Goal: Contribute content: Contribute content

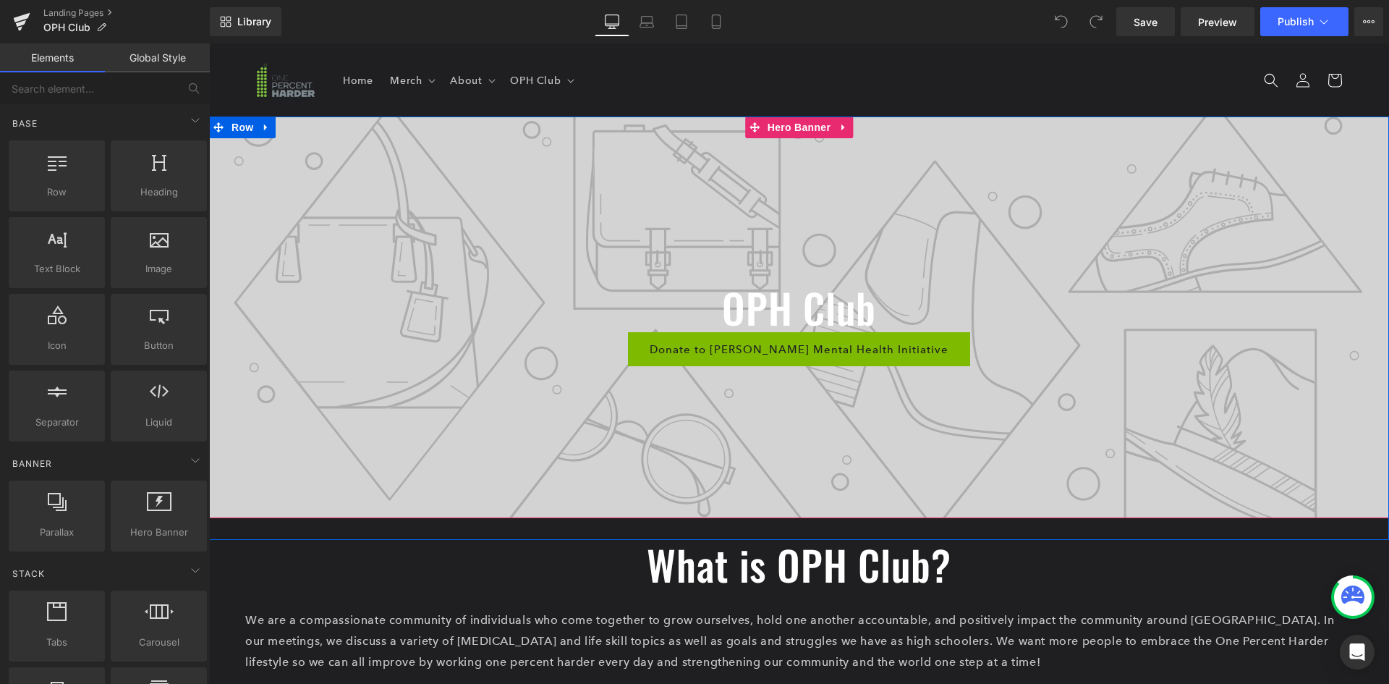
click at [444, 400] on div at bounding box center [799, 317] width 1180 height 402
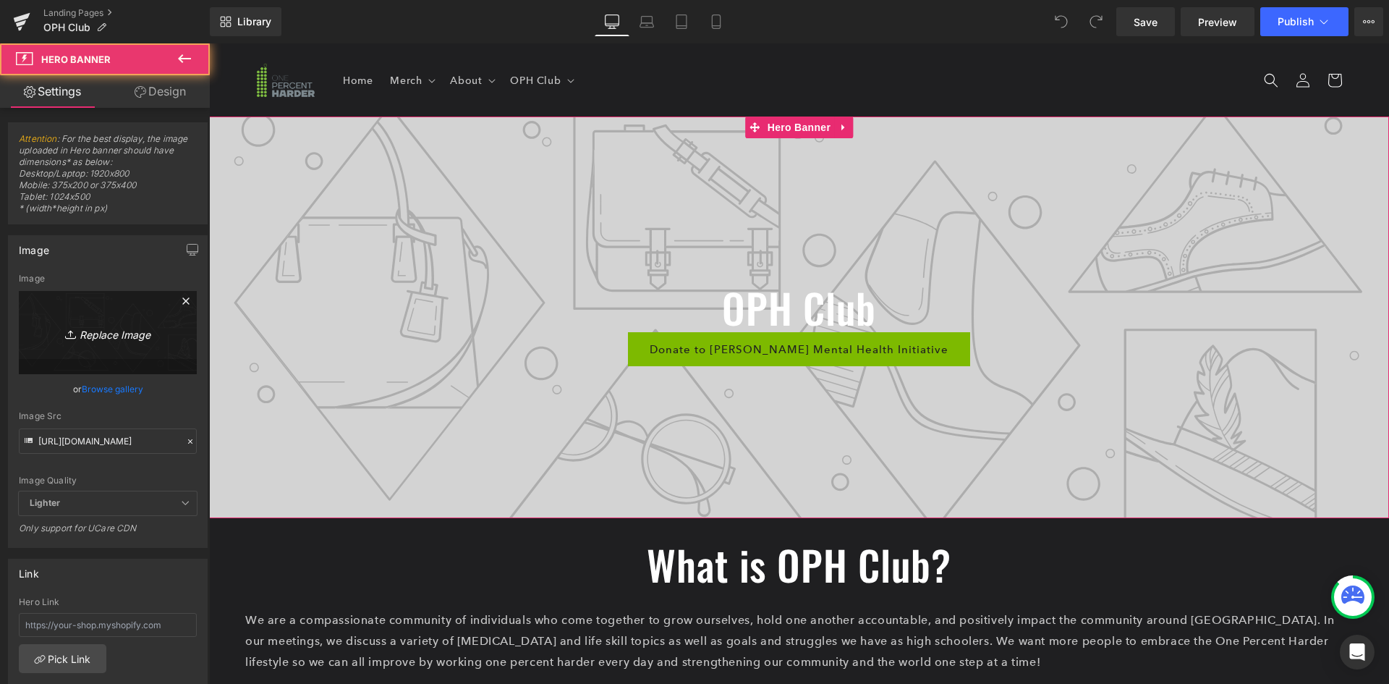
click at [125, 339] on icon "Replace Image" at bounding box center [108, 332] width 116 height 18
type input "C:\fakepath\IMG_5474.jpeg"
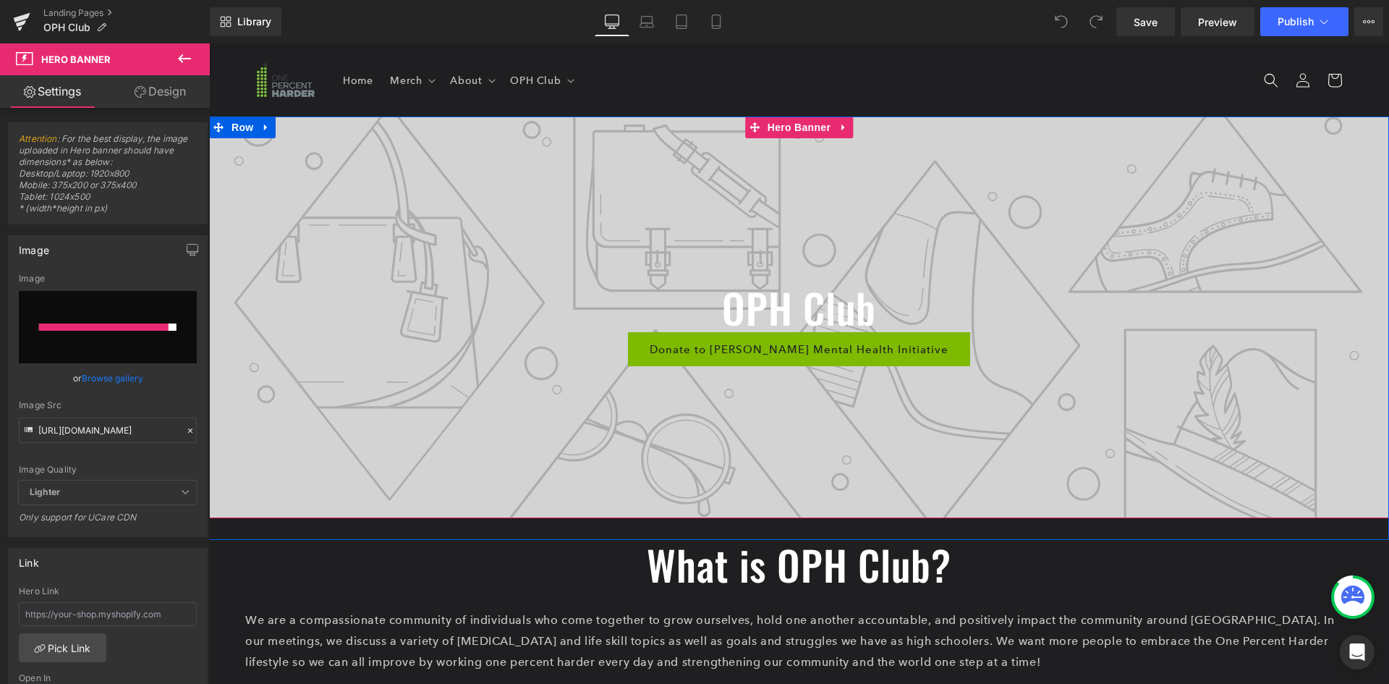
type input "[URL][DOMAIN_NAME]"
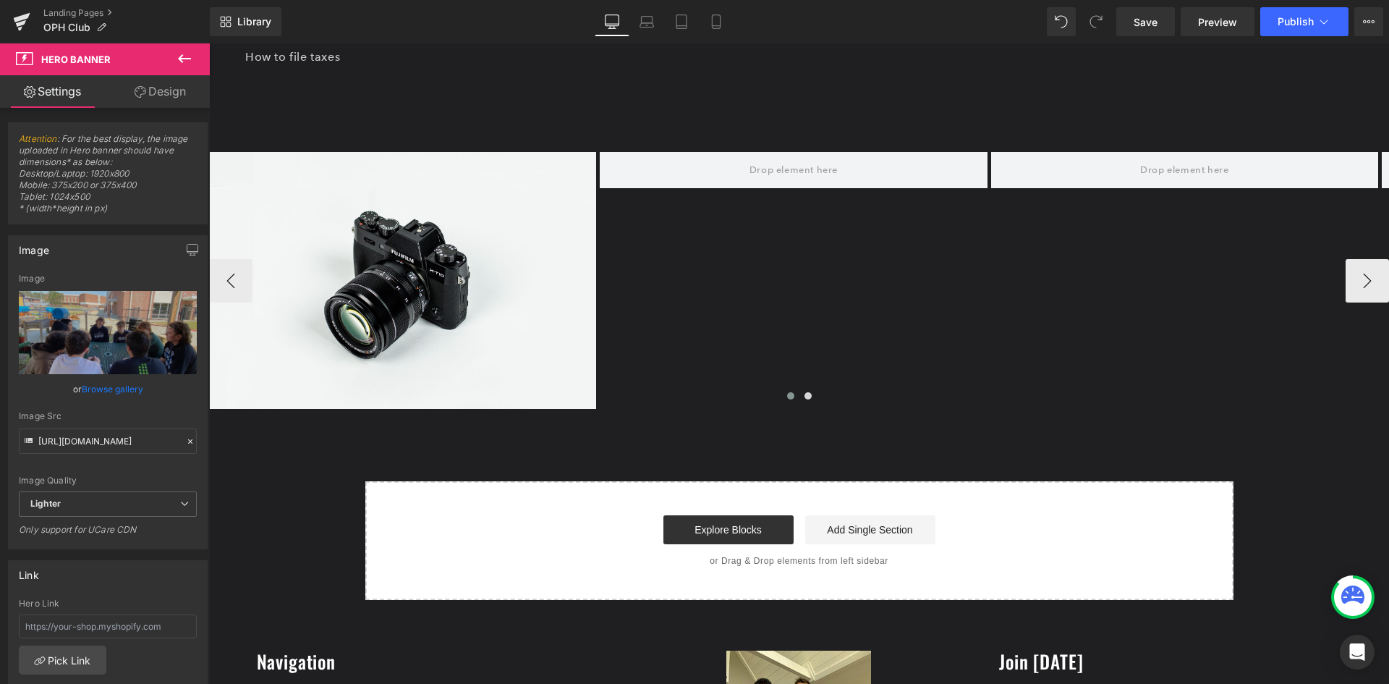
scroll to position [1085, 0]
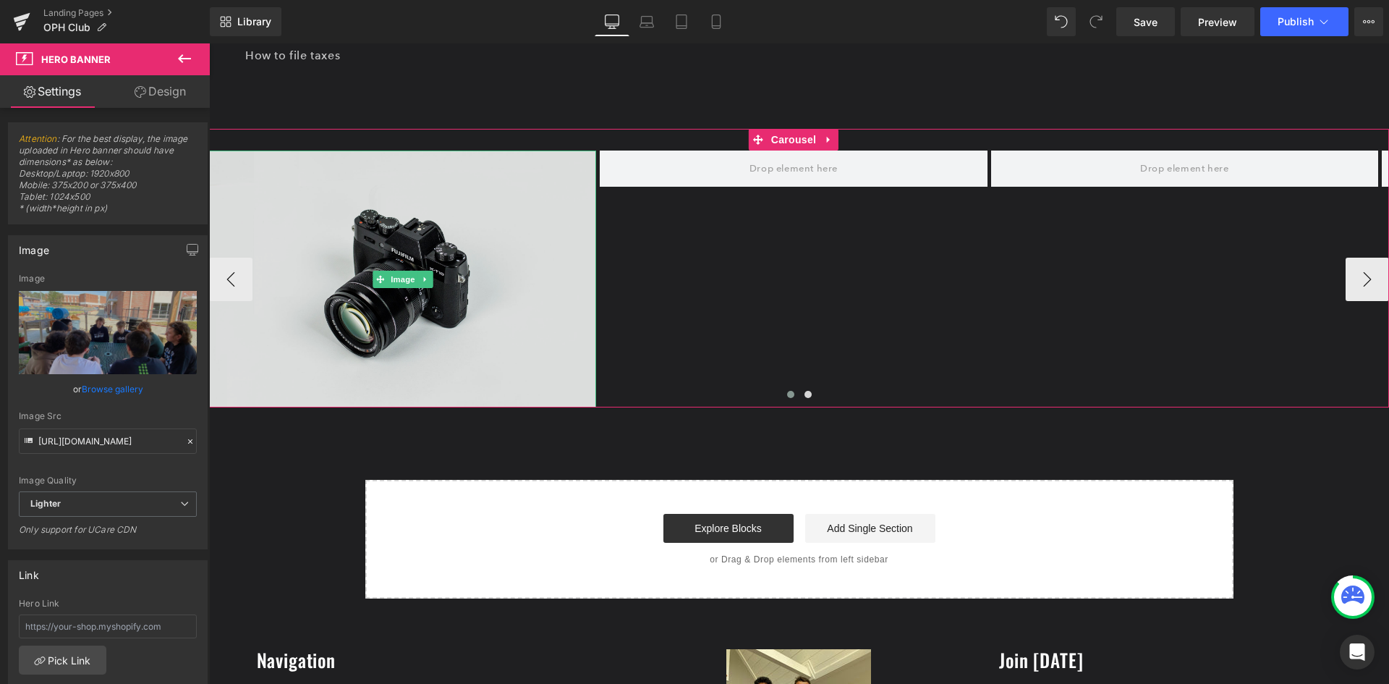
click at [393, 319] on img at bounding box center [402, 278] width 387 height 257
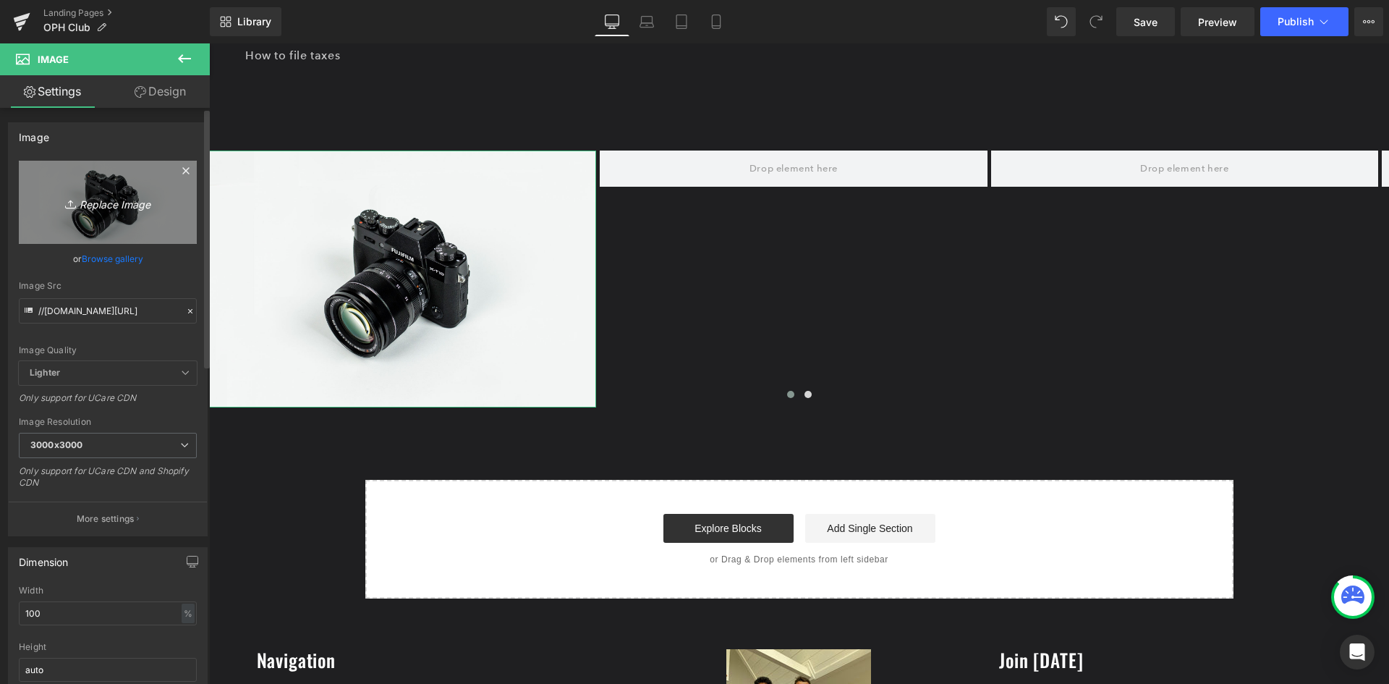
click at [106, 207] on icon "Replace Image" at bounding box center [108, 202] width 116 height 18
type input "C:\fakepath\OPHO 1022.png"
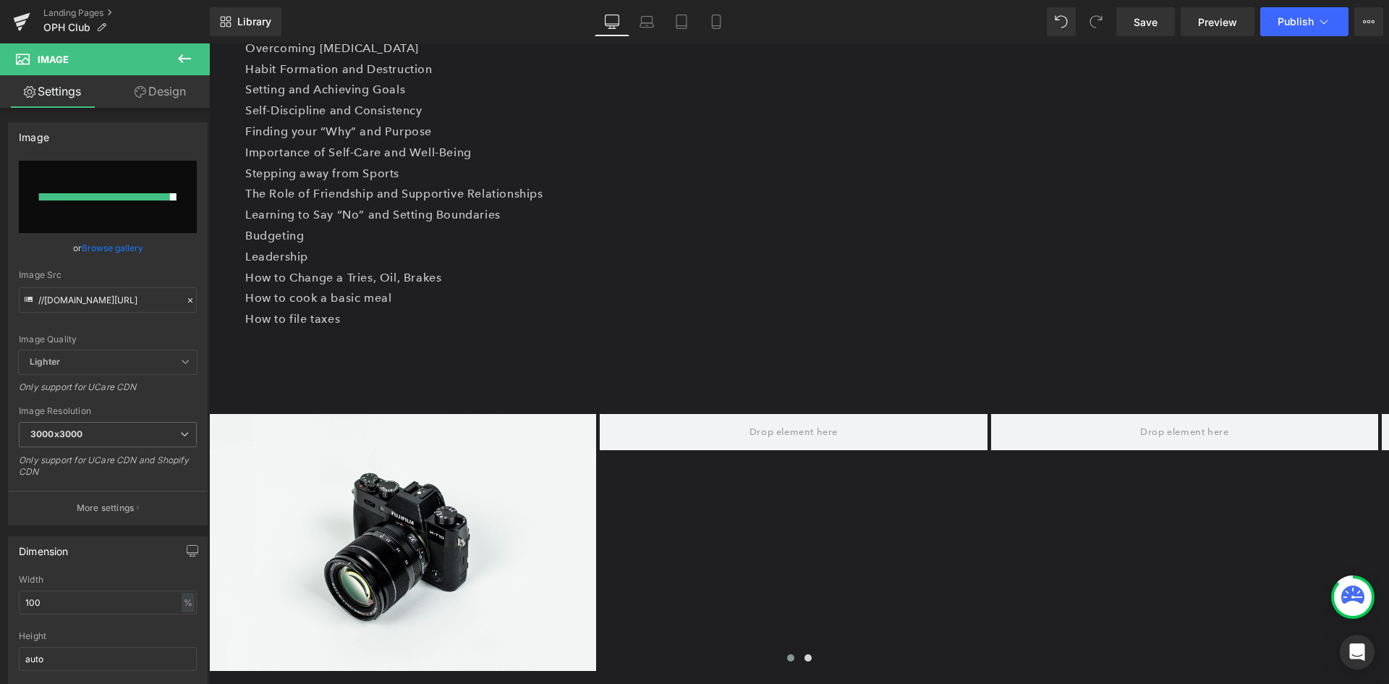
scroll to position [941, 0]
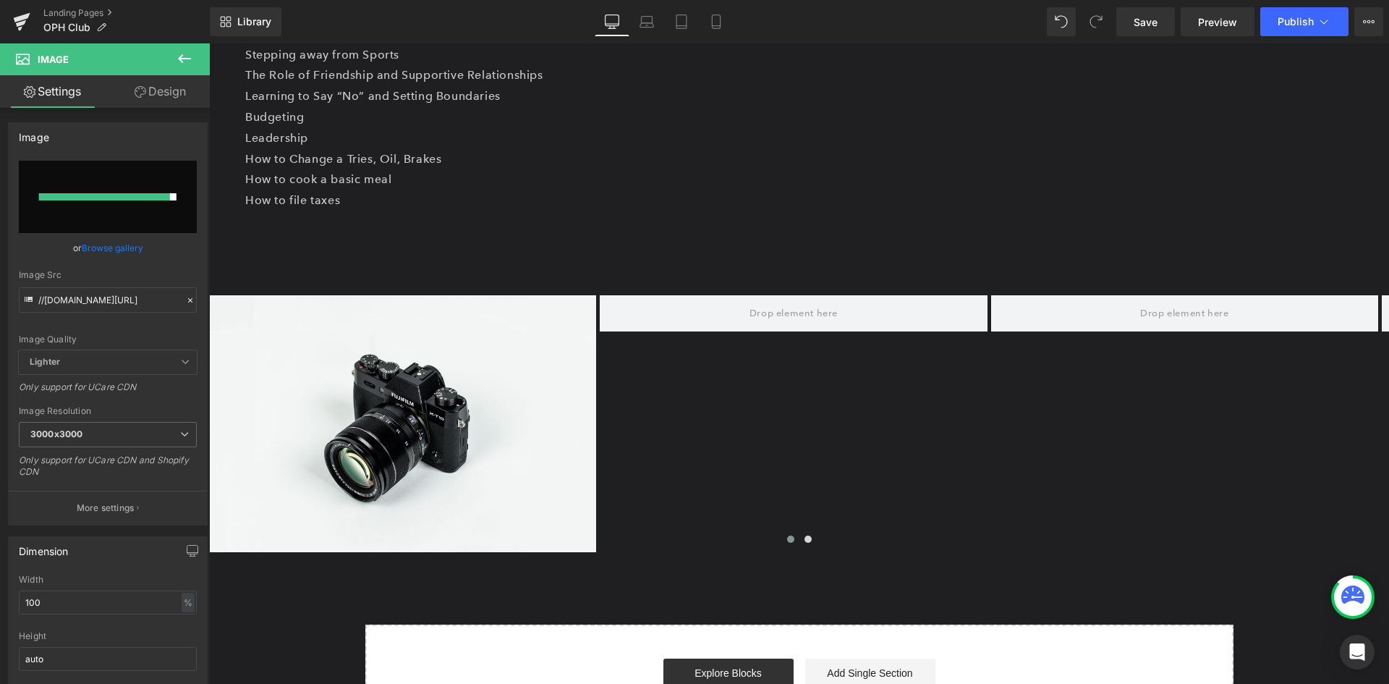
click at [184, 59] on icon at bounding box center [184, 58] width 13 height 9
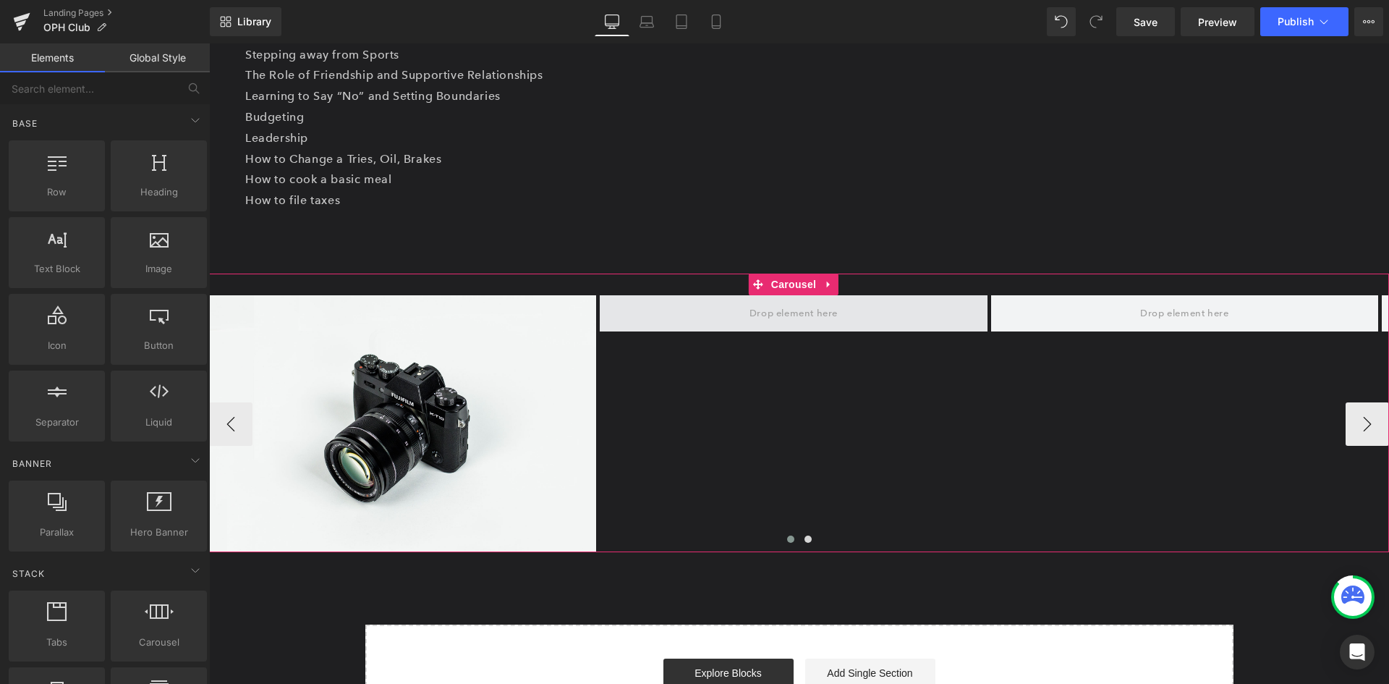
click at [684, 316] on span at bounding box center [793, 313] width 387 height 36
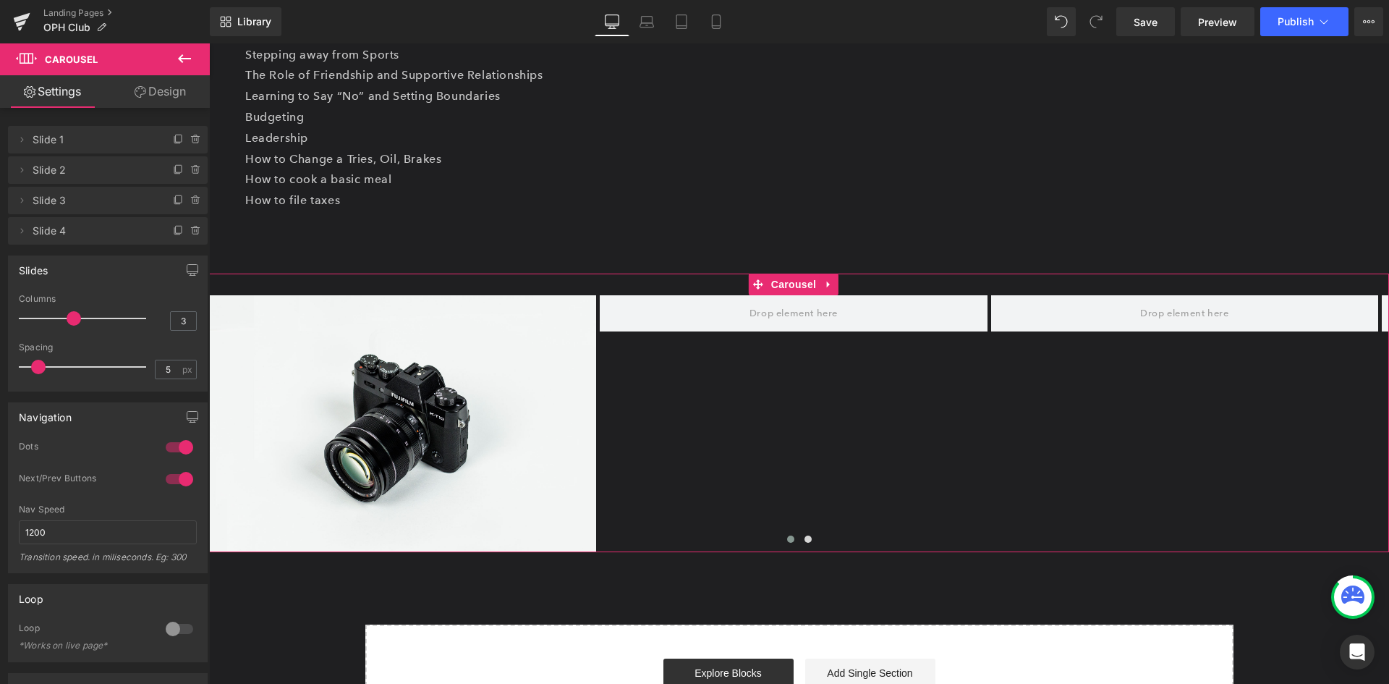
click at [166, 95] on link "Design" at bounding box center [160, 91] width 105 height 33
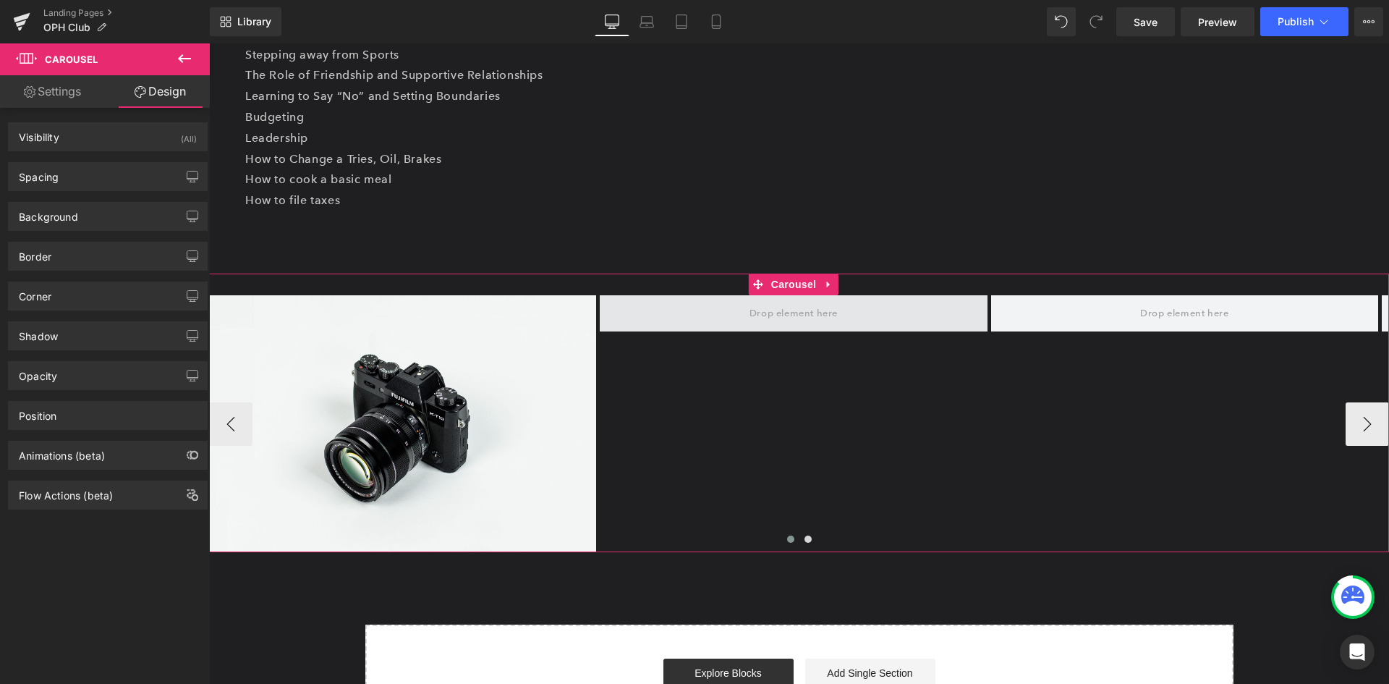
click at [739, 323] on span at bounding box center [793, 313] width 387 height 36
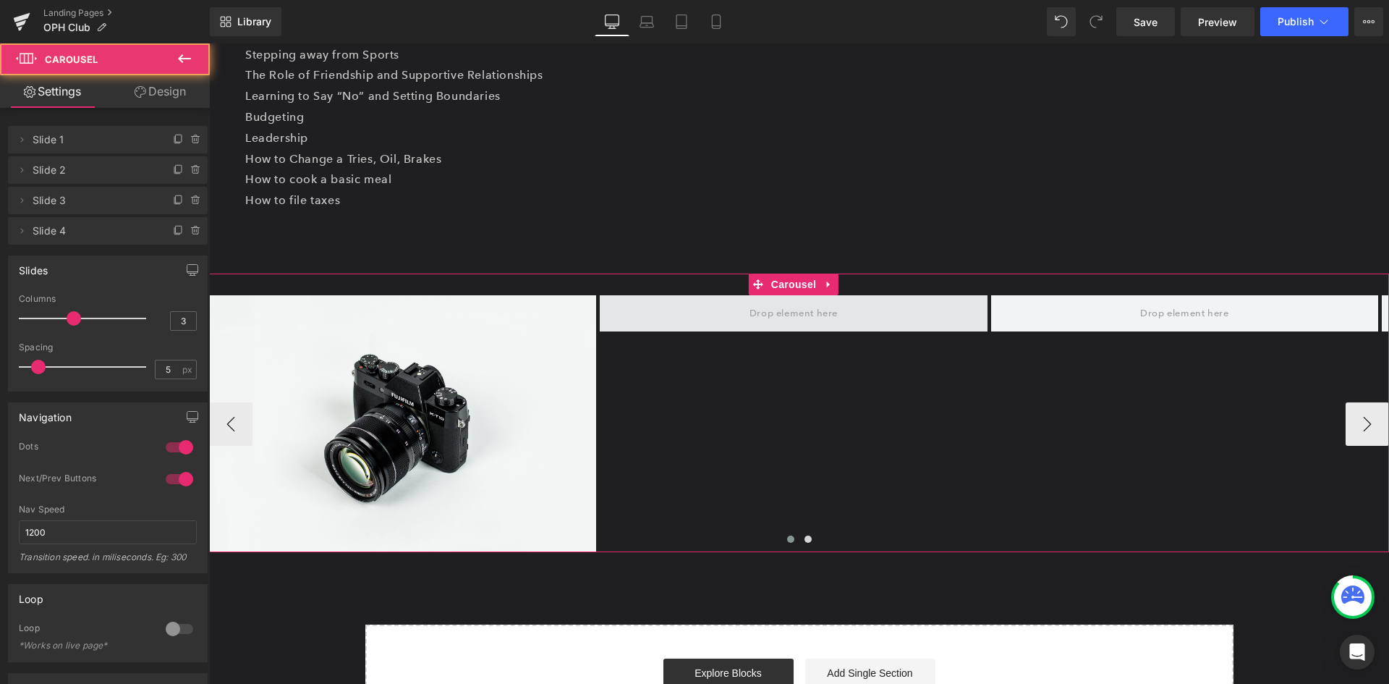
click at [788, 324] on span at bounding box center [793, 314] width 98 height 24
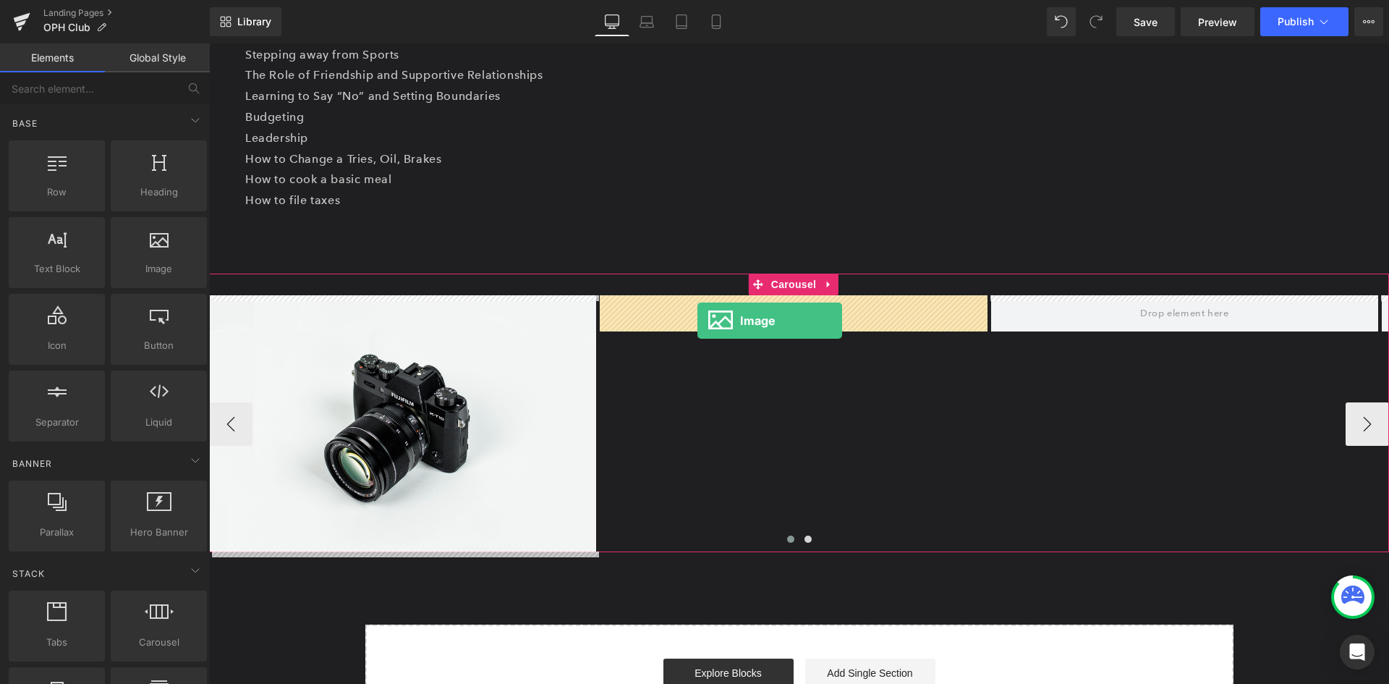
drag, startPoint x: 347, startPoint y: 293, endPoint x: 697, endPoint y: 321, distance: 351.3
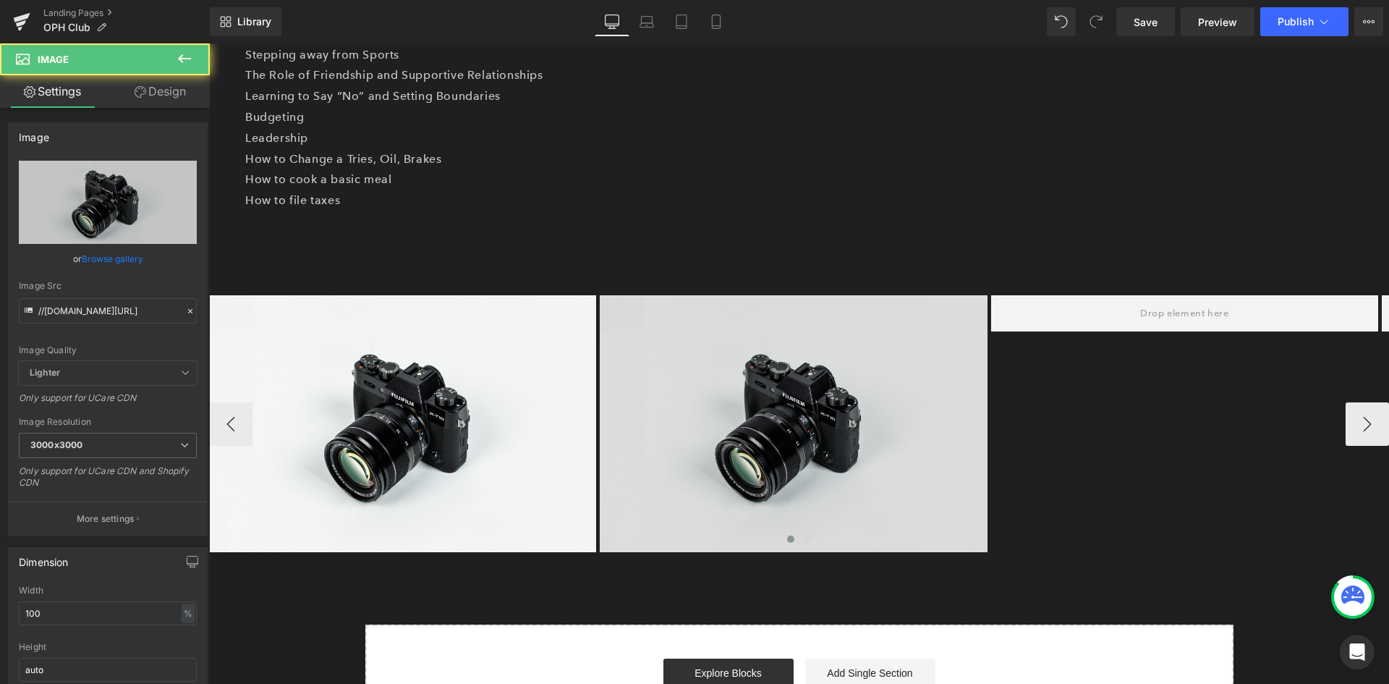
click at [804, 407] on img at bounding box center [793, 423] width 387 height 257
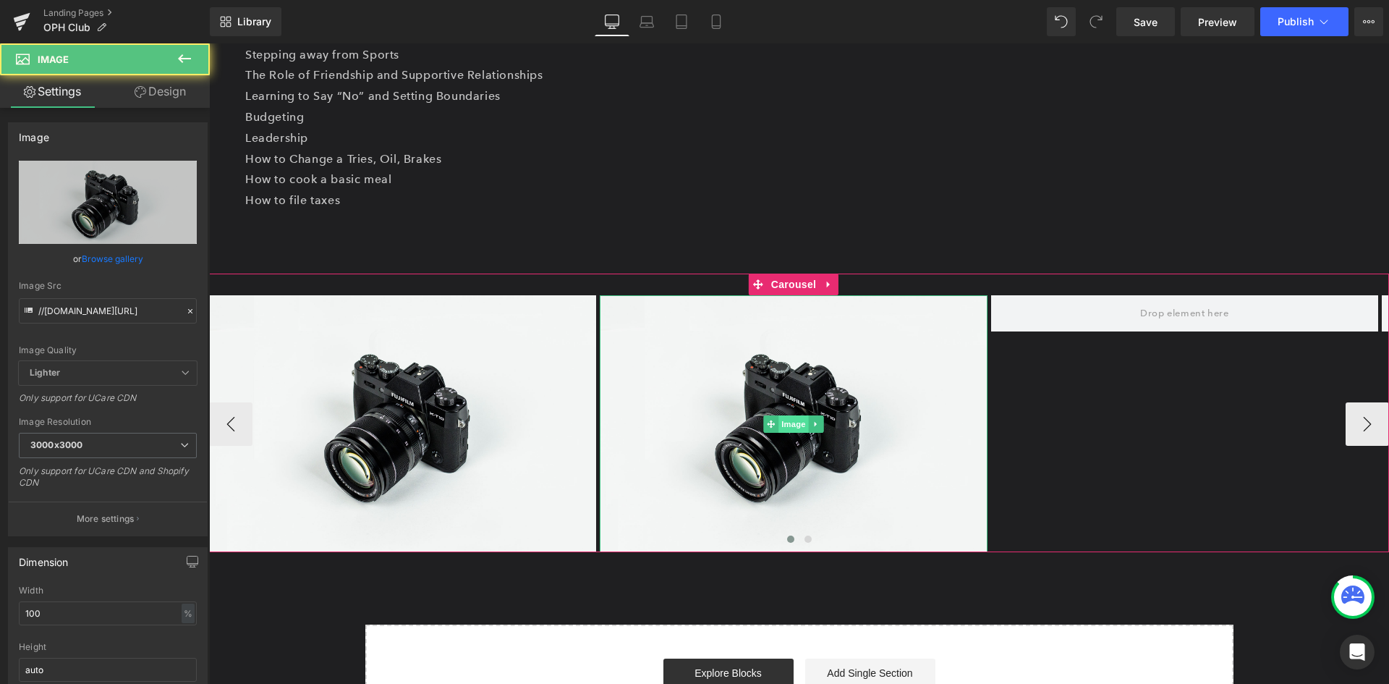
click at [798, 417] on span "Image" at bounding box center [794, 423] width 30 height 17
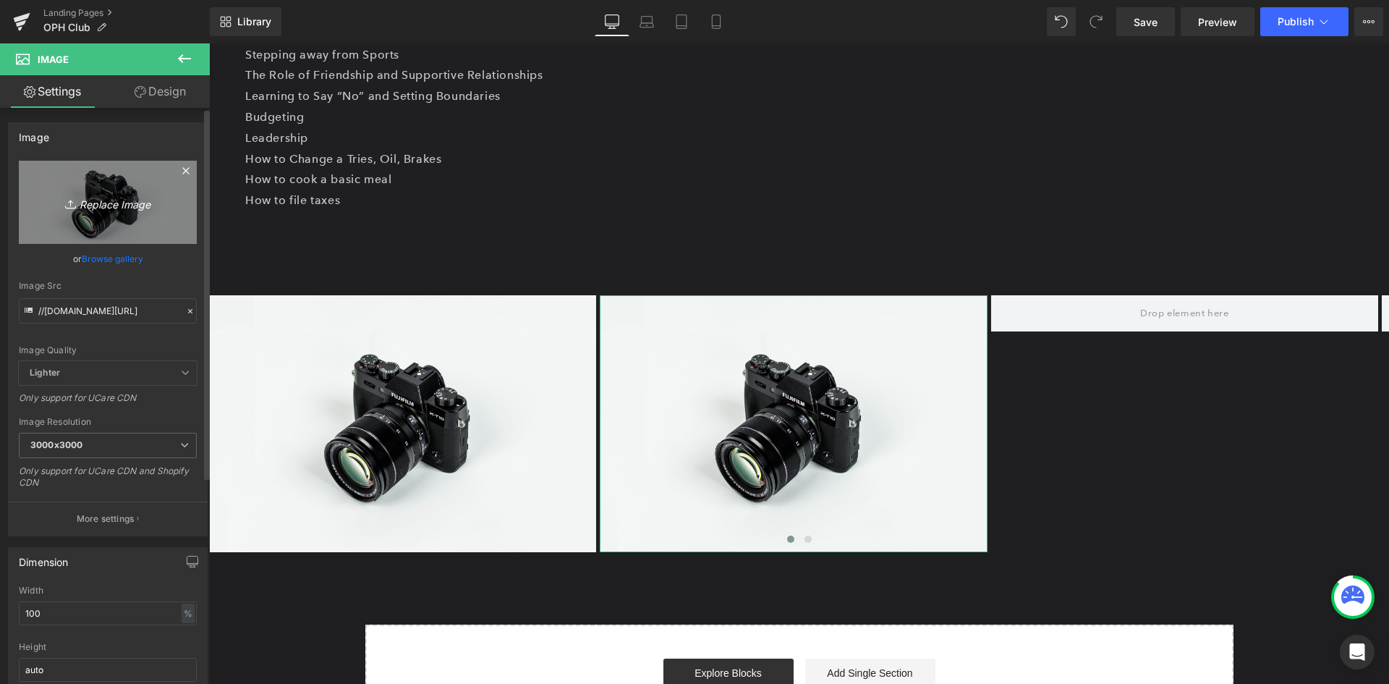
click at [82, 202] on icon "Replace Image" at bounding box center [108, 202] width 116 height 18
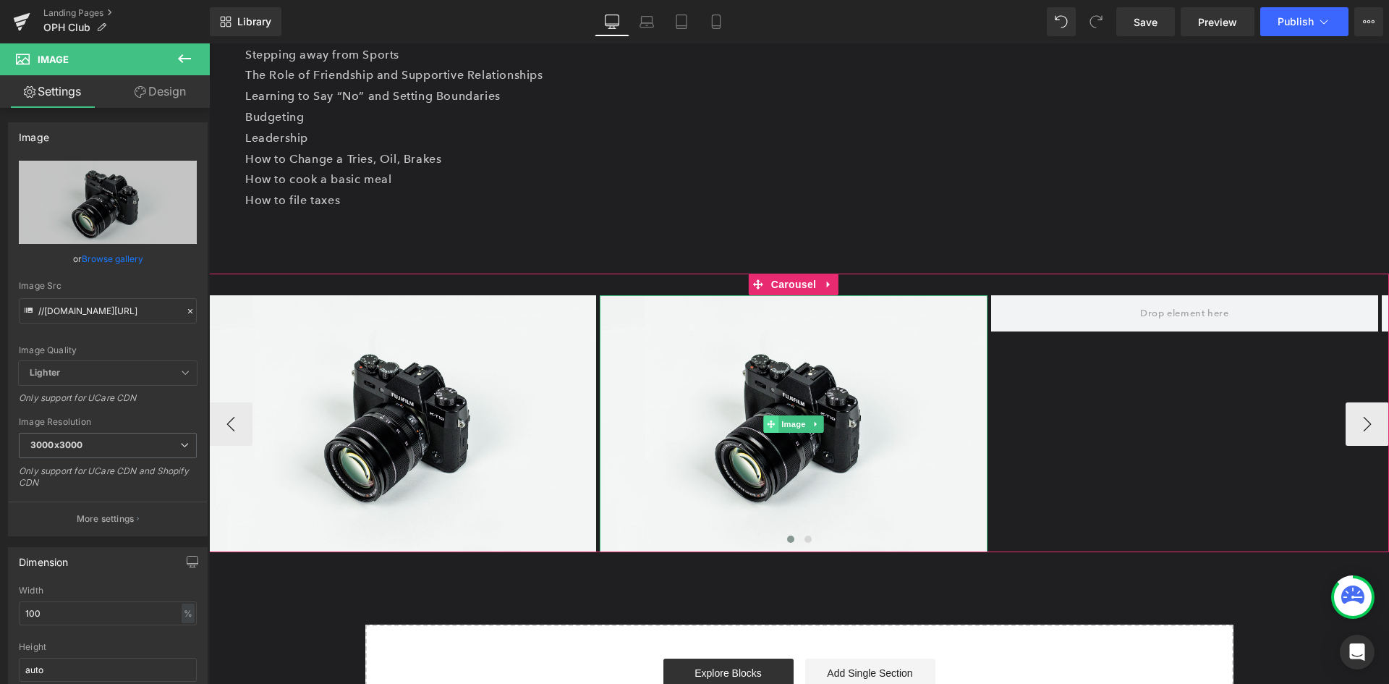
click at [777, 421] on span at bounding box center [770, 423] width 15 height 17
click at [781, 423] on span "Image" at bounding box center [794, 423] width 30 height 17
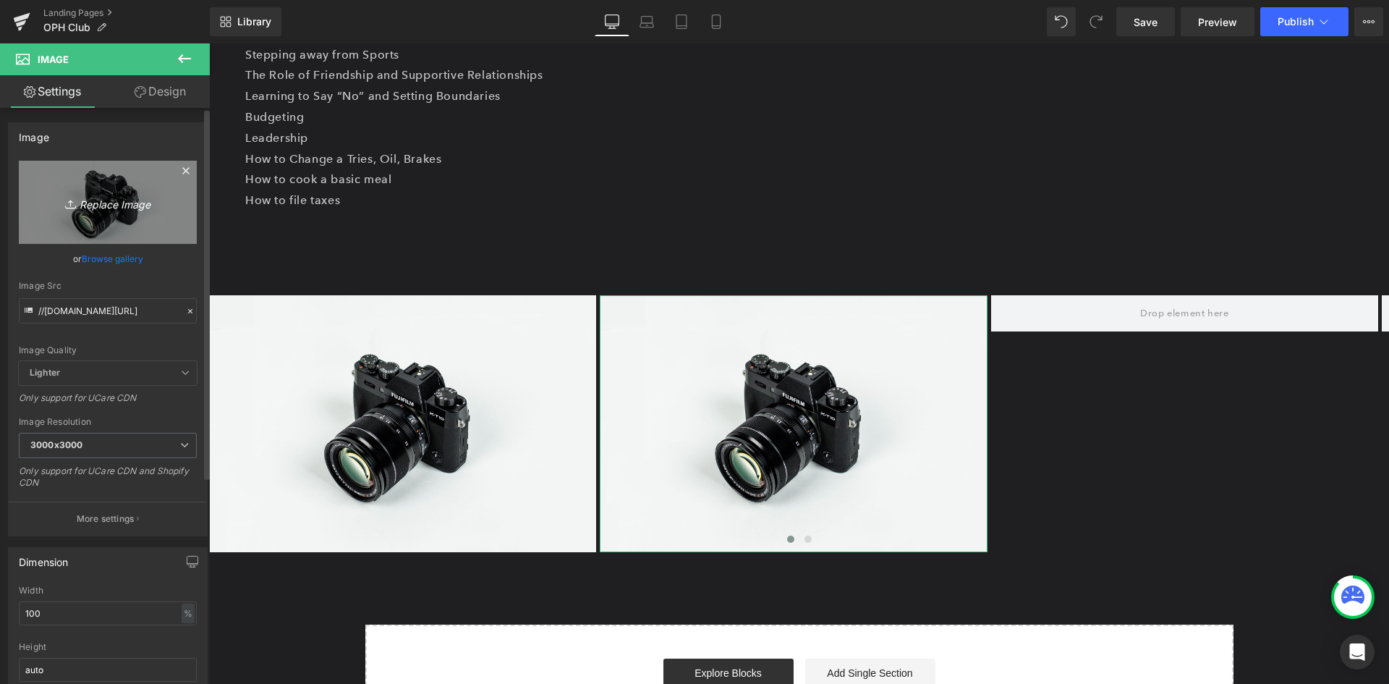
click at [106, 221] on link "Replace Image" at bounding box center [108, 202] width 178 height 83
type input "C:\fakepath\IMG_8363 (1).jpg"
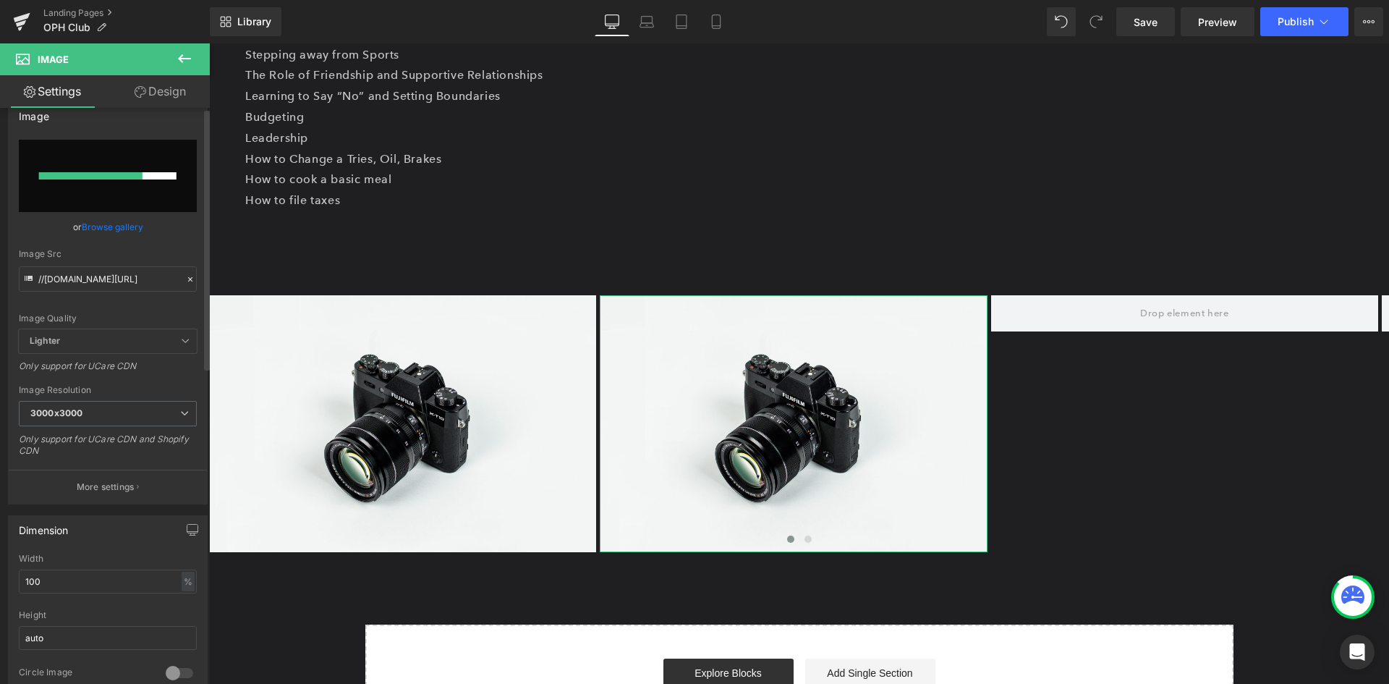
scroll to position [0, 0]
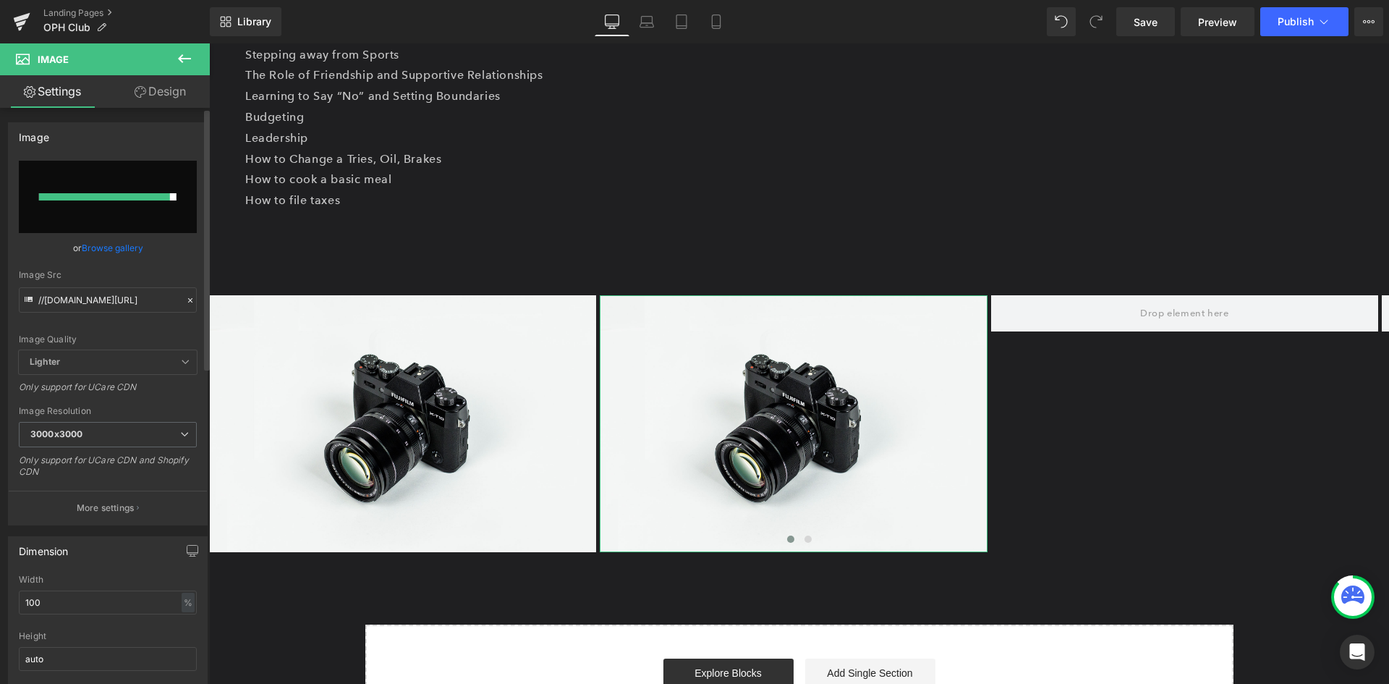
click at [169, 195] on div at bounding box center [107, 196] width 137 height 7
click at [836, 143] on p "Leadership" at bounding box center [799, 138] width 1108 height 21
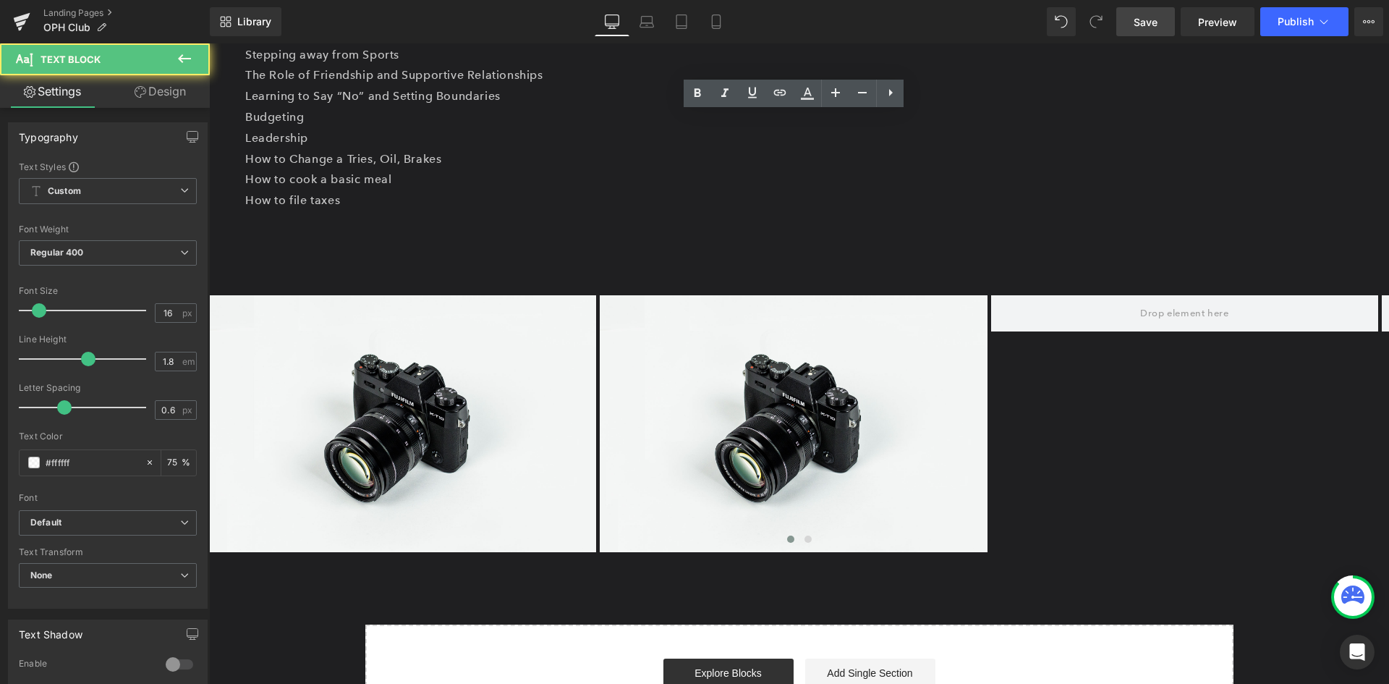
click at [1163, 26] on link "Save" at bounding box center [1145, 21] width 59 height 29
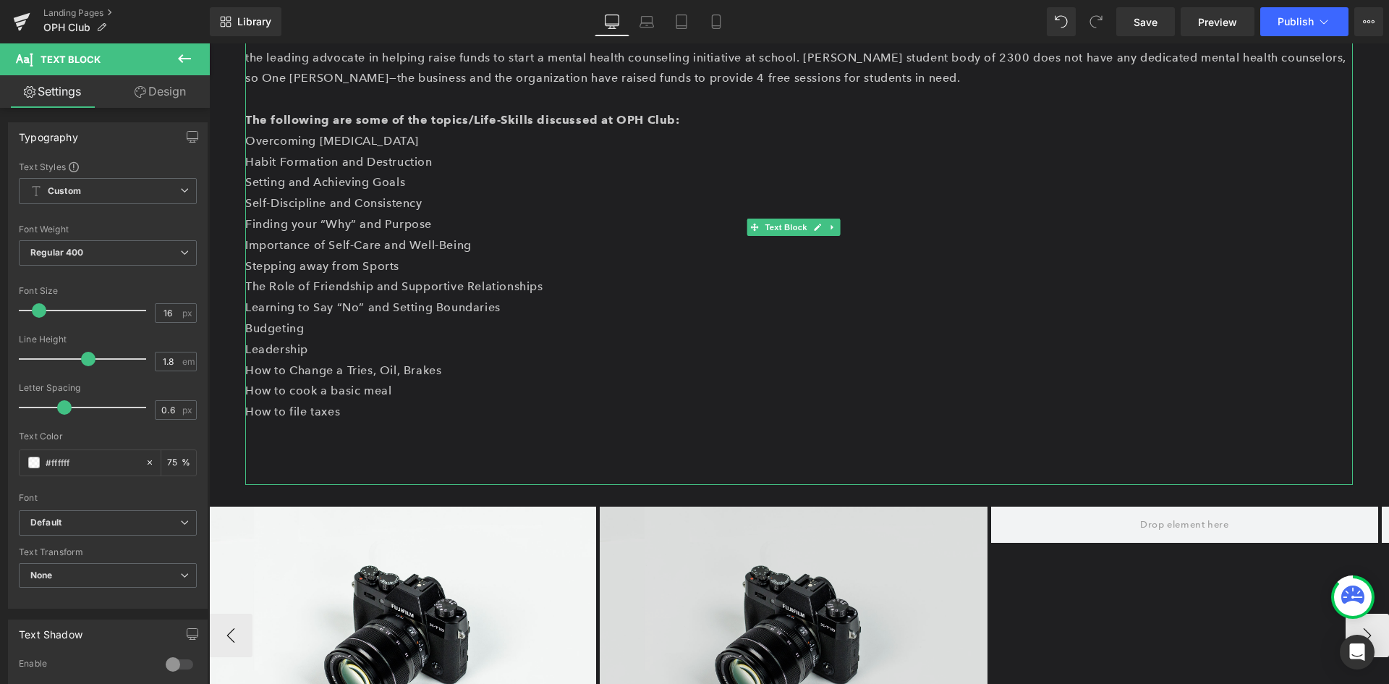
scroll to position [1158, 0]
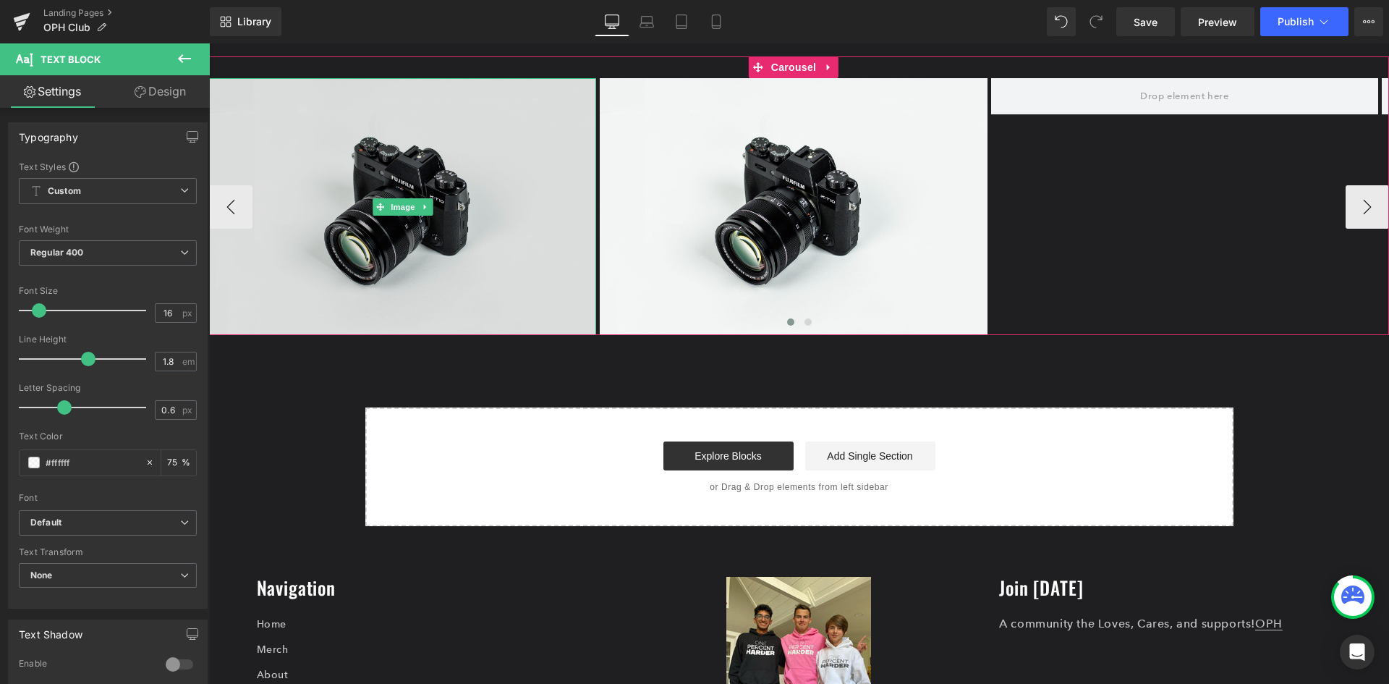
click at [404, 216] on img at bounding box center [402, 206] width 387 height 257
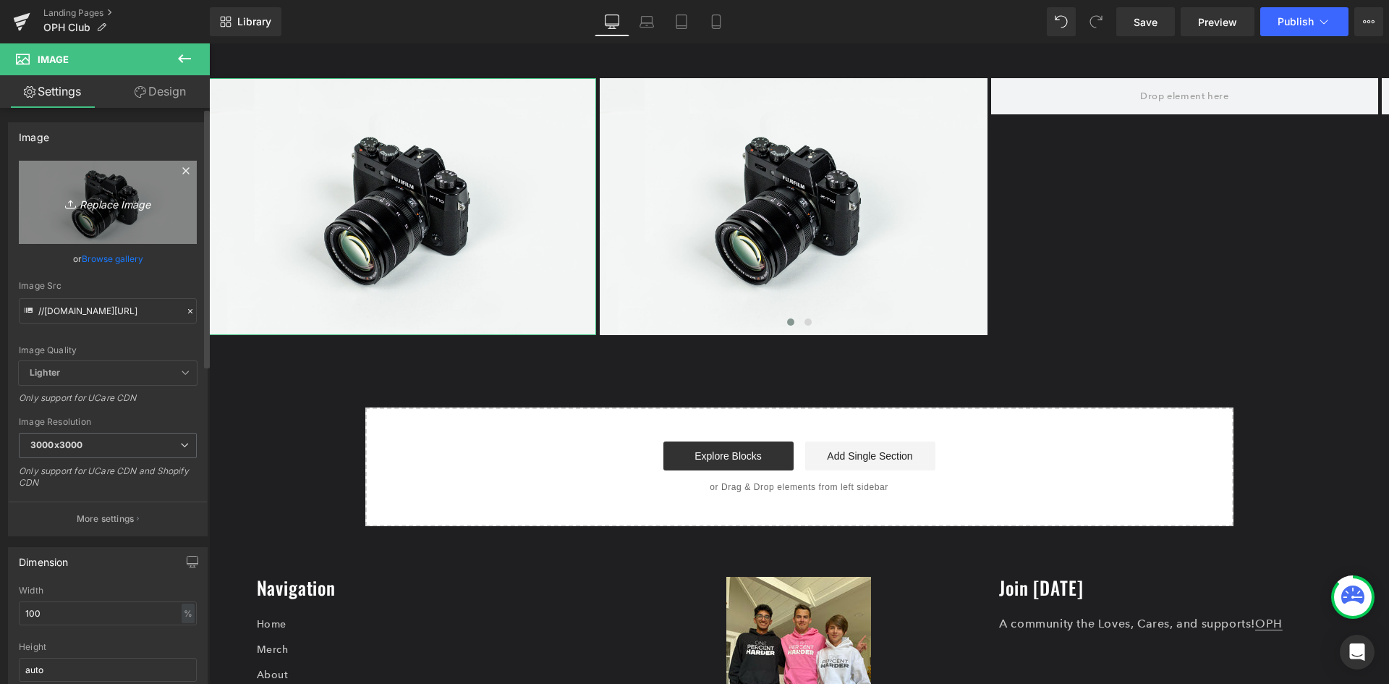
click at [132, 204] on icon "Replace Image" at bounding box center [108, 202] width 116 height 18
type input "C:\fakepath\3.png"
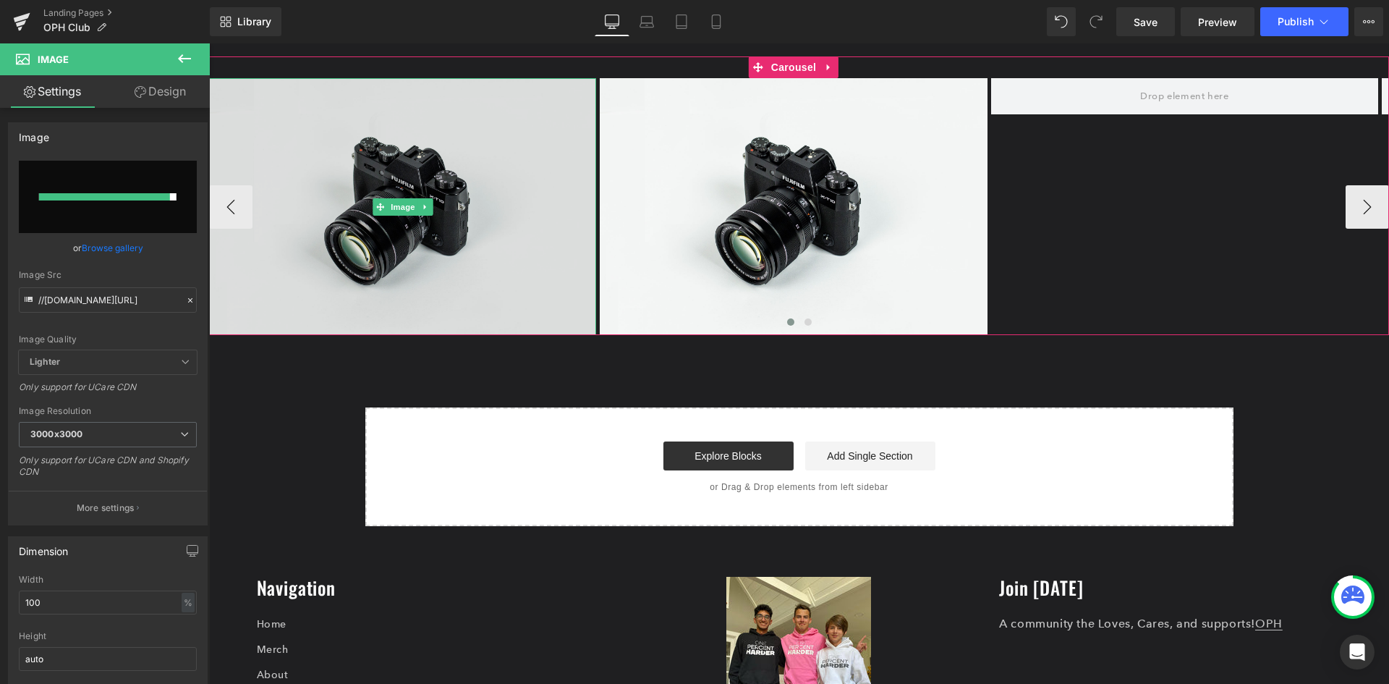
click at [419, 219] on img at bounding box center [402, 206] width 387 height 257
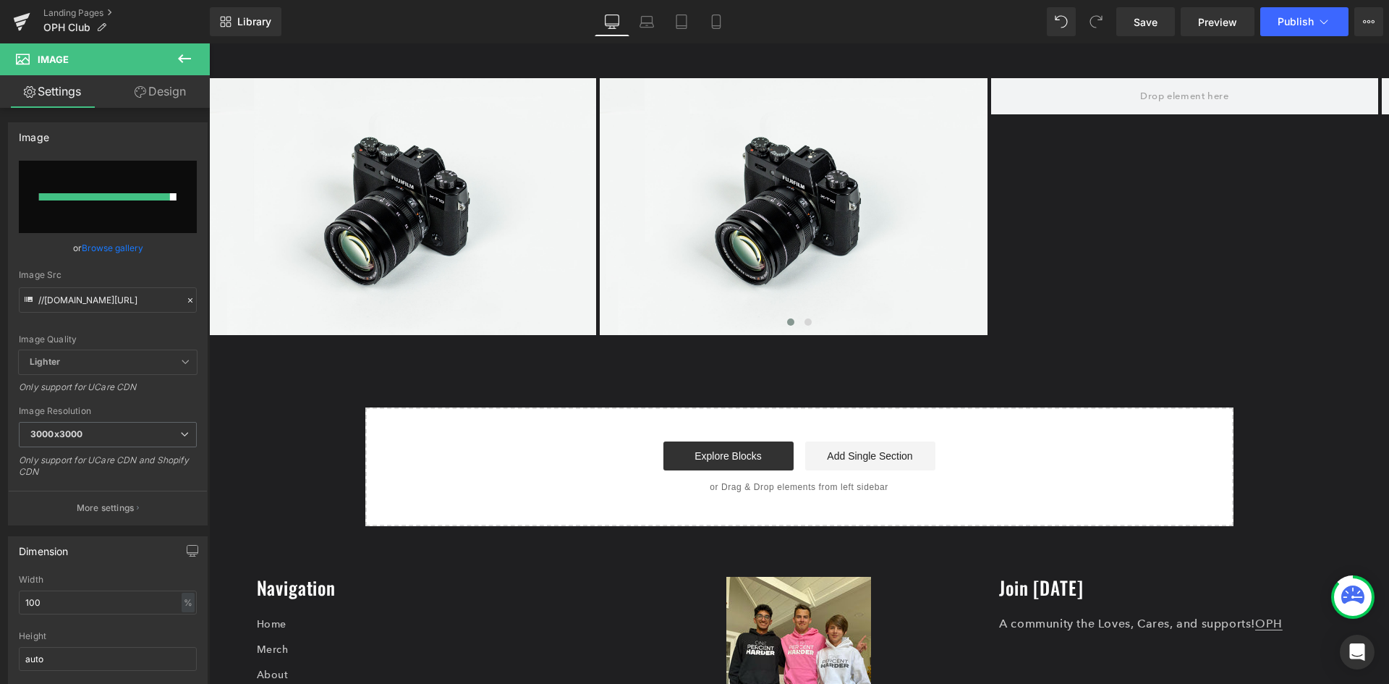
click at [177, 56] on icon at bounding box center [184, 58] width 17 height 17
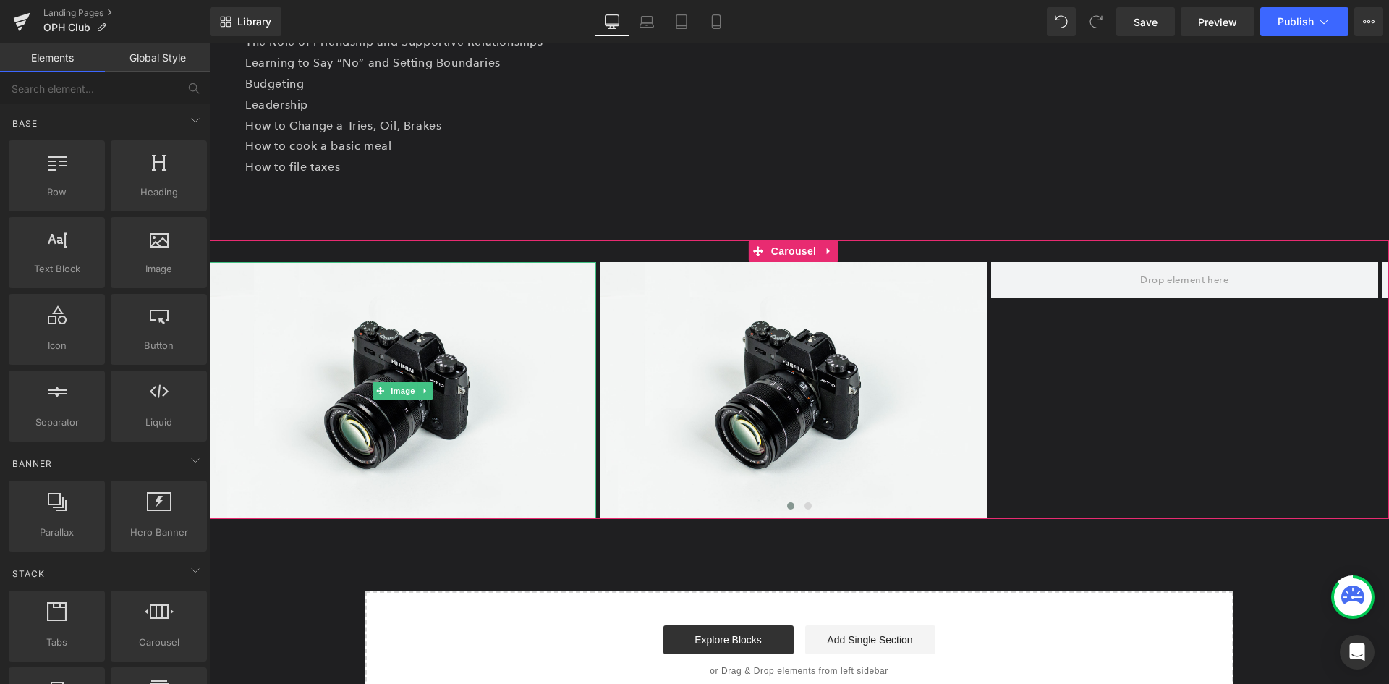
scroll to position [868, 0]
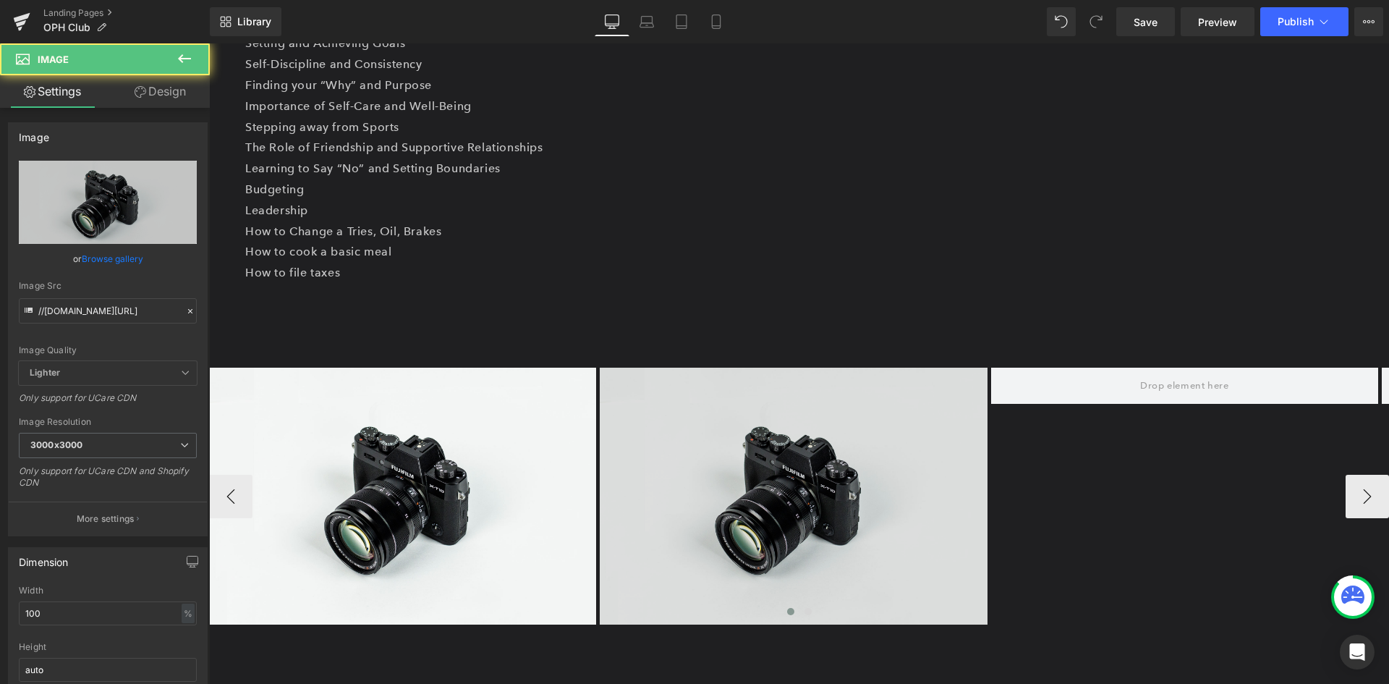
click at [867, 461] on img at bounding box center [793, 496] width 387 height 257
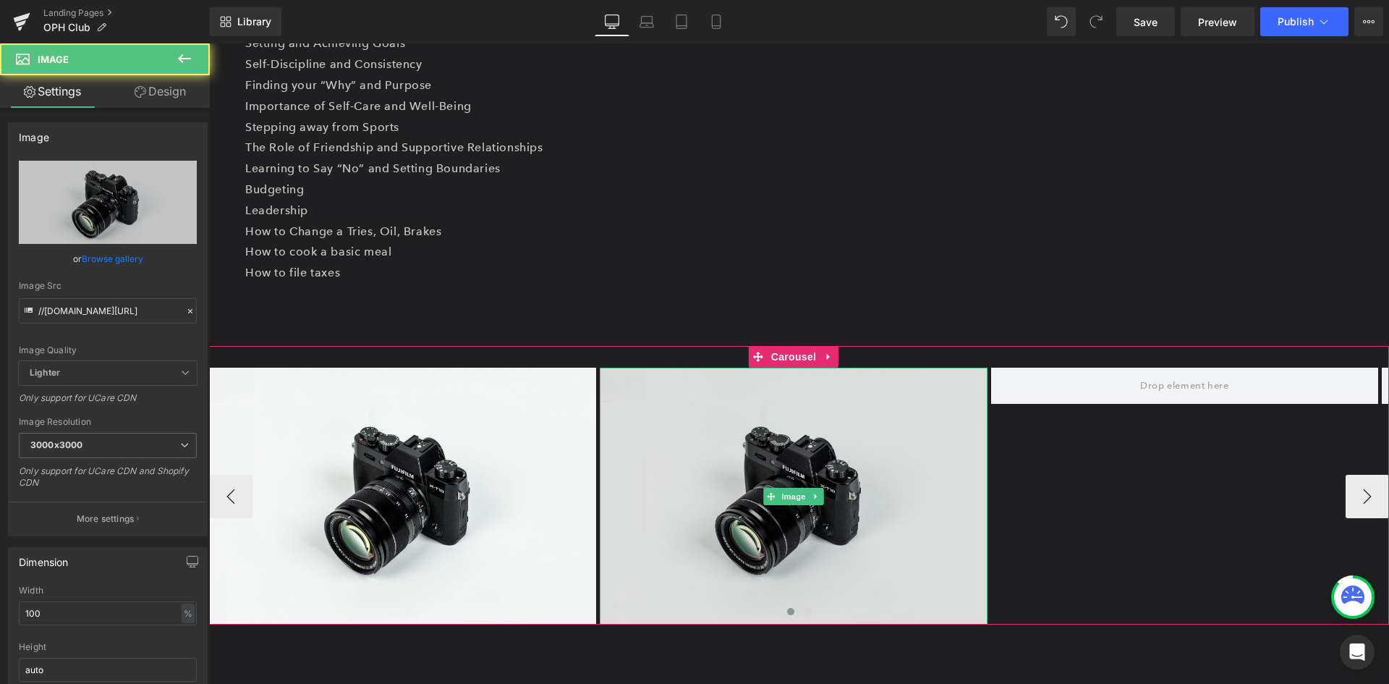
click at [823, 449] on img at bounding box center [793, 496] width 387 height 257
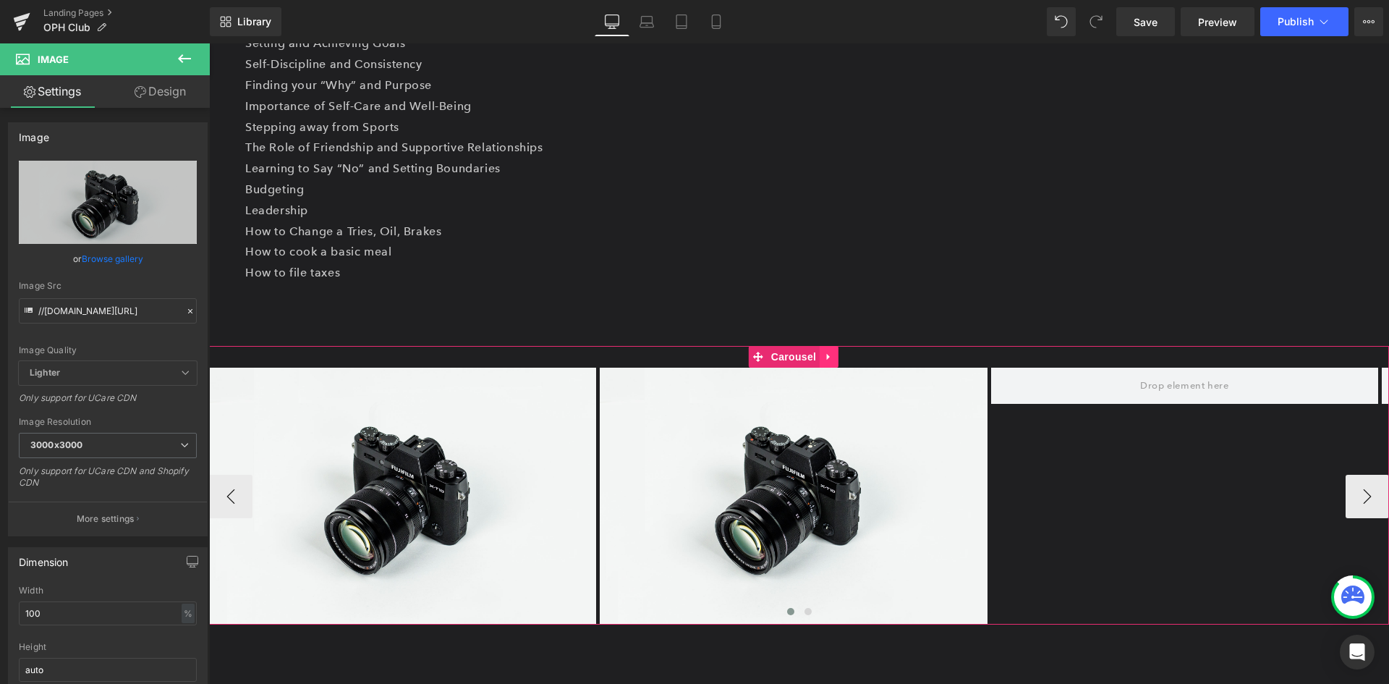
click at [820, 353] on link at bounding box center [829, 357] width 19 height 22
click at [835, 360] on icon at bounding box center [838, 357] width 10 height 10
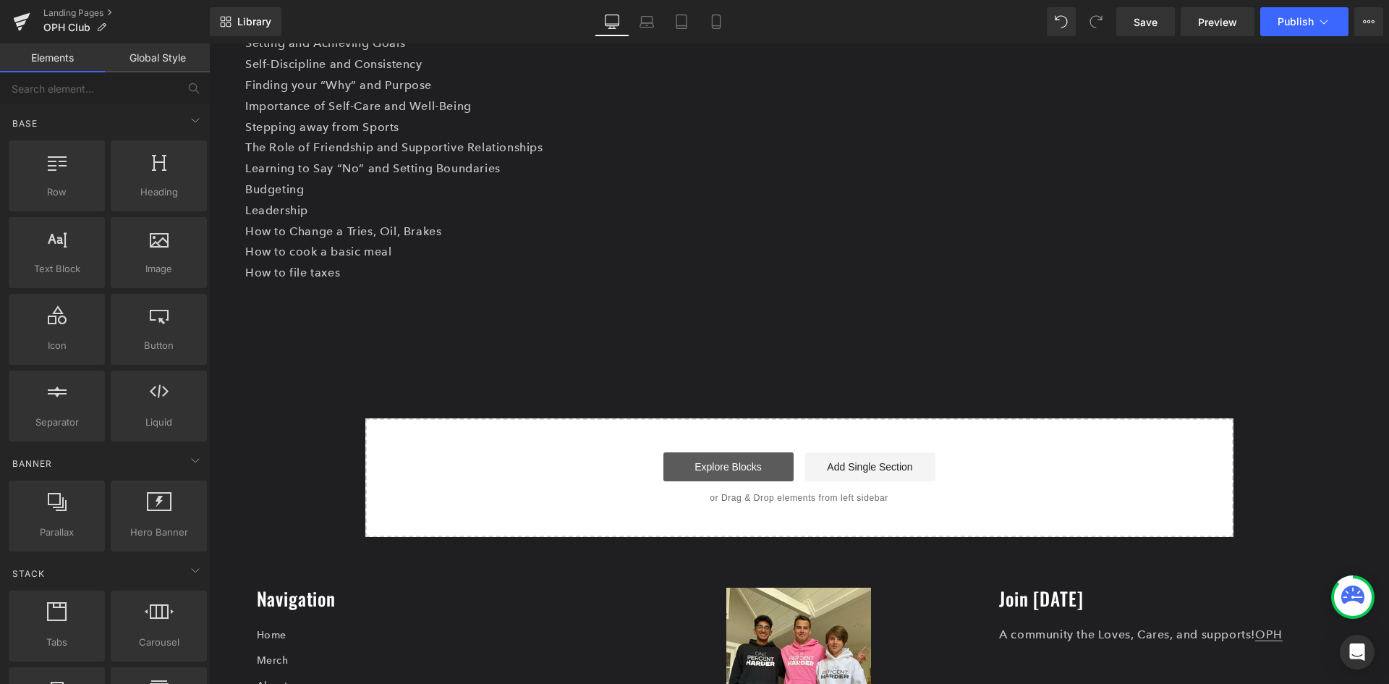
click at [754, 467] on link "Explore Blocks" at bounding box center [728, 466] width 130 height 29
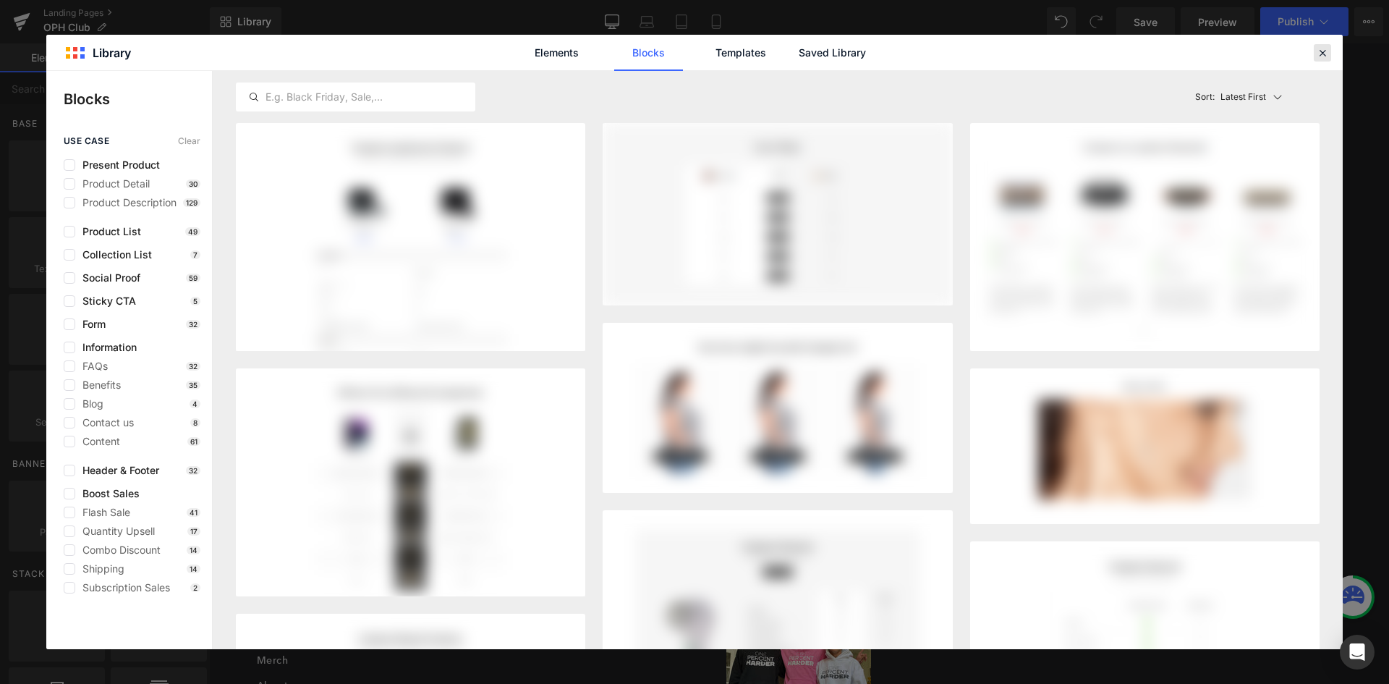
click at [1318, 50] on icon at bounding box center [1322, 52] width 13 height 13
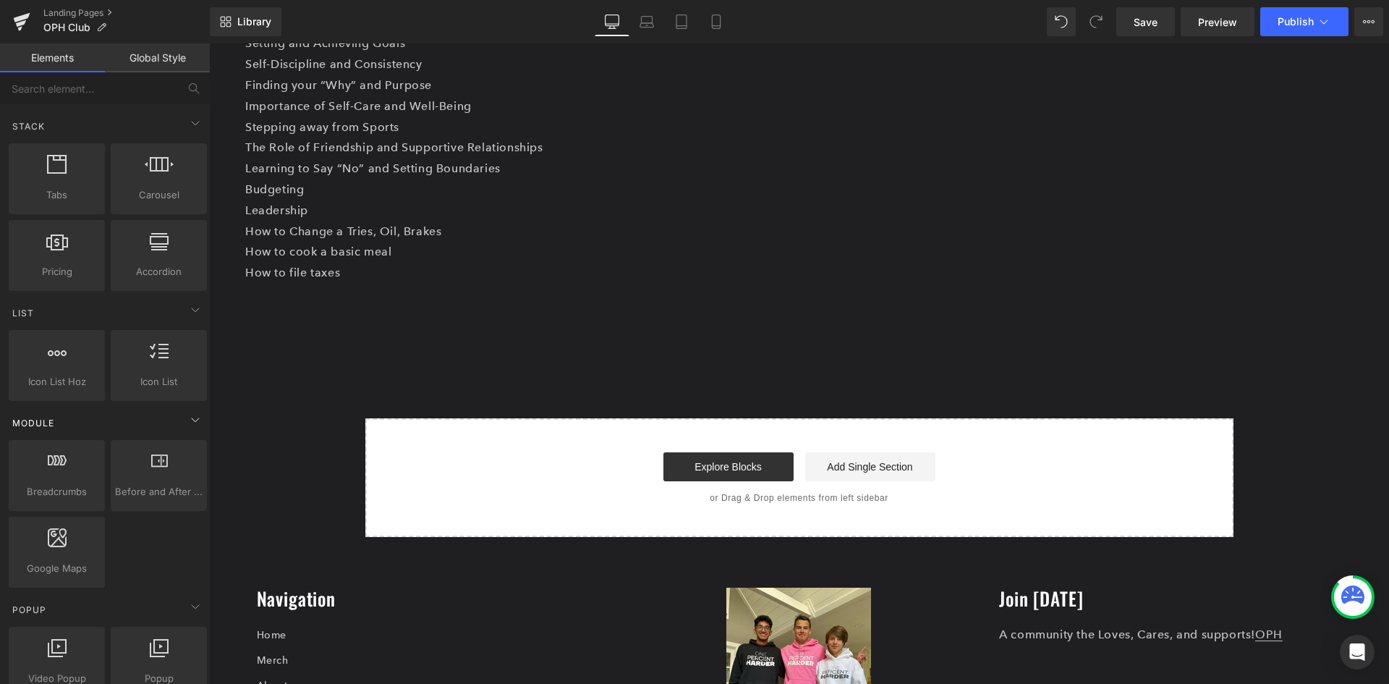
scroll to position [434, 0]
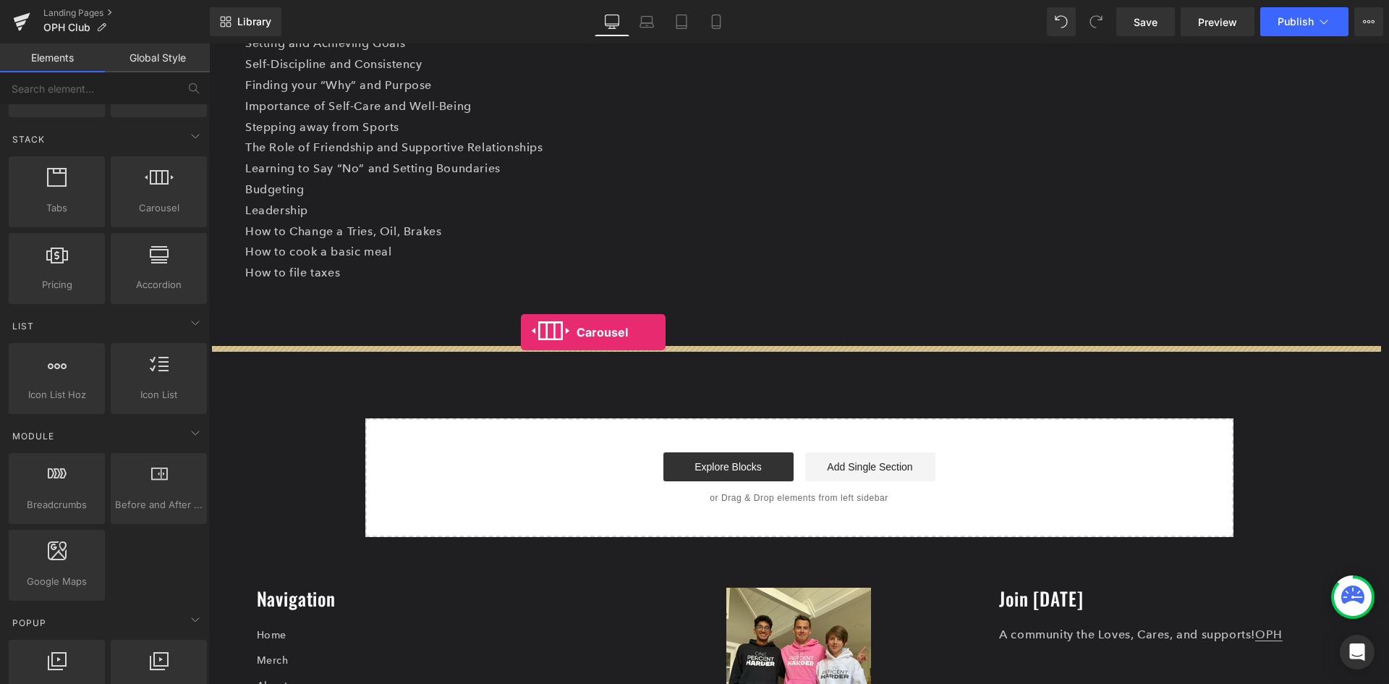
drag, startPoint x: 360, startPoint y: 258, endPoint x: 521, endPoint y: 332, distance: 177.1
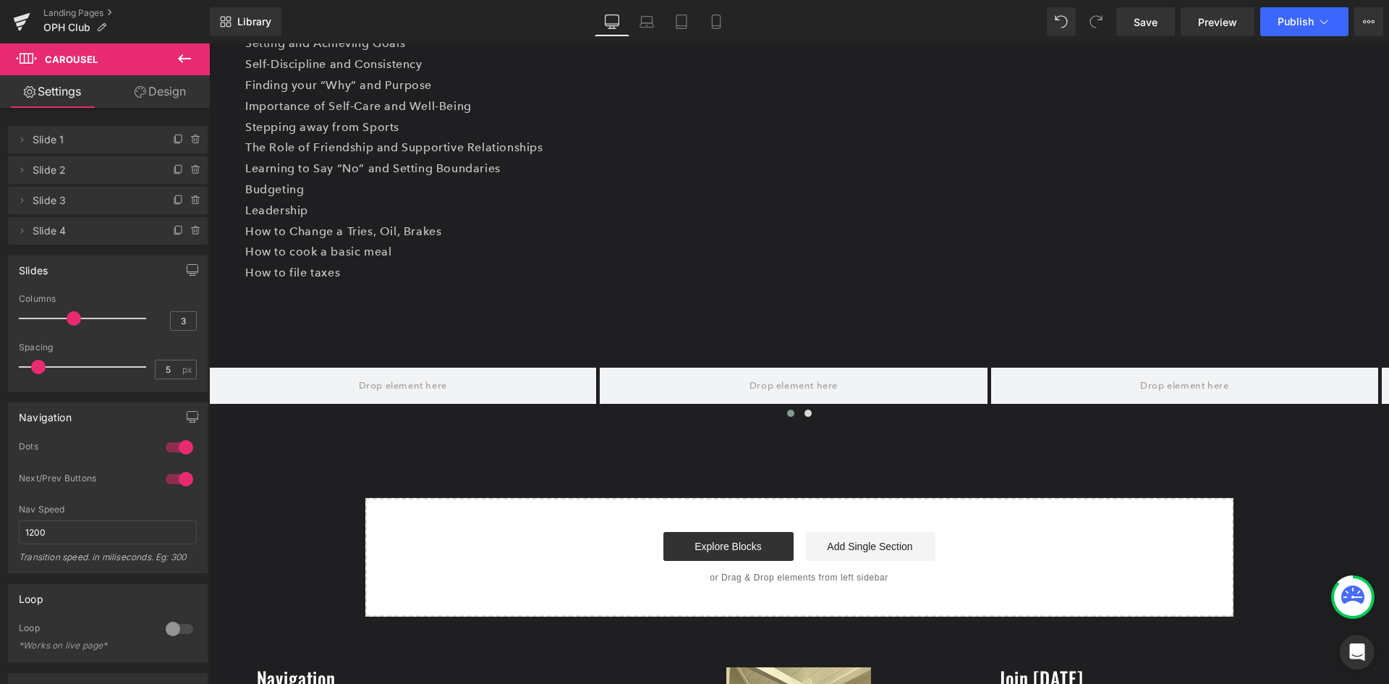
click at [187, 63] on icon at bounding box center [184, 58] width 17 height 17
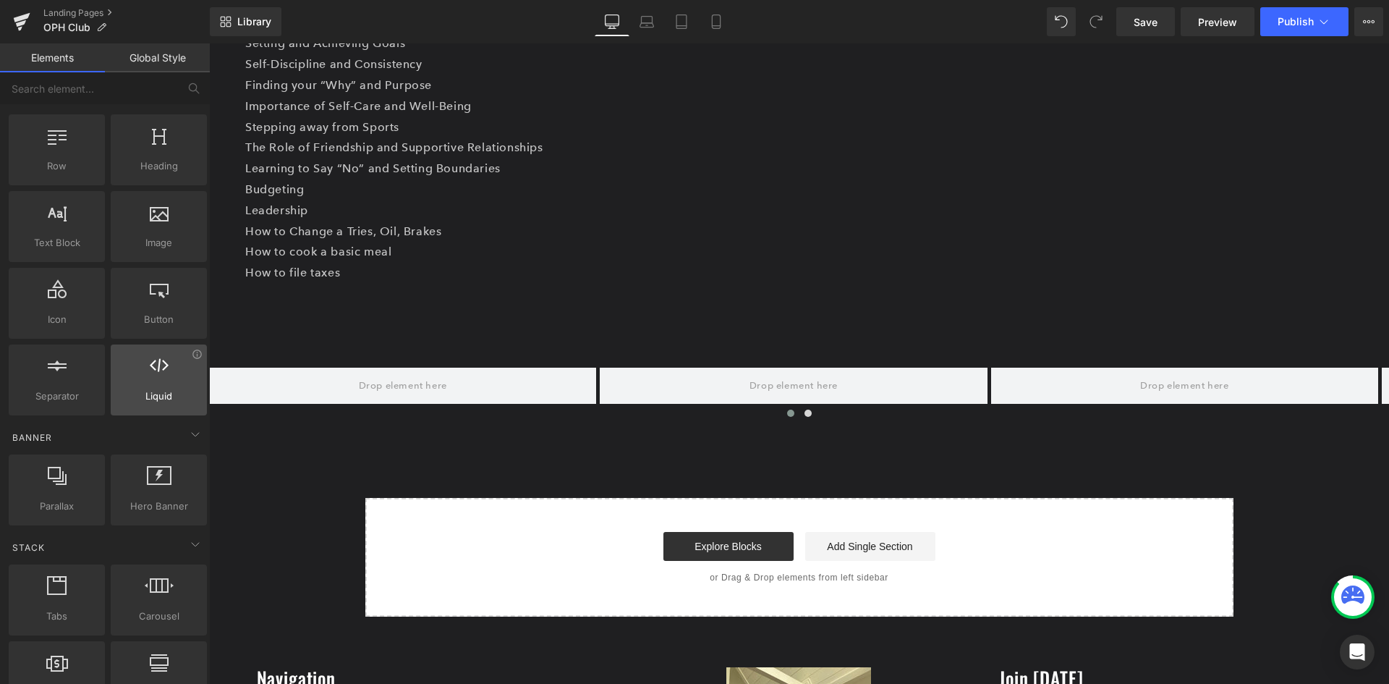
scroll to position [0, 0]
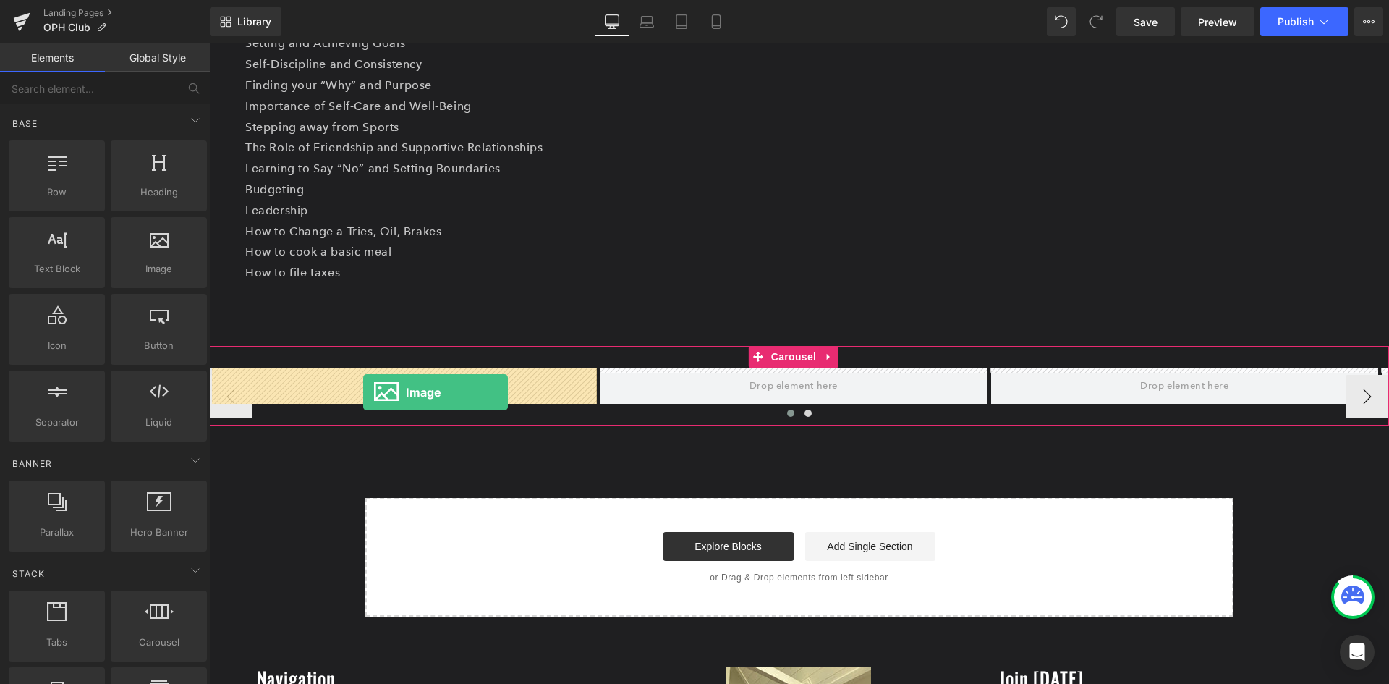
drag, startPoint x: 360, startPoint y: 318, endPoint x: 363, endPoint y: 392, distance: 73.9
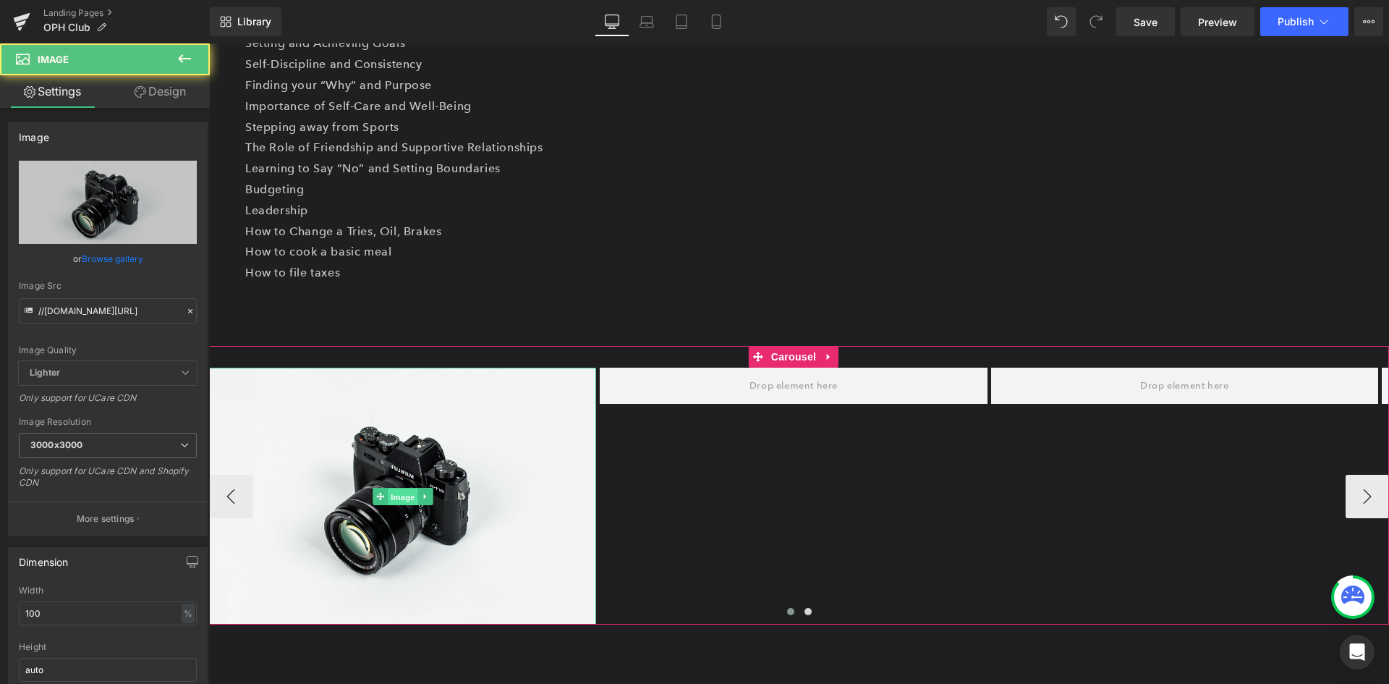
click at [405, 498] on span "Image" at bounding box center [403, 496] width 30 height 17
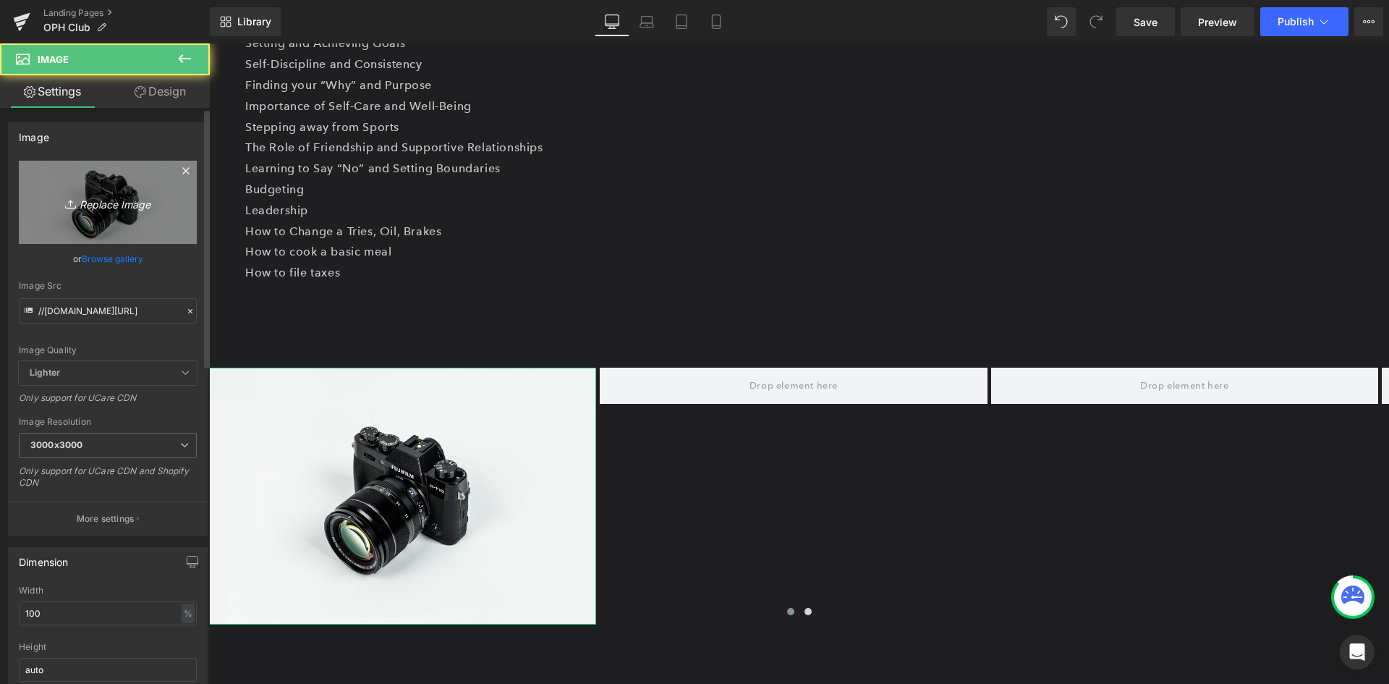
click at [120, 219] on link "Replace Image" at bounding box center [108, 202] width 178 height 83
type input "C:\fakepath\3.png"
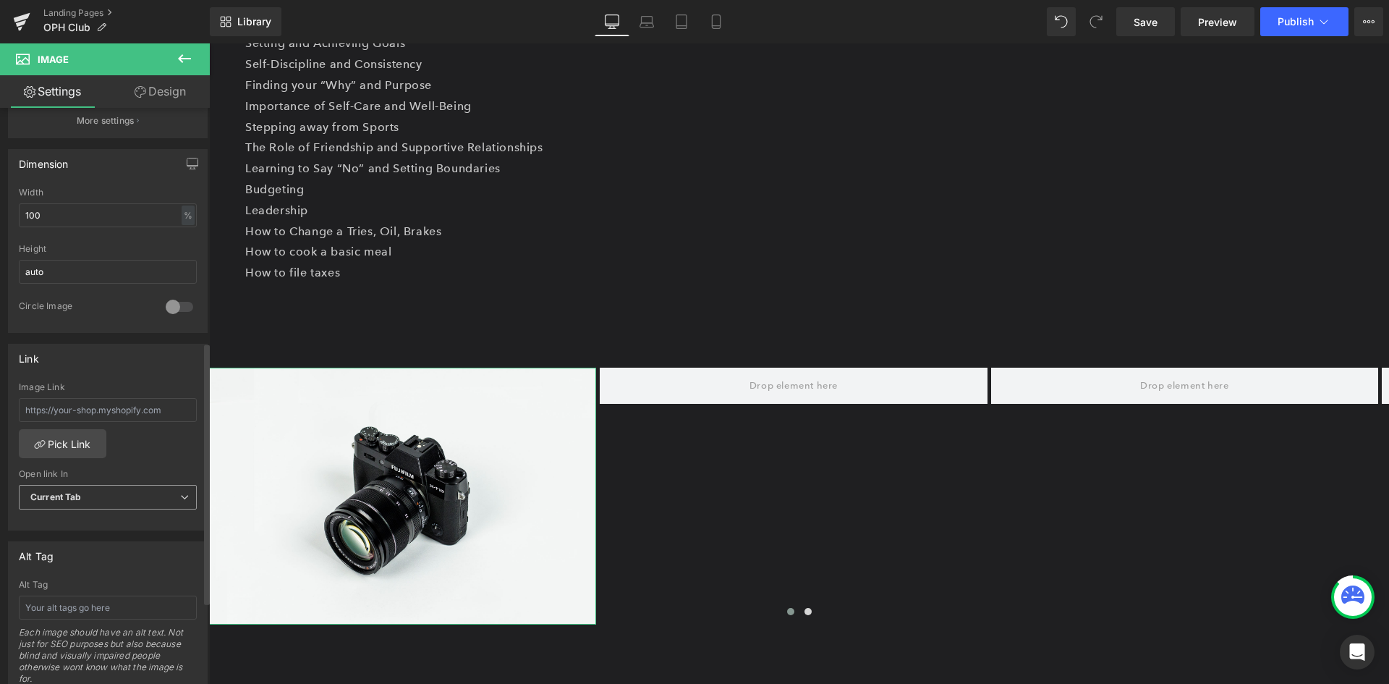
scroll to position [651, 0]
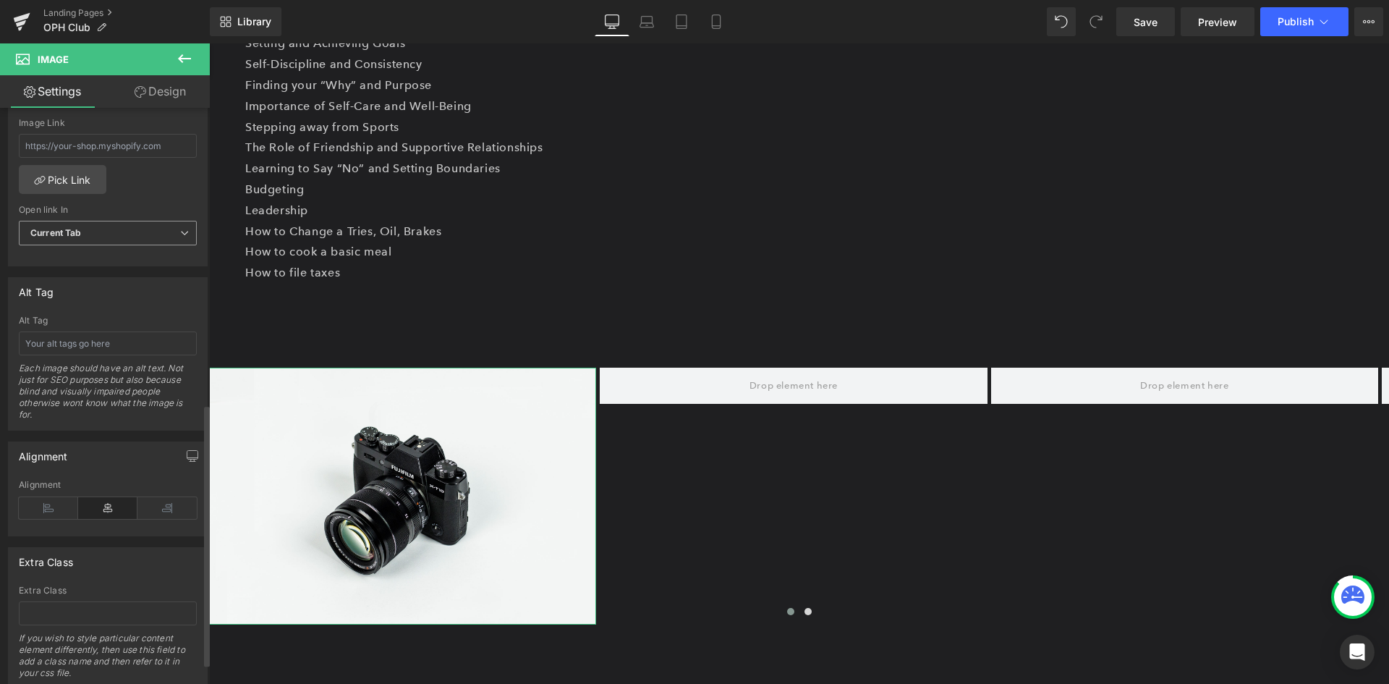
click at [122, 227] on span "Current Tab" at bounding box center [108, 233] width 178 height 25
click at [122, 227] on span "Current Tab" at bounding box center [105, 233] width 172 height 25
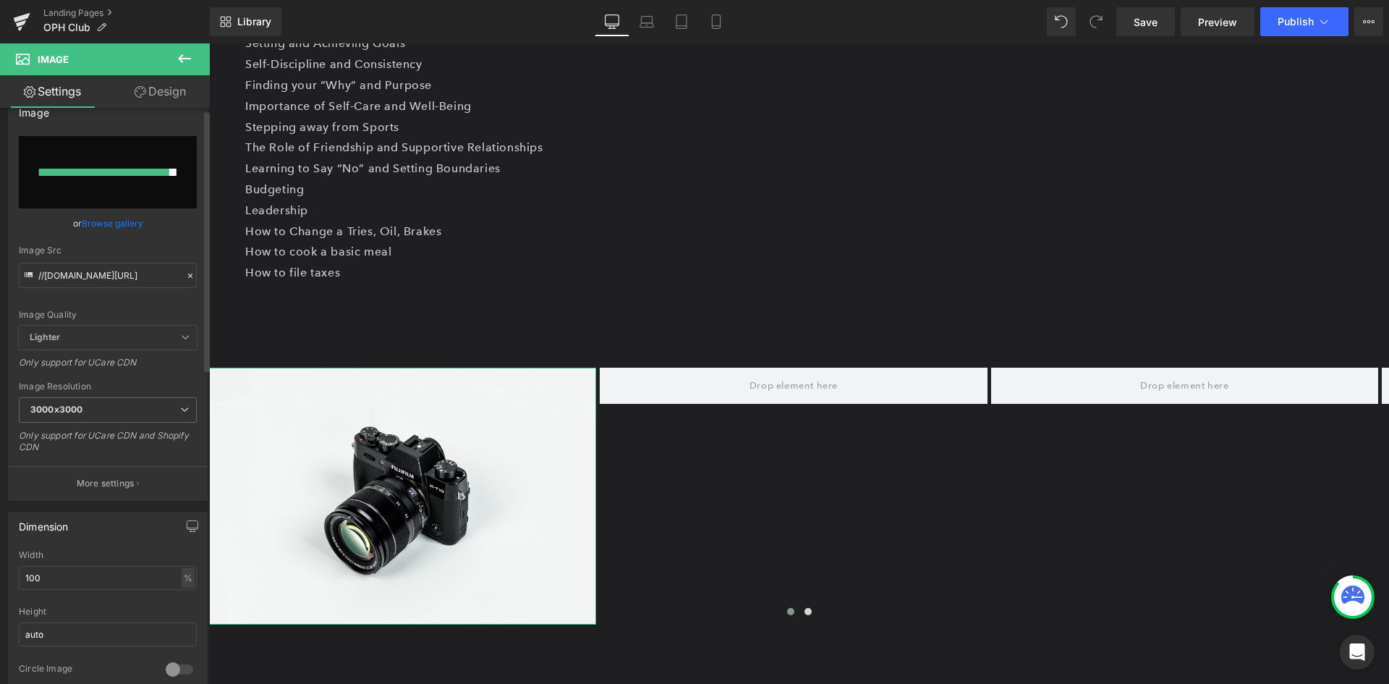
scroll to position [0, 0]
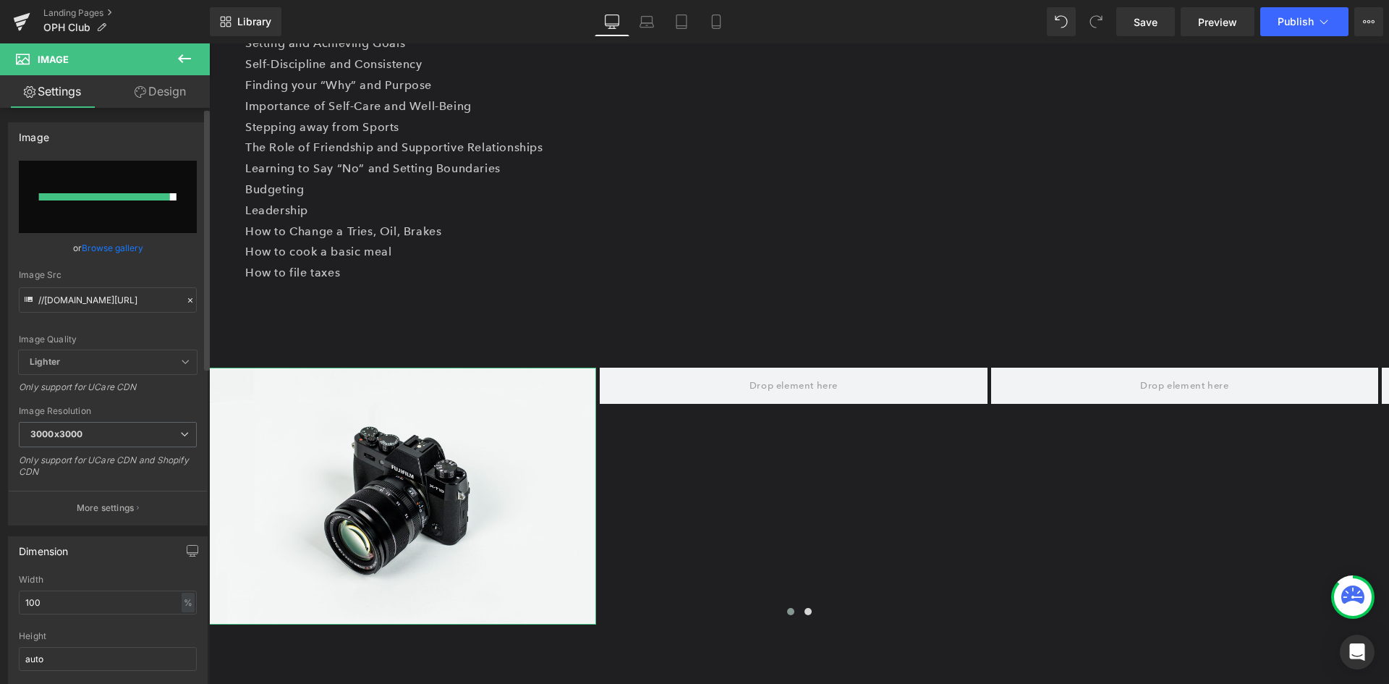
click at [125, 363] on span "Lighter" at bounding box center [108, 362] width 178 height 24
click at [168, 360] on span "Lighter" at bounding box center [108, 362] width 178 height 24
click at [171, 435] on span "3000x3000" at bounding box center [108, 434] width 178 height 25
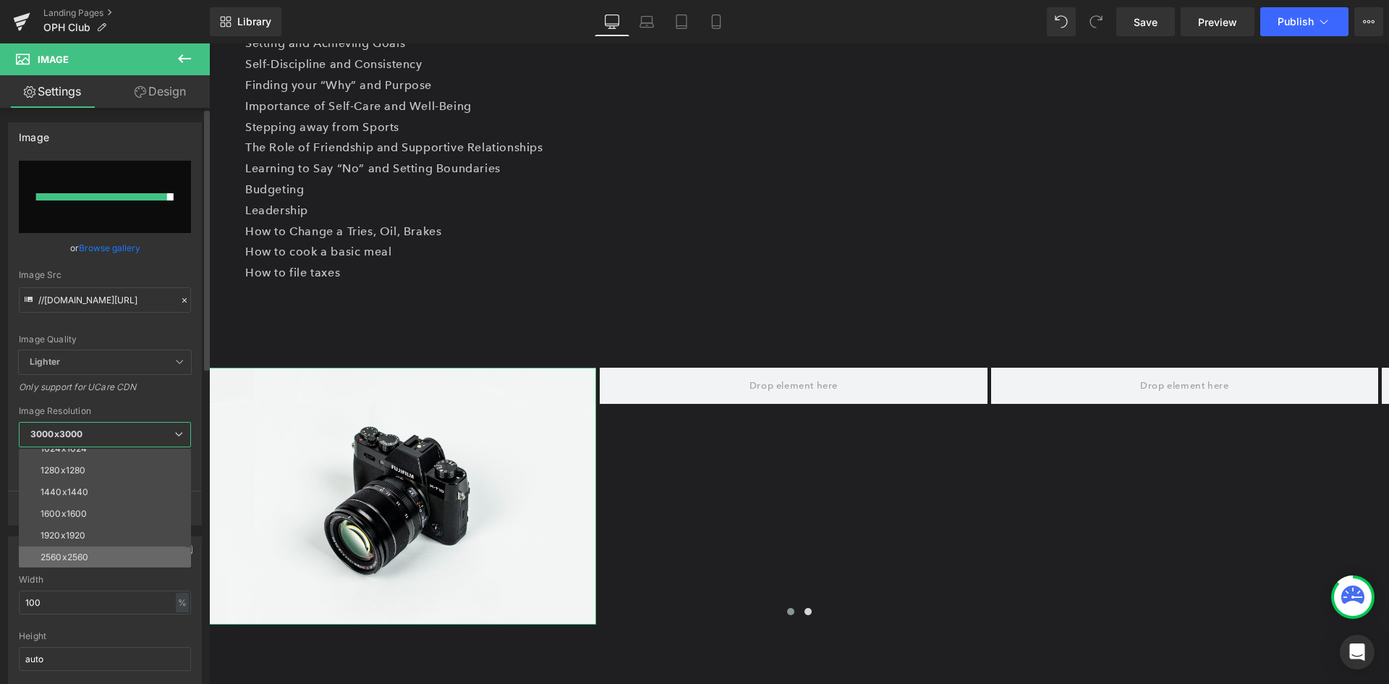
scroll to position [207, 0]
click at [96, 509] on li "1920x1920" at bounding box center [108, 513] width 179 height 22
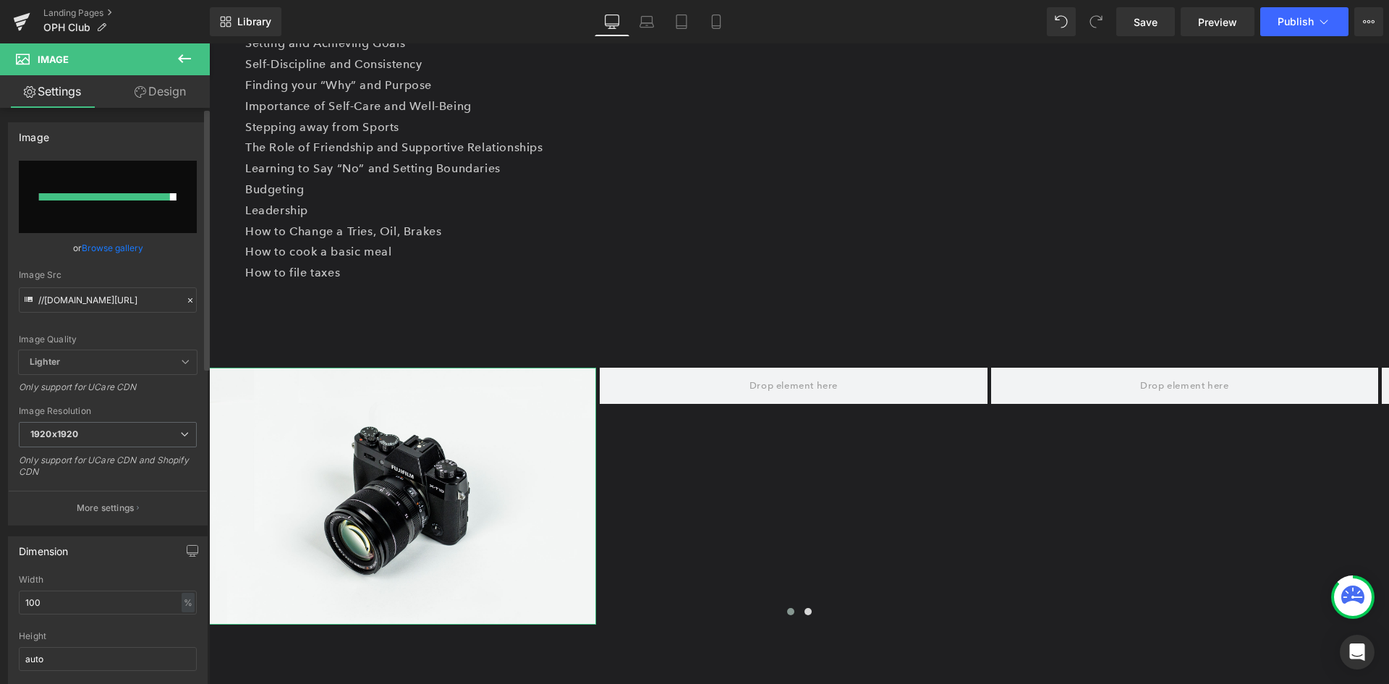
click at [140, 362] on span "Lighter" at bounding box center [108, 362] width 178 height 24
click at [140, 356] on span "Lighter" at bounding box center [108, 362] width 178 height 24
click at [171, 362] on span "Lighter" at bounding box center [108, 362] width 178 height 24
click at [164, 90] on link "Design" at bounding box center [160, 91] width 105 height 33
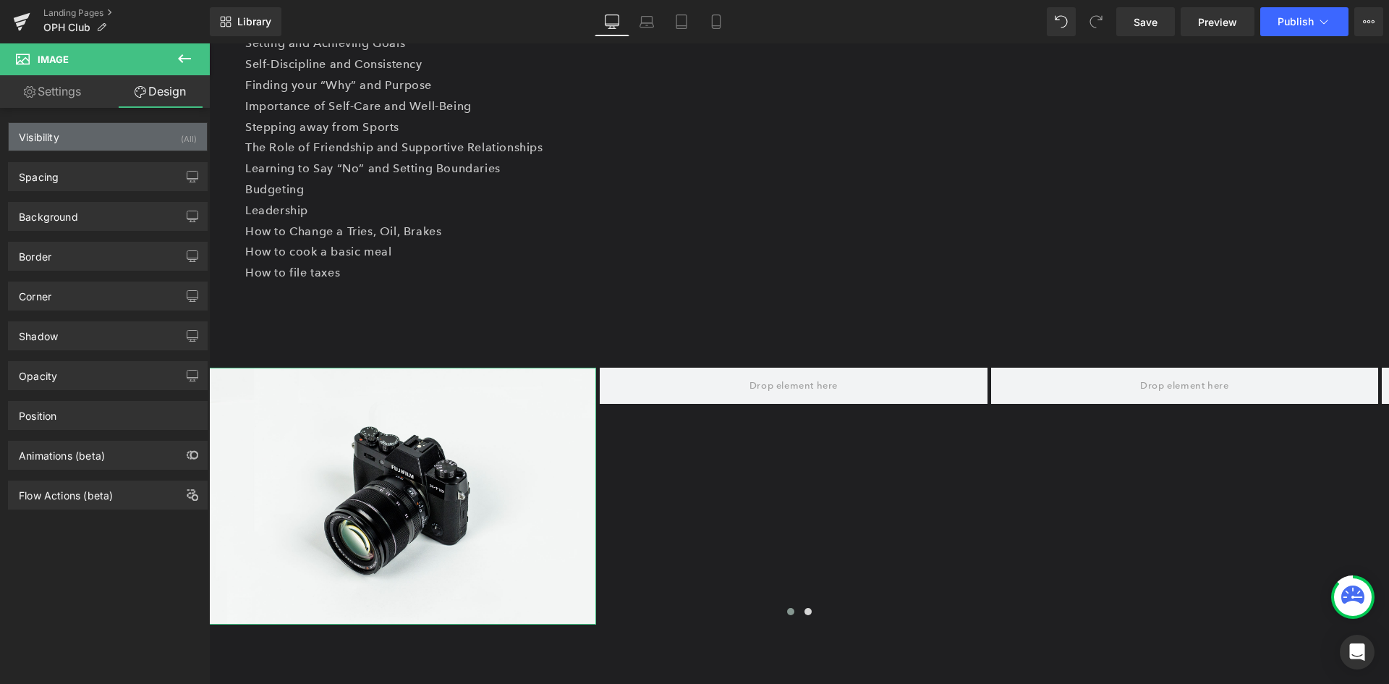
click at [77, 136] on div "Visibility (All)" at bounding box center [108, 136] width 198 height 27
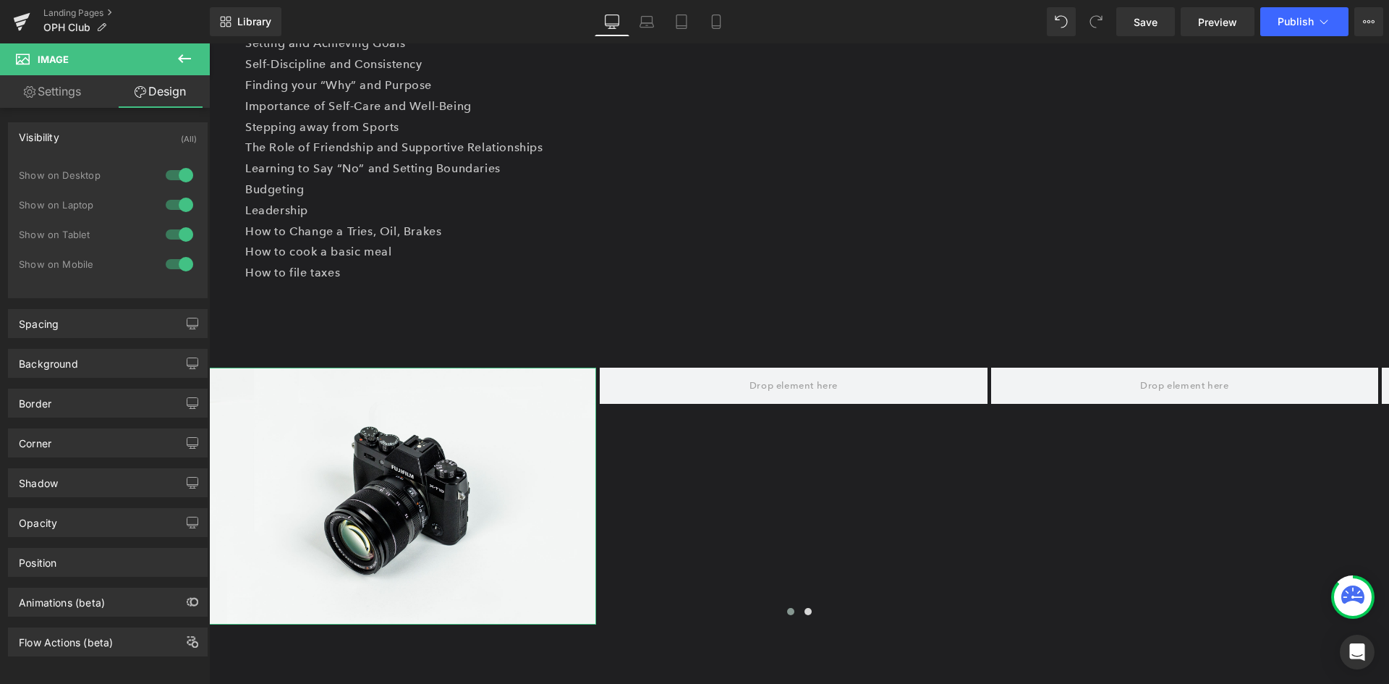
click at [77, 136] on div "Visibility (All)" at bounding box center [108, 136] width 198 height 27
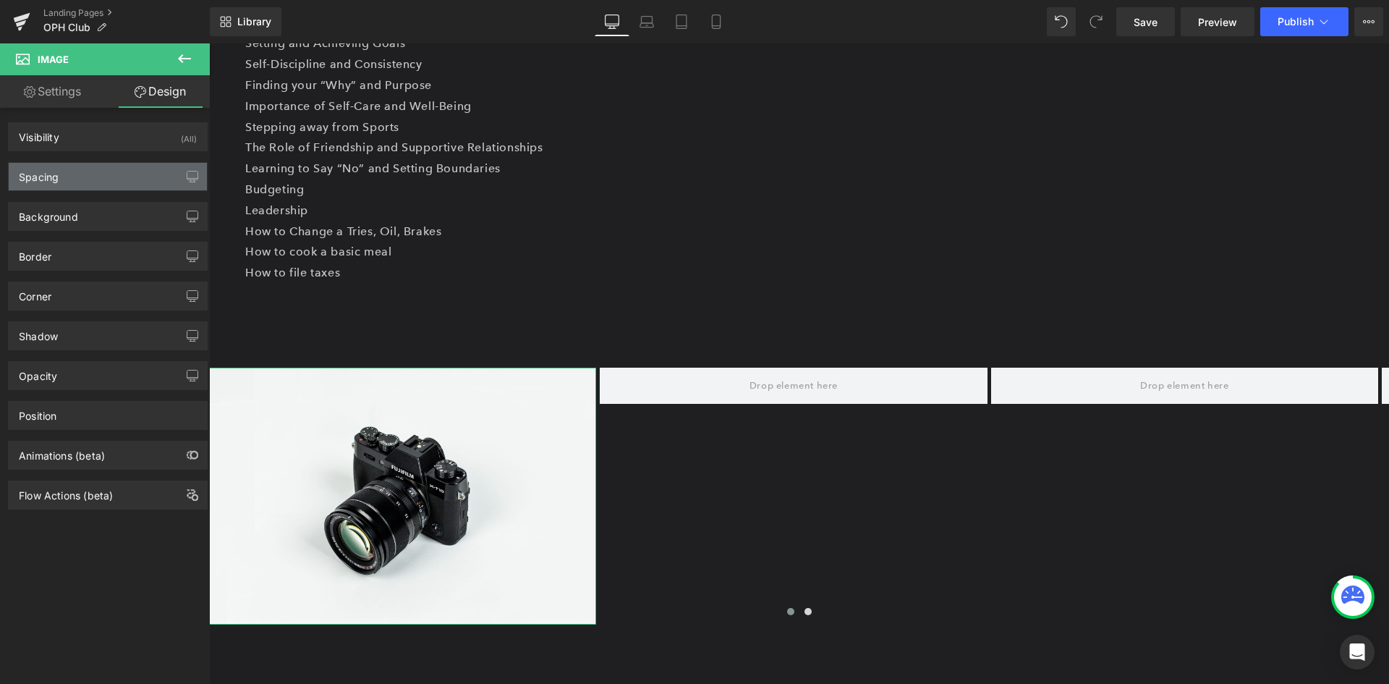
click at [82, 169] on div "Spacing" at bounding box center [108, 176] width 198 height 27
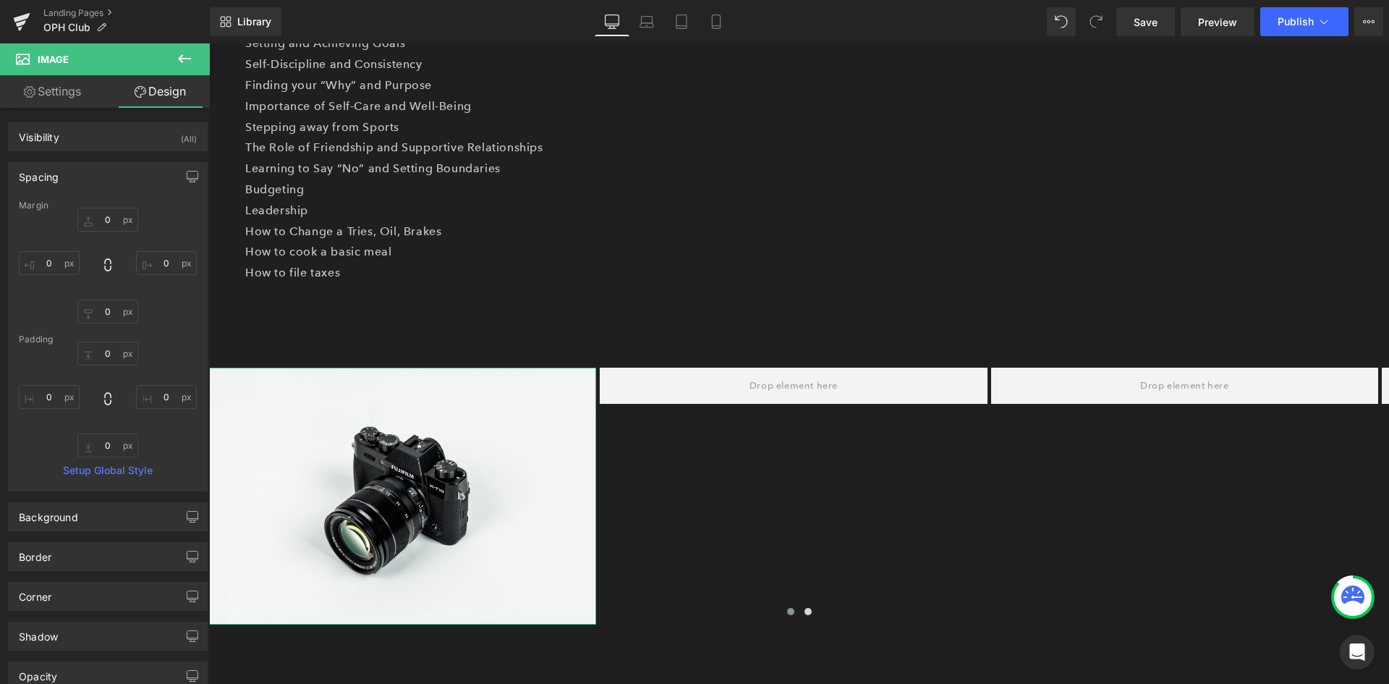
click at [82, 169] on div "Spacing" at bounding box center [108, 176] width 198 height 27
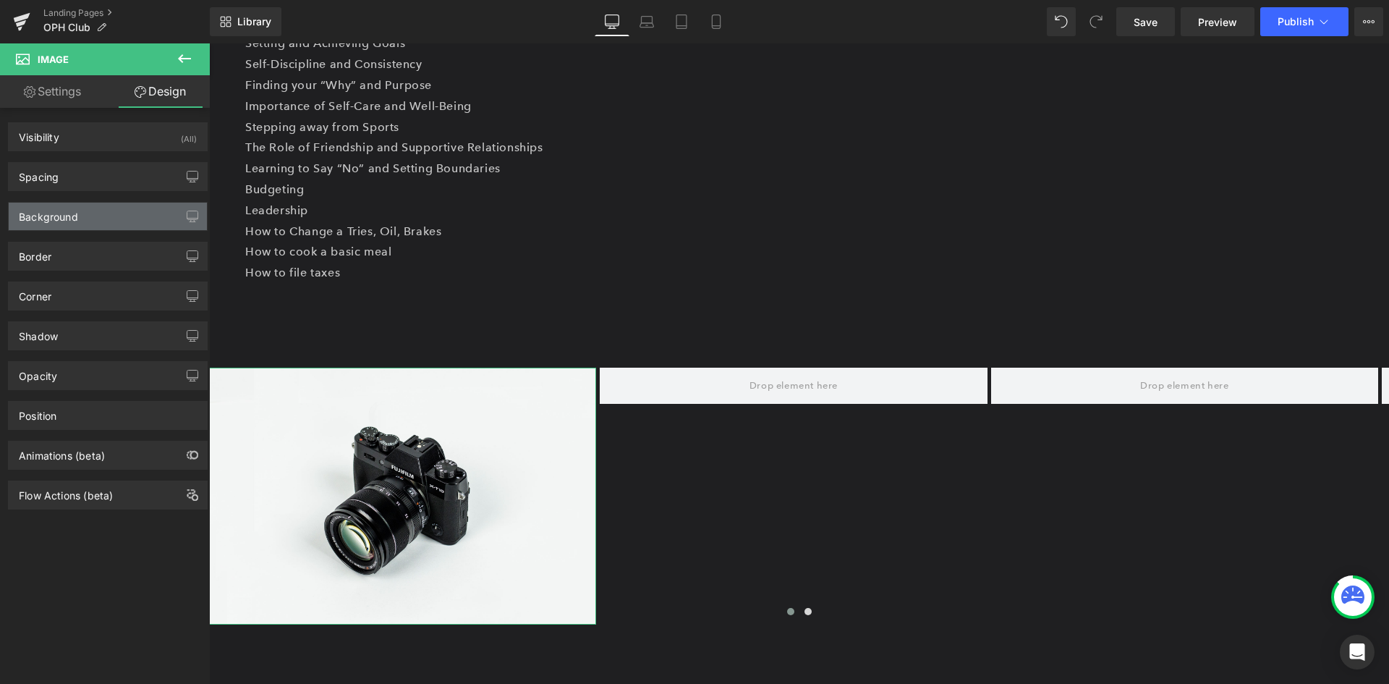
click at [77, 221] on div "Background" at bounding box center [48, 213] width 59 height 20
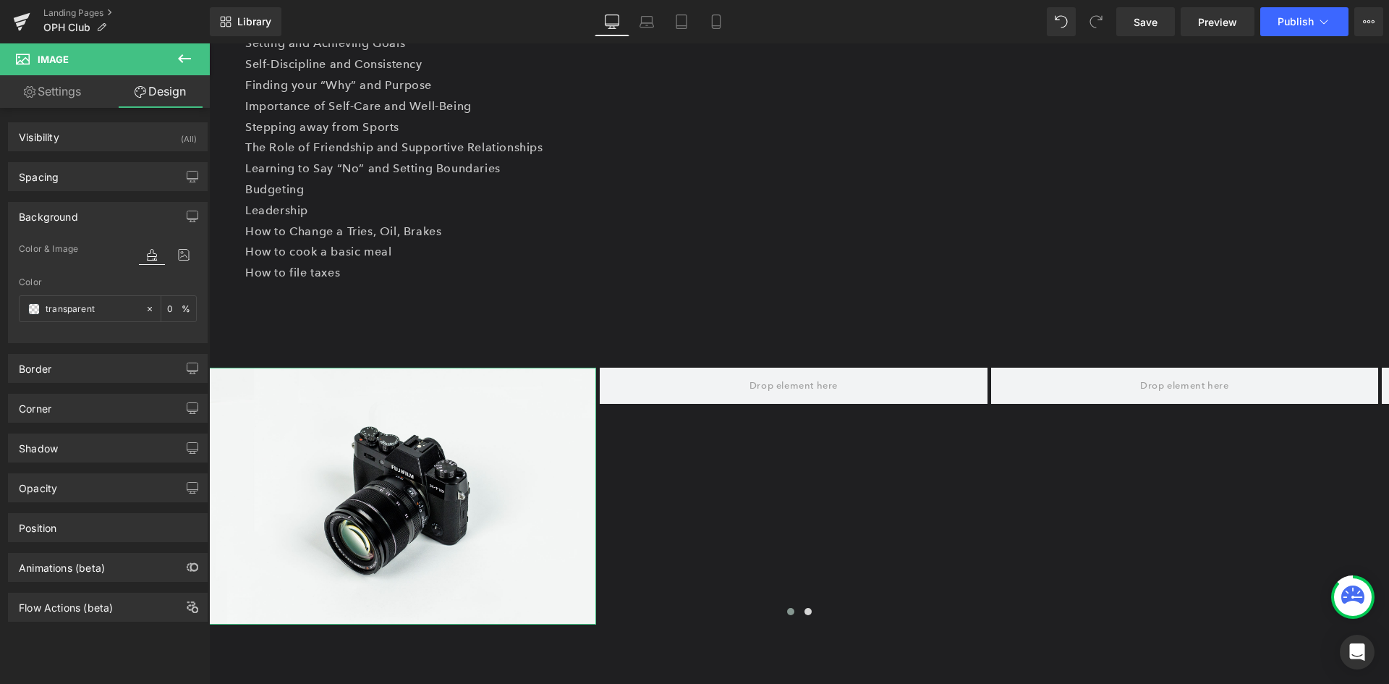
click at [77, 221] on div "Background" at bounding box center [48, 213] width 59 height 20
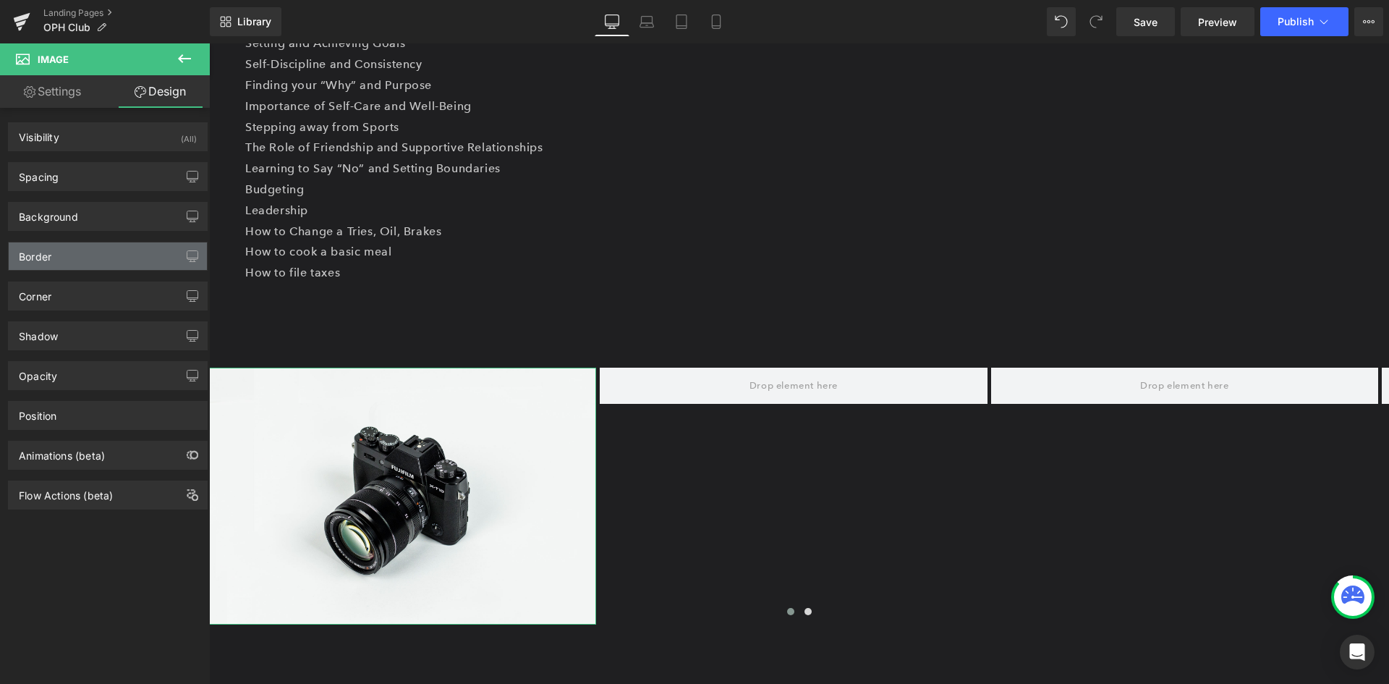
click at [74, 256] on div "Border" at bounding box center [108, 255] width 198 height 27
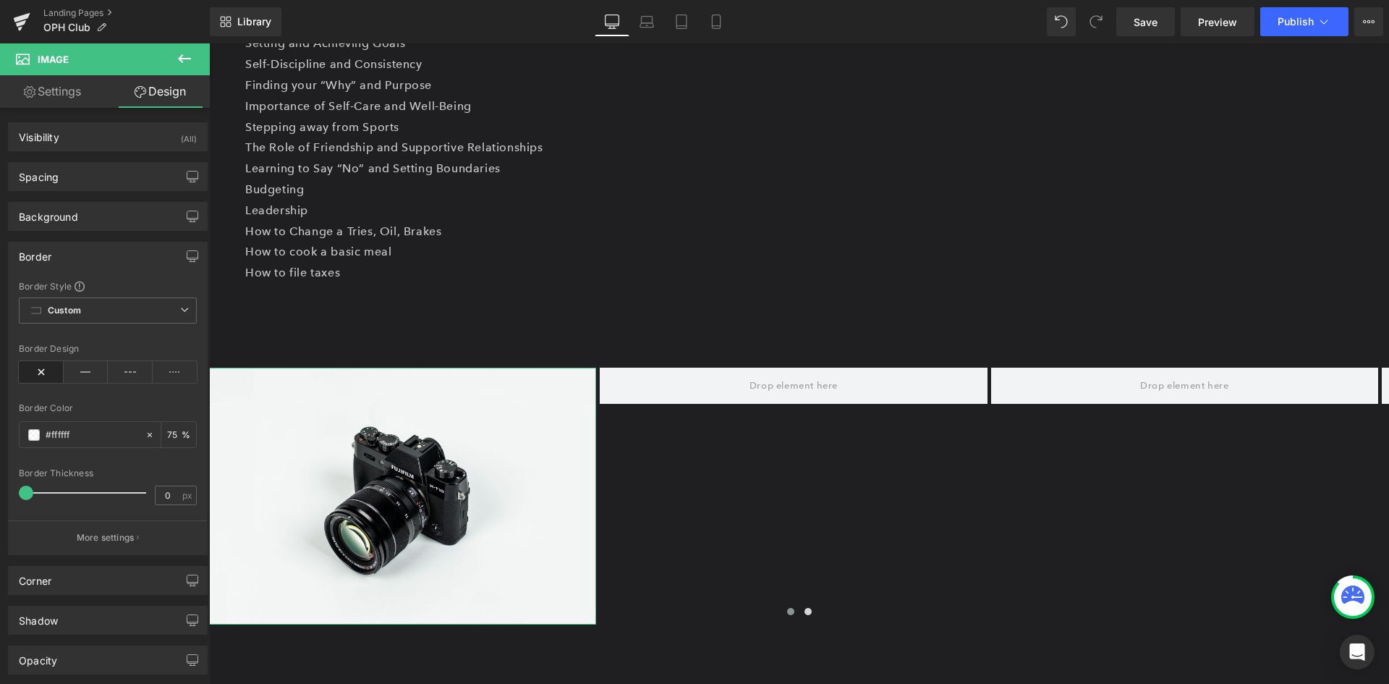
click at [74, 256] on div "Border" at bounding box center [108, 255] width 198 height 27
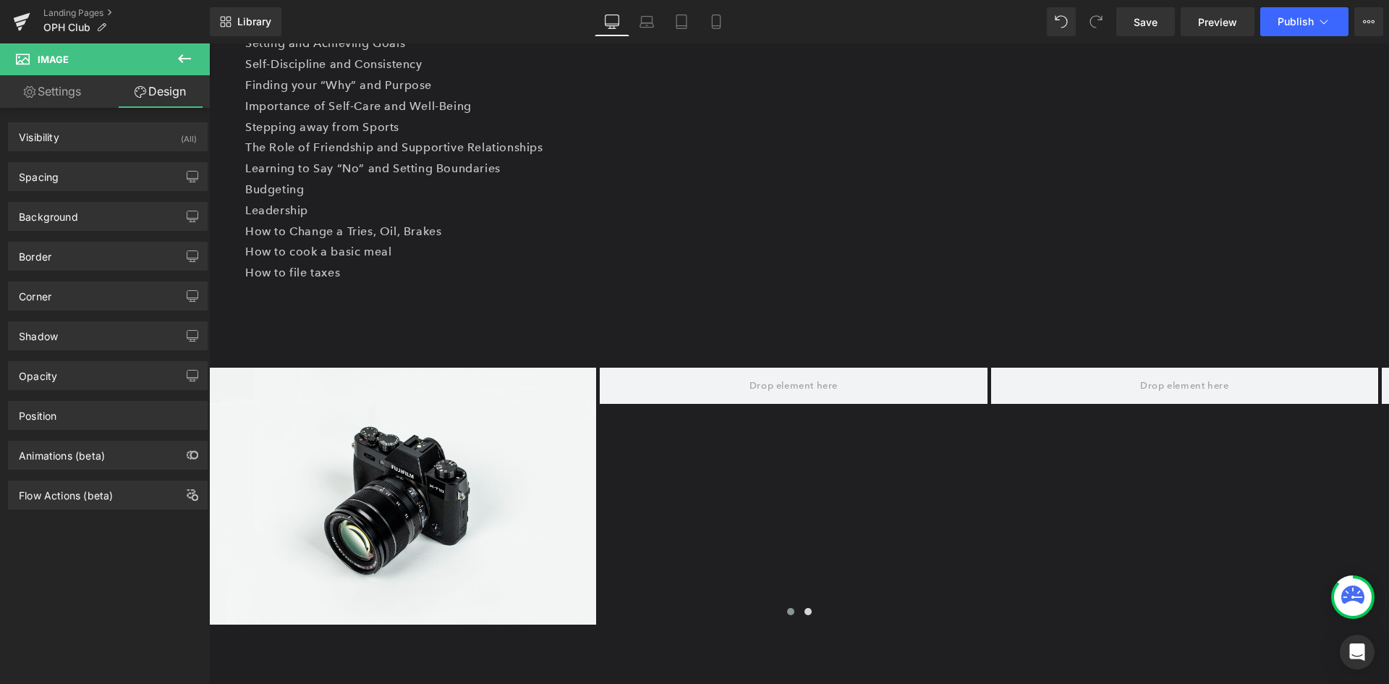
click at [189, 64] on icon at bounding box center [184, 58] width 17 height 17
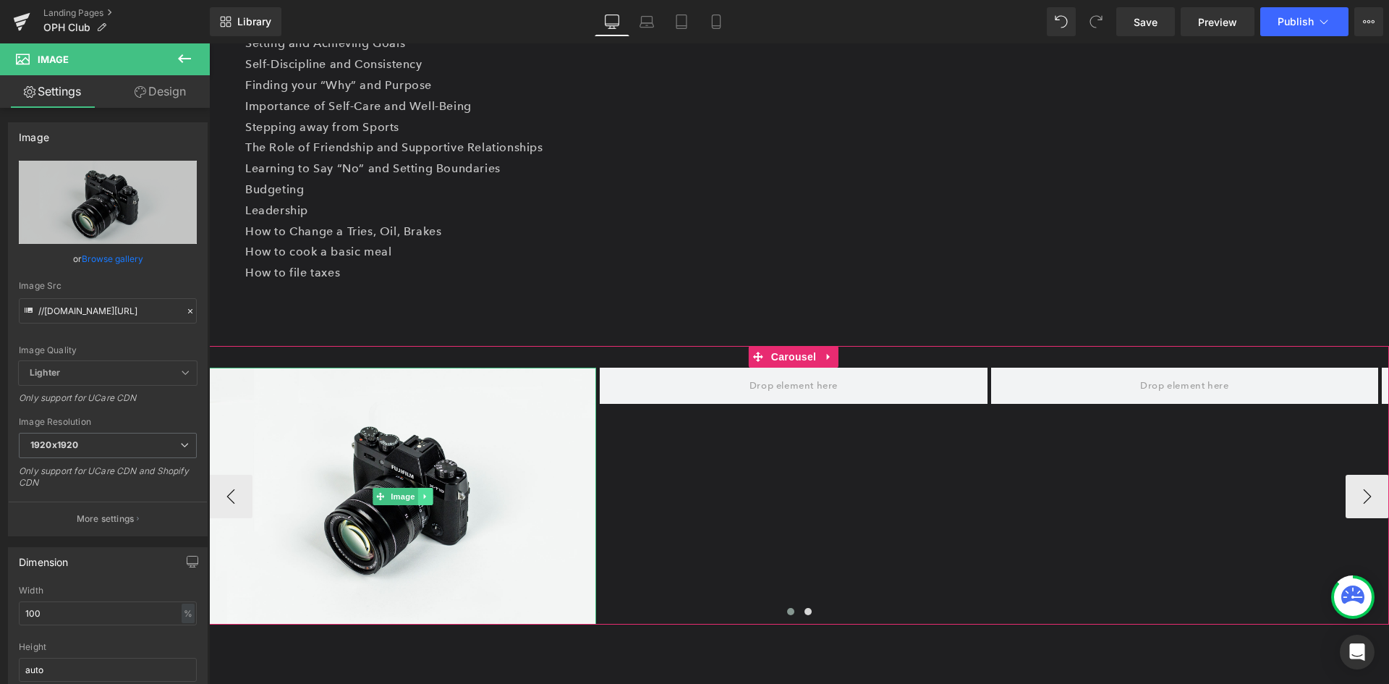
click at [430, 491] on link at bounding box center [424, 496] width 15 height 17
click at [373, 493] on link "Image" at bounding box center [372, 496] width 45 height 17
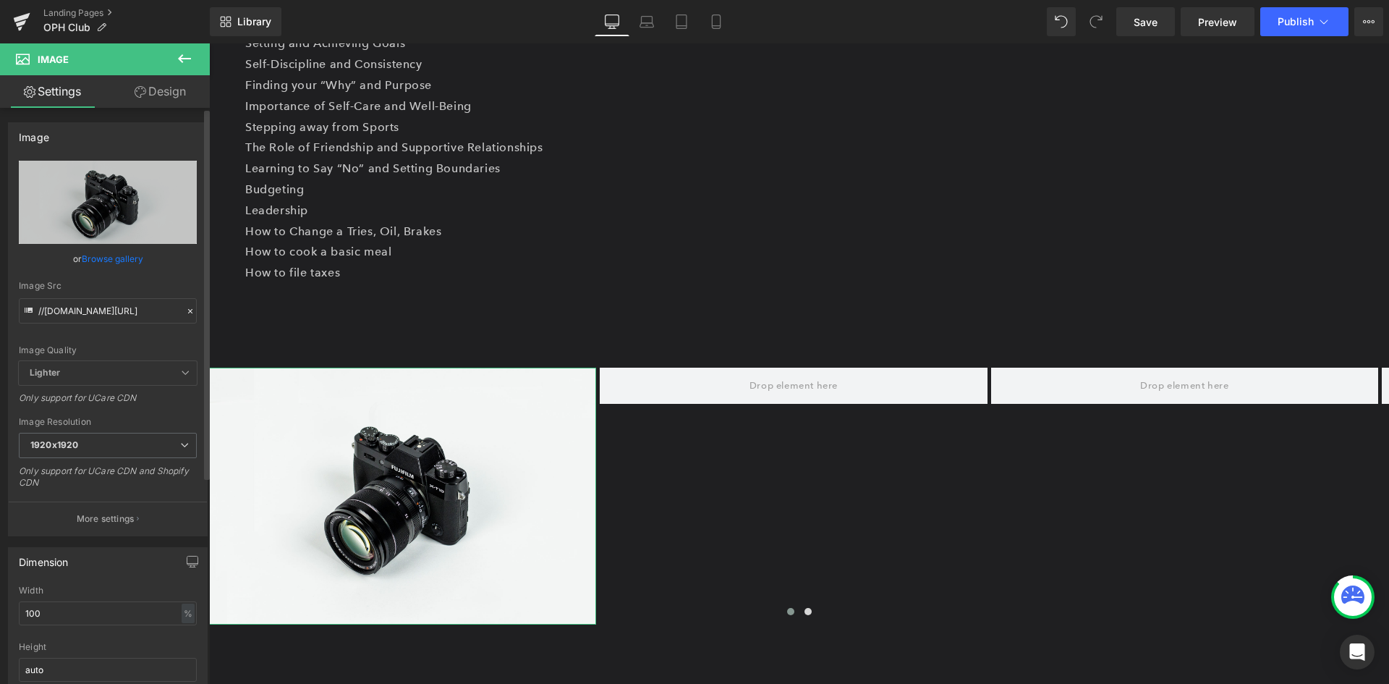
click at [96, 249] on link "Browse gallery" at bounding box center [112, 258] width 61 height 25
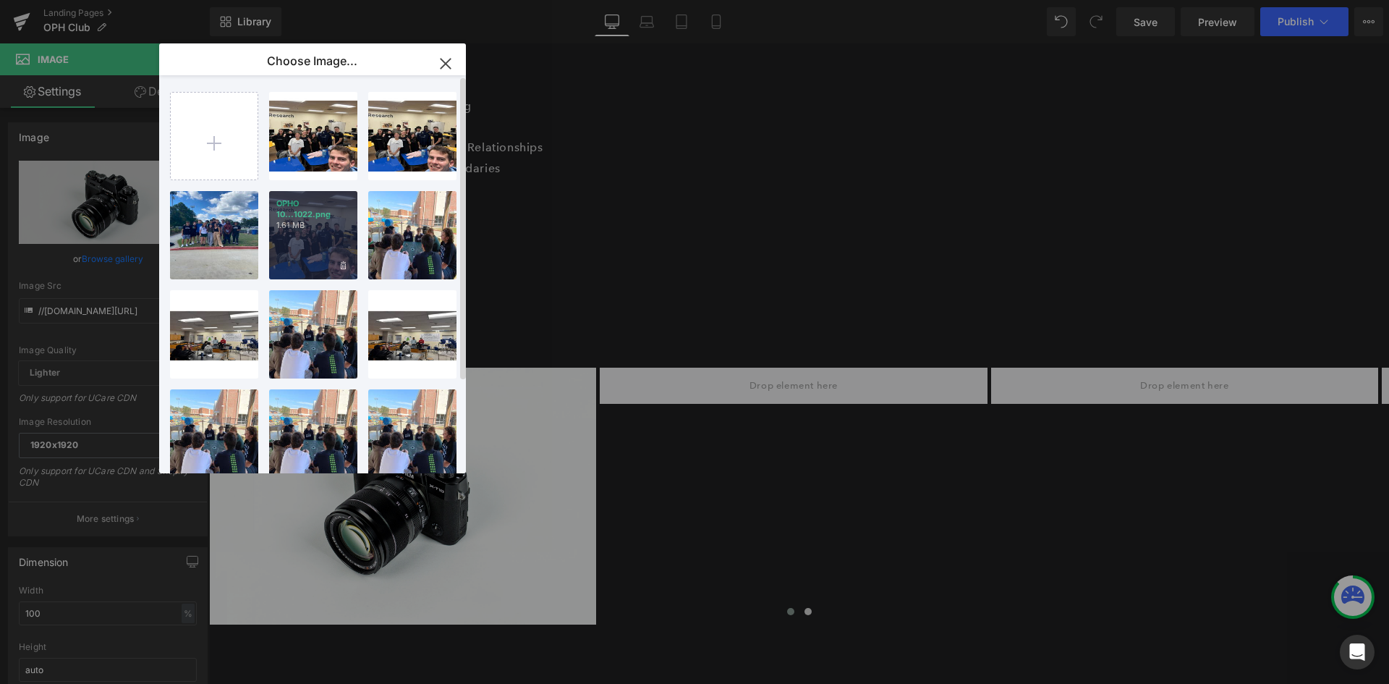
click at [307, 242] on div "OPHO 10...1022.png 1.61 MB" at bounding box center [313, 235] width 88 height 88
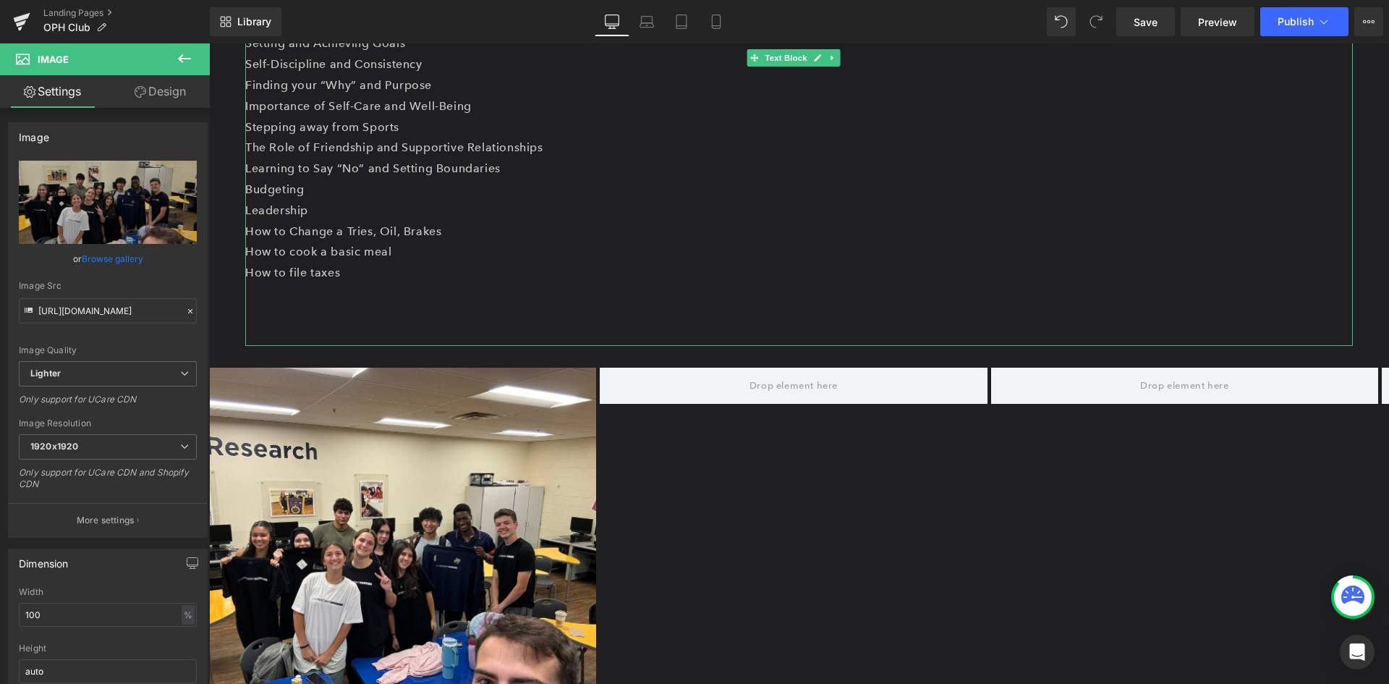
type input "[URL][DOMAIN_NAME]"
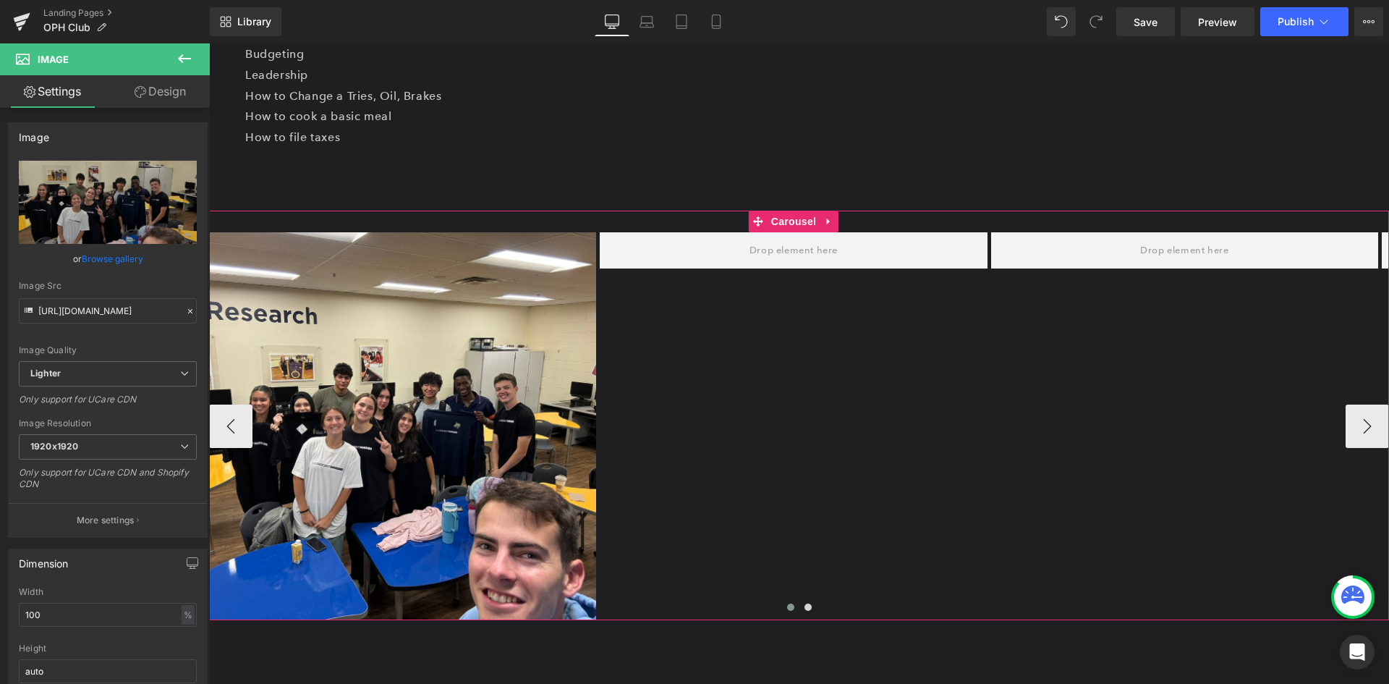
scroll to position [1013, 0]
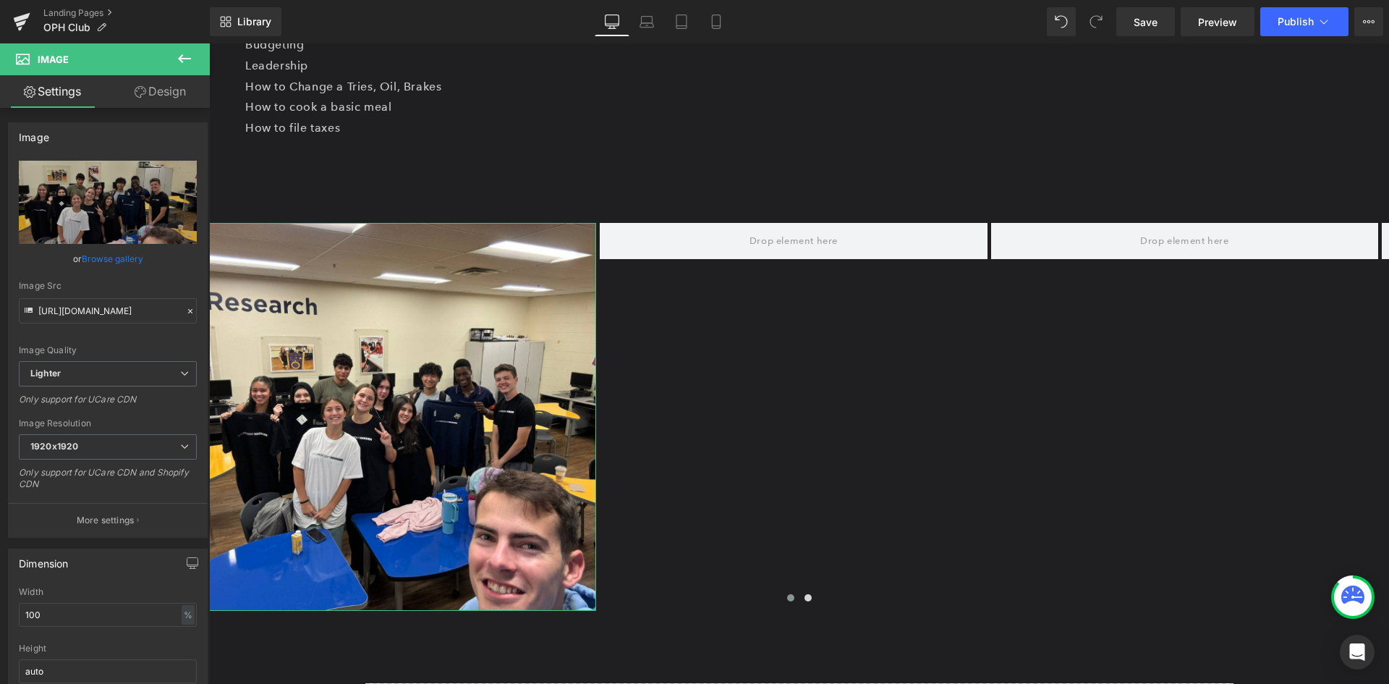
click at [165, 93] on link "Design" at bounding box center [160, 91] width 105 height 33
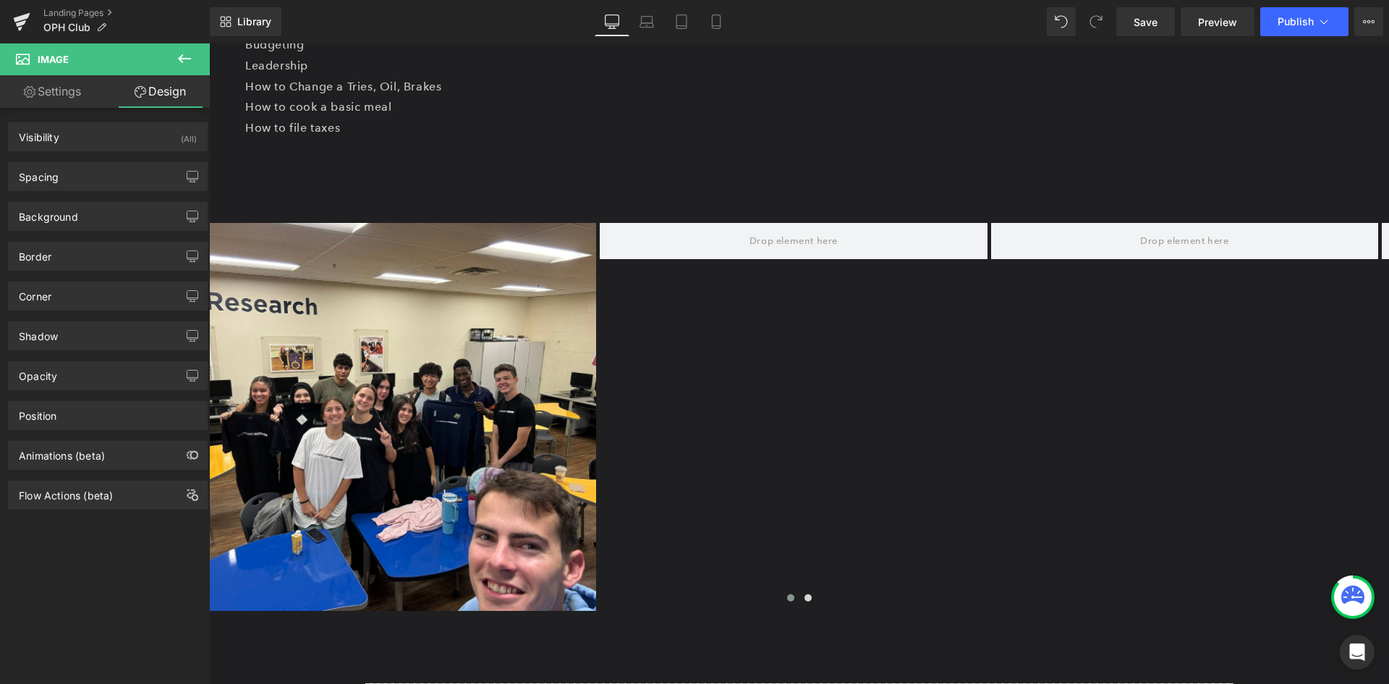
click at [179, 54] on icon at bounding box center [184, 58] width 17 height 17
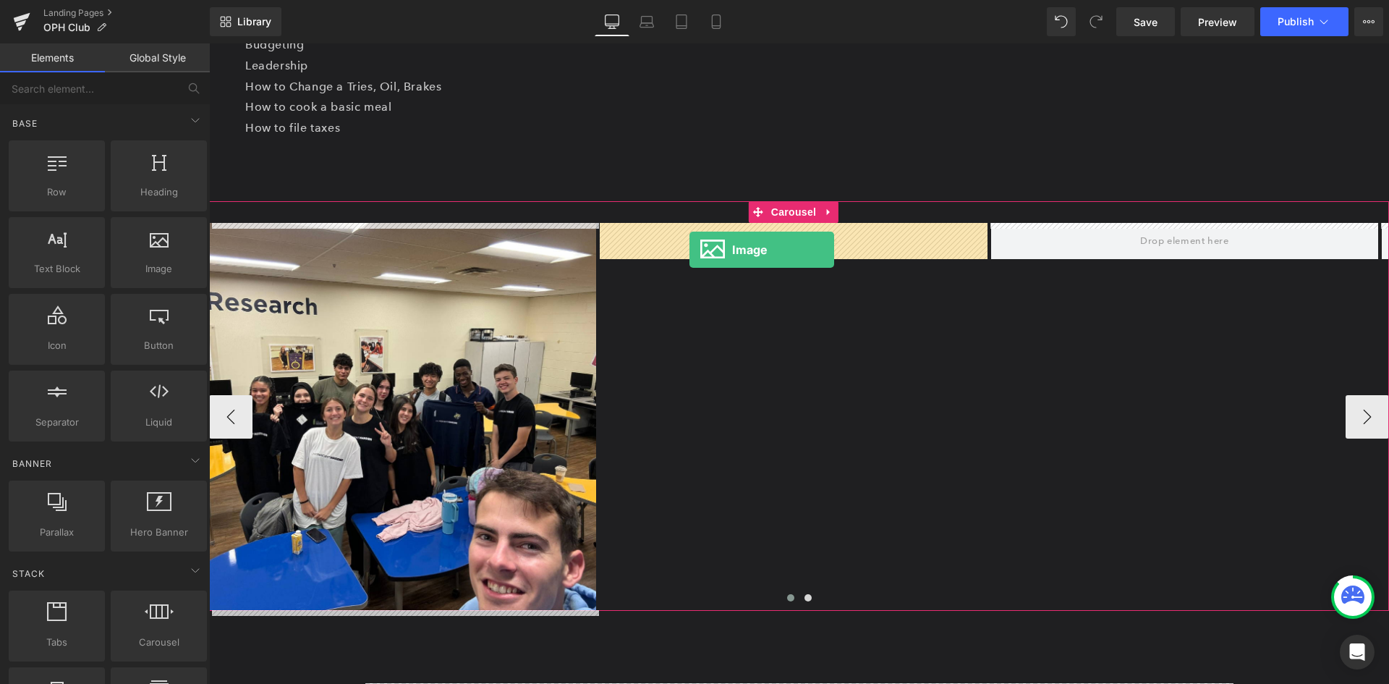
drag, startPoint x: 360, startPoint y: 303, endPoint x: 690, endPoint y: 250, distance: 333.5
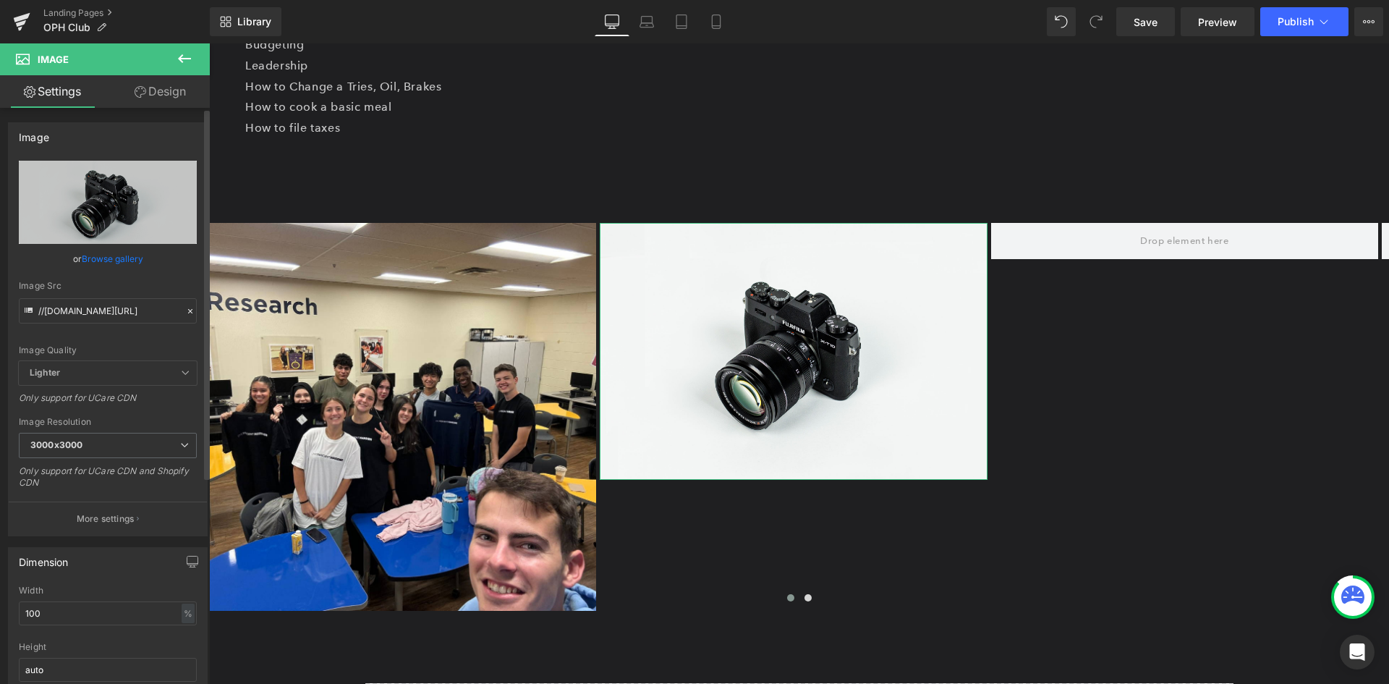
click at [120, 253] on link "Browse gallery" at bounding box center [112, 258] width 61 height 25
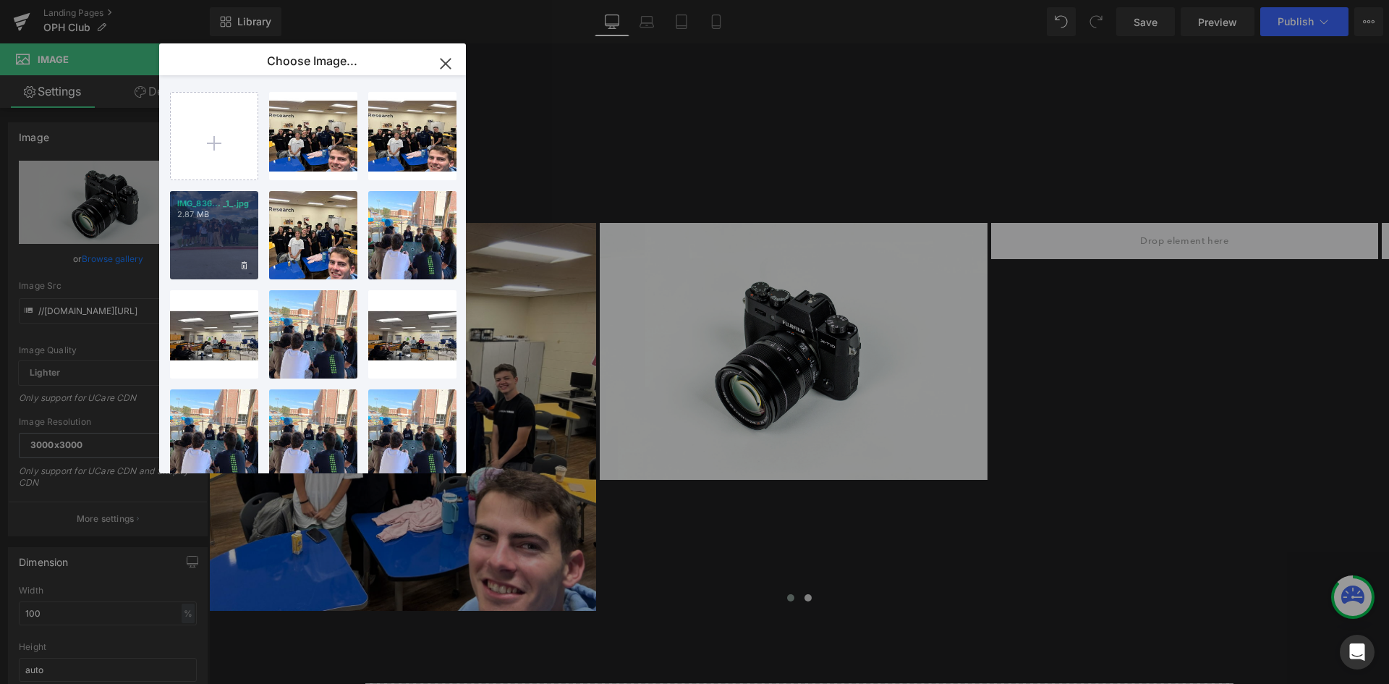
click at [225, 242] on div "IMG_836... _1_.jpg 2.87 MB" at bounding box center [214, 235] width 88 height 88
type input "[URL][DOMAIN_NAME]"
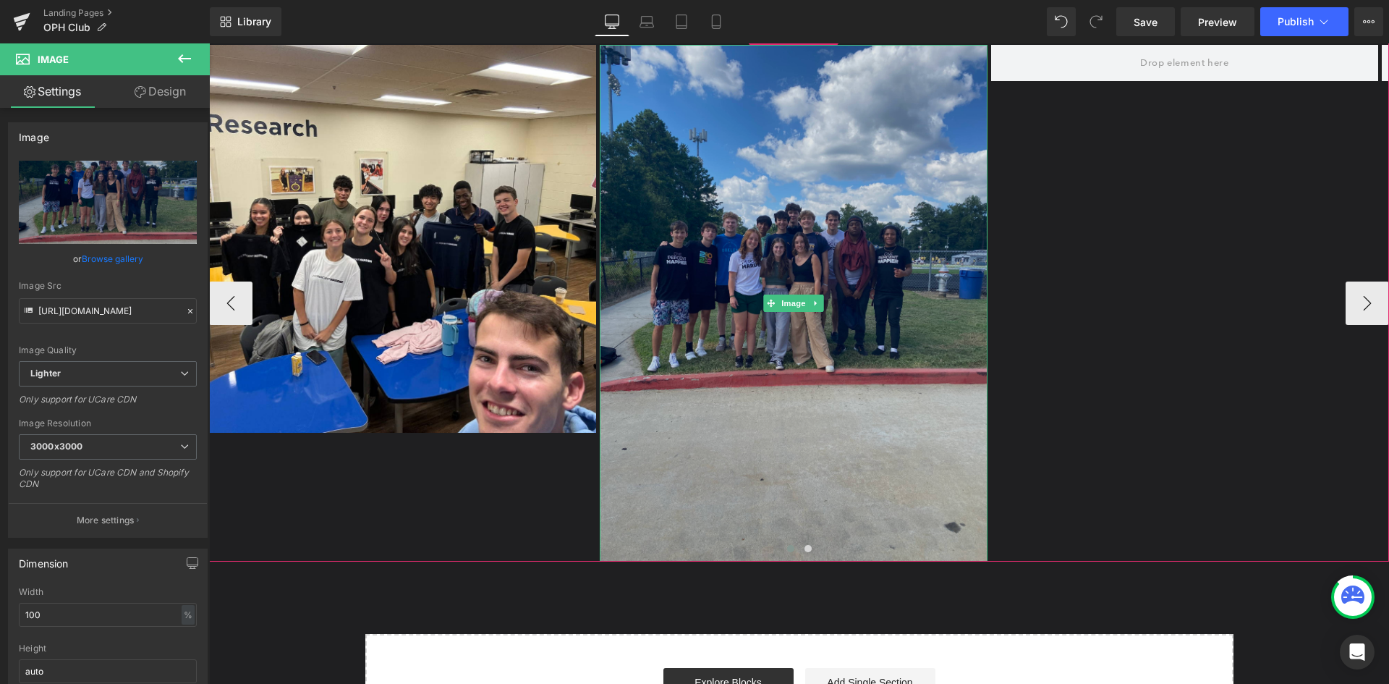
scroll to position [1302, 0]
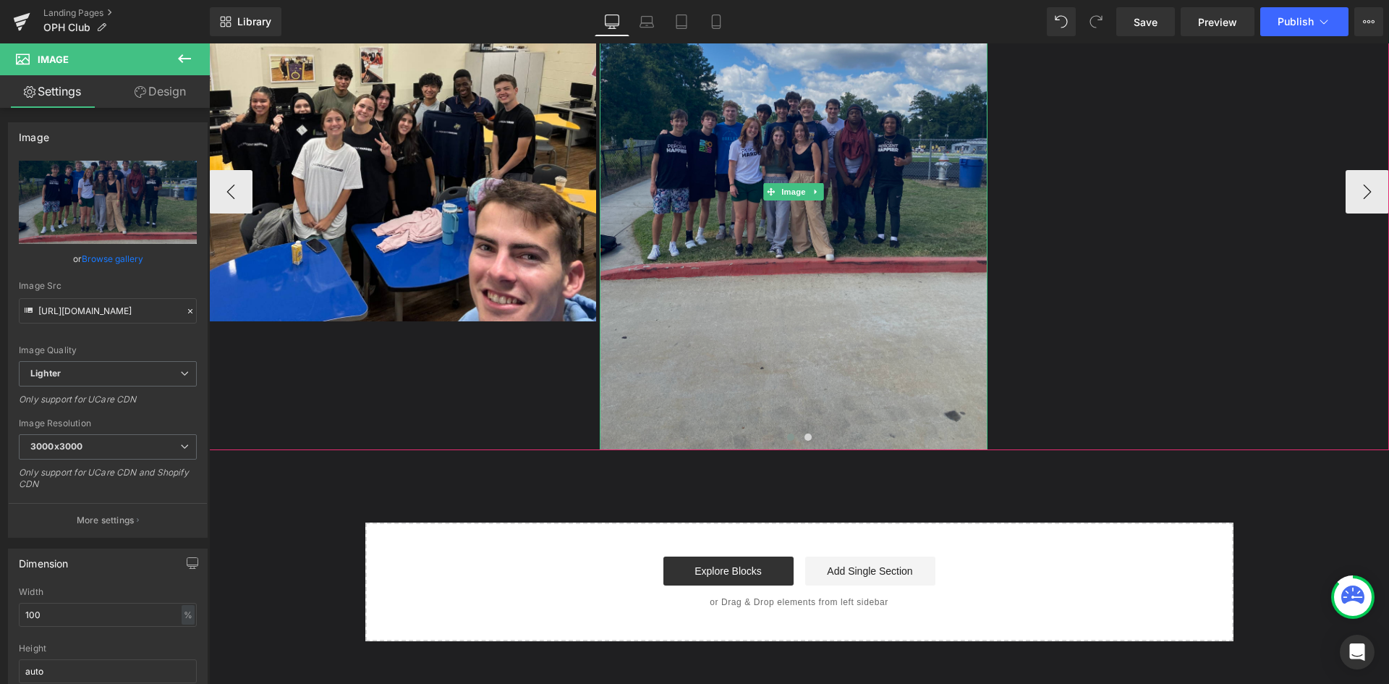
click at [810, 412] on img at bounding box center [793, 191] width 387 height 517
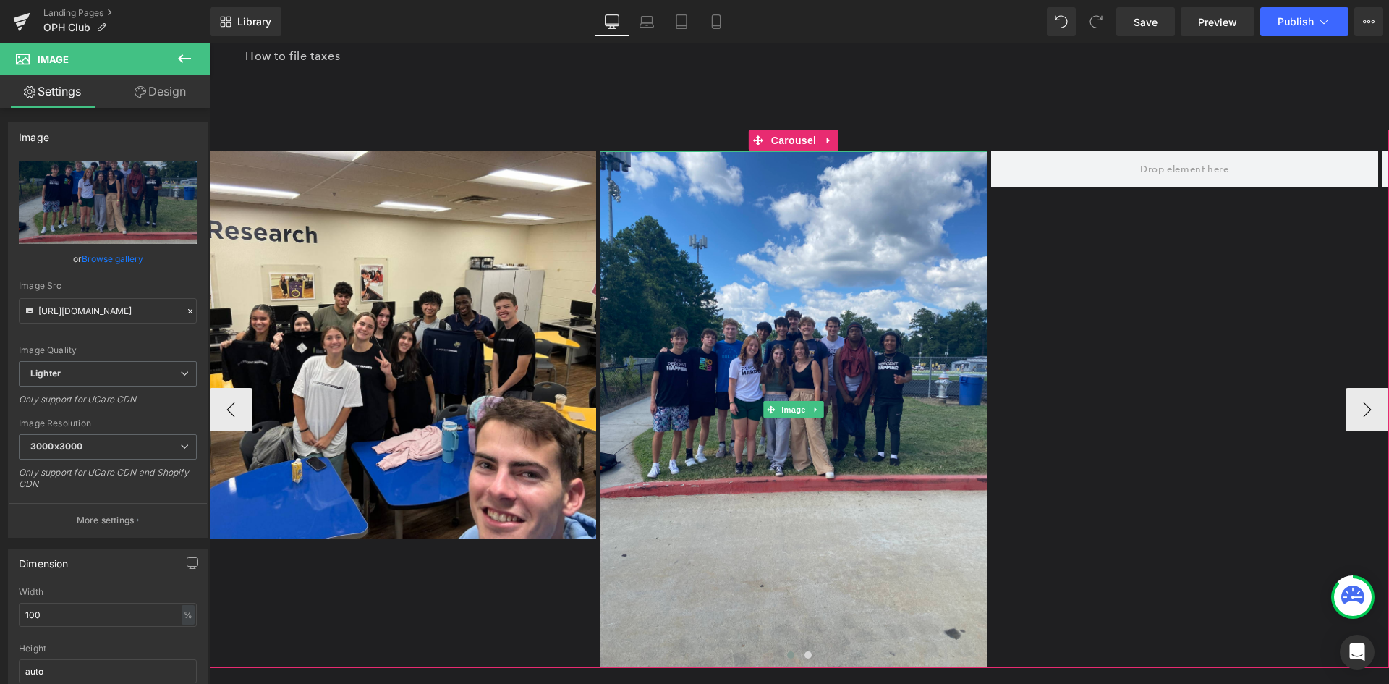
scroll to position [1085, 0]
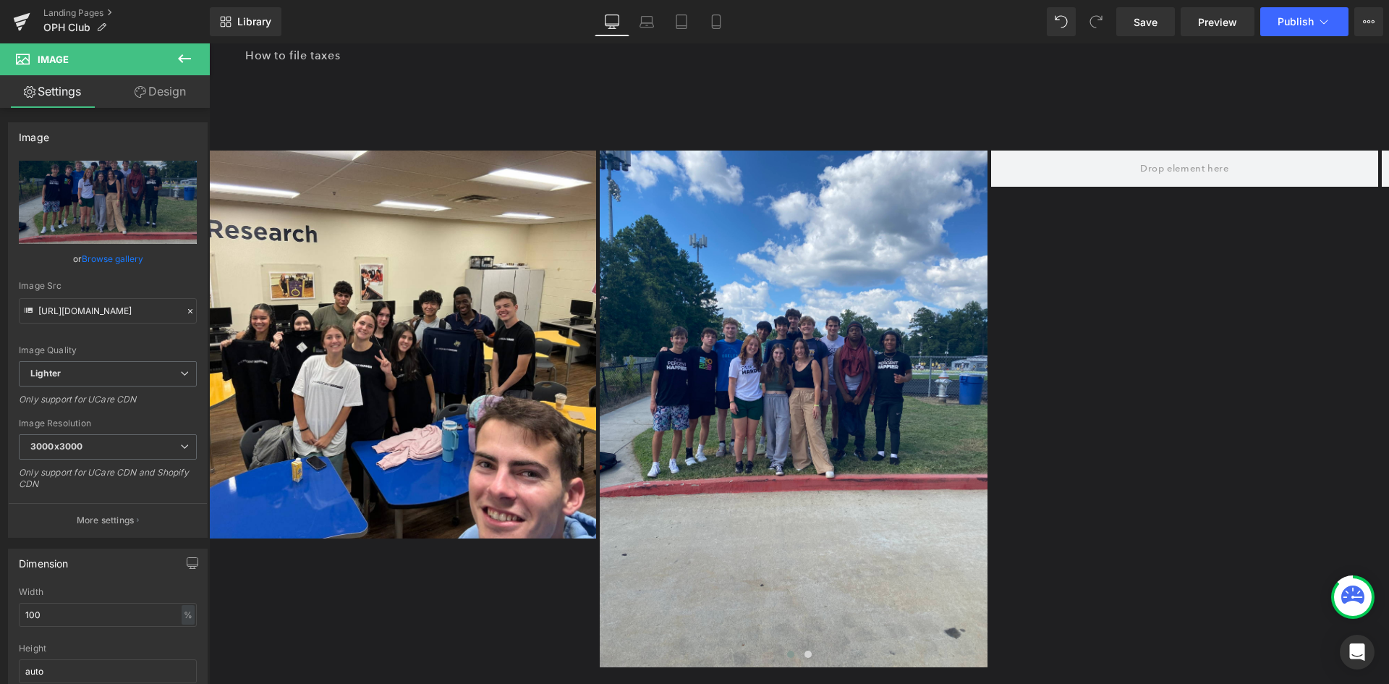
click at [190, 55] on icon at bounding box center [184, 58] width 17 height 17
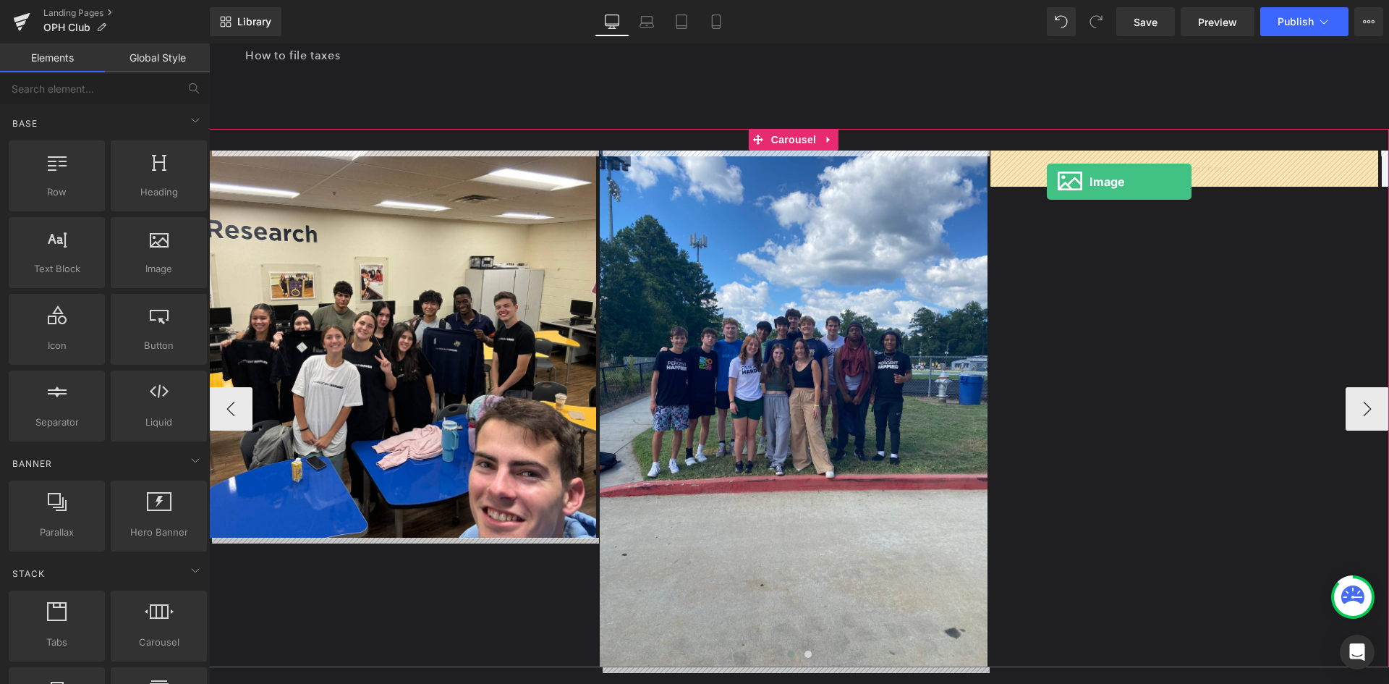
drag, startPoint x: 346, startPoint y: 298, endPoint x: 1047, endPoint y: 182, distance: 710.7
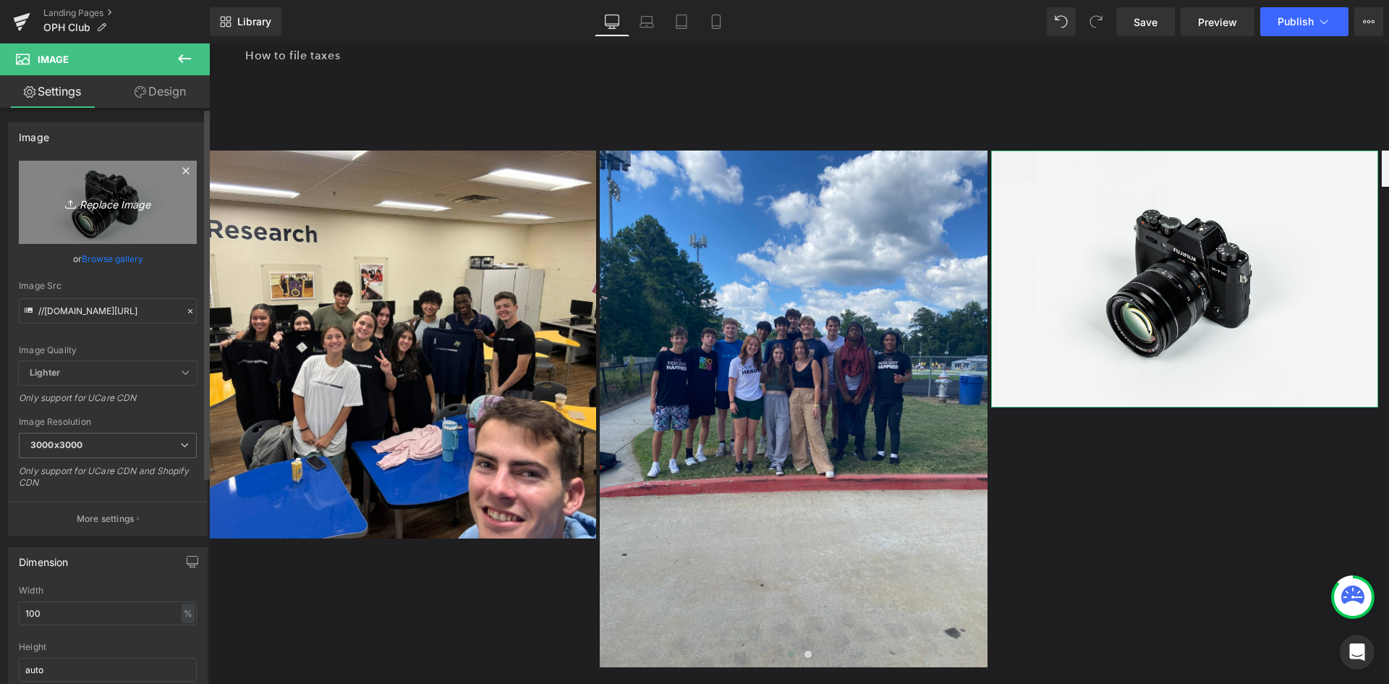
click at [116, 203] on icon "Replace Image" at bounding box center [108, 202] width 116 height 18
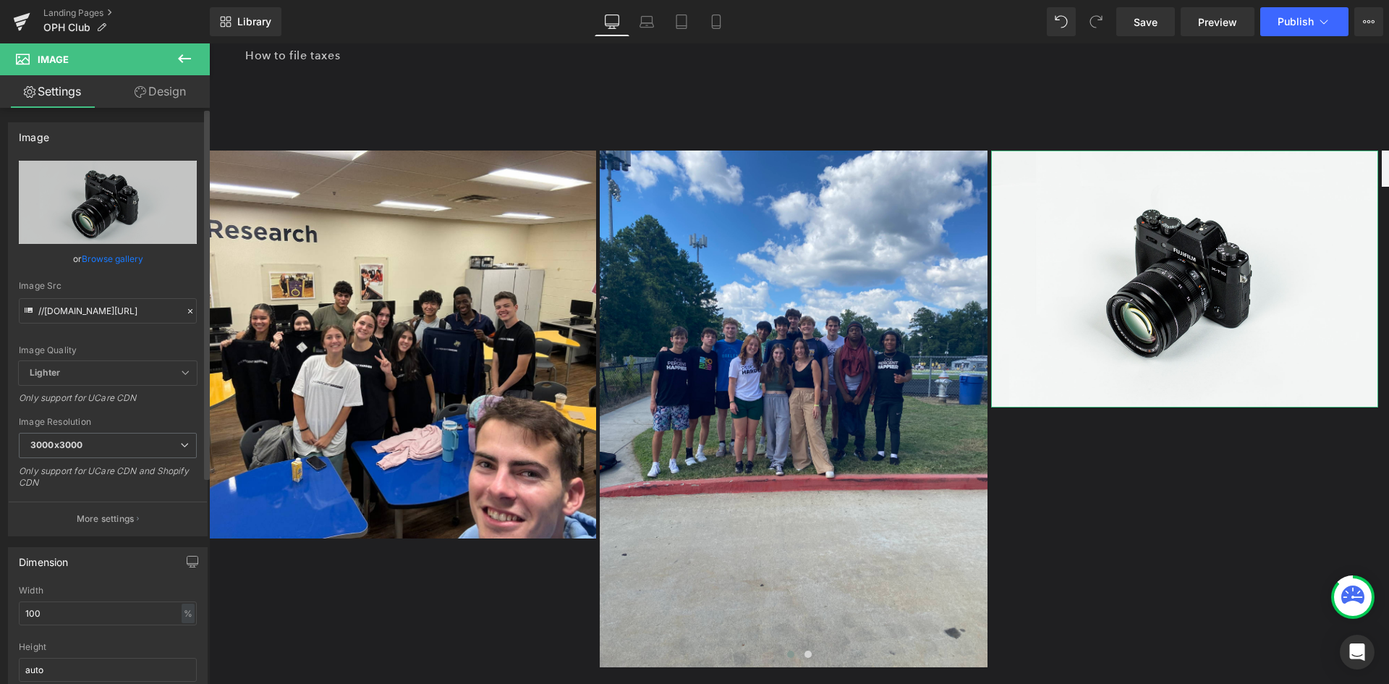
click at [119, 256] on link "Browse gallery" at bounding box center [112, 258] width 61 height 25
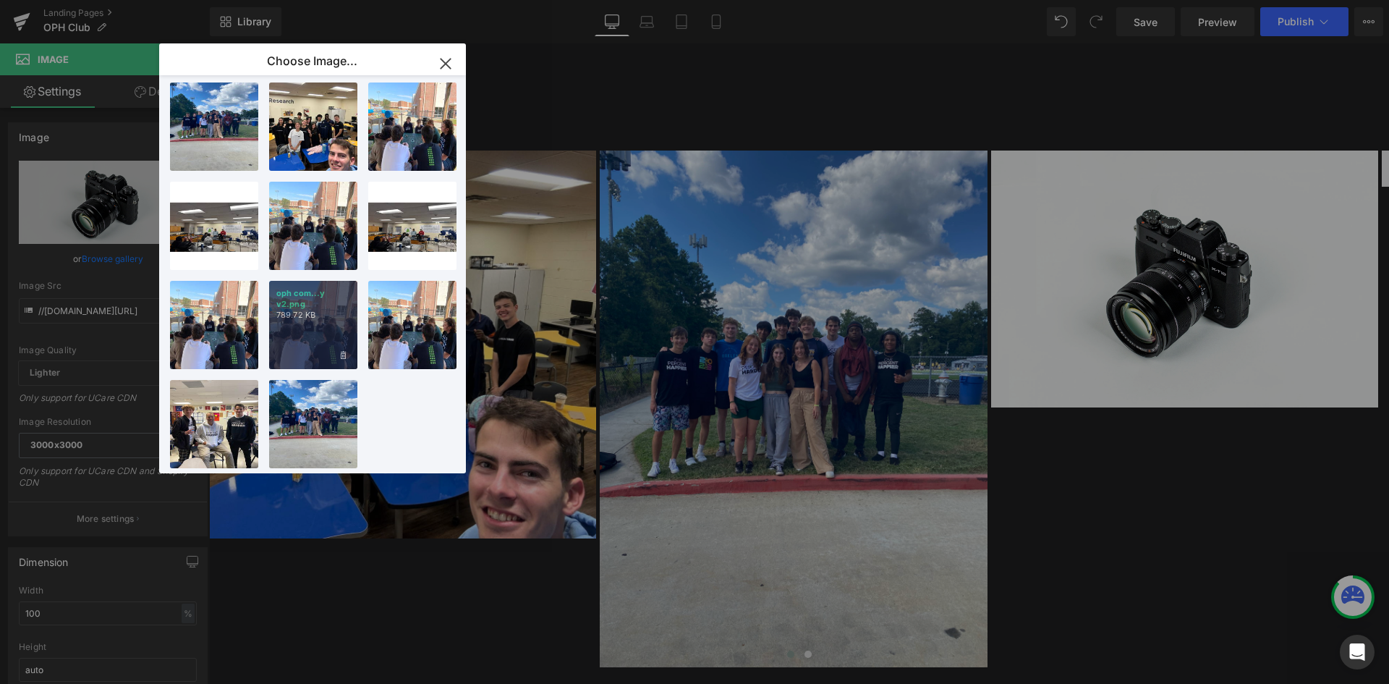
scroll to position [119, 0]
click at [444, 65] on icon "button" at bounding box center [445, 63] width 9 height 9
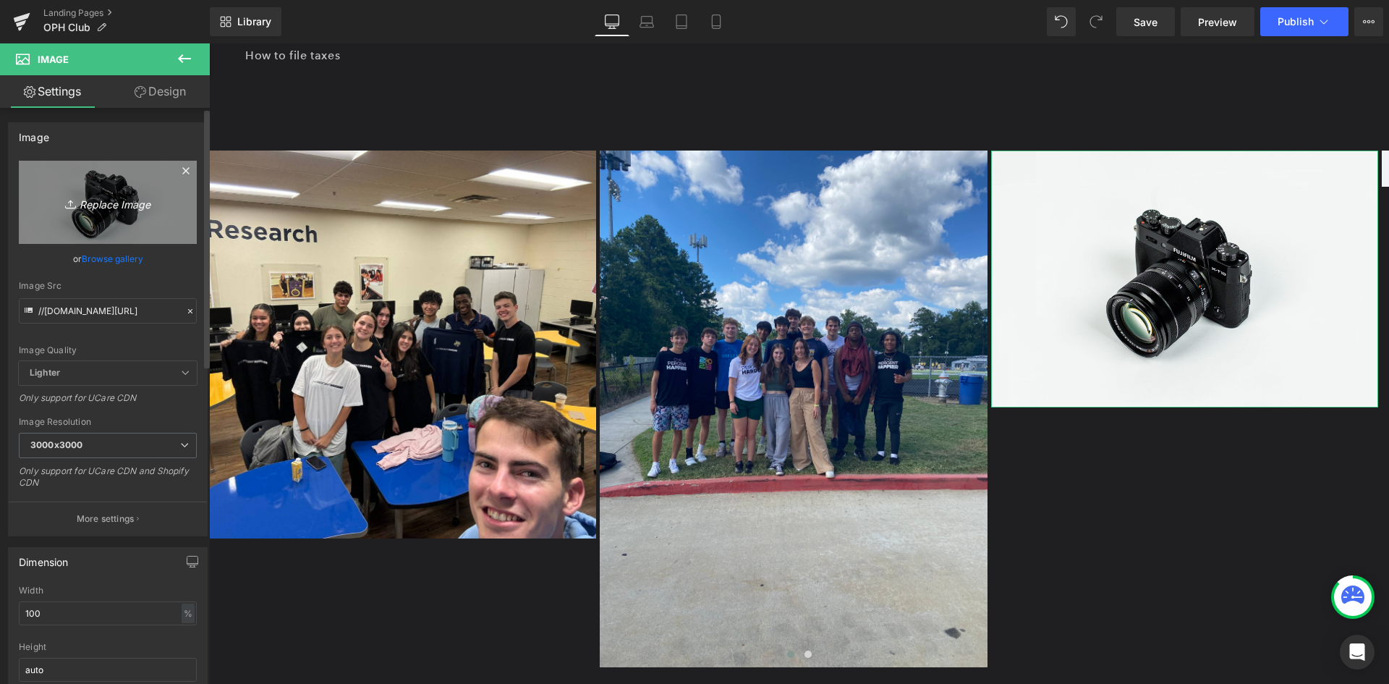
click at [109, 211] on link "Replace Image" at bounding box center [108, 202] width 178 height 83
type input "C:\fakepath\2.png"
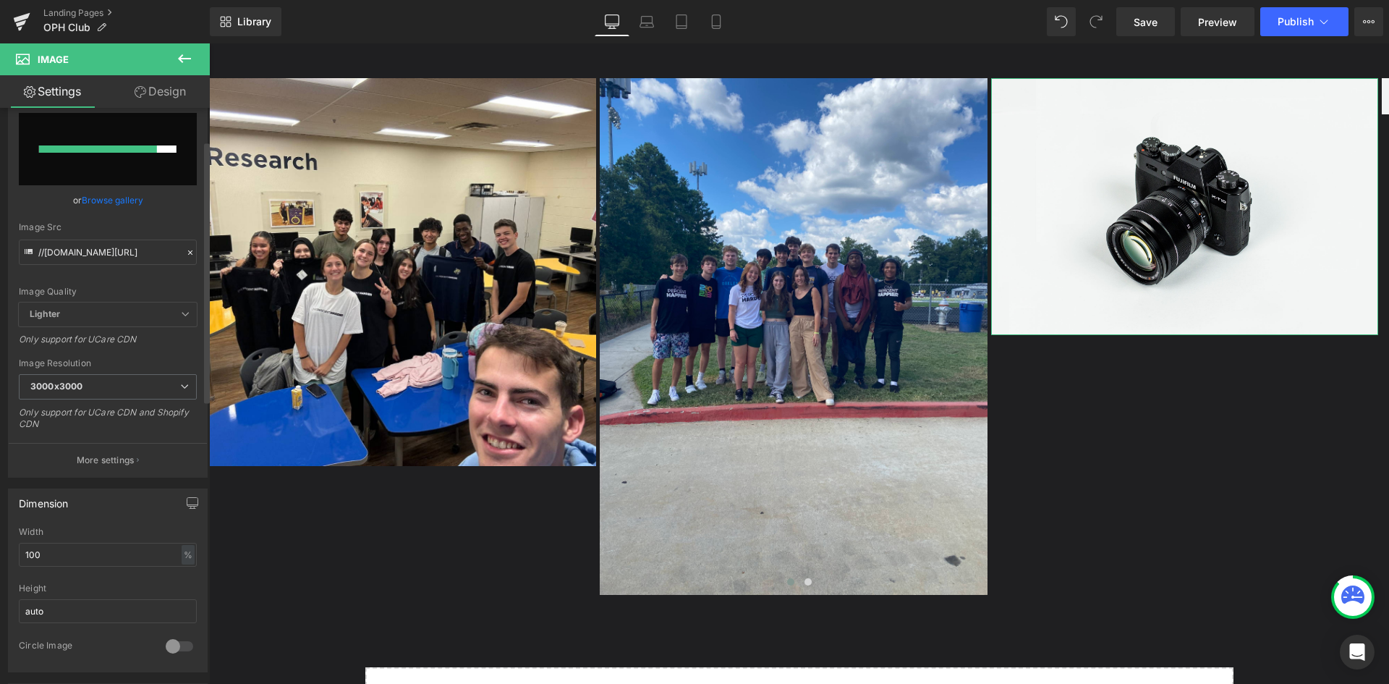
scroll to position [72, 0]
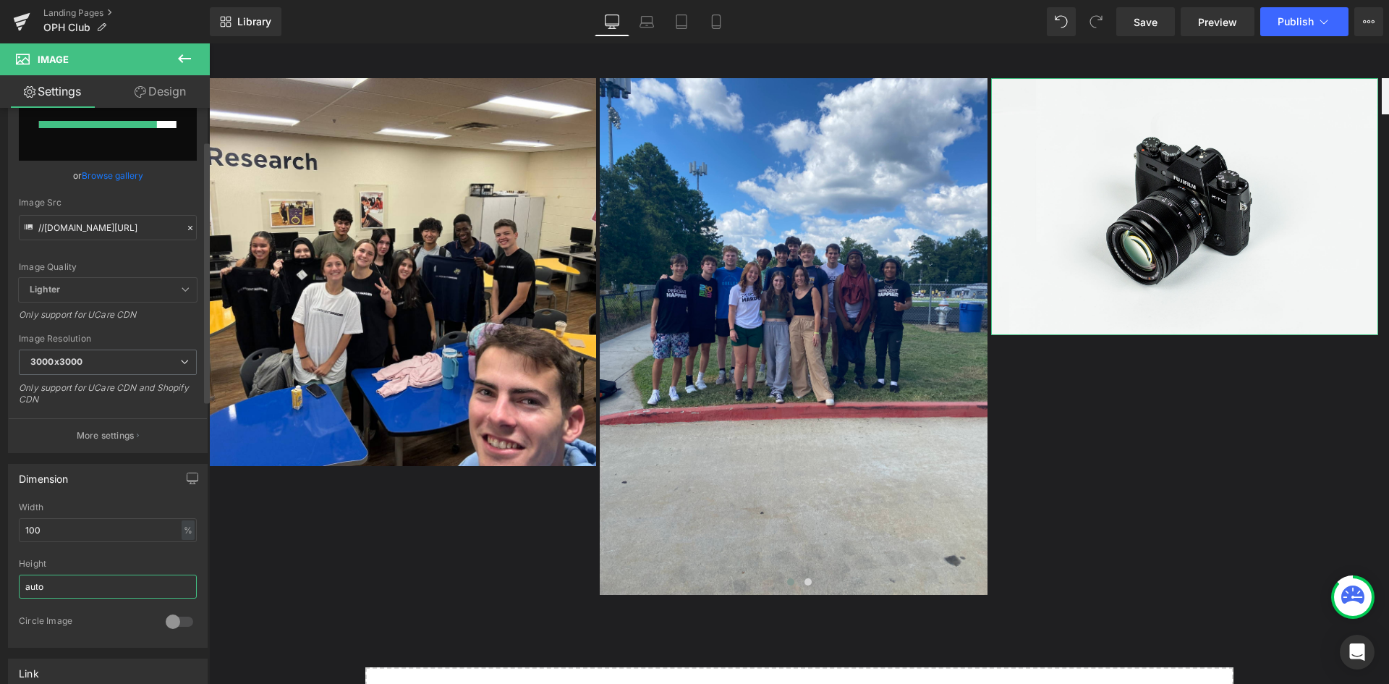
click at [89, 585] on input "auto" at bounding box center [108, 586] width 178 height 24
click at [170, 593] on input "auto" at bounding box center [108, 586] width 178 height 24
click at [91, 624] on div "Circle Image" at bounding box center [85, 622] width 132 height 15
click at [74, 582] on input "auto" at bounding box center [108, 586] width 178 height 24
drag, startPoint x: 61, startPoint y: 585, endPoint x: 2, endPoint y: 588, distance: 58.7
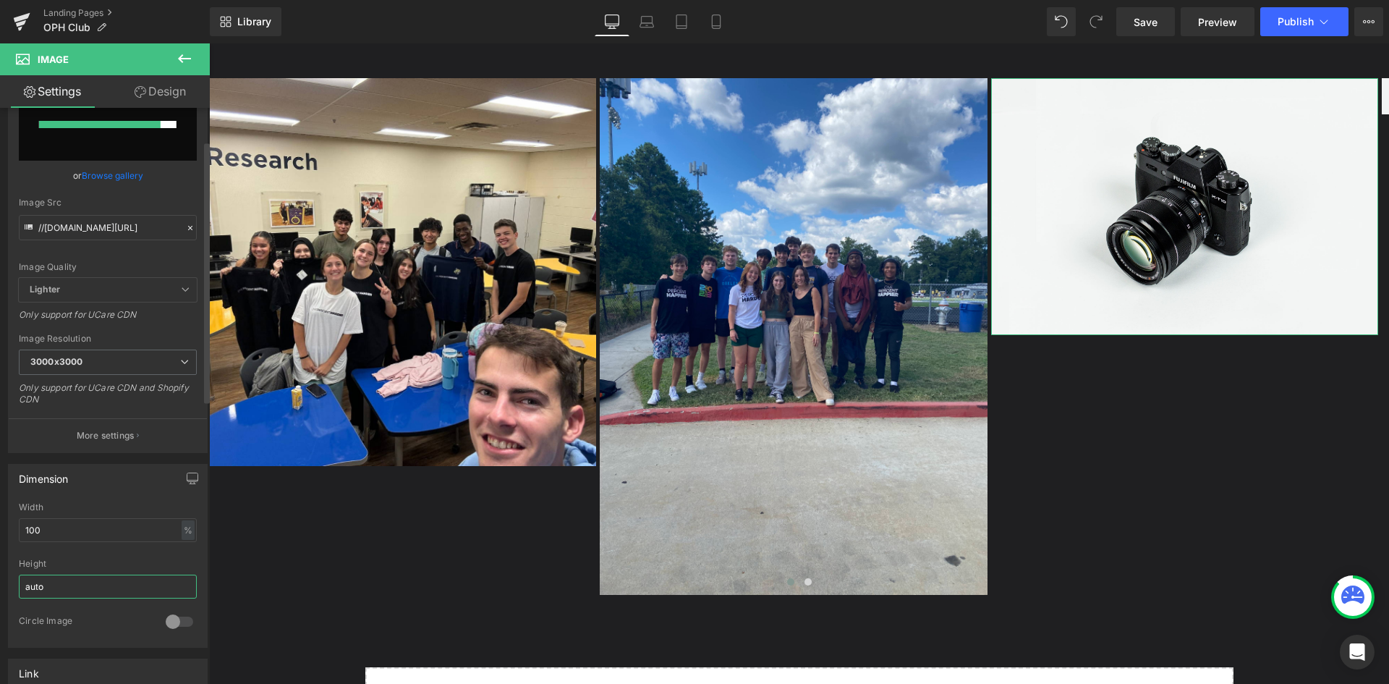
click at [2, 588] on div "Dimension 100% Width 100 % % px auto Height auto 0 Circle Image" at bounding box center [108, 550] width 216 height 195
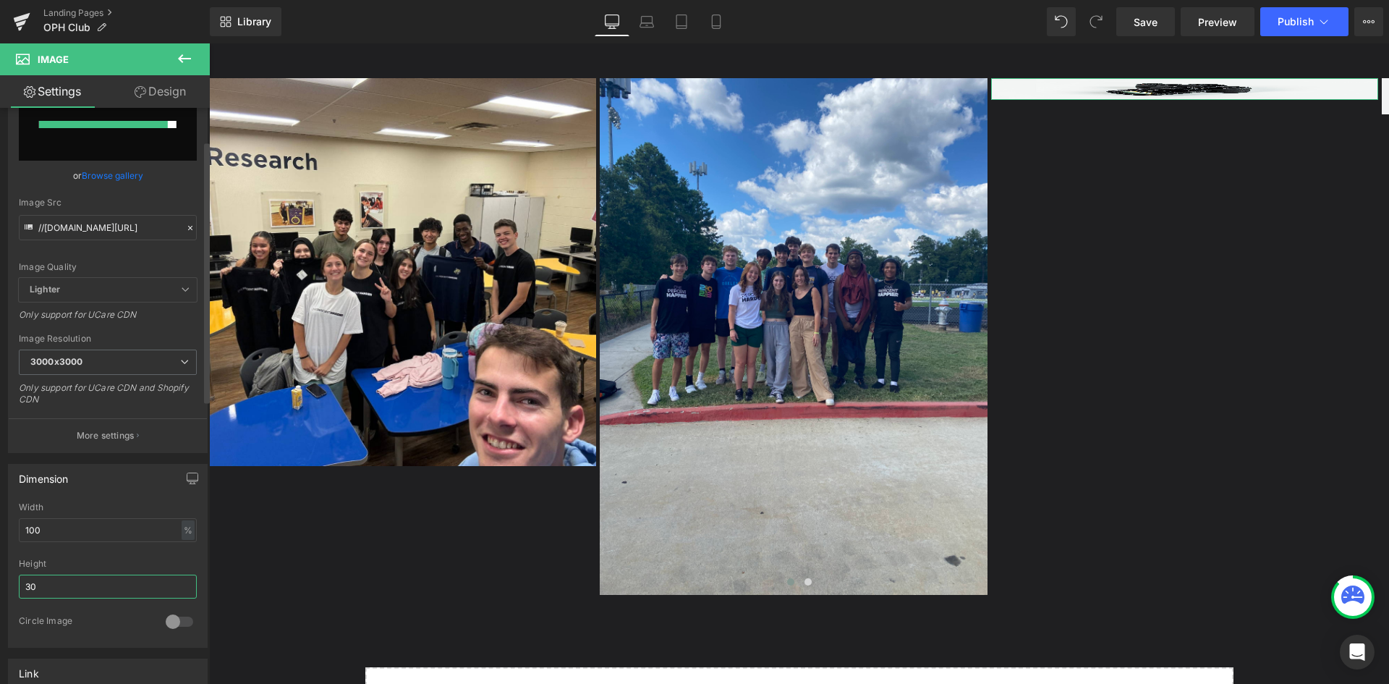
type input "3"
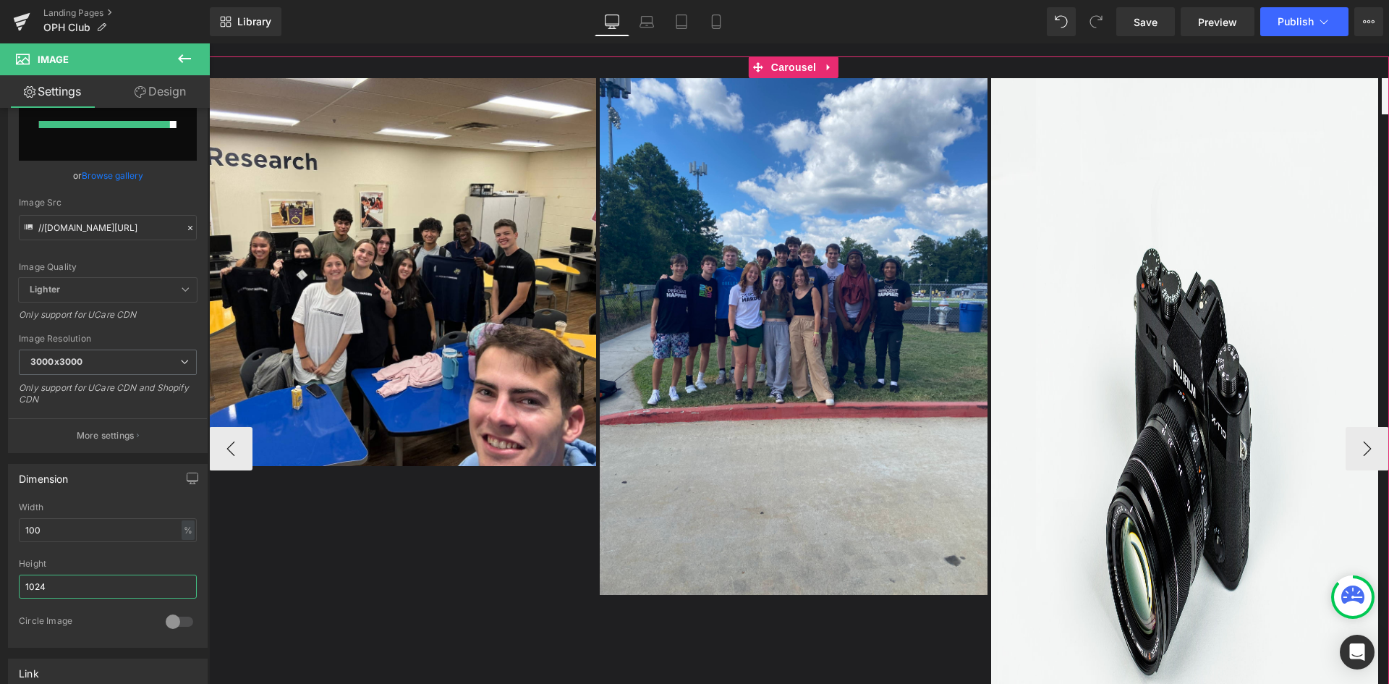
scroll to position [1230, 0]
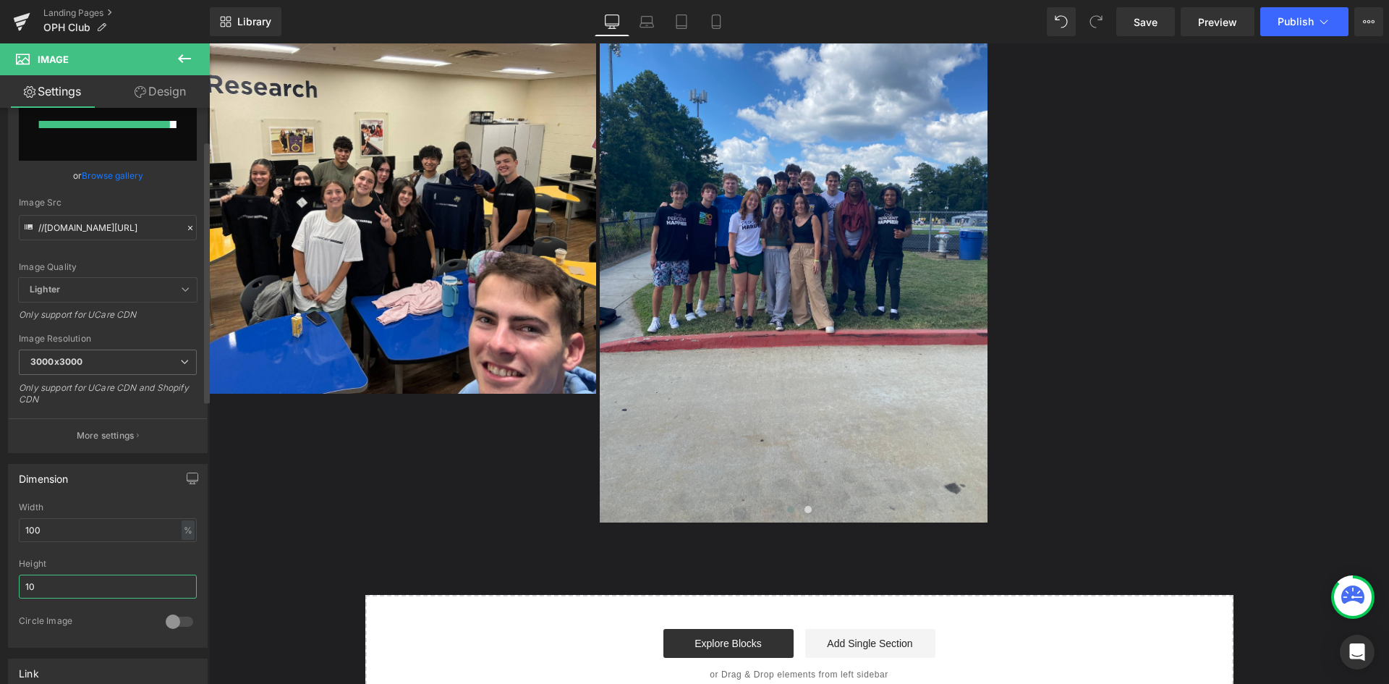
type input "1"
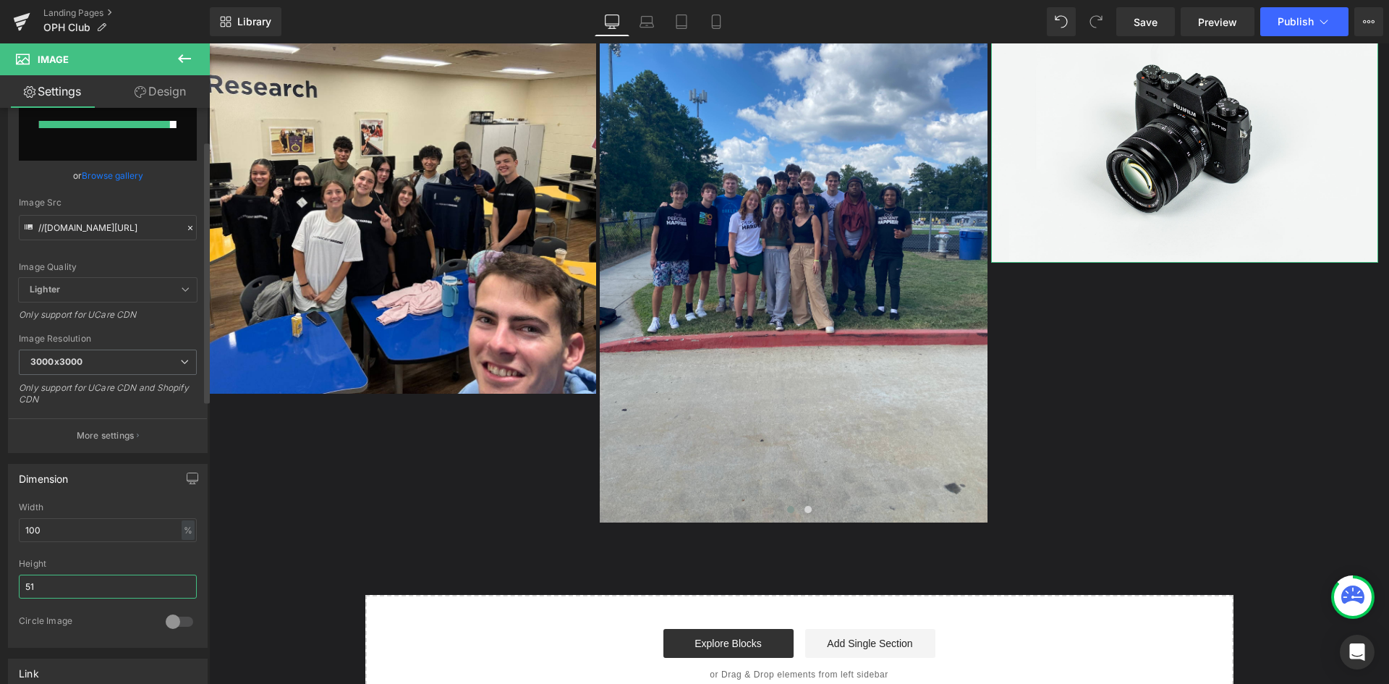
type input "512"
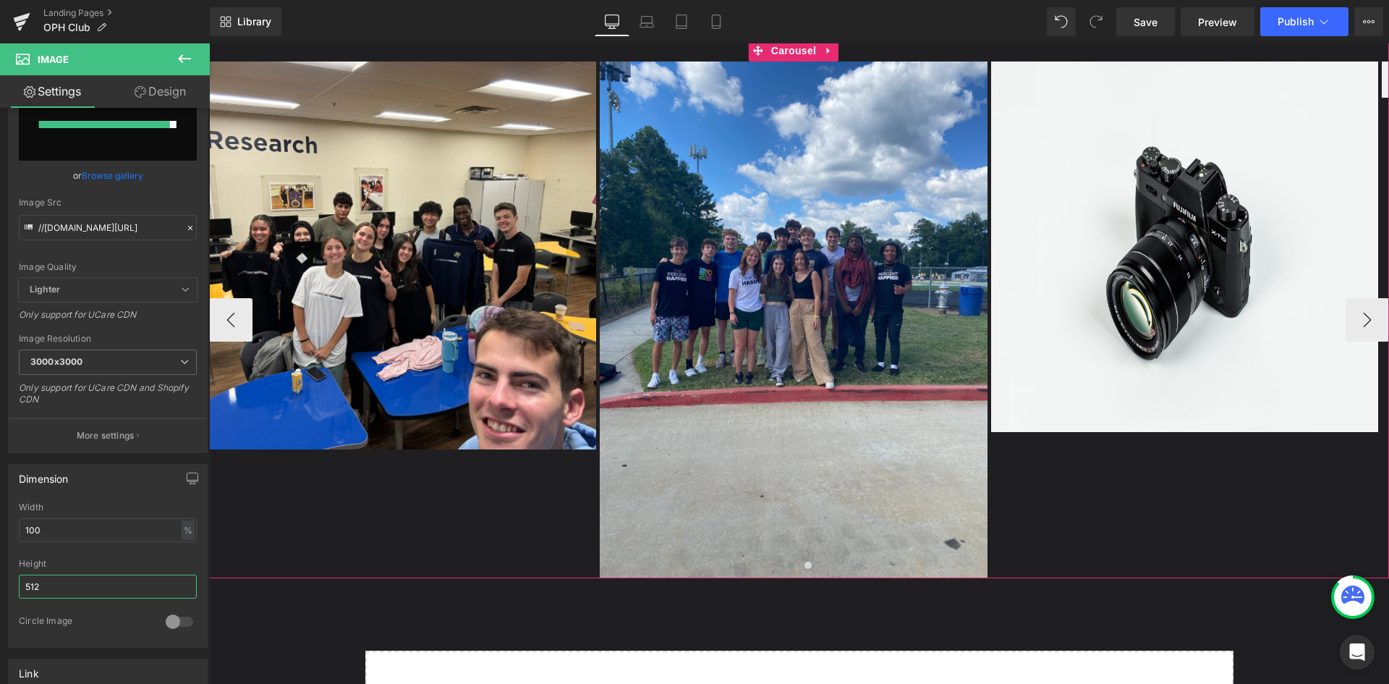
scroll to position [1158, 0]
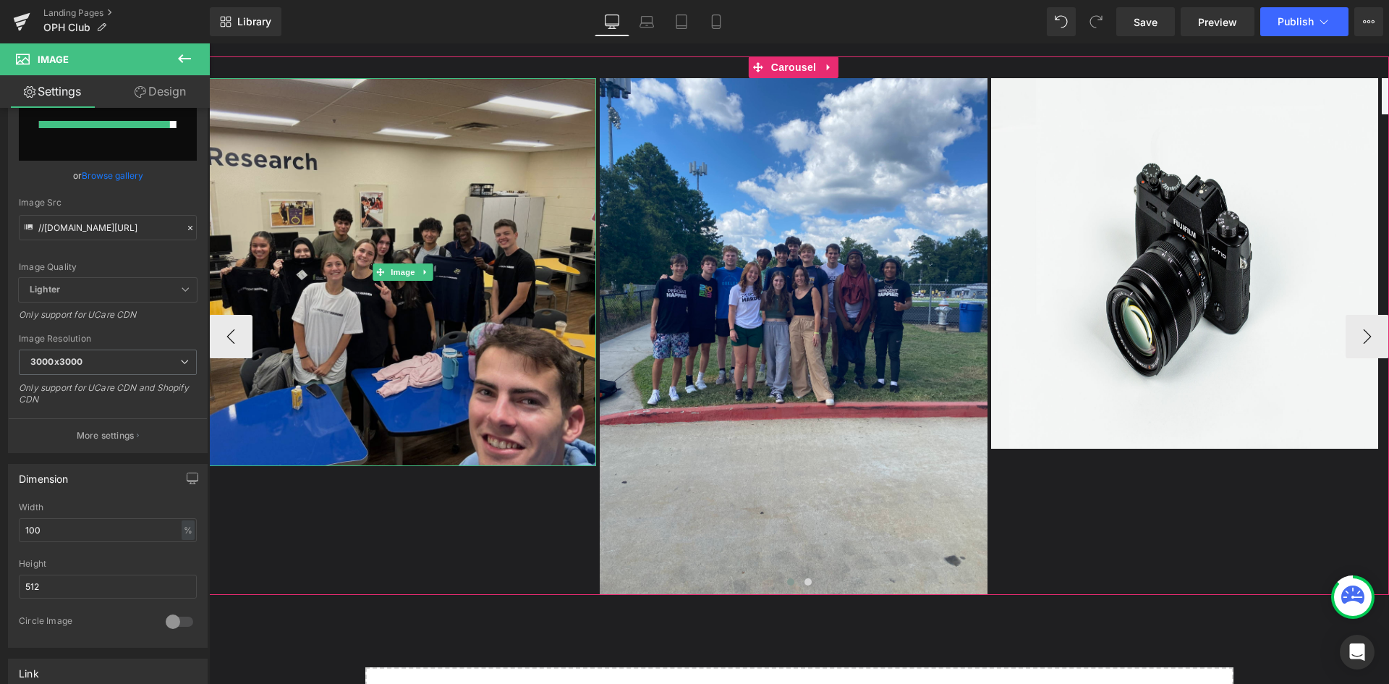
click at [402, 428] on img at bounding box center [402, 271] width 387 height 387
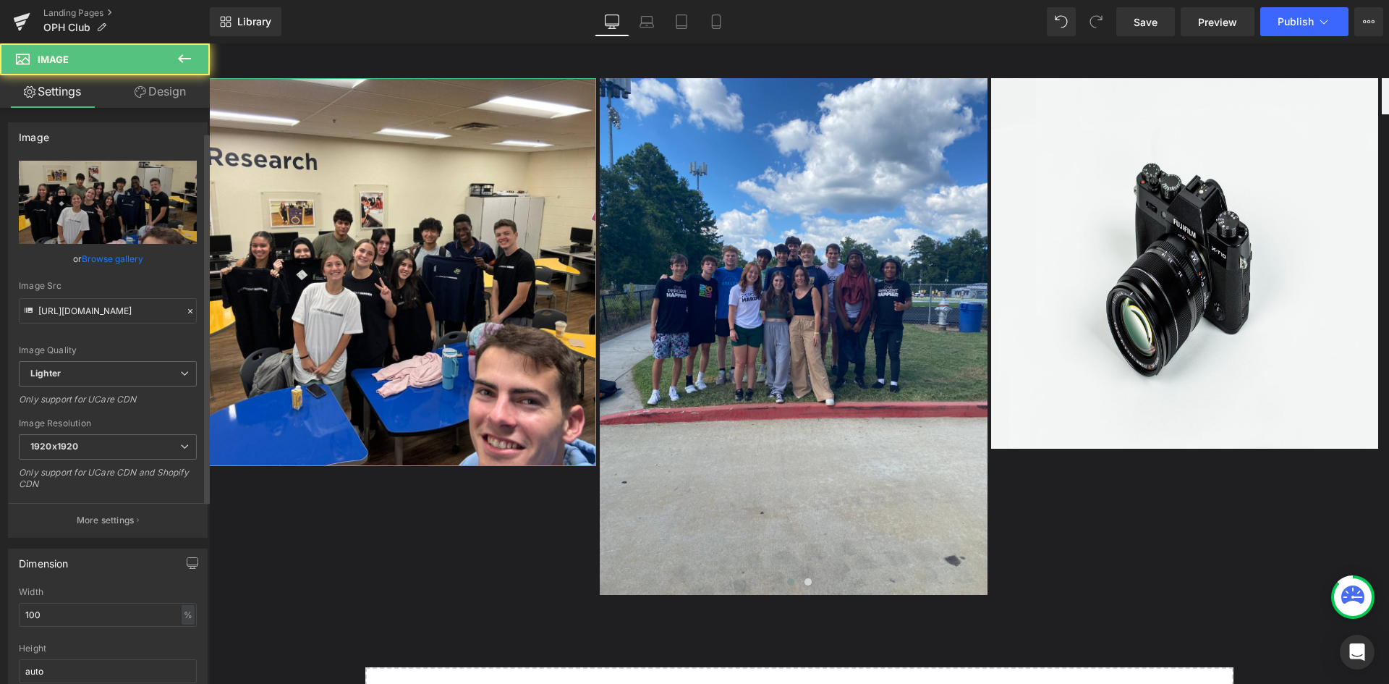
scroll to position [72, 0]
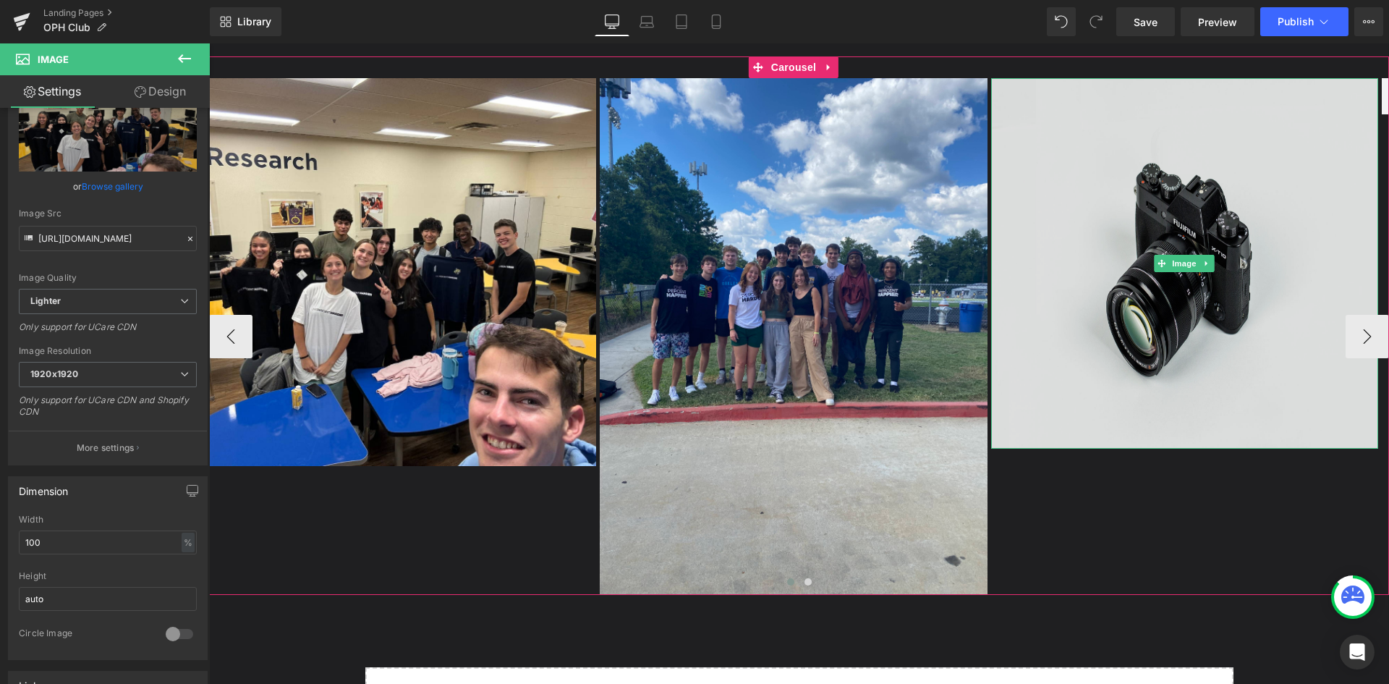
click at [1025, 392] on img at bounding box center [1184, 263] width 387 height 370
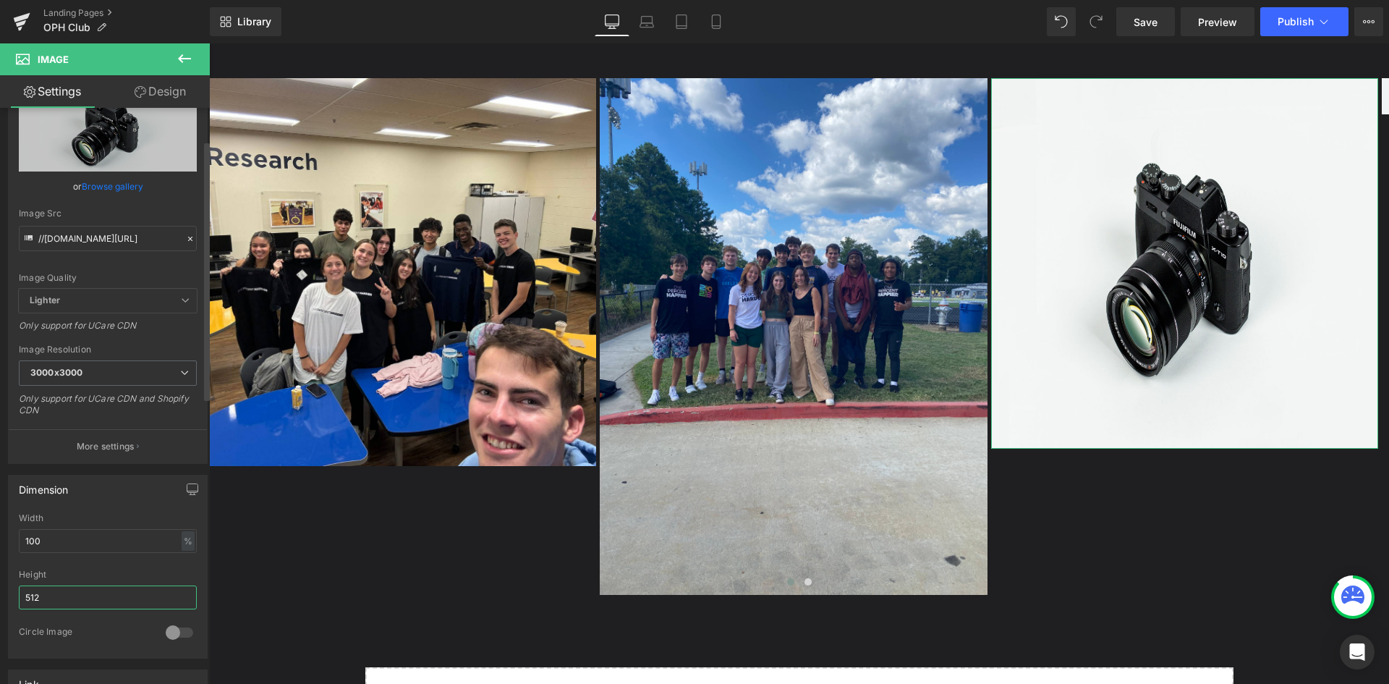
click at [59, 597] on input "512" at bounding box center [108, 597] width 178 height 24
type input "5"
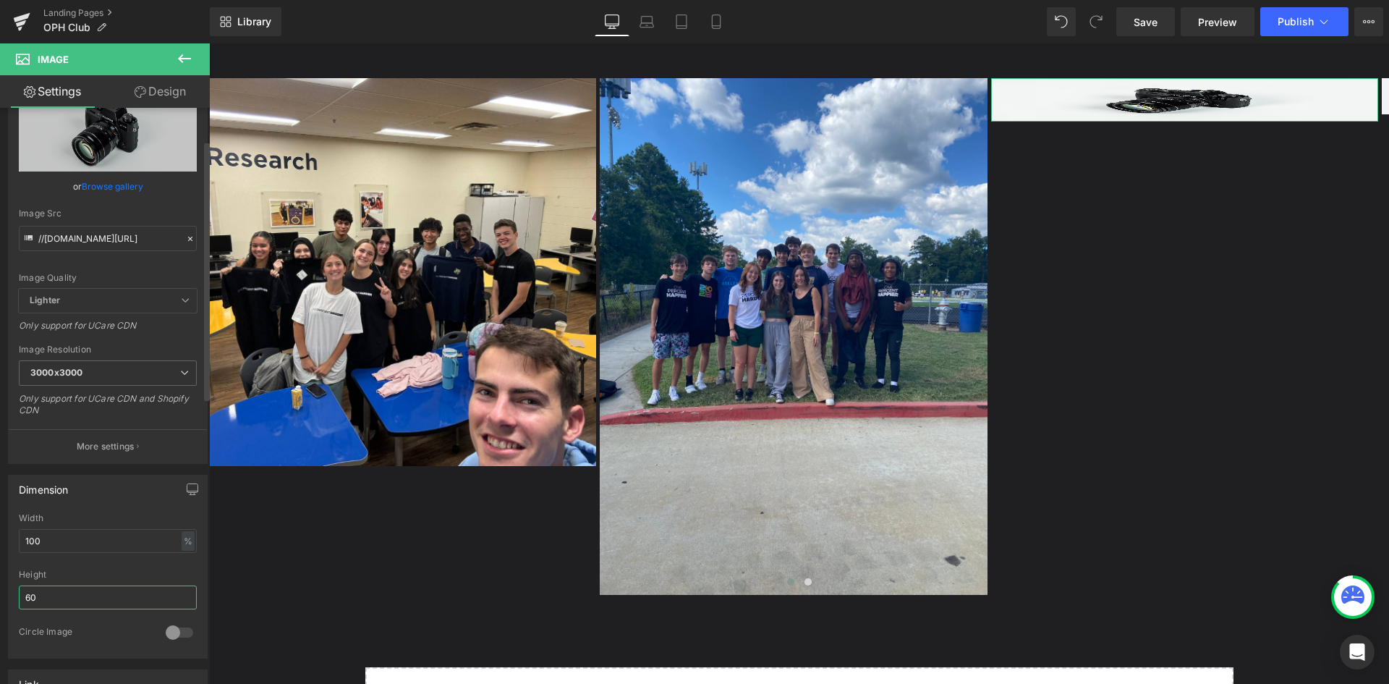
type input "6"
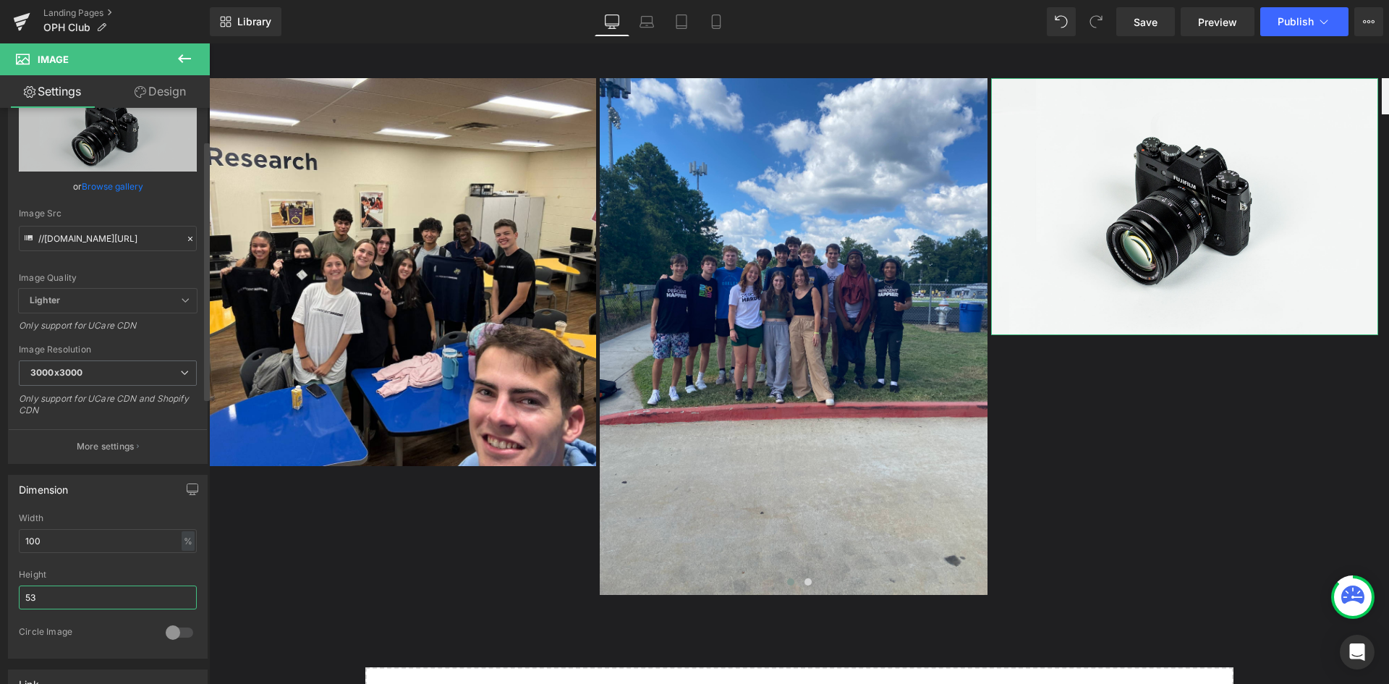
type input "532"
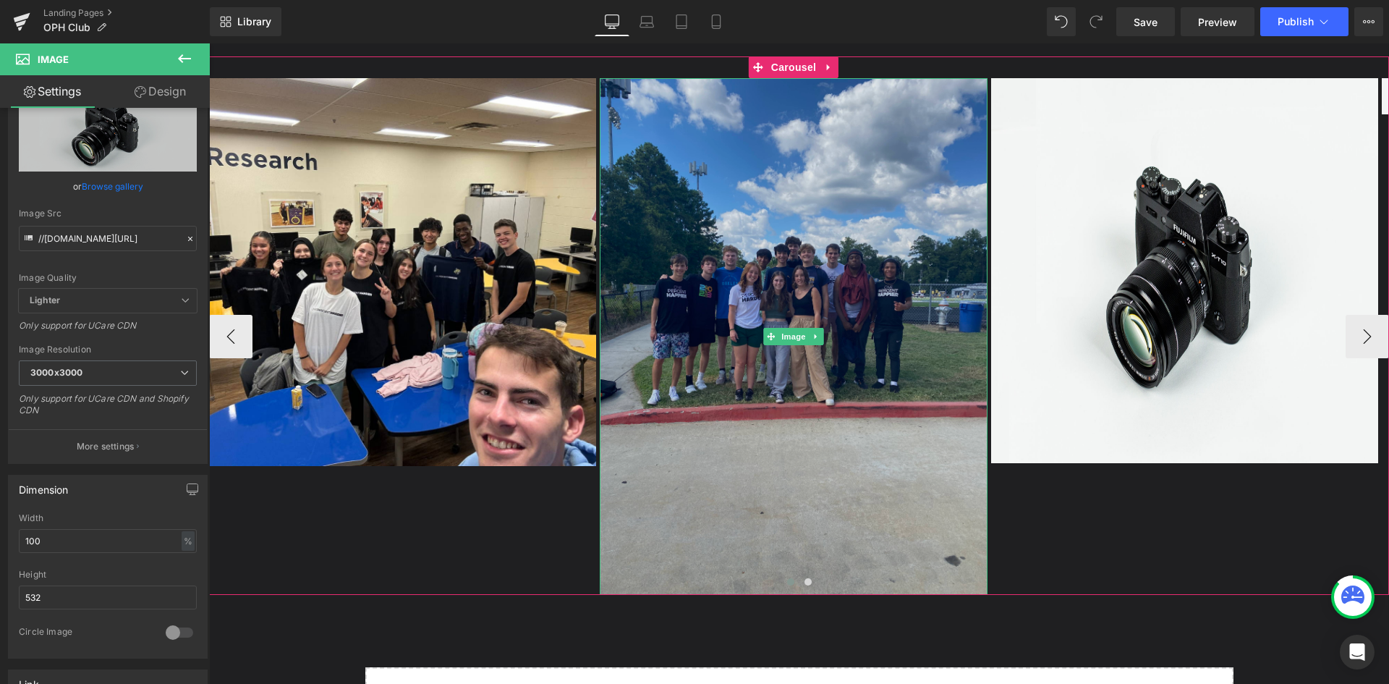
click at [720, 505] on img at bounding box center [793, 336] width 387 height 517
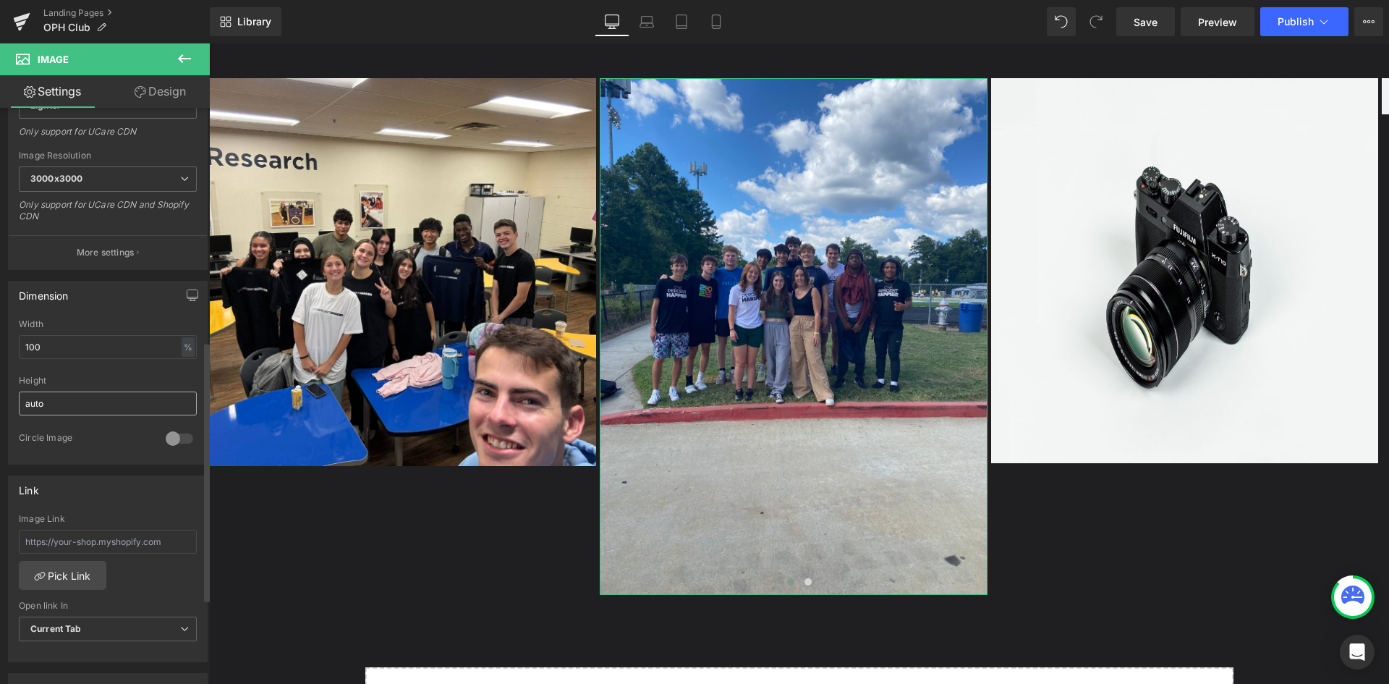
scroll to position [217, 0]
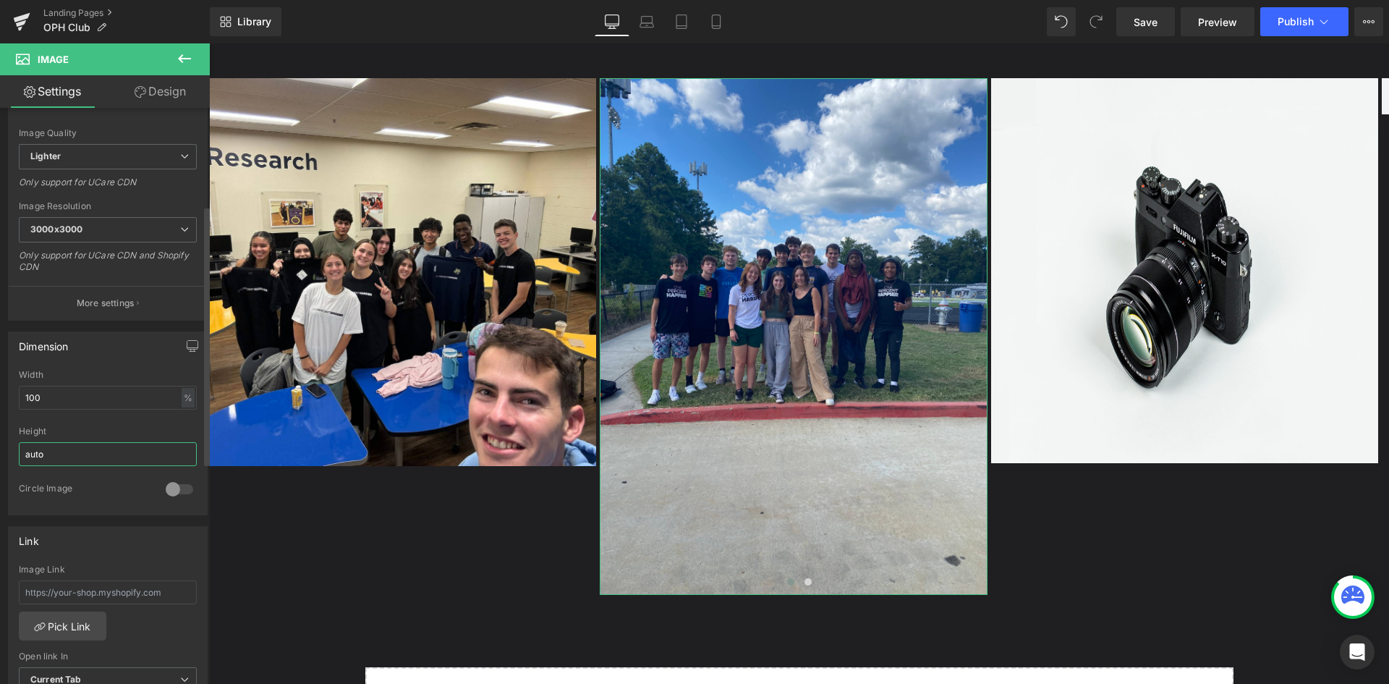
click at [72, 454] on input "auto" at bounding box center [108, 454] width 178 height 24
type input "a"
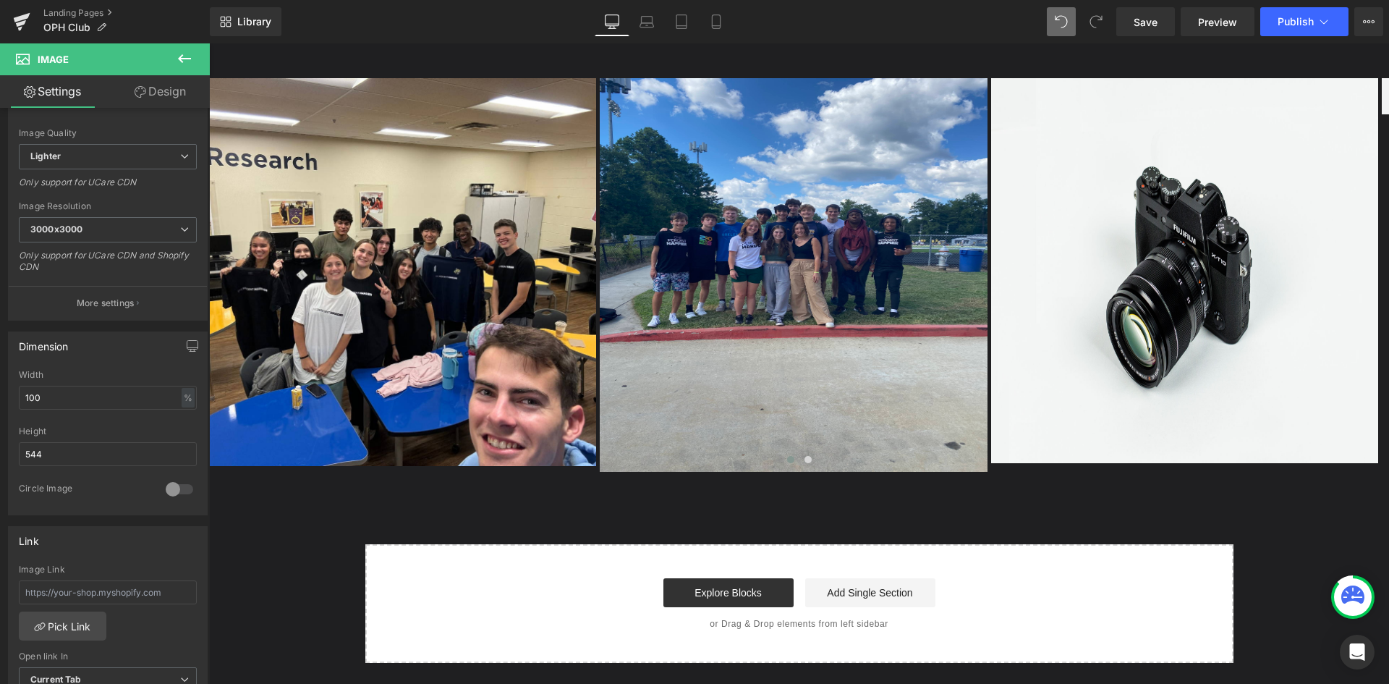
click at [1064, 24] on icon at bounding box center [1061, 21] width 13 height 13
type input "auto"
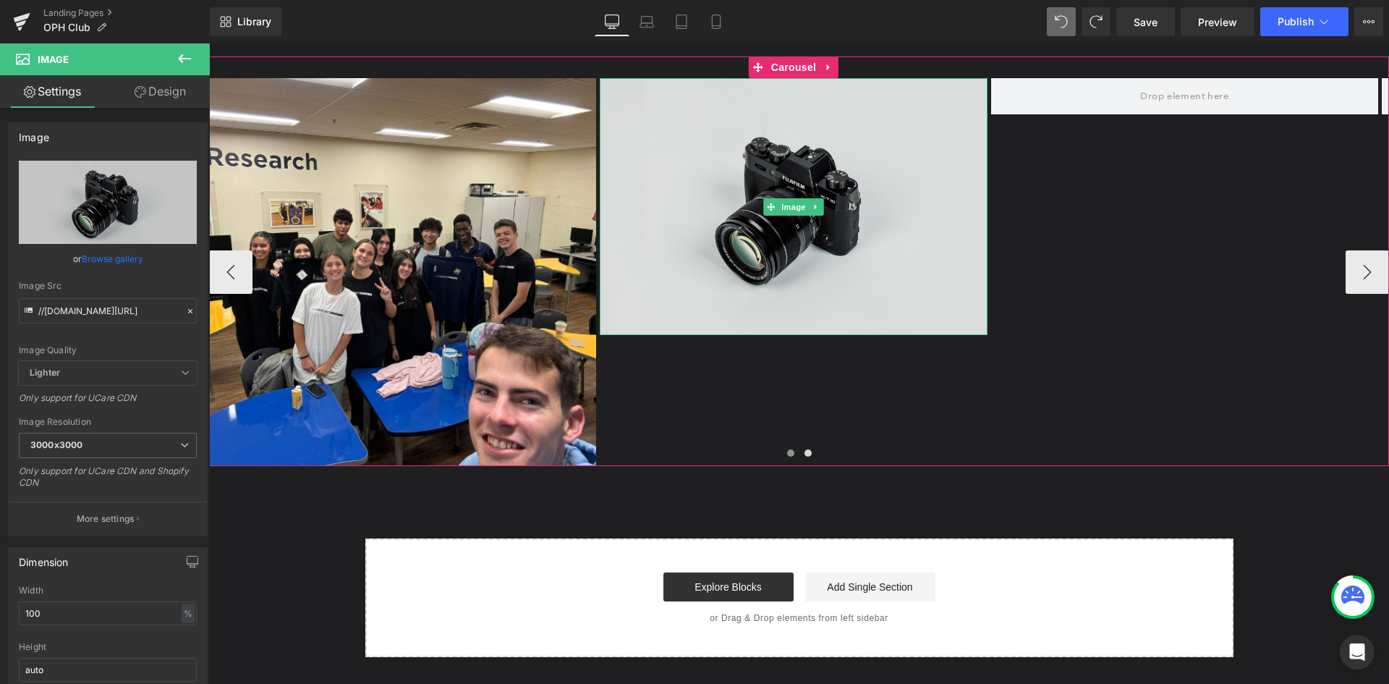
click at [801, 225] on img at bounding box center [793, 206] width 387 height 257
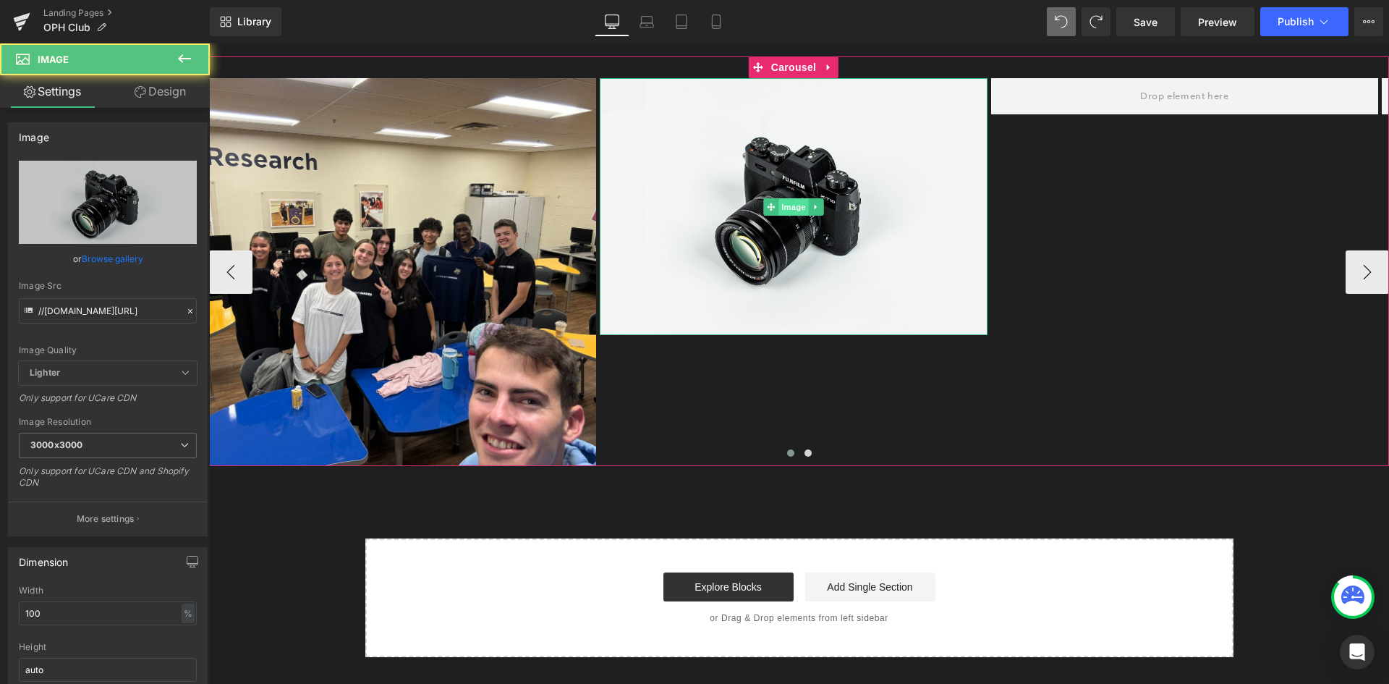
click at [795, 204] on span "Image" at bounding box center [794, 206] width 30 height 17
click at [792, 211] on span "Image" at bounding box center [794, 206] width 30 height 17
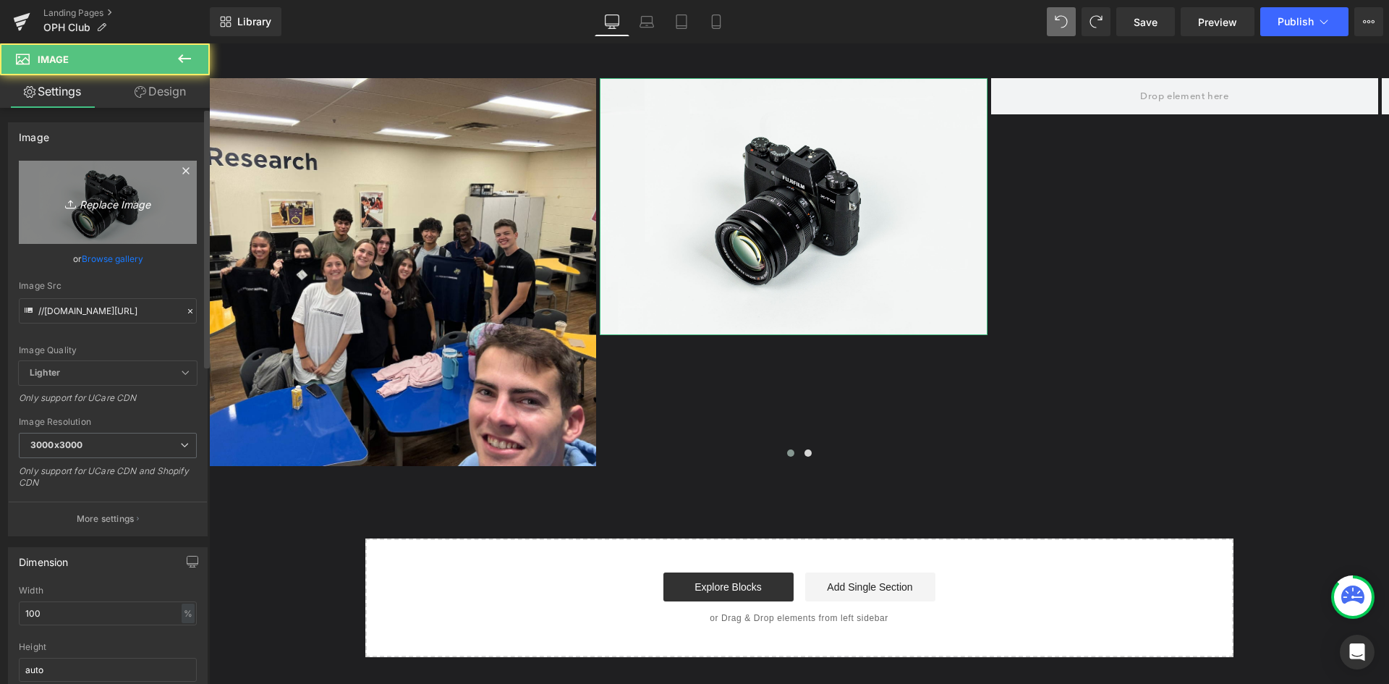
click at [82, 219] on link "Replace Image" at bounding box center [108, 202] width 178 height 83
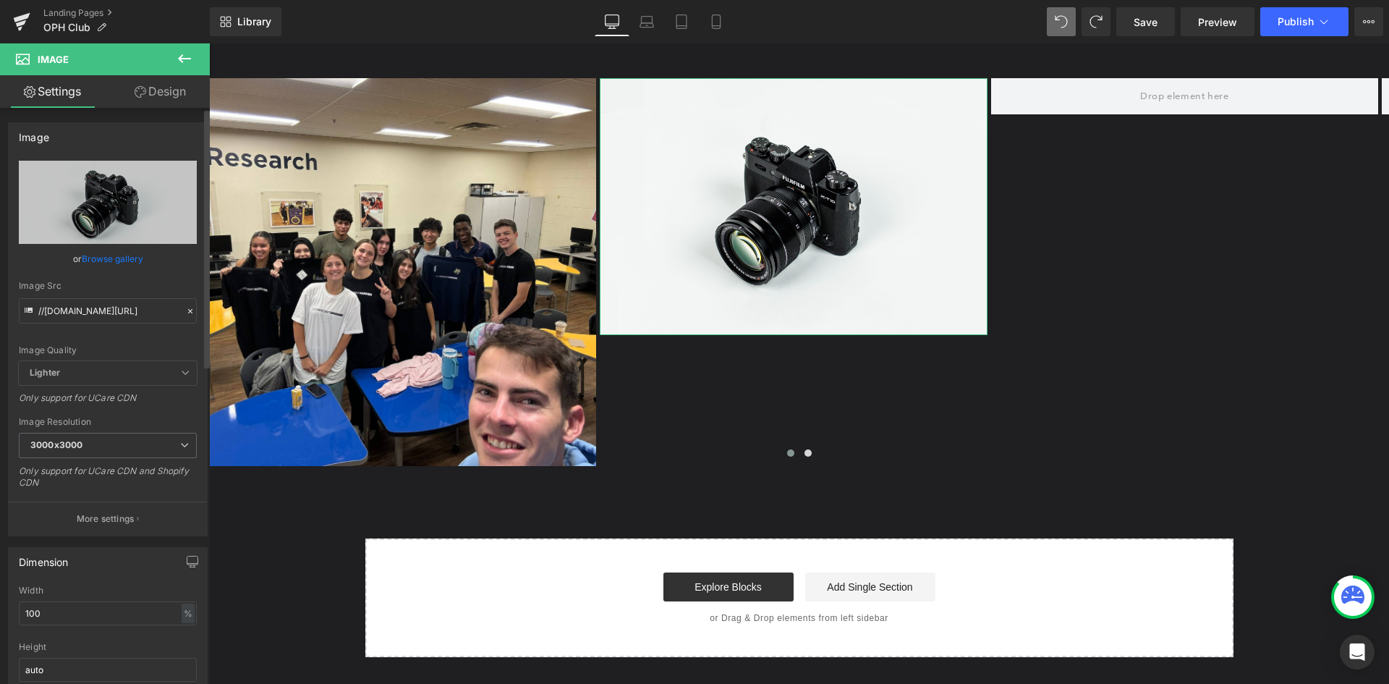
click at [100, 259] on link "Browse gallery" at bounding box center [112, 258] width 61 height 25
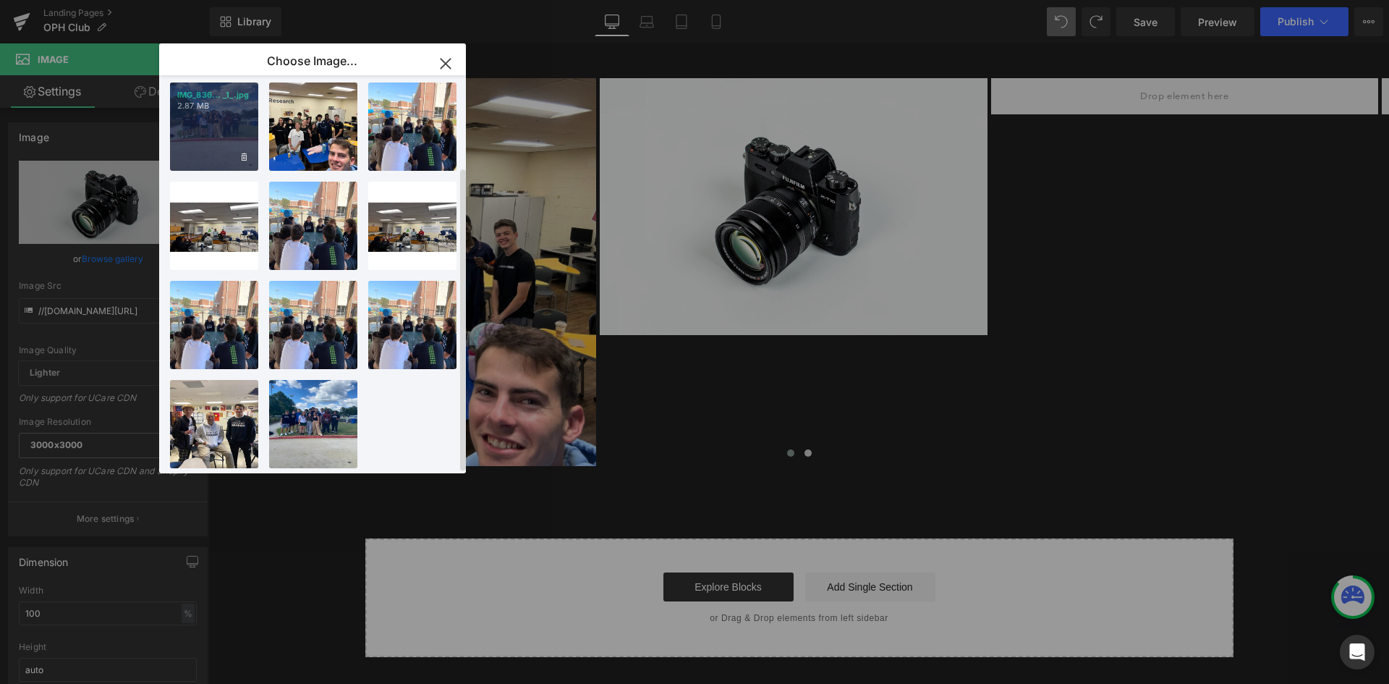
click at [221, 128] on div "IMG_836... _1_.jpg 2.87 MB" at bounding box center [214, 126] width 88 height 88
type input "[URL][DOMAIN_NAME]"
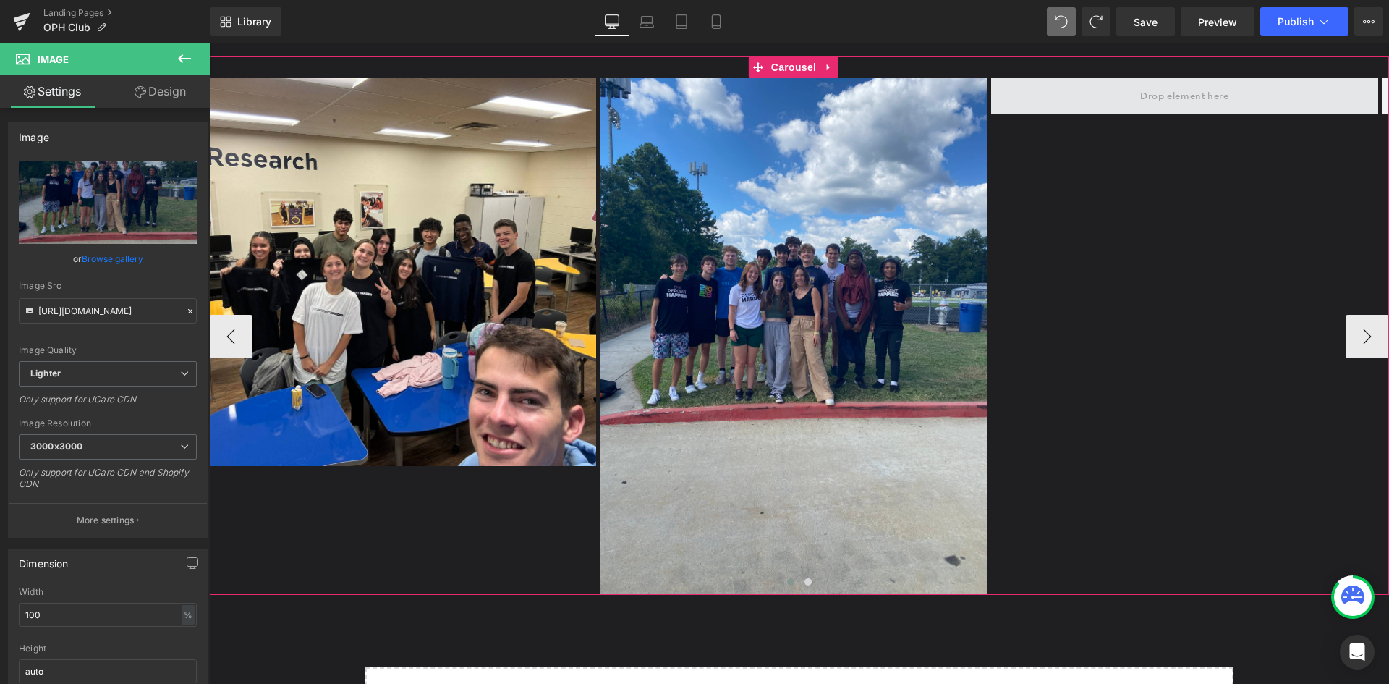
click at [1150, 100] on span at bounding box center [1184, 97] width 98 height 24
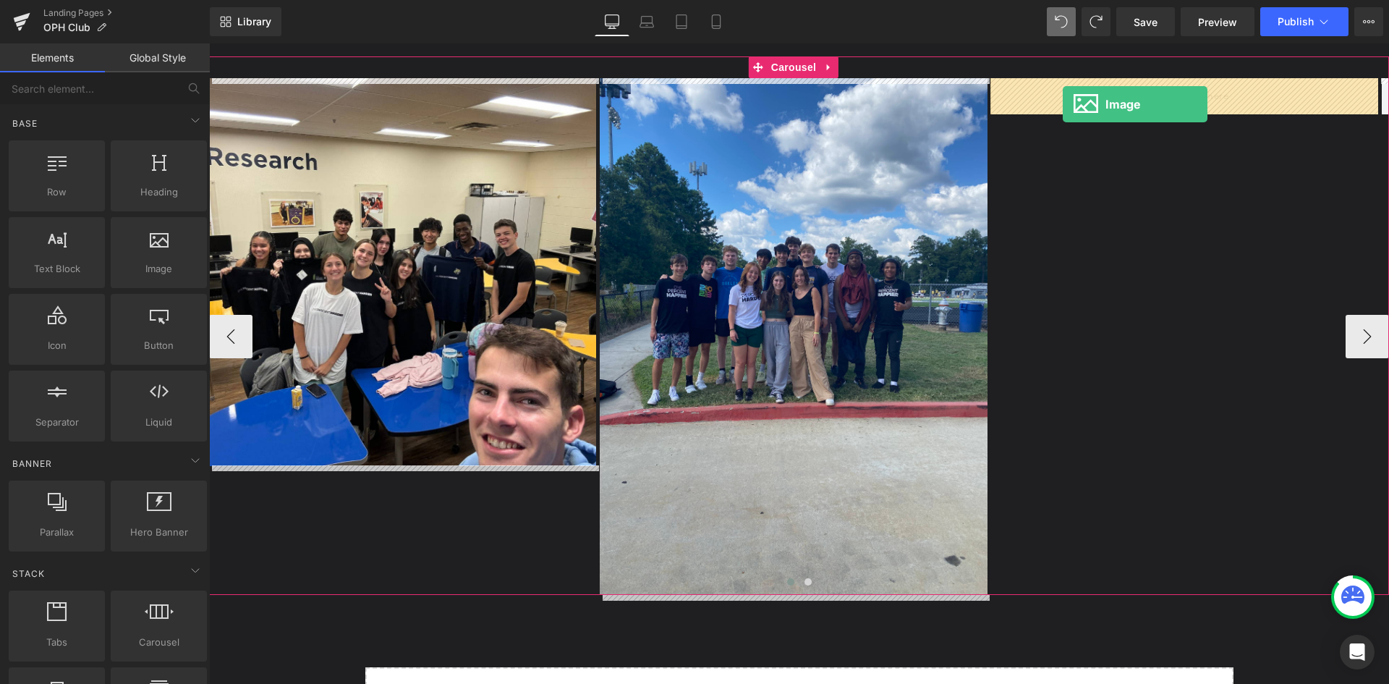
drag, startPoint x: 367, startPoint y: 316, endPoint x: 1063, endPoint y: 104, distance: 727.6
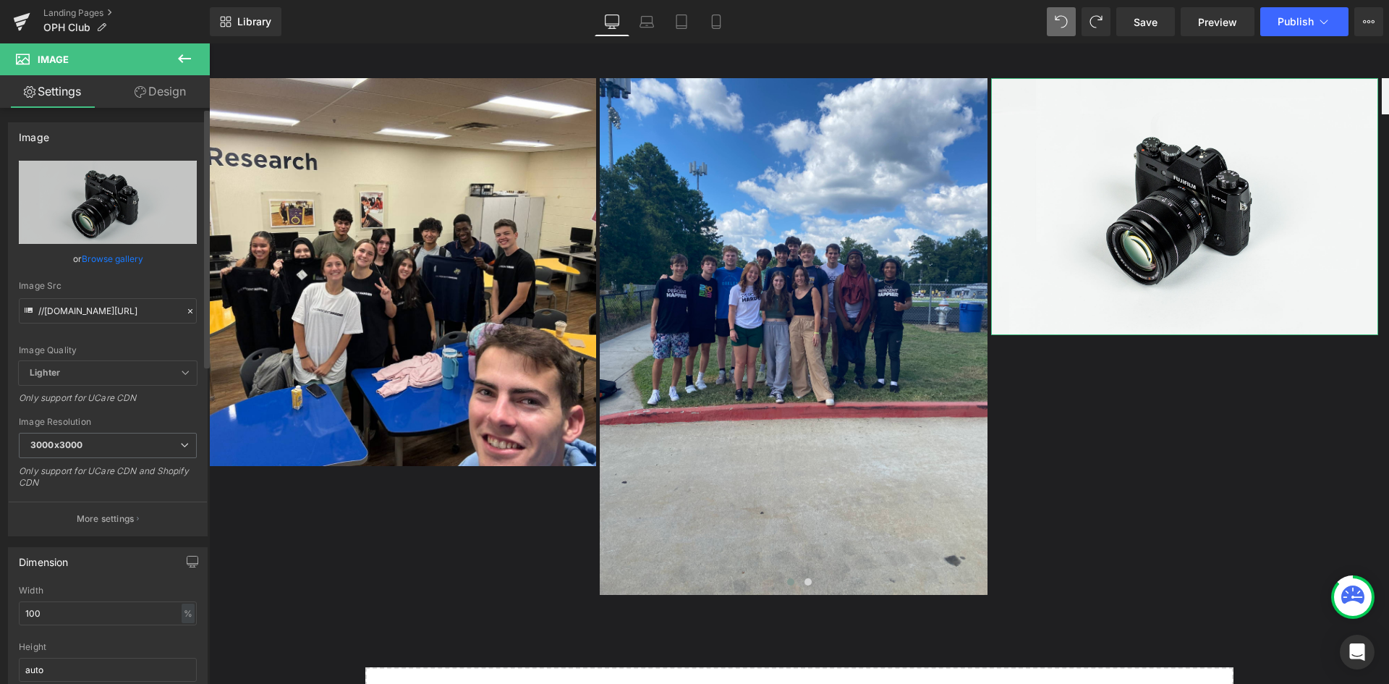
click at [105, 257] on link "Browse gallery" at bounding box center [112, 258] width 61 height 25
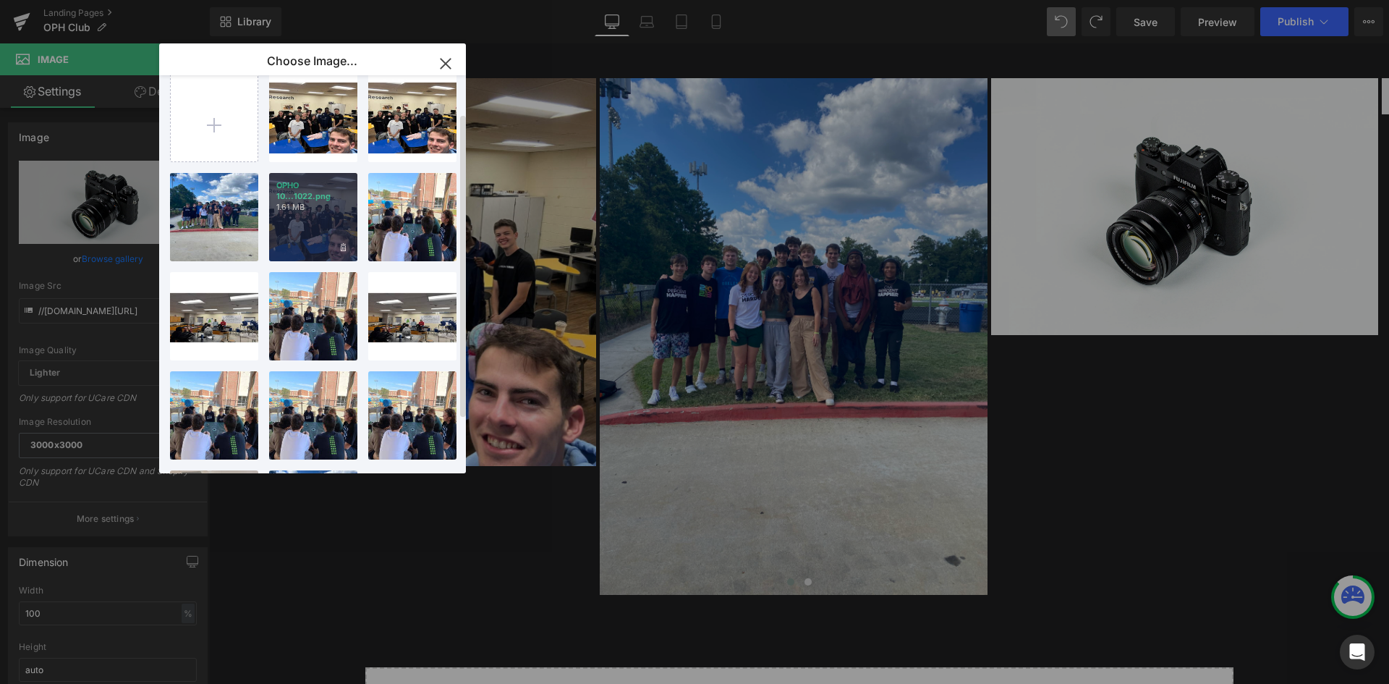
scroll to position [0, 0]
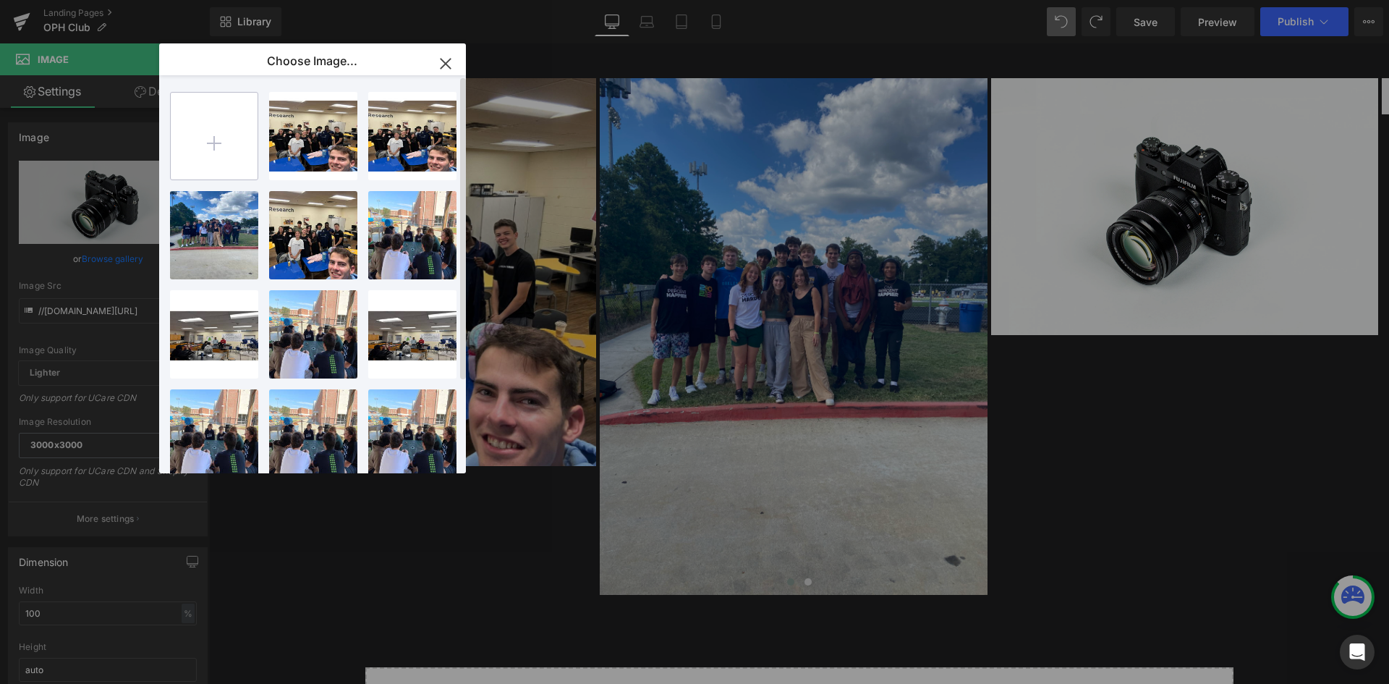
click at [207, 140] on input "file" at bounding box center [214, 136] width 87 height 87
type input "C:\fakepath\2.png"
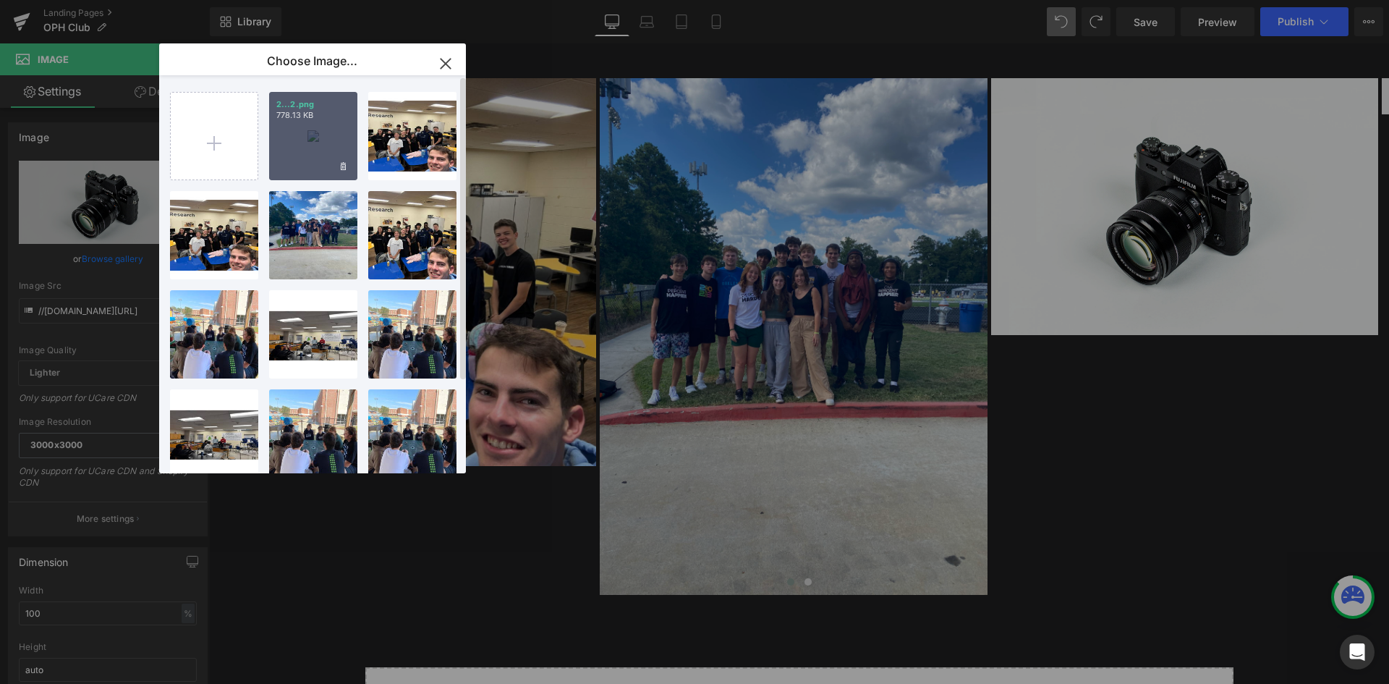
click at [330, 142] on div "2...2.png 778.13 KB" at bounding box center [313, 136] width 88 height 88
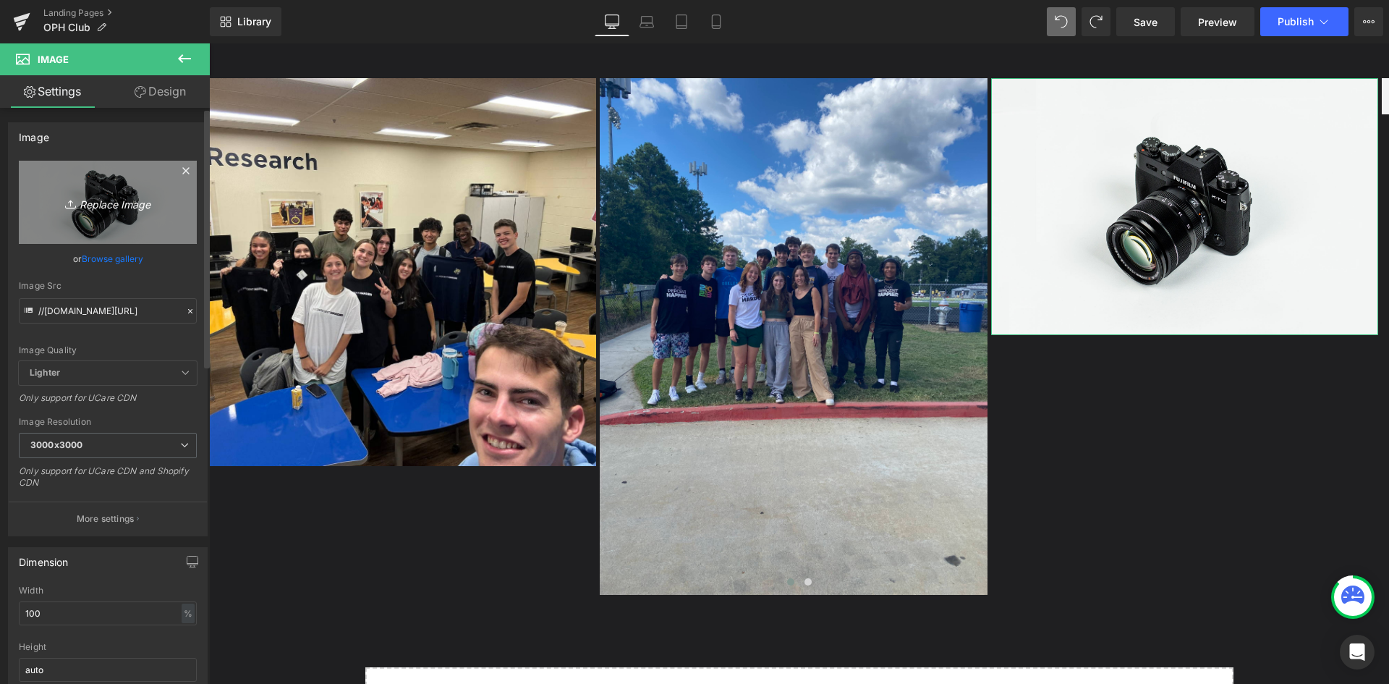
click at [127, 208] on icon "Replace Image" at bounding box center [108, 202] width 116 height 18
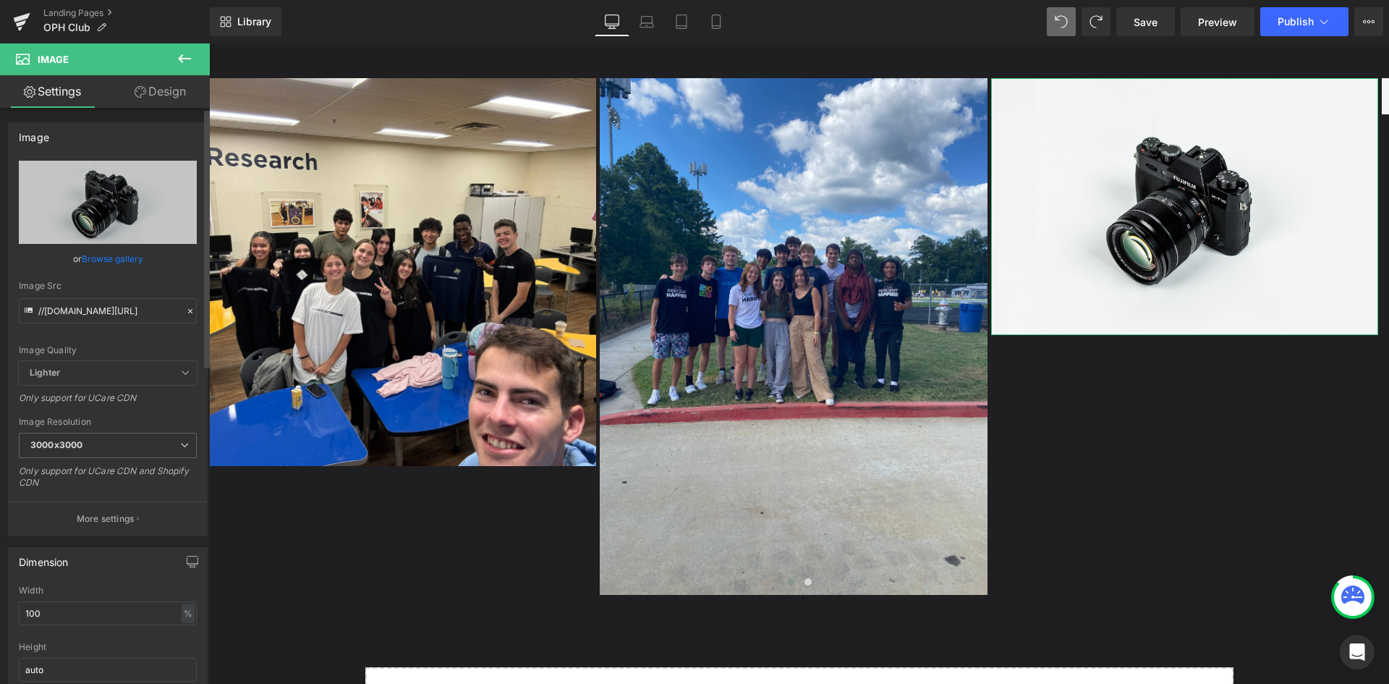
click at [115, 252] on link "Browse gallery" at bounding box center [112, 258] width 61 height 25
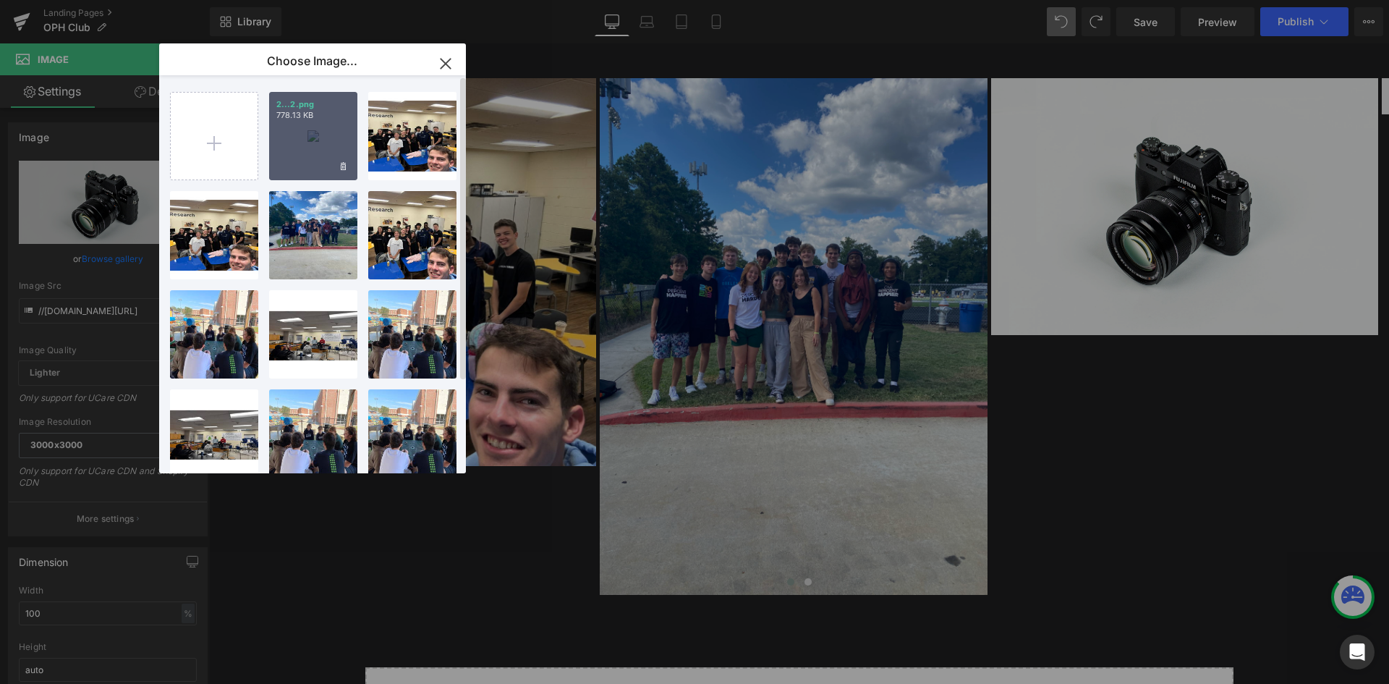
click at [332, 135] on div "2...2.png 778.13 KB" at bounding box center [313, 136] width 88 height 88
type input "[URL][DOMAIN_NAME]"
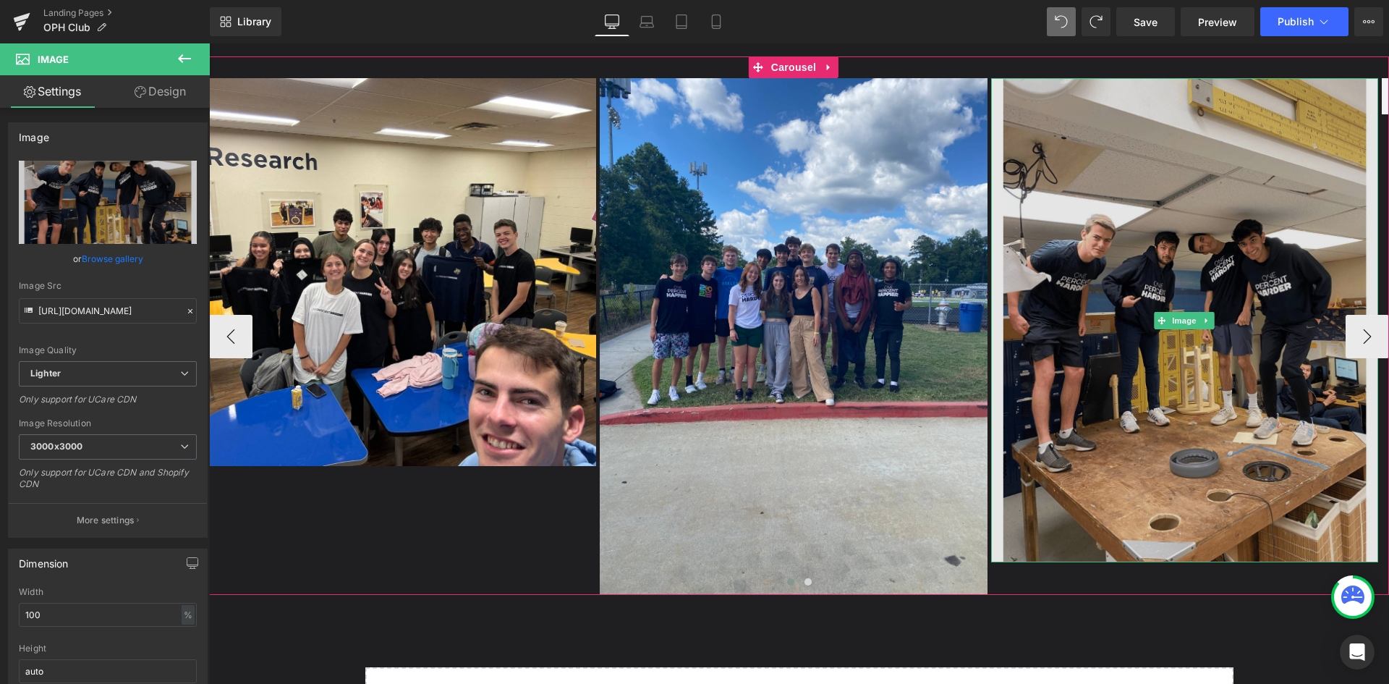
click at [1006, 341] on img at bounding box center [1184, 320] width 387 height 484
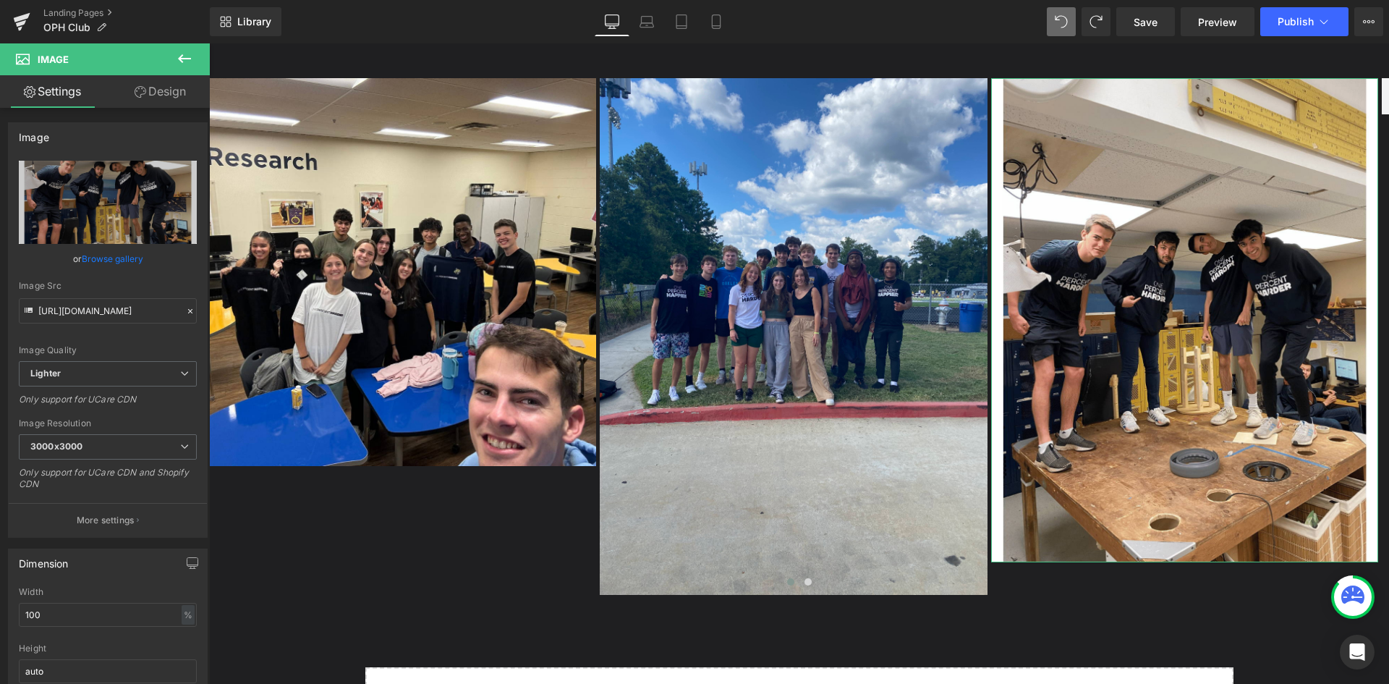
click at [164, 93] on link "Design" at bounding box center [160, 91] width 105 height 33
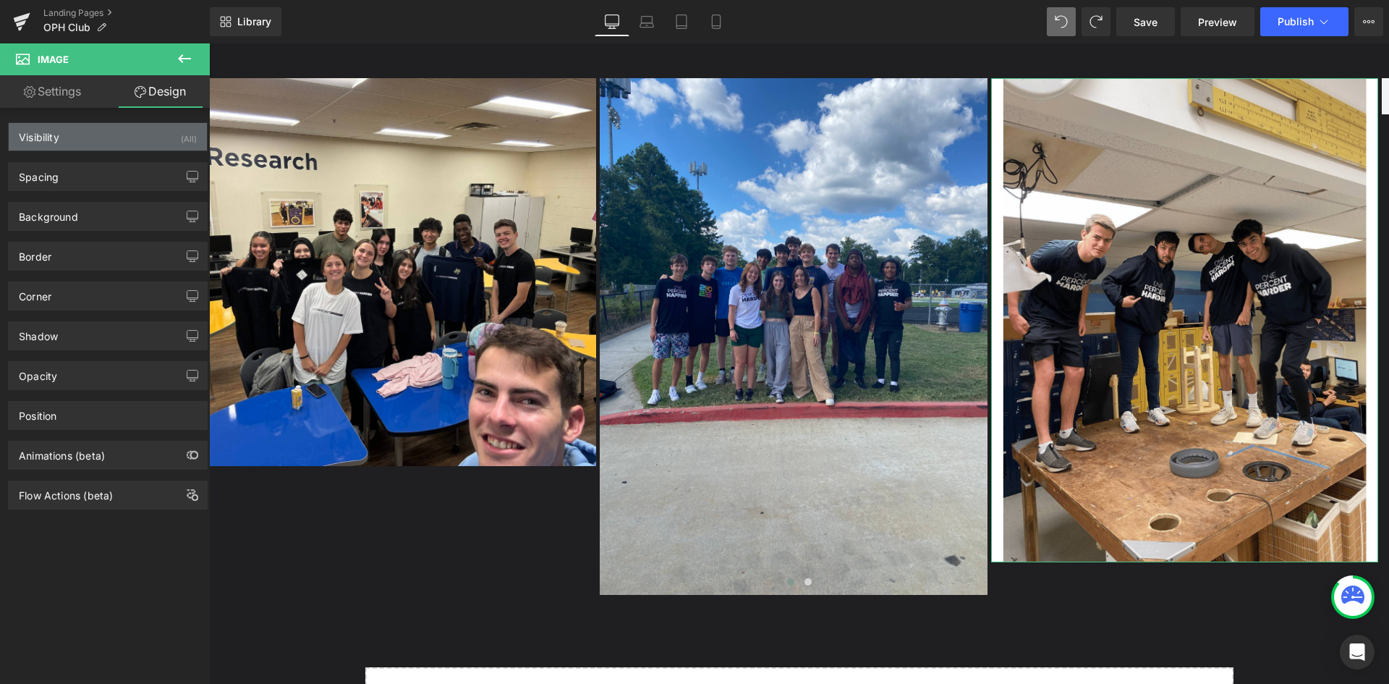
click at [71, 143] on div "Visibility (All)" at bounding box center [108, 136] width 198 height 27
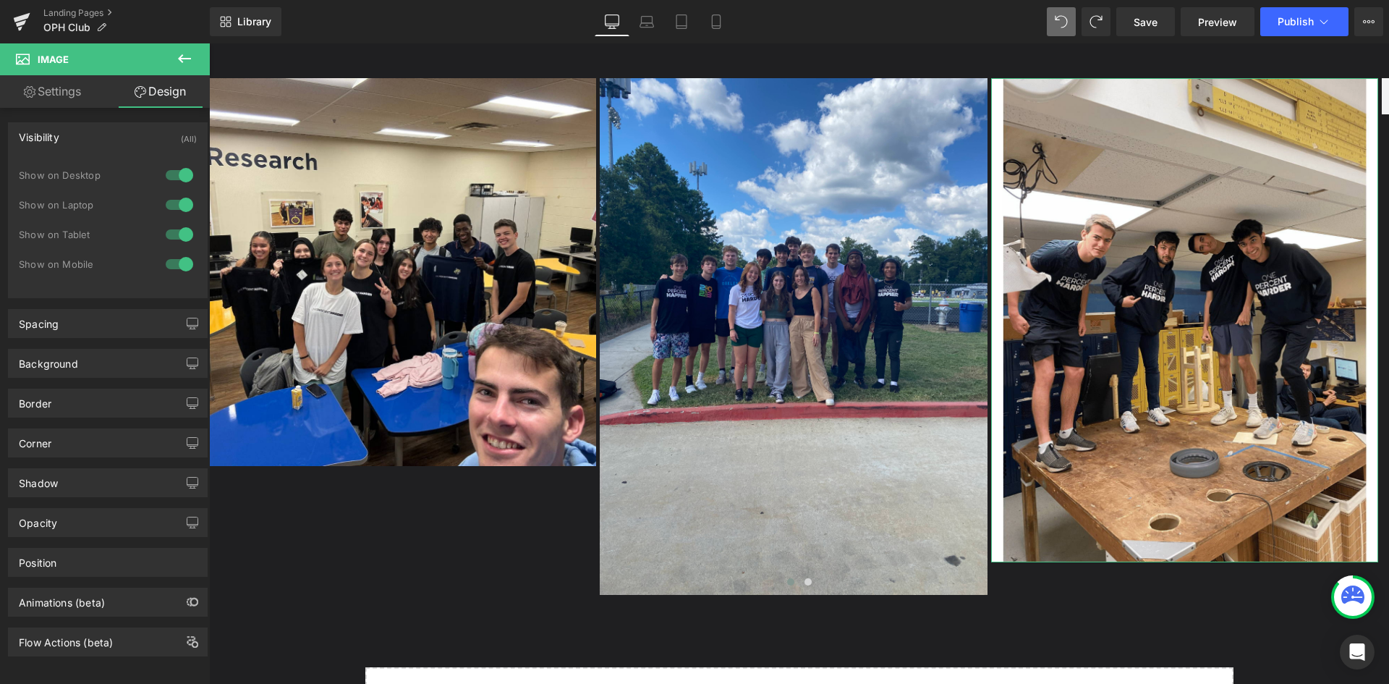
click at [71, 143] on div "Visibility (All)" at bounding box center [108, 136] width 198 height 27
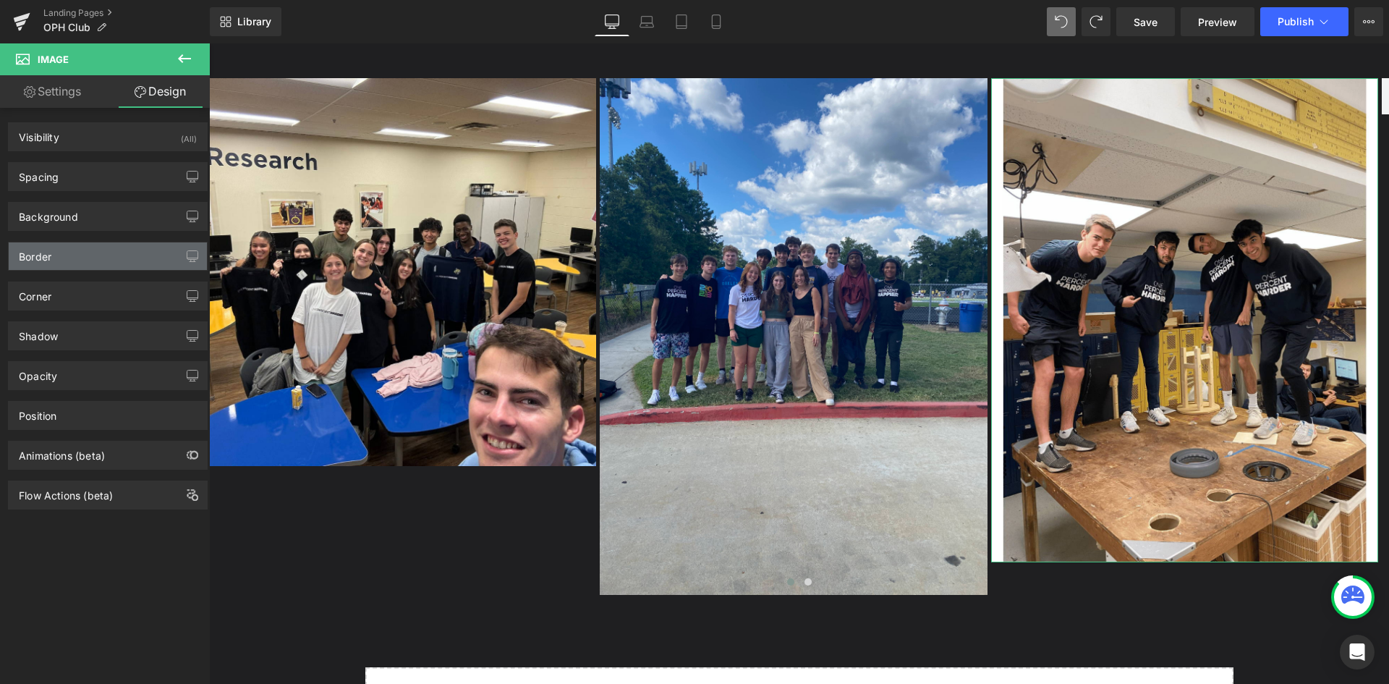
click at [77, 268] on div "Border" at bounding box center [108, 255] width 198 height 27
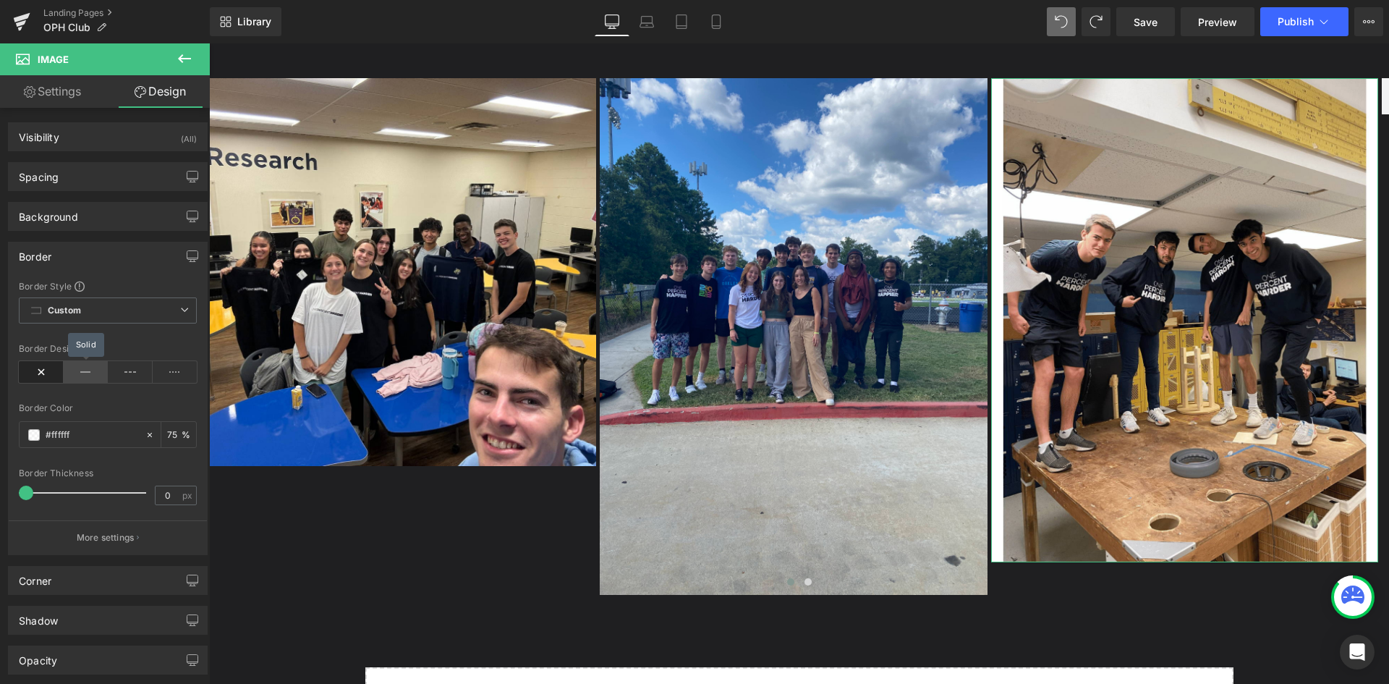
click at [84, 376] on icon at bounding box center [86, 372] width 45 height 22
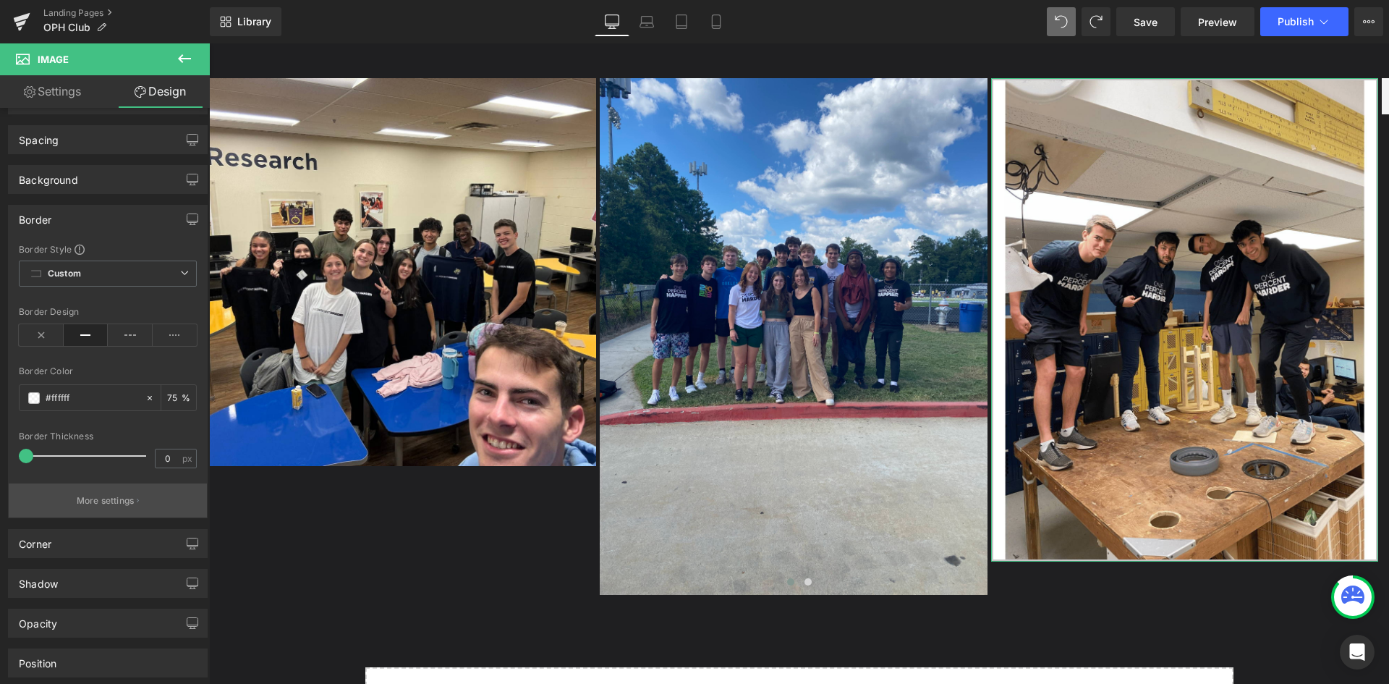
scroll to position [72, 0]
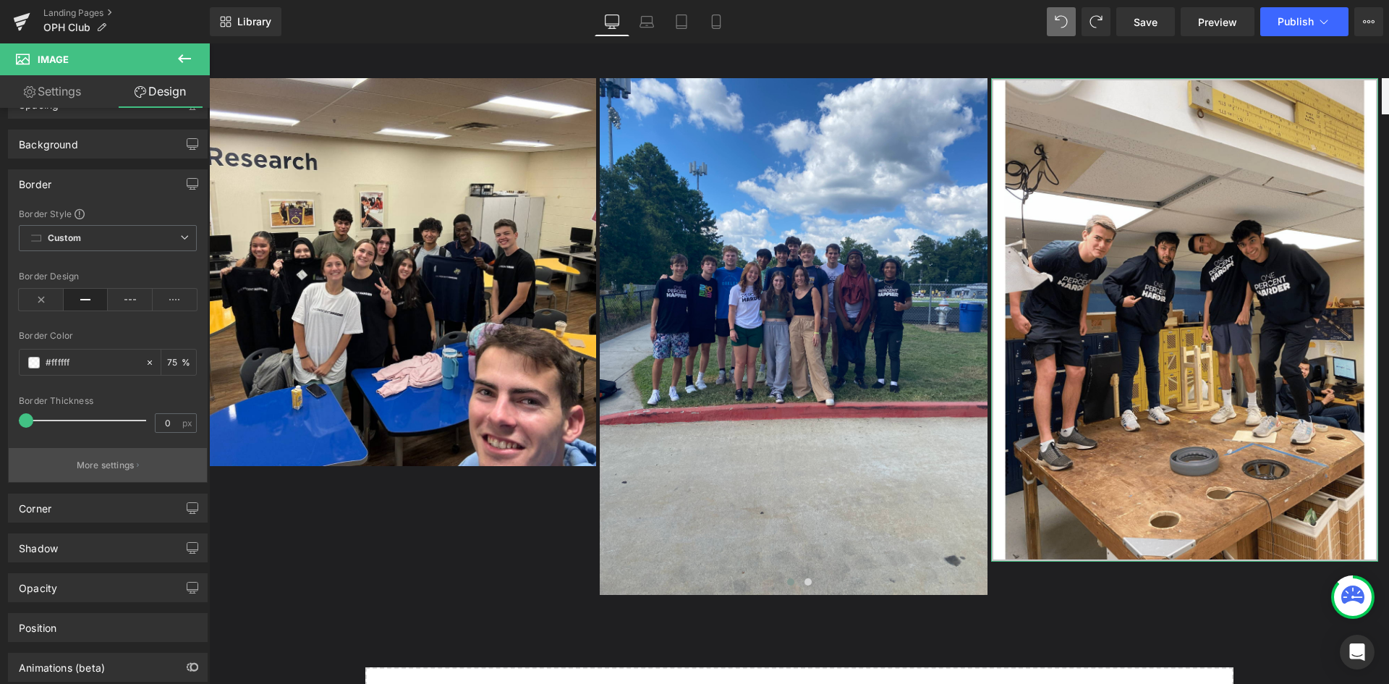
click at [126, 453] on button "More settings" at bounding box center [108, 465] width 198 height 34
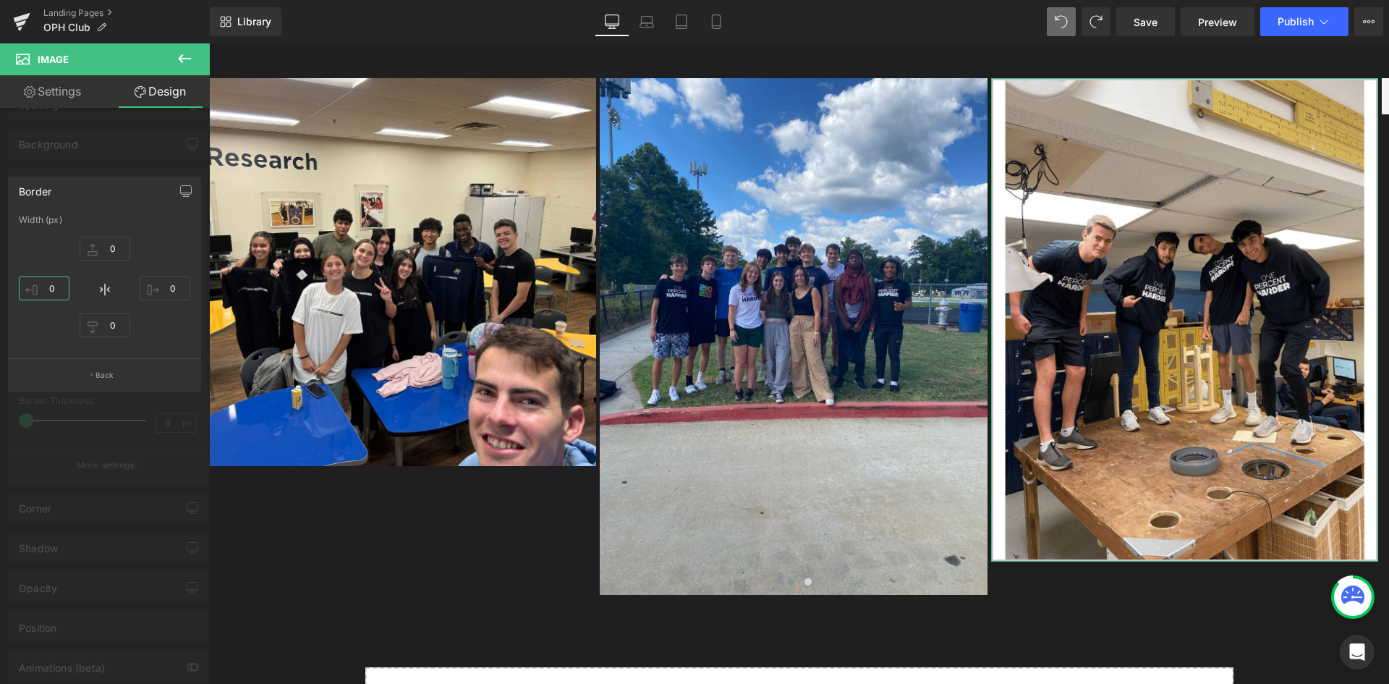
click at [55, 292] on input "0" at bounding box center [44, 288] width 51 height 24
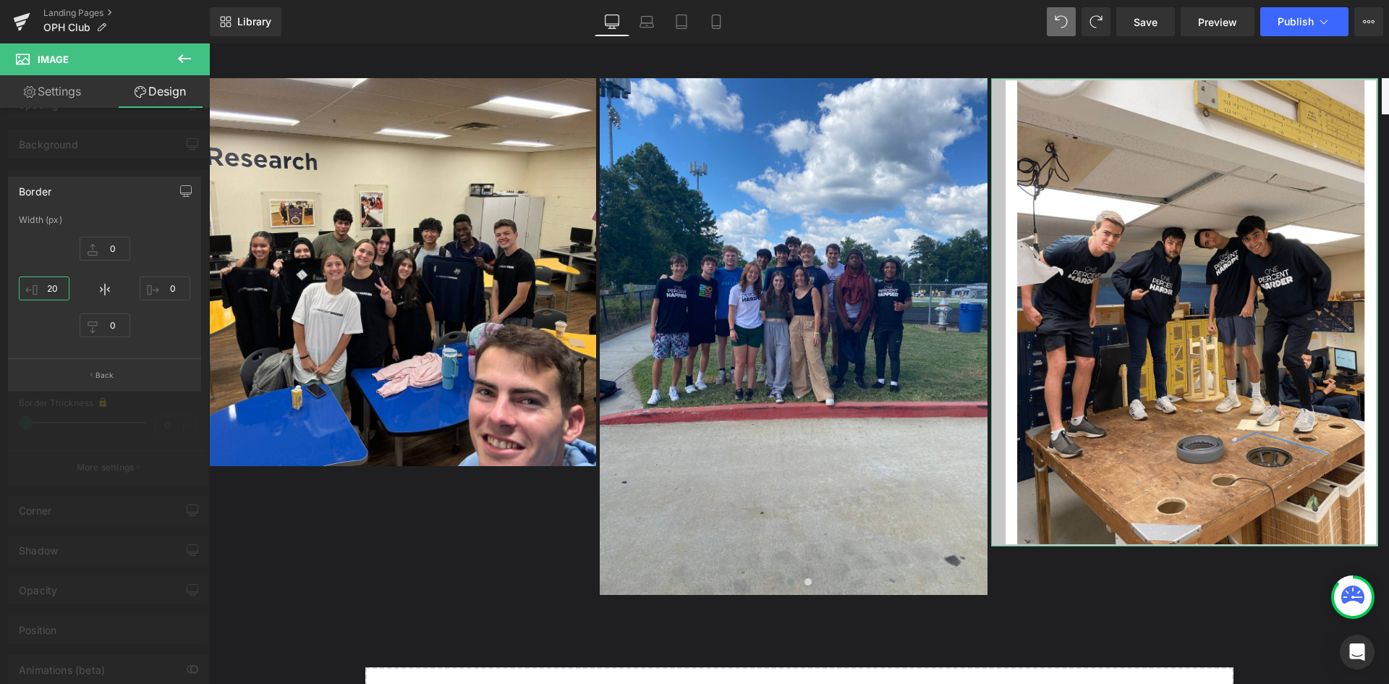
type input "2"
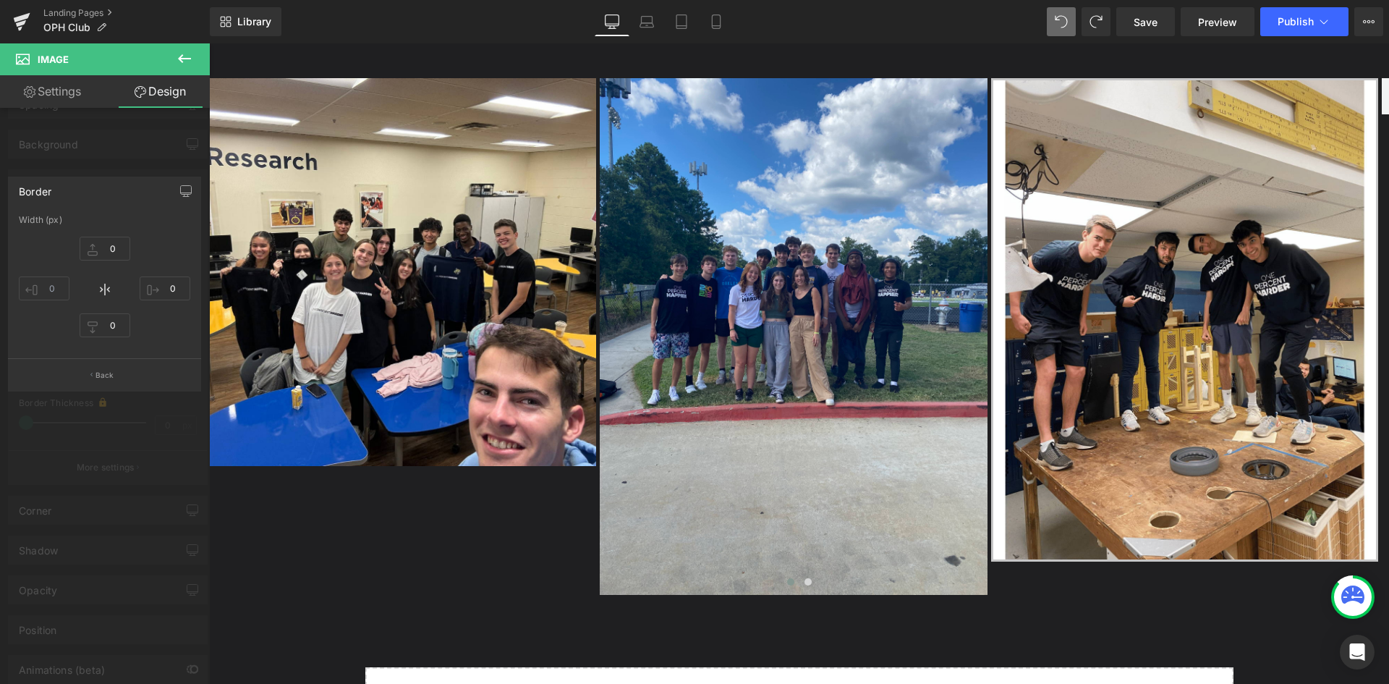
click at [444, 285] on body "Skip to content Home [GEOGRAPHIC_DATA] [GEOGRAPHIC_DATA] Hoodies Shirts" at bounding box center [799, 37] width 1180 height 2302
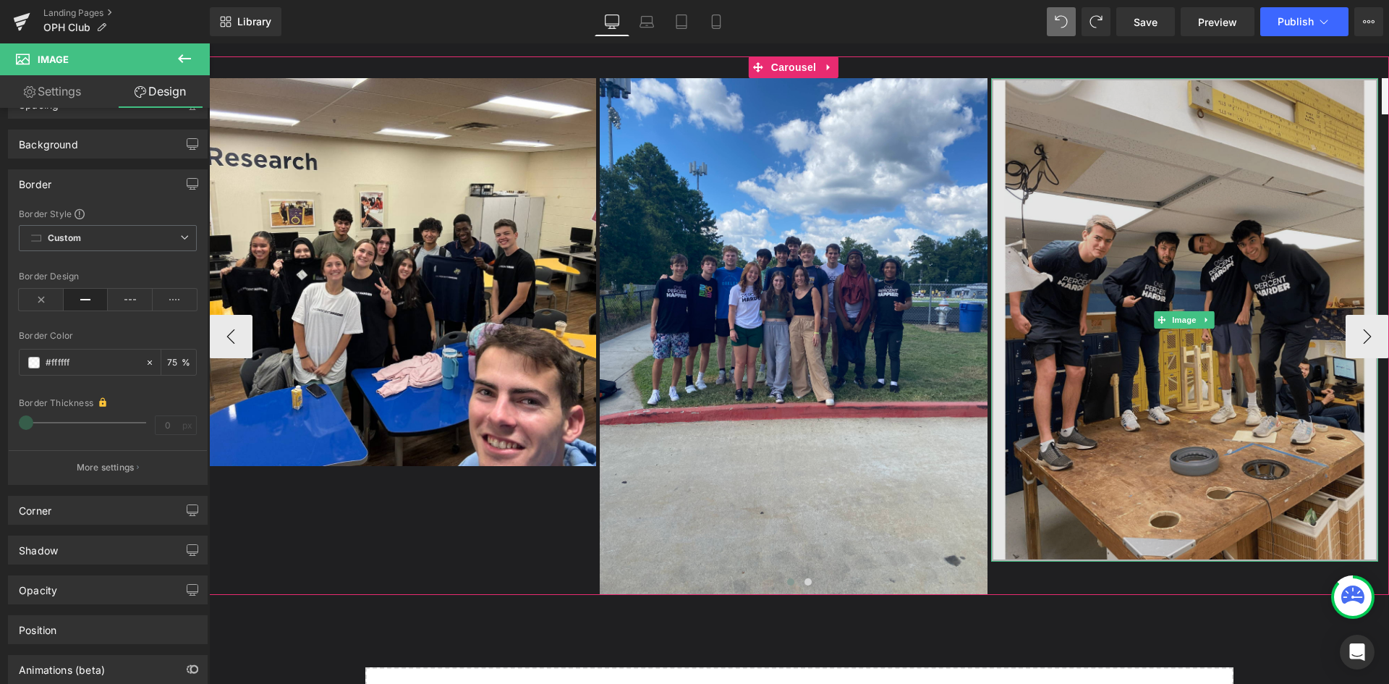
click at [1283, 338] on img at bounding box center [1184, 319] width 387 height 483
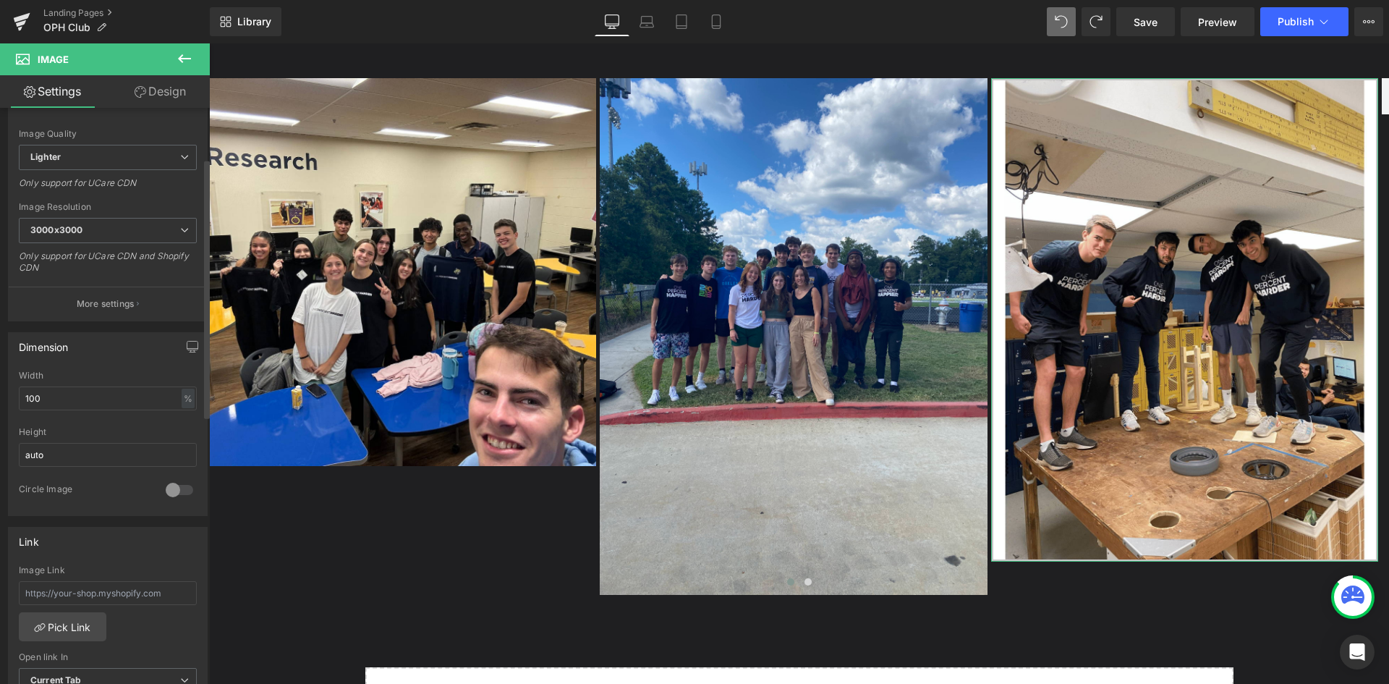
scroll to position [217, 0]
click at [119, 297] on p "More settings" at bounding box center [106, 303] width 58 height 13
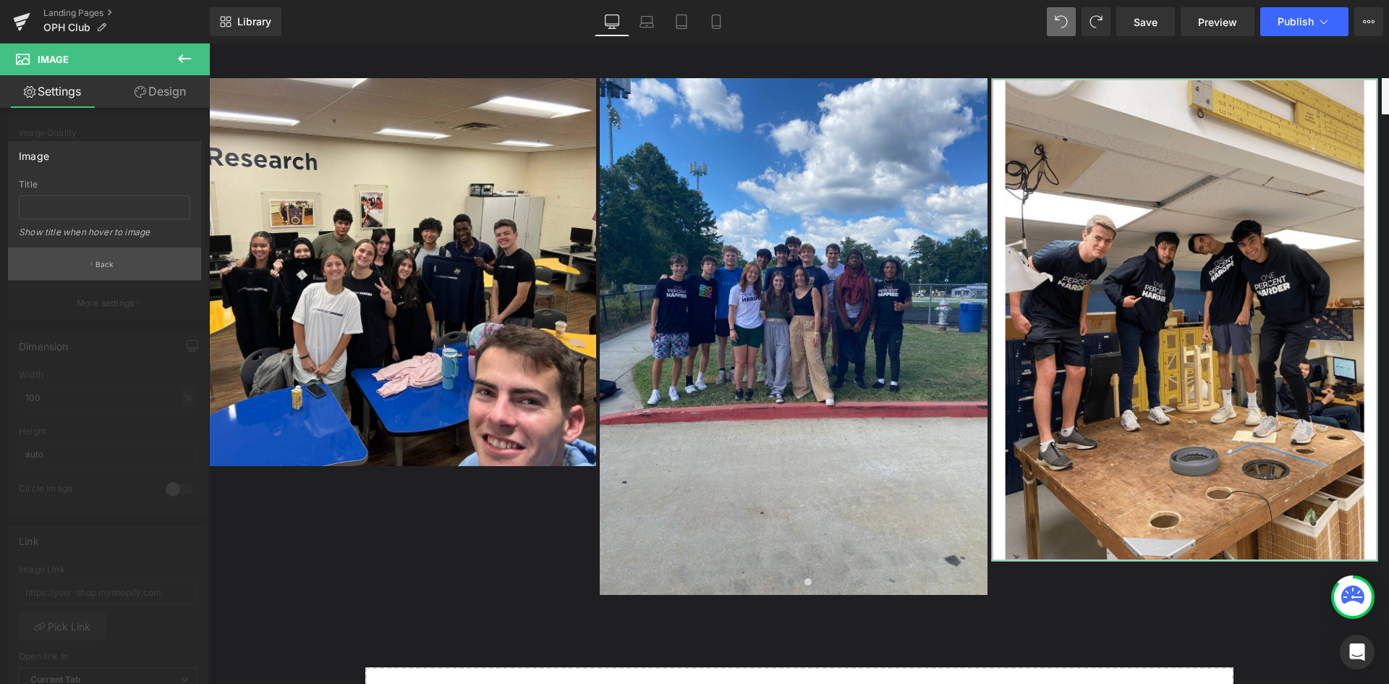
click at [114, 269] on button "Back" at bounding box center [104, 263] width 193 height 33
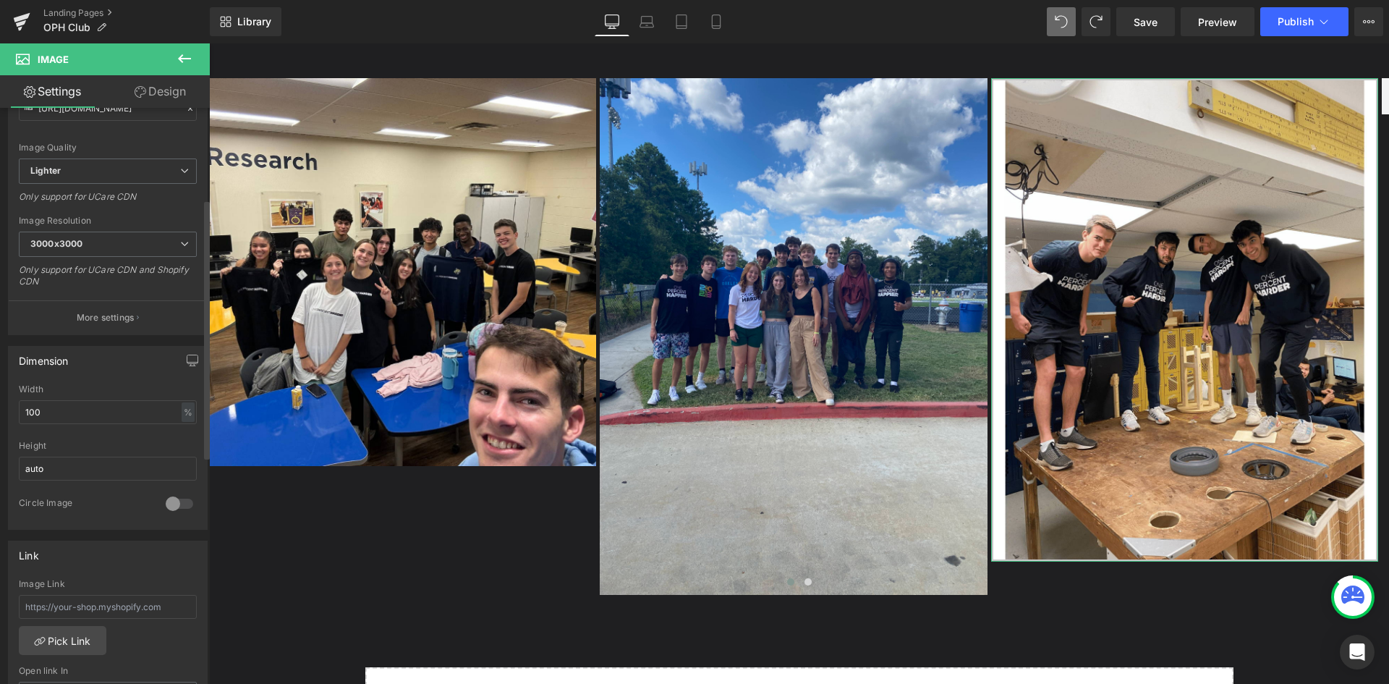
scroll to position [0, 0]
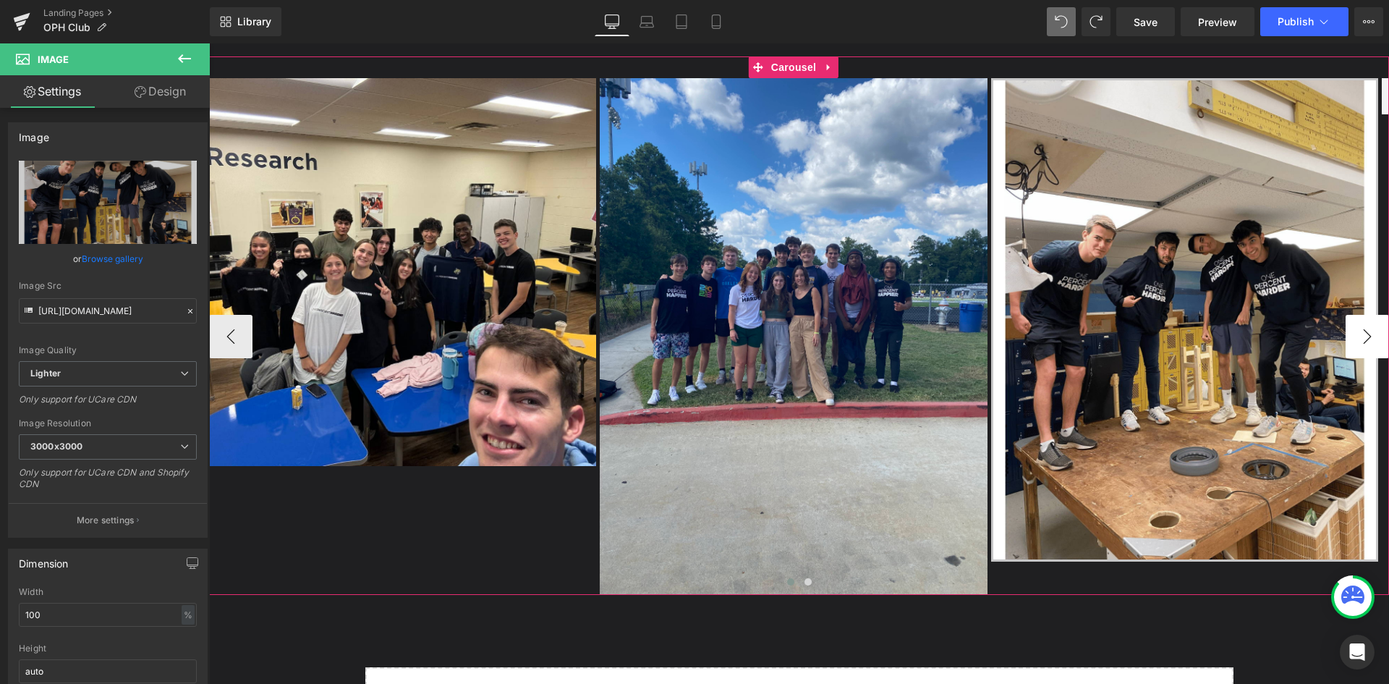
click at [1346, 330] on button "›" at bounding box center [1367, 336] width 43 height 43
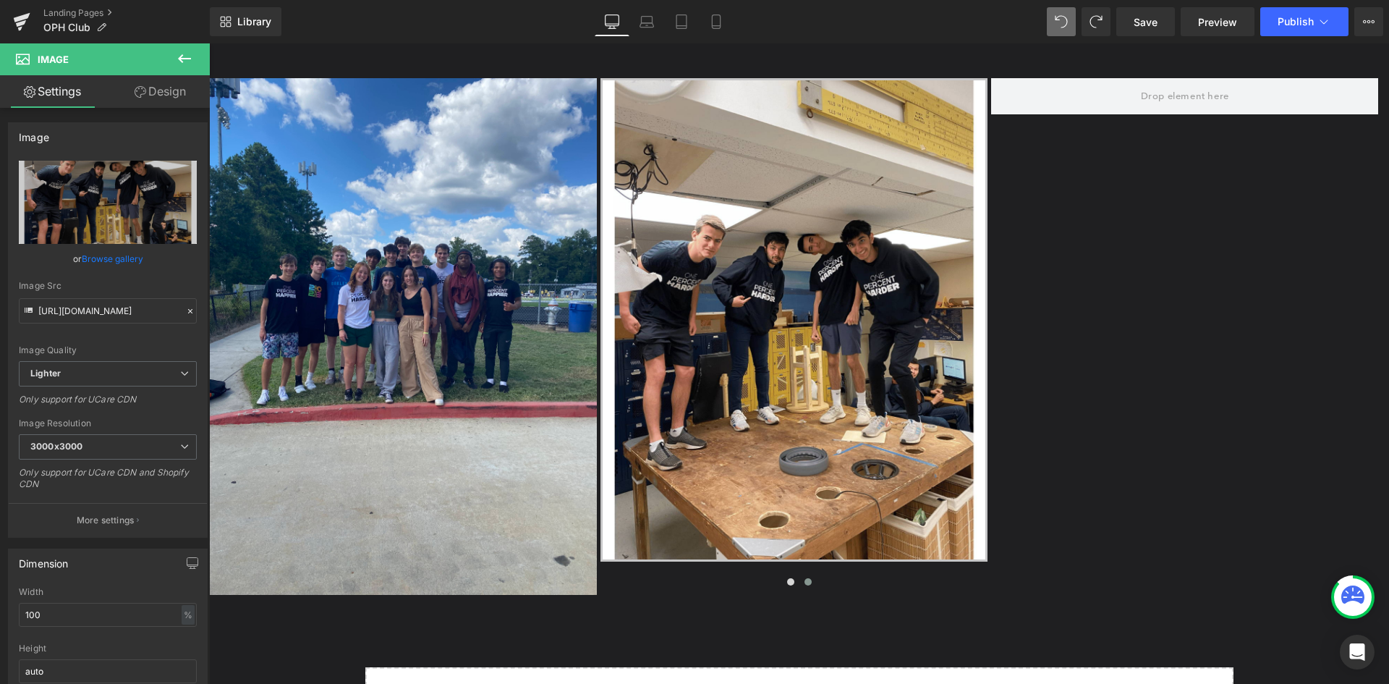
click at [187, 60] on icon at bounding box center [184, 58] width 17 height 17
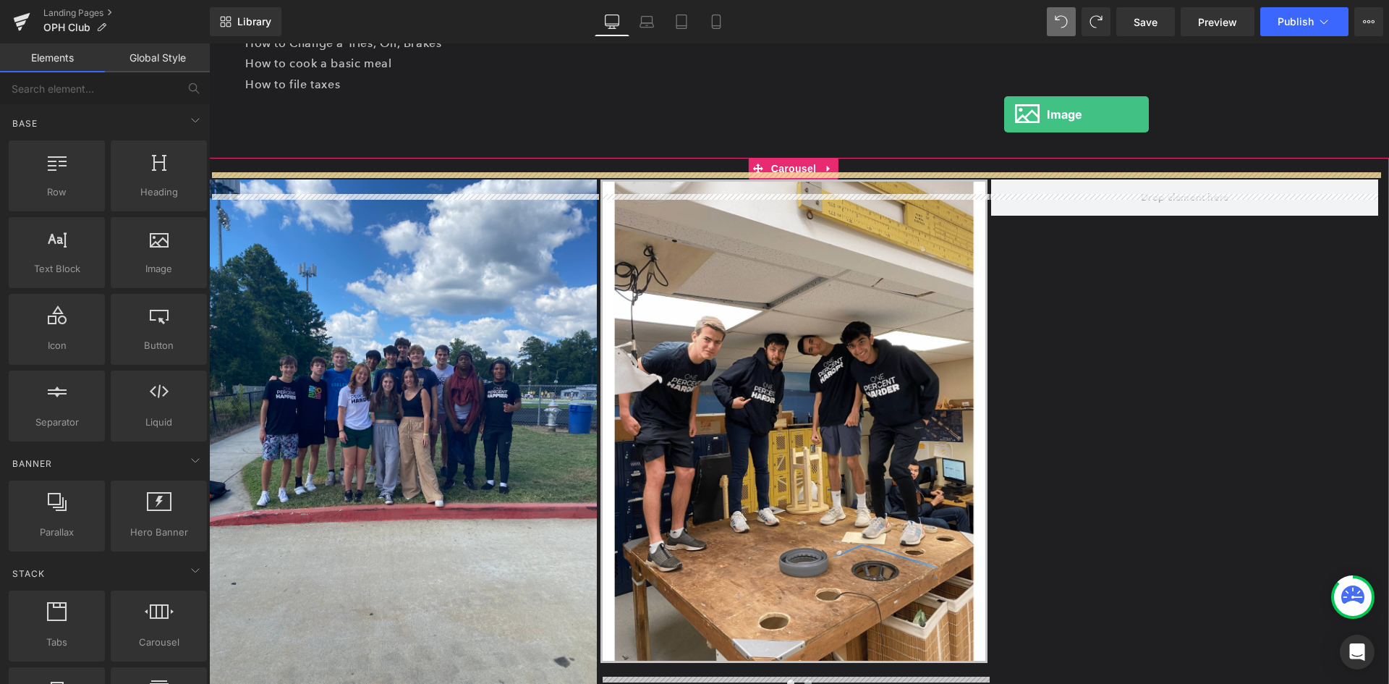
scroll to position [970, 0]
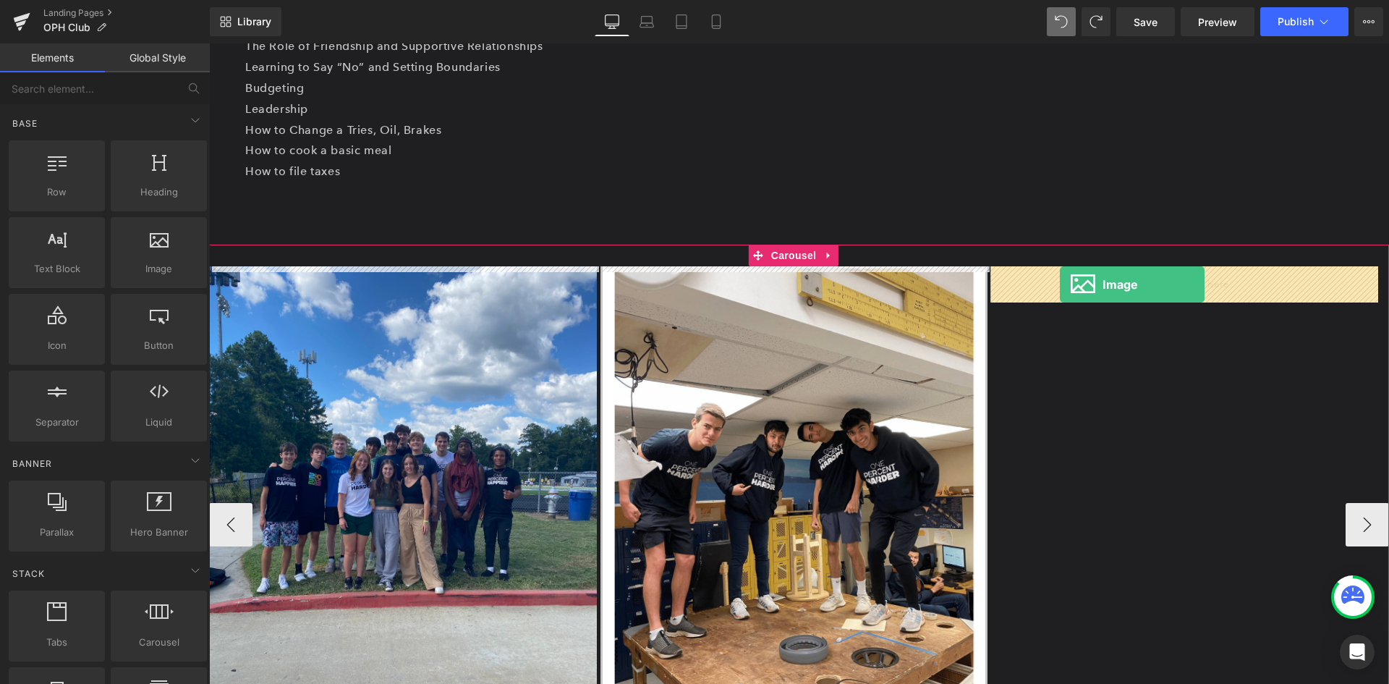
drag, startPoint x: 376, startPoint y: 296, endPoint x: 1060, endPoint y: 287, distance: 684.5
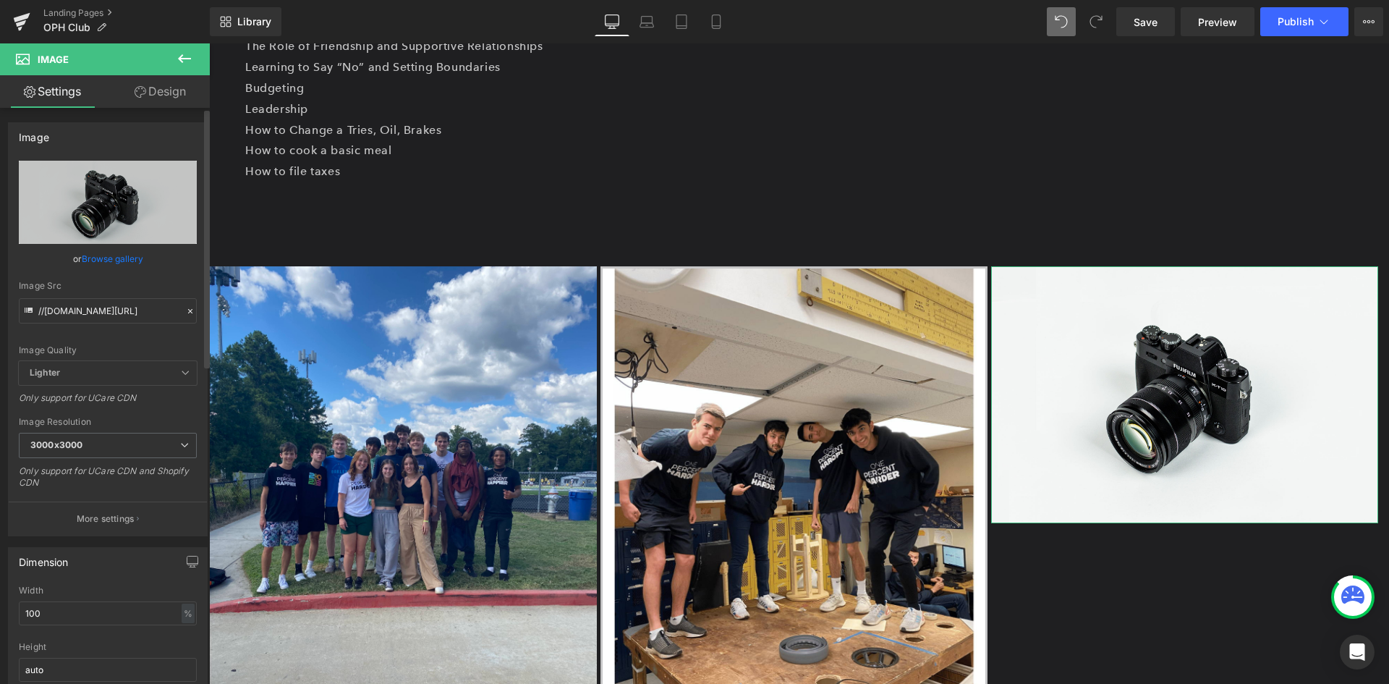
click at [103, 261] on link "Browse gallery" at bounding box center [112, 258] width 61 height 25
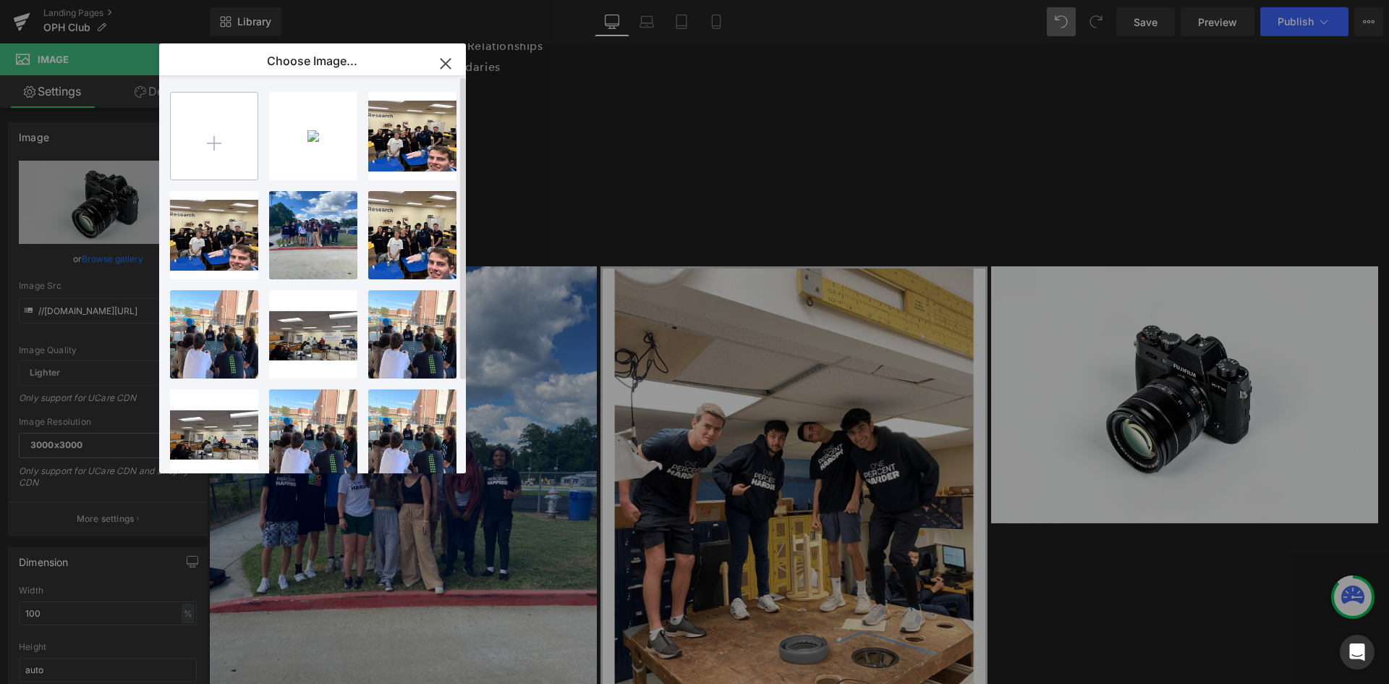
click at [232, 142] on input "file" at bounding box center [214, 136] width 87 height 87
type input "C:\fakepath\6.png"
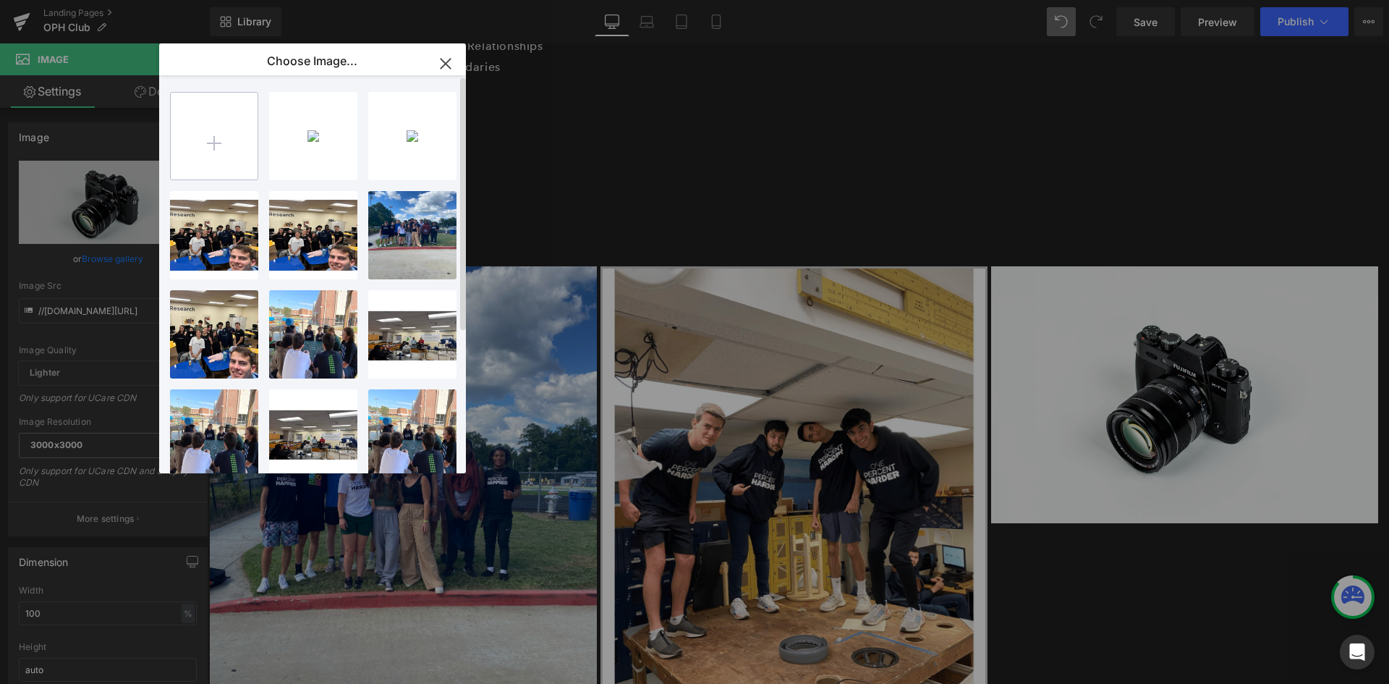
click at [227, 150] on input "file" at bounding box center [214, 136] width 87 height 87
type input "C:\fakepath\1.png"
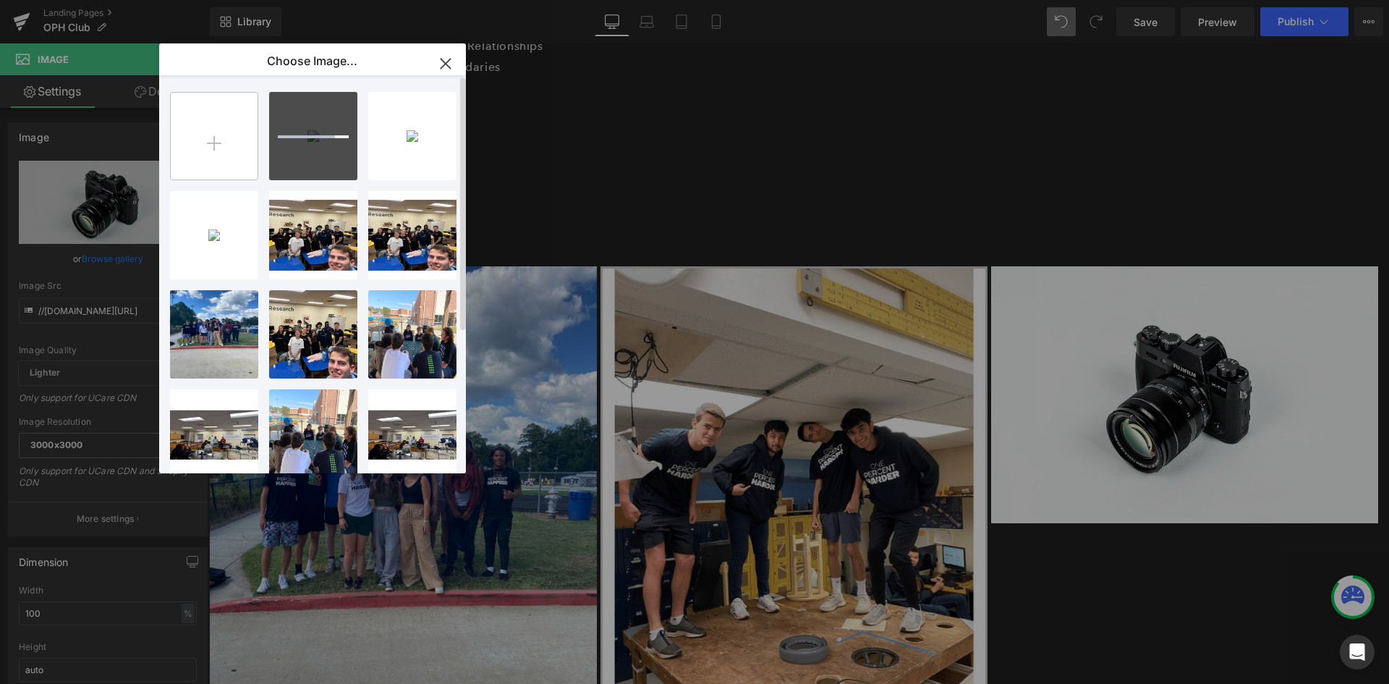
click at [235, 140] on input "file" at bounding box center [214, 136] width 87 height 87
type input "C:\fakepath\4.png"
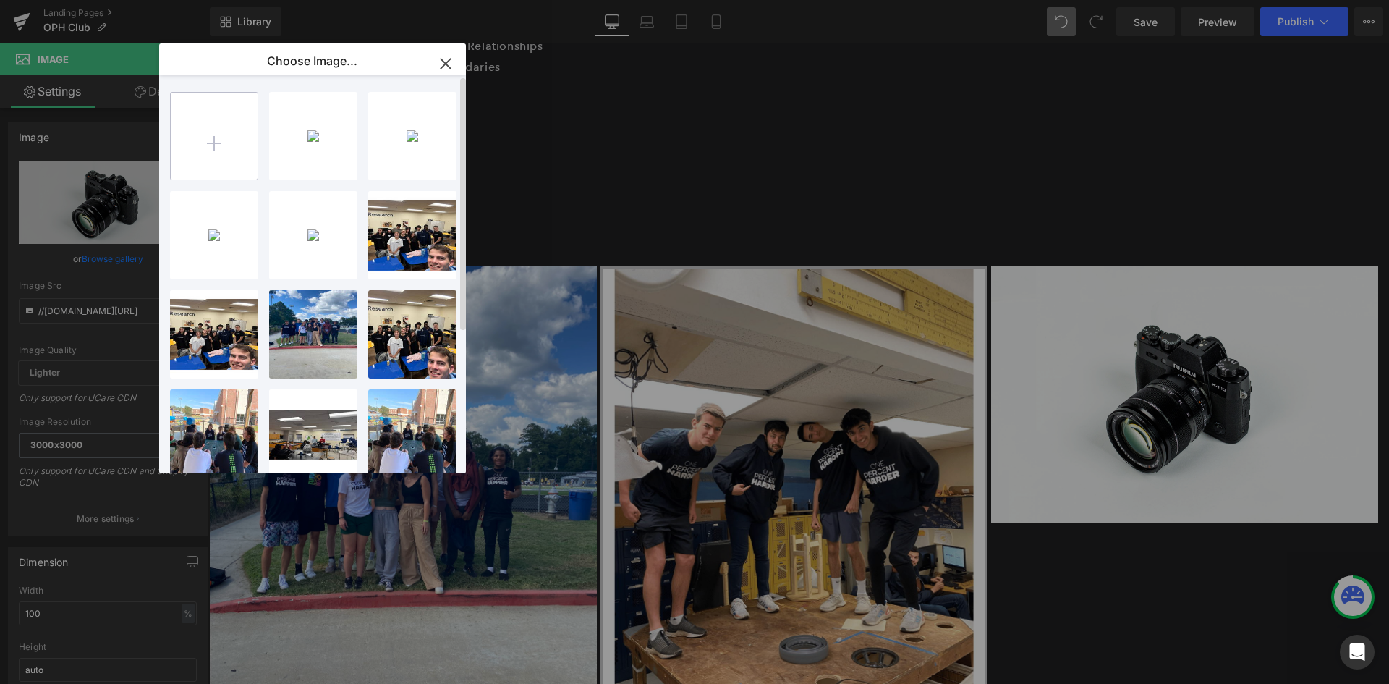
click at [224, 125] on input "file" at bounding box center [214, 136] width 87 height 87
type input "C:\fakepath\IMG_1622.JPEG"
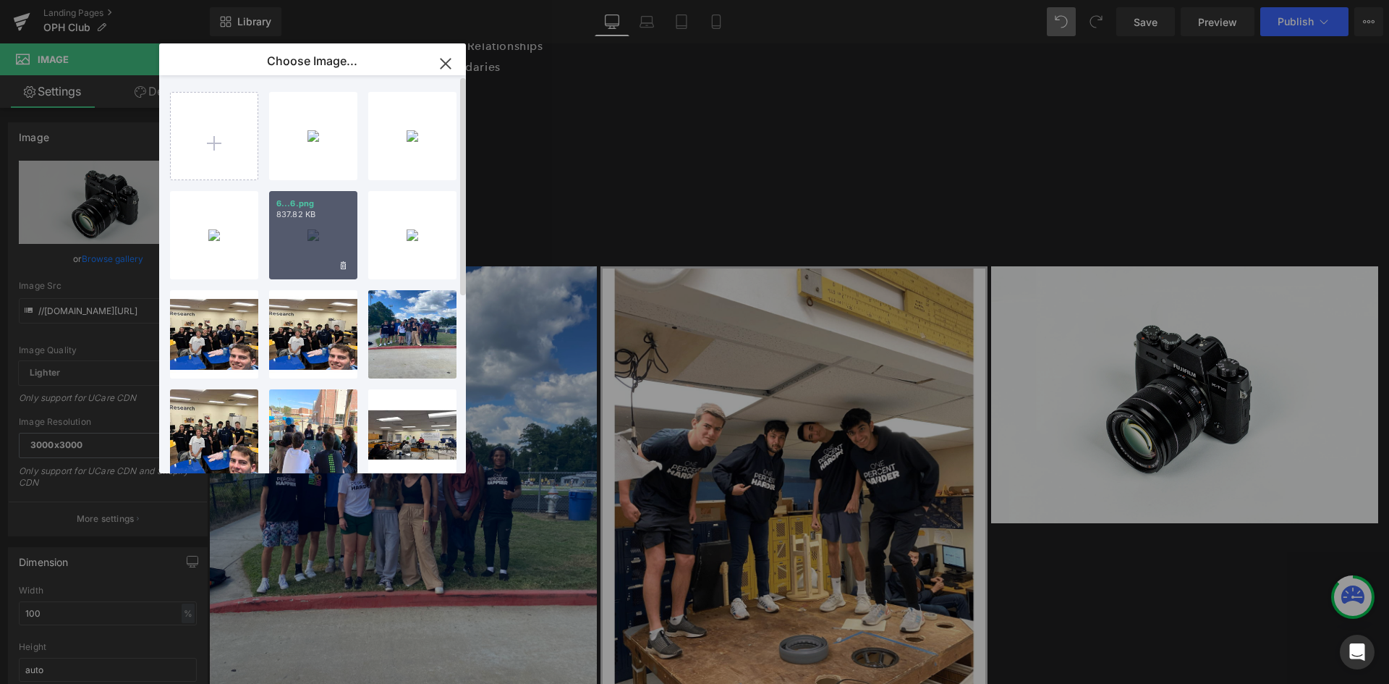
click at [308, 245] on div "6...6.png 837.82 KB" at bounding box center [313, 235] width 88 height 88
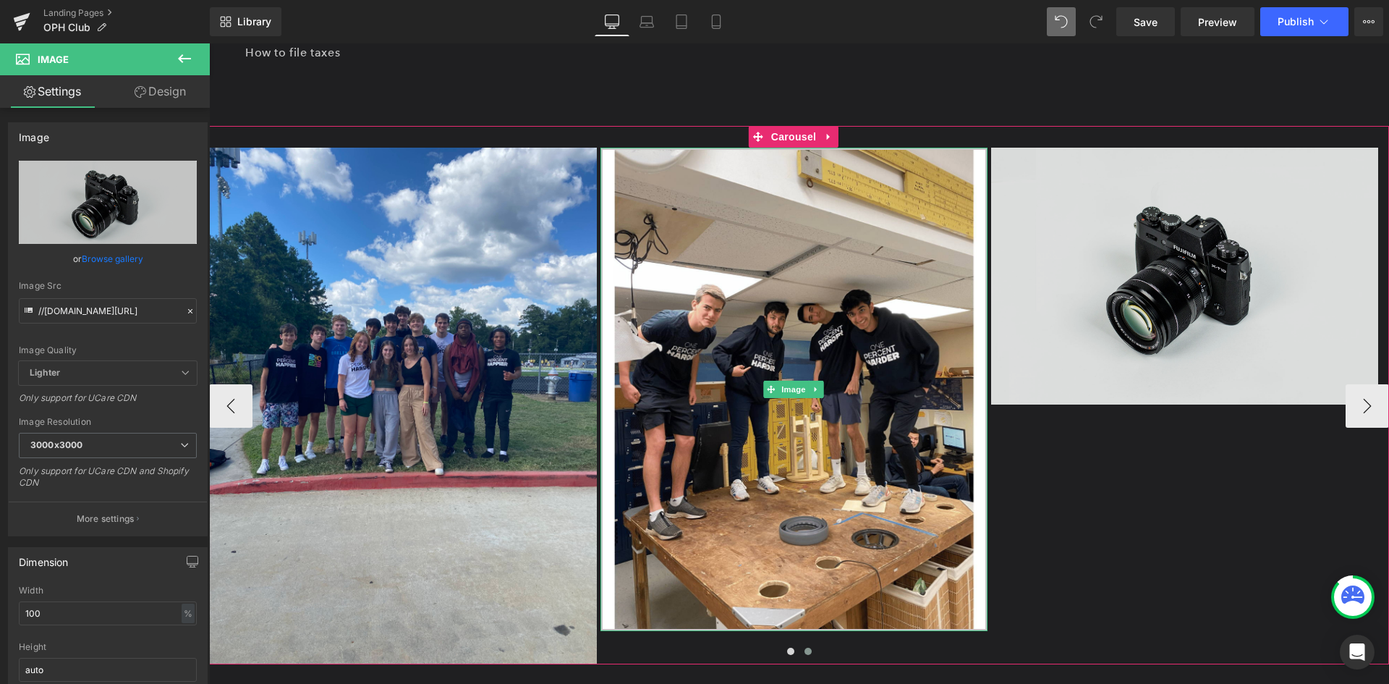
scroll to position [1114, 0]
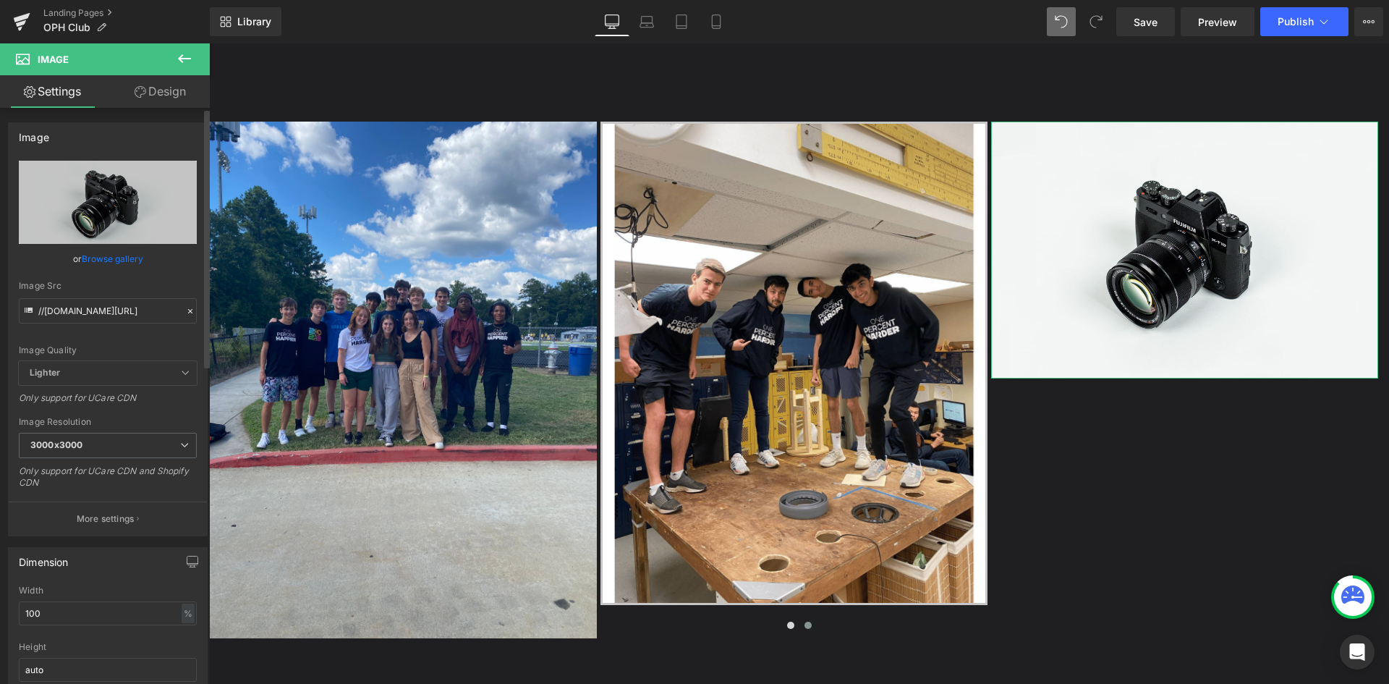
click at [116, 258] on link "Browse gallery" at bounding box center [112, 258] width 61 height 25
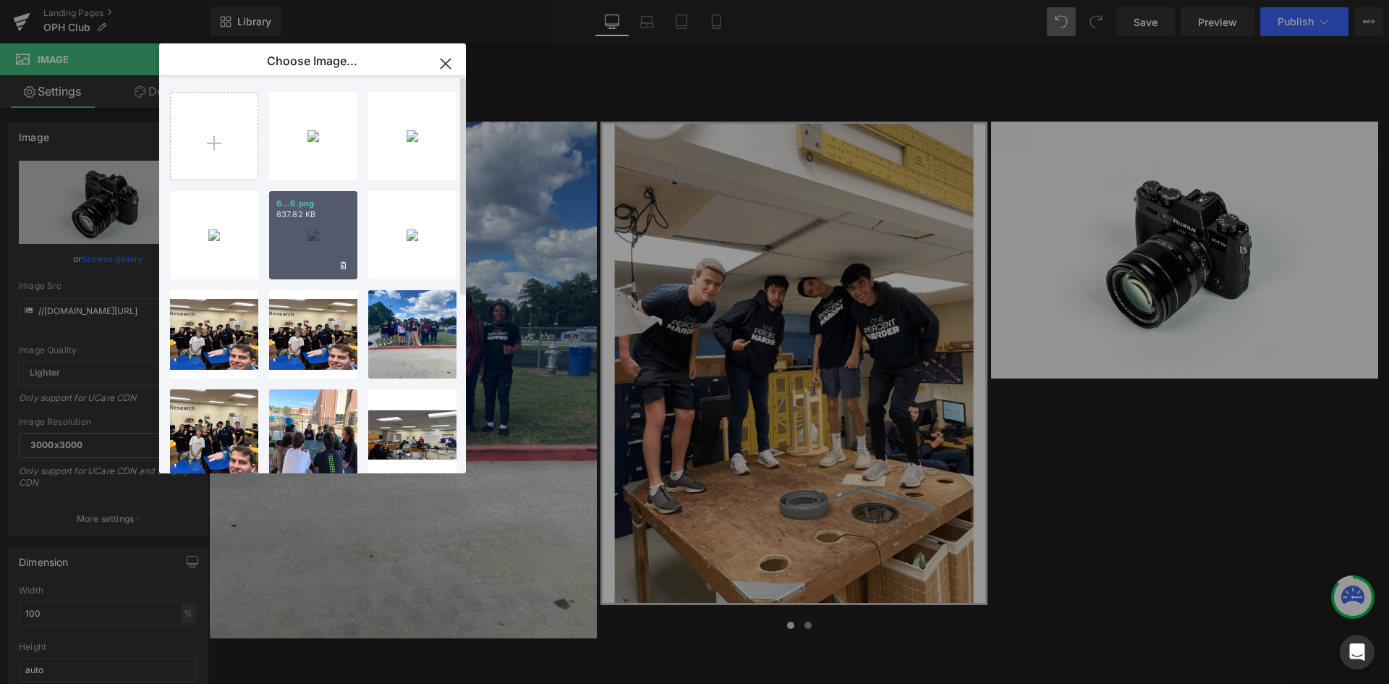
click at [325, 239] on div "6...6.png 837.82 KB" at bounding box center [313, 235] width 88 height 88
type input "[URL][DOMAIN_NAME]"
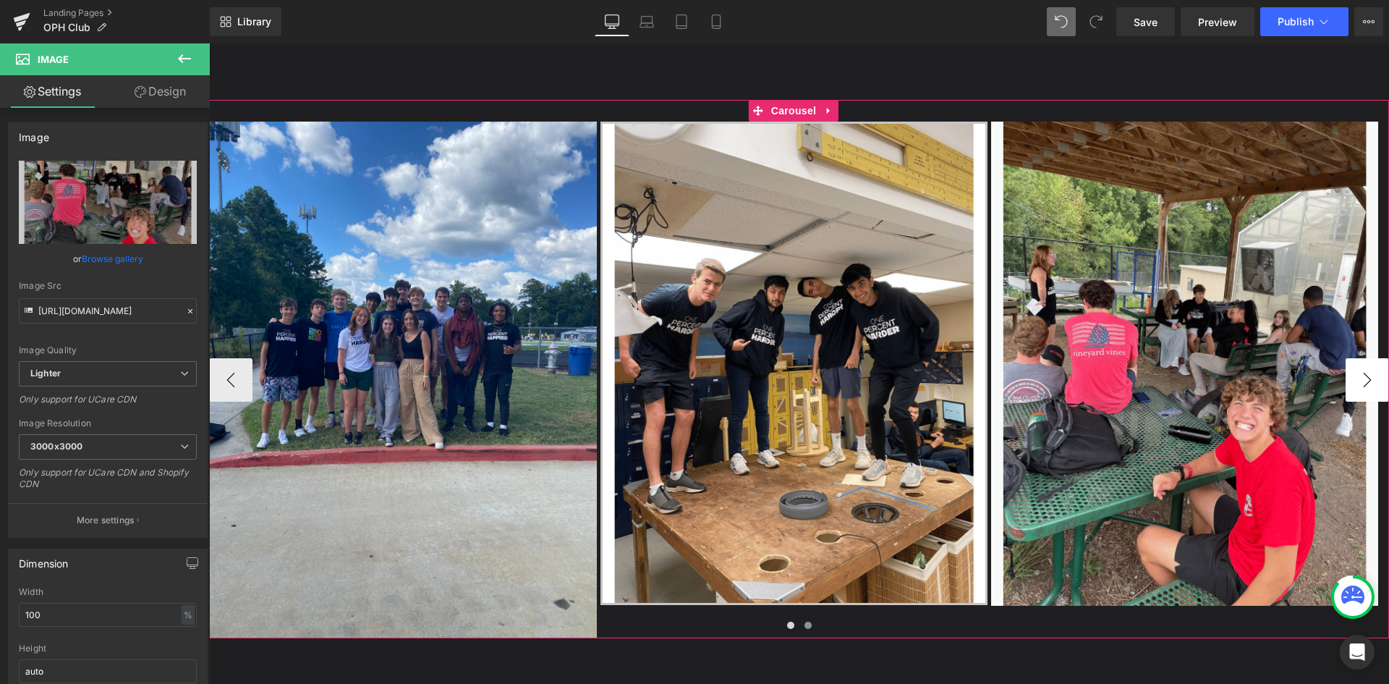
click at [1351, 370] on button "›" at bounding box center [1367, 379] width 43 height 43
click at [1353, 377] on button "›" at bounding box center [1367, 379] width 43 height 43
click at [1346, 381] on button "›" at bounding box center [1367, 379] width 43 height 43
click at [822, 109] on link at bounding box center [829, 111] width 19 height 22
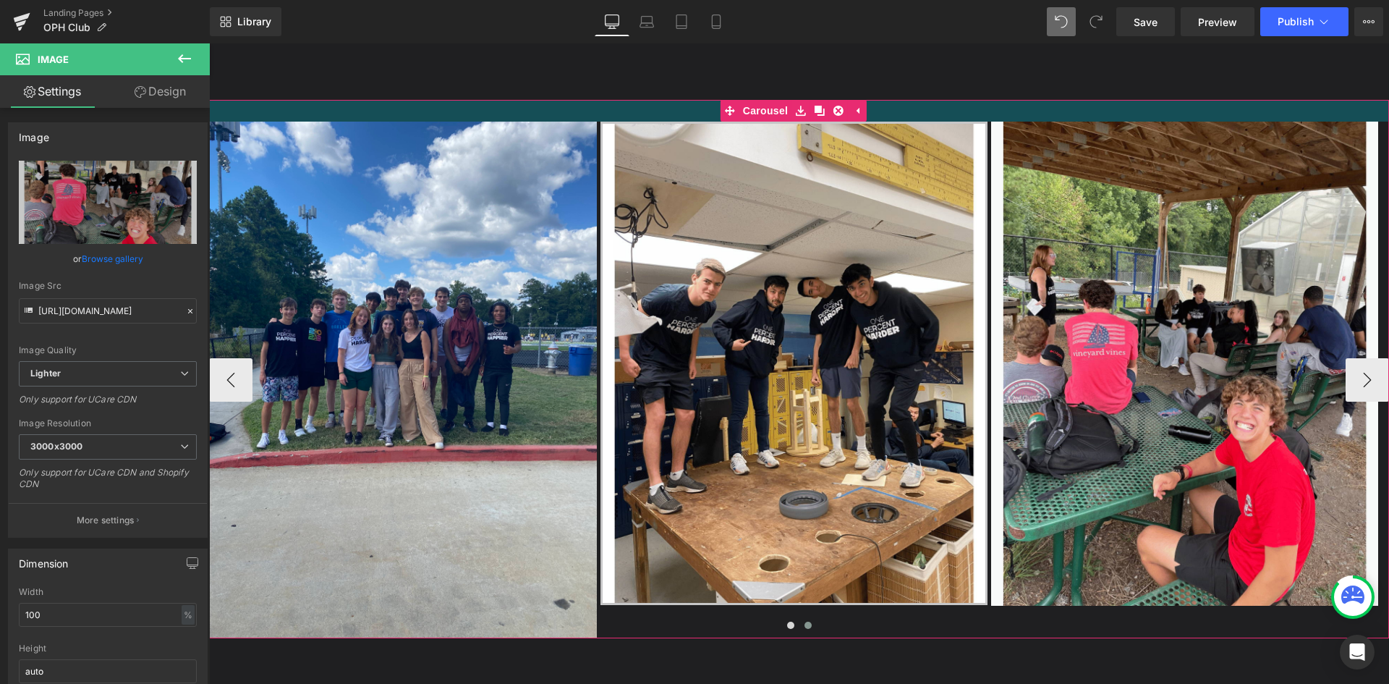
click at [589, 108] on div at bounding box center [799, 111] width 1180 height 22
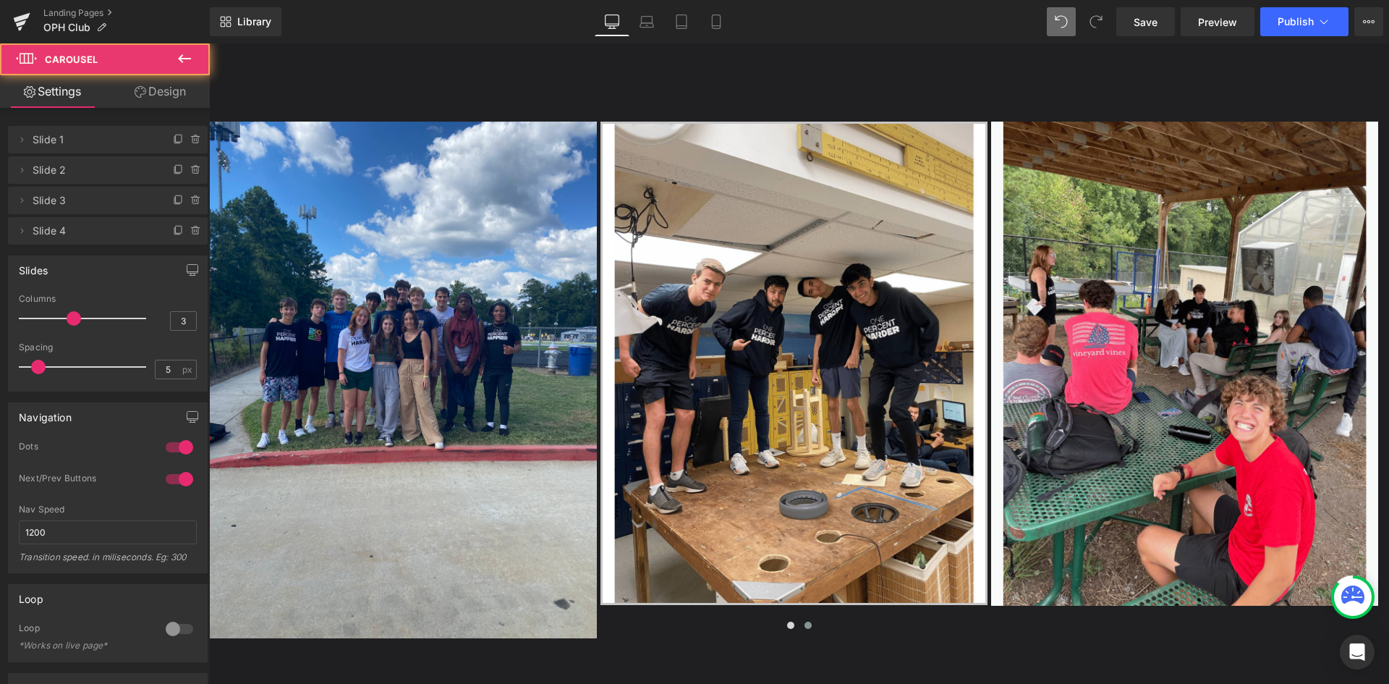
click at [583, 80] on p at bounding box center [799, 90] width 1108 height 21
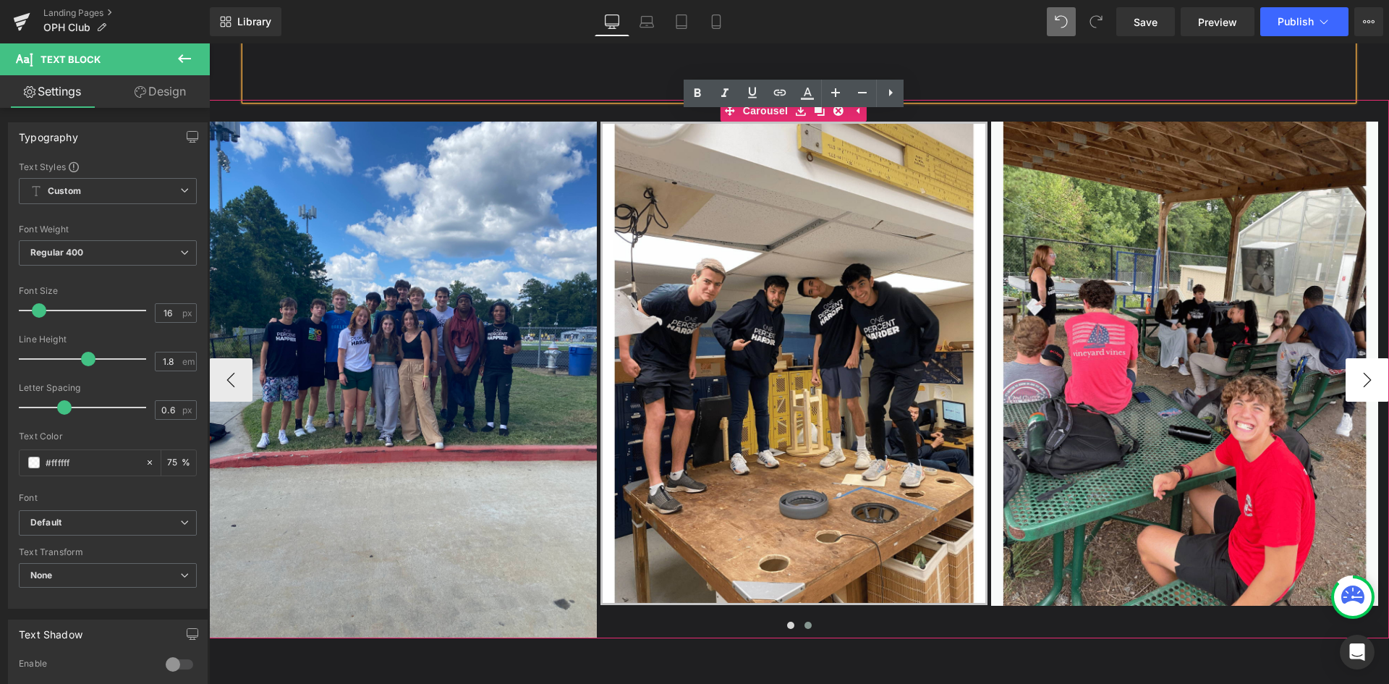
click at [1351, 378] on button "›" at bounding box center [1367, 379] width 43 height 43
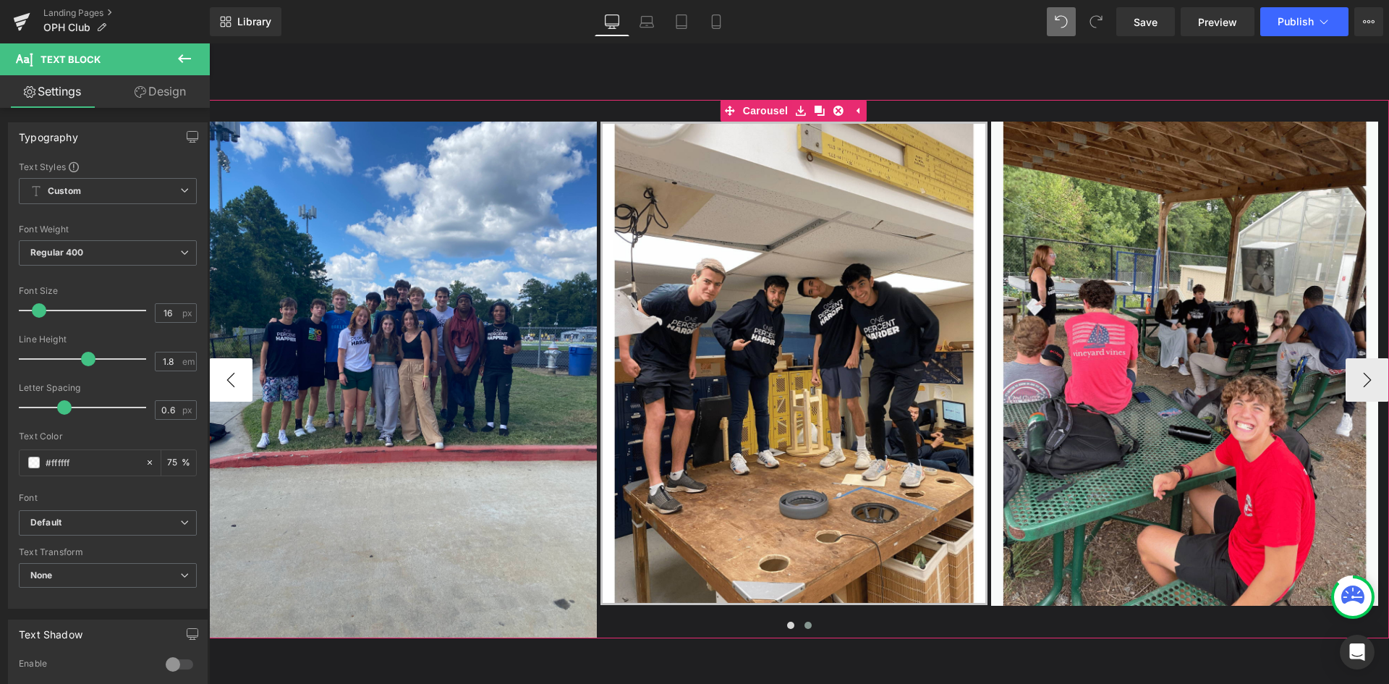
click at [220, 368] on button "‹" at bounding box center [230, 379] width 43 height 43
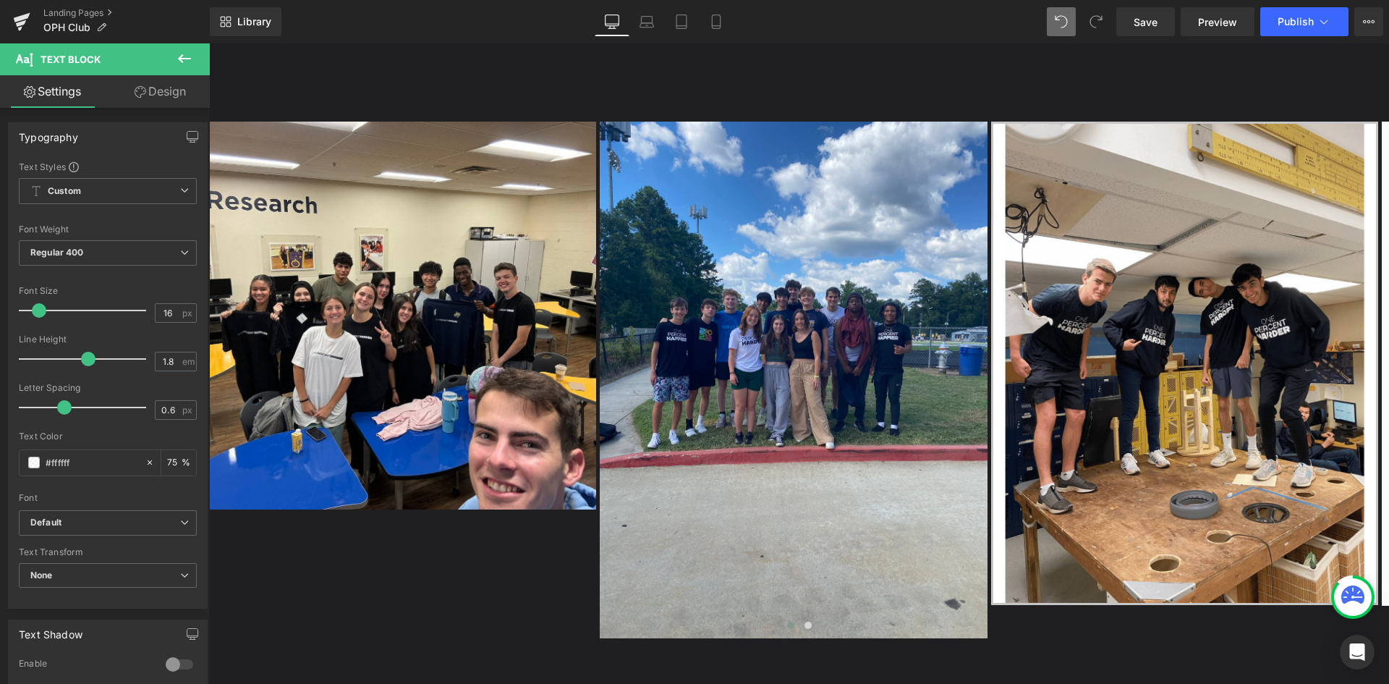
click at [183, 53] on icon at bounding box center [184, 58] width 17 height 17
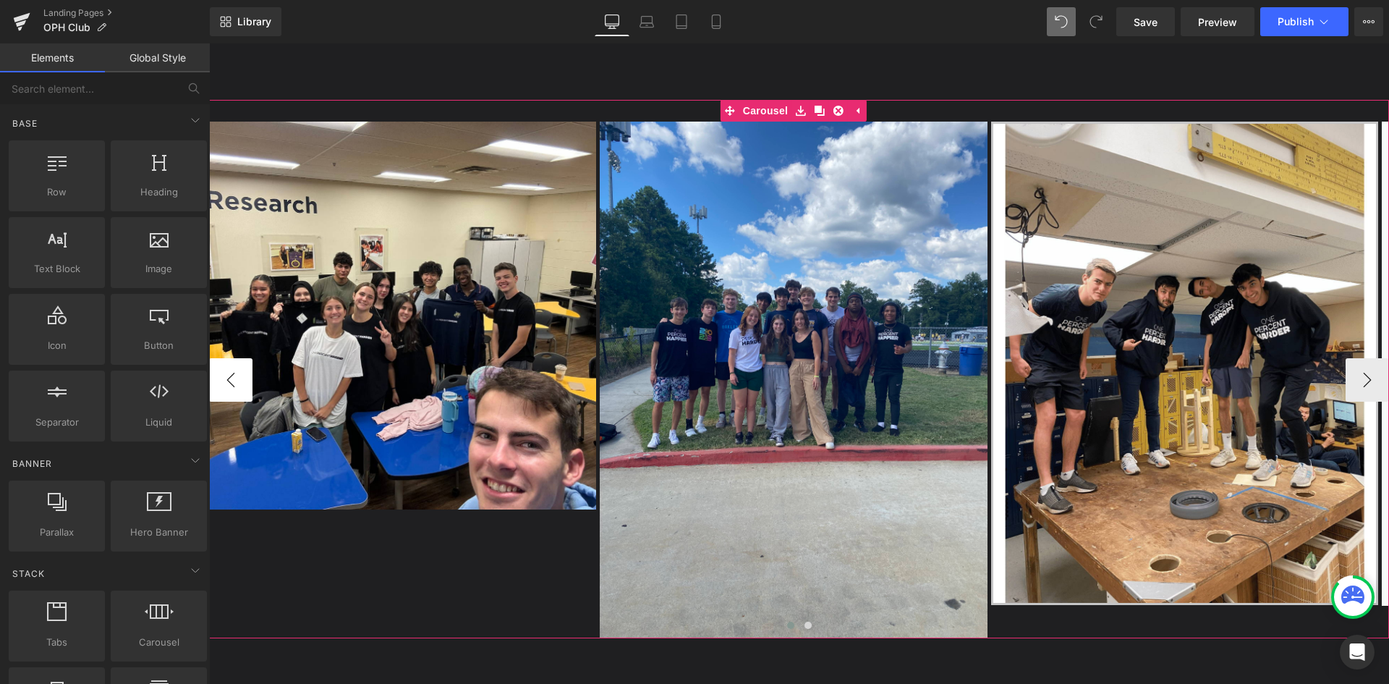
click at [239, 373] on button "‹" at bounding box center [230, 379] width 43 height 43
click at [234, 380] on button "‹" at bounding box center [230, 379] width 43 height 43
click at [223, 381] on button "‹" at bounding box center [230, 379] width 43 height 43
click at [1346, 378] on button "›" at bounding box center [1367, 379] width 43 height 43
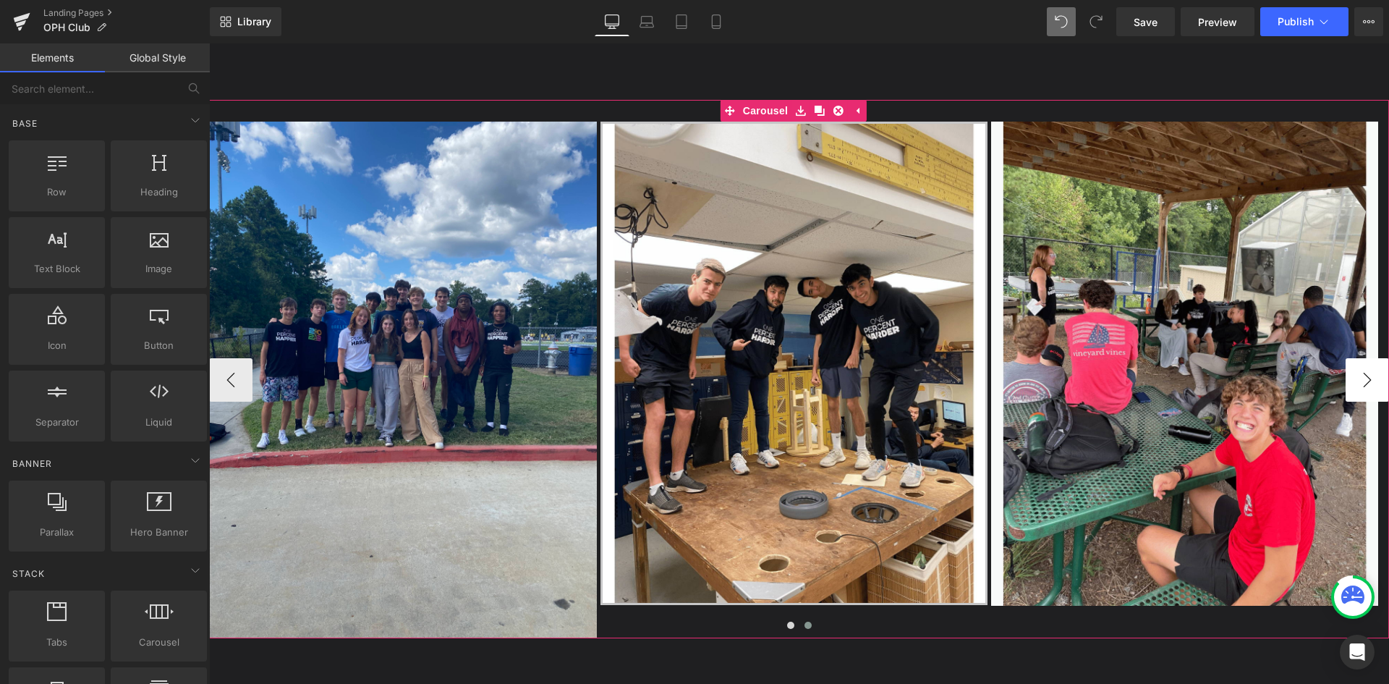
click at [1356, 377] on button "›" at bounding box center [1367, 379] width 43 height 43
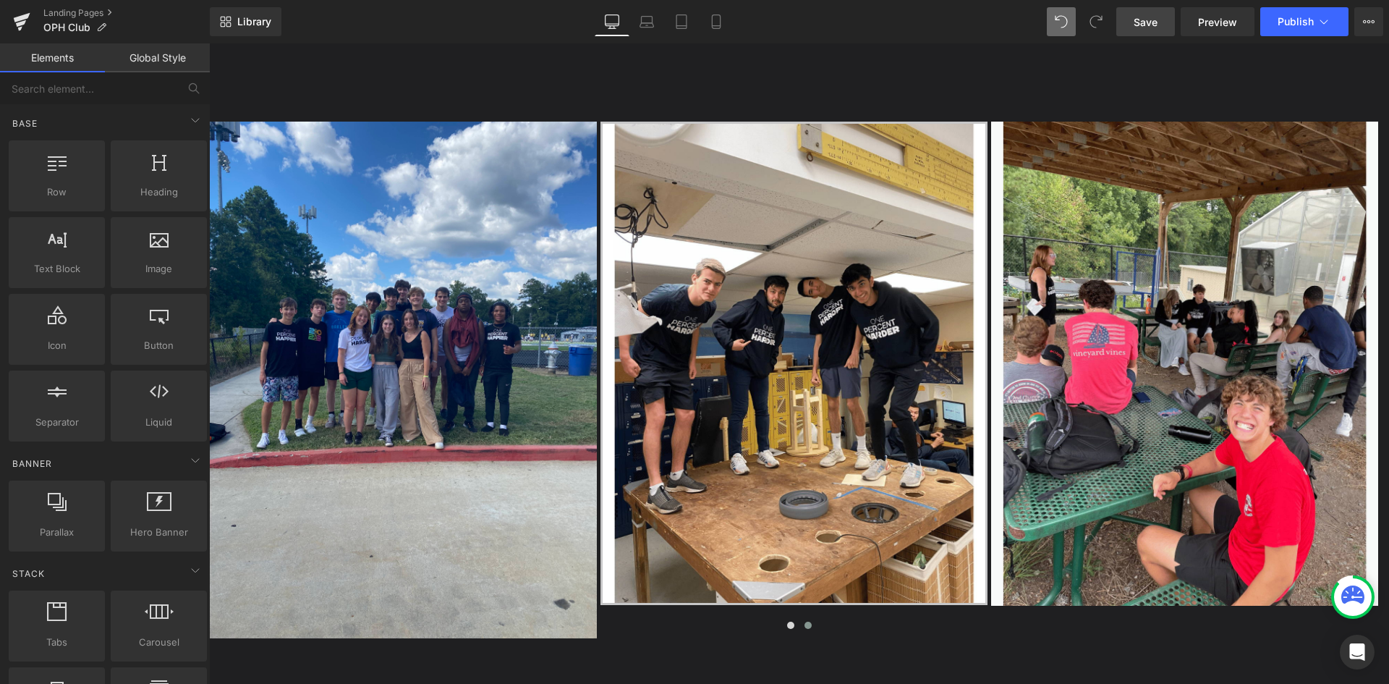
click at [1145, 30] on link "Save" at bounding box center [1145, 21] width 59 height 29
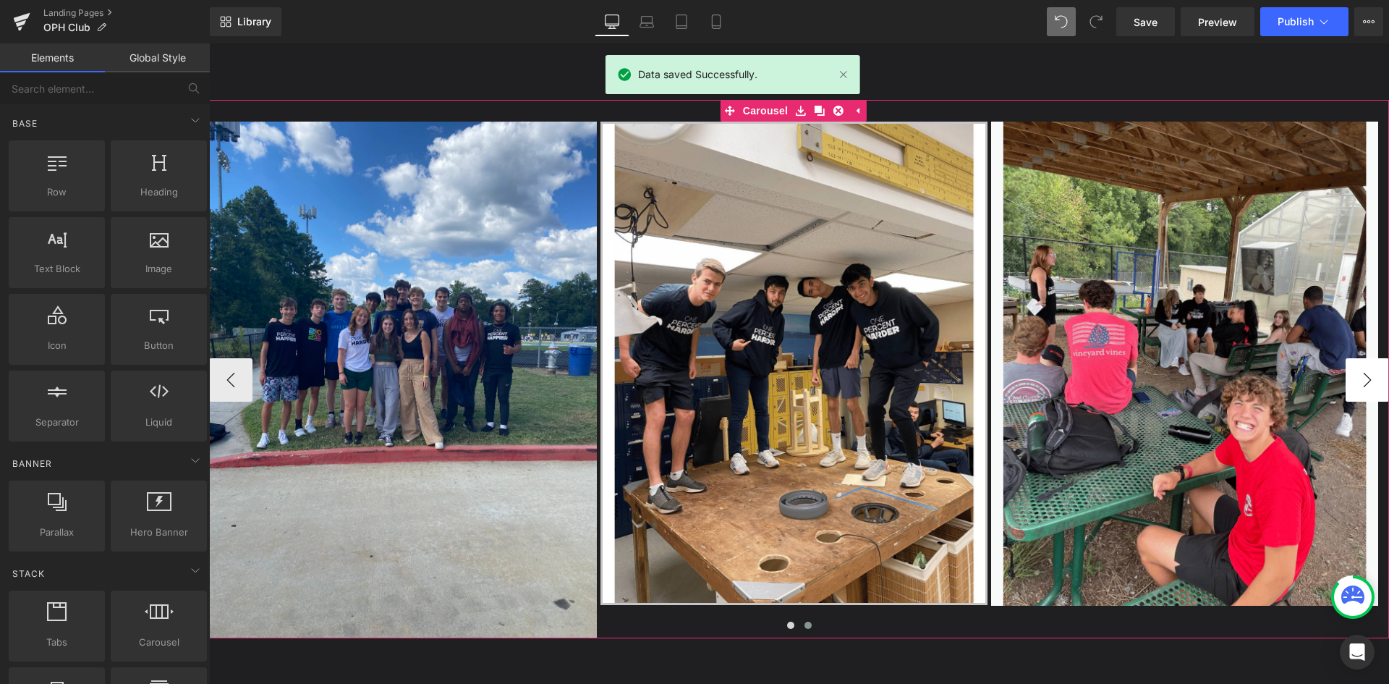
click at [1350, 376] on button "›" at bounding box center [1367, 379] width 43 height 43
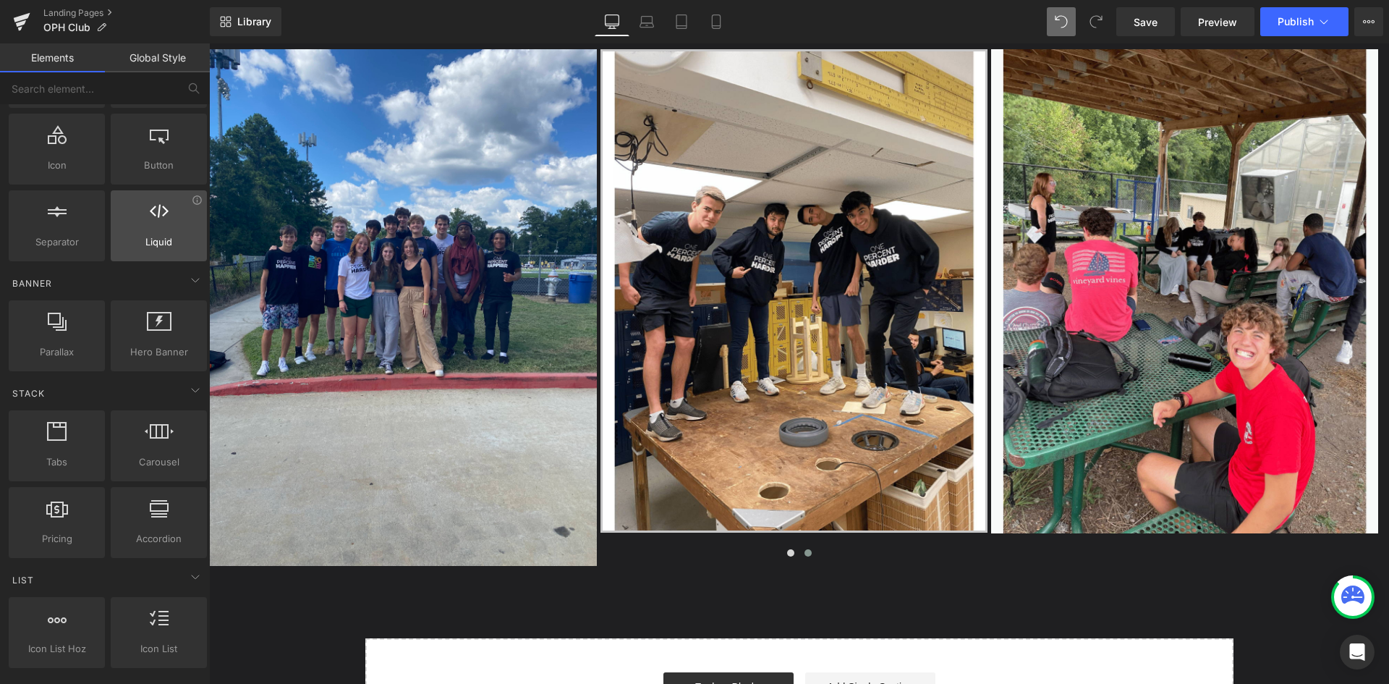
scroll to position [217, 0]
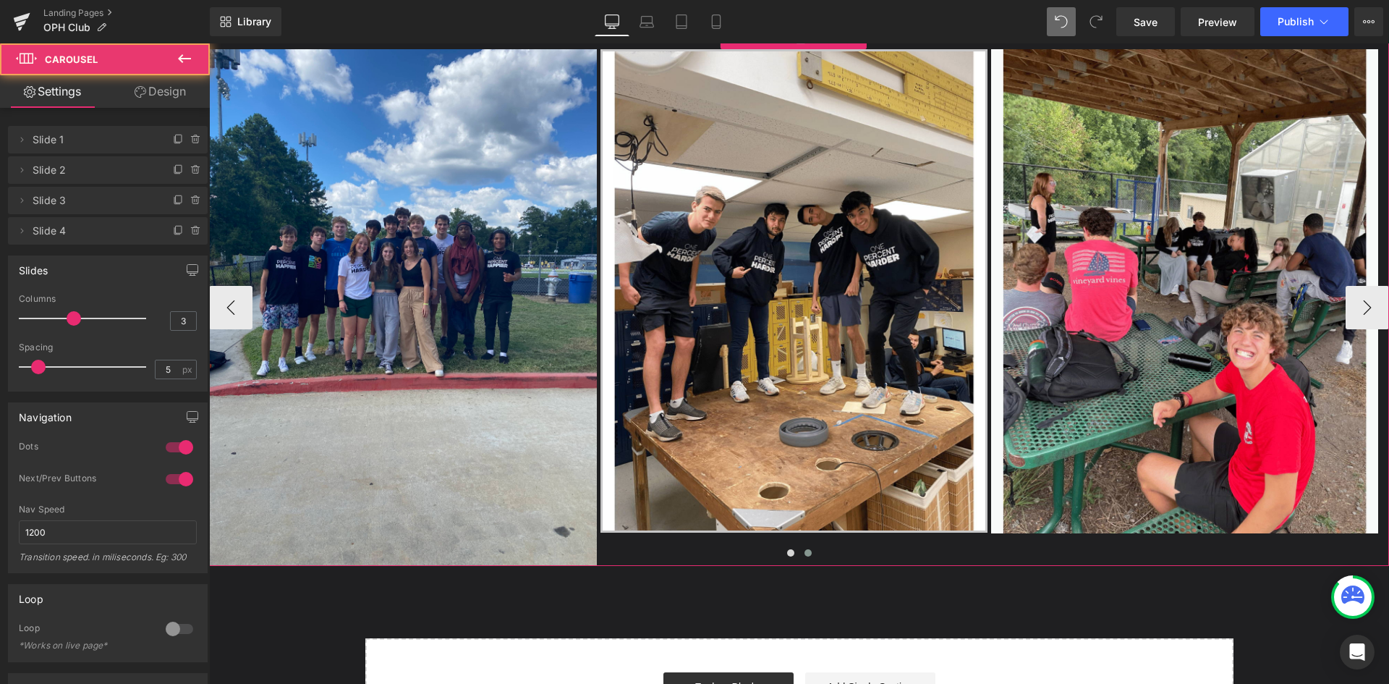
click at [806, 553] on button at bounding box center [807, 553] width 17 height 14
click at [799, 552] on button at bounding box center [807, 553] width 17 height 14
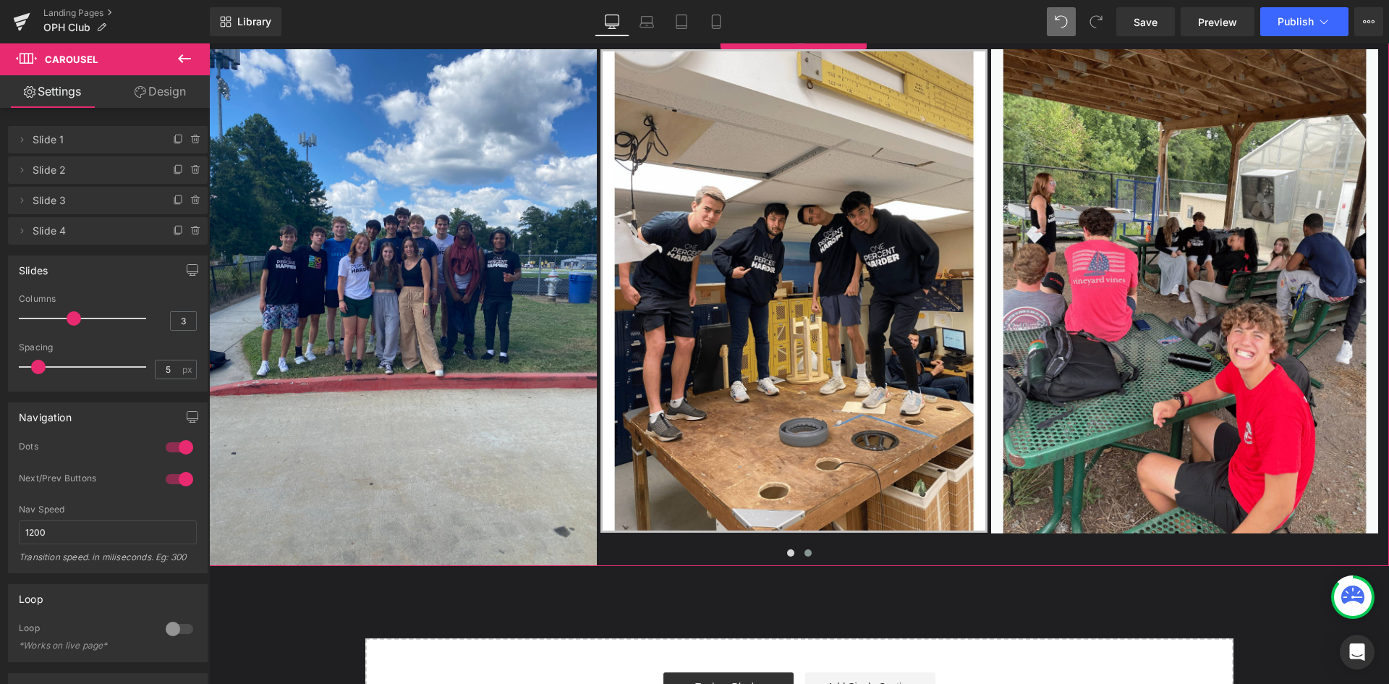
click at [156, 100] on link "Design" at bounding box center [160, 91] width 105 height 33
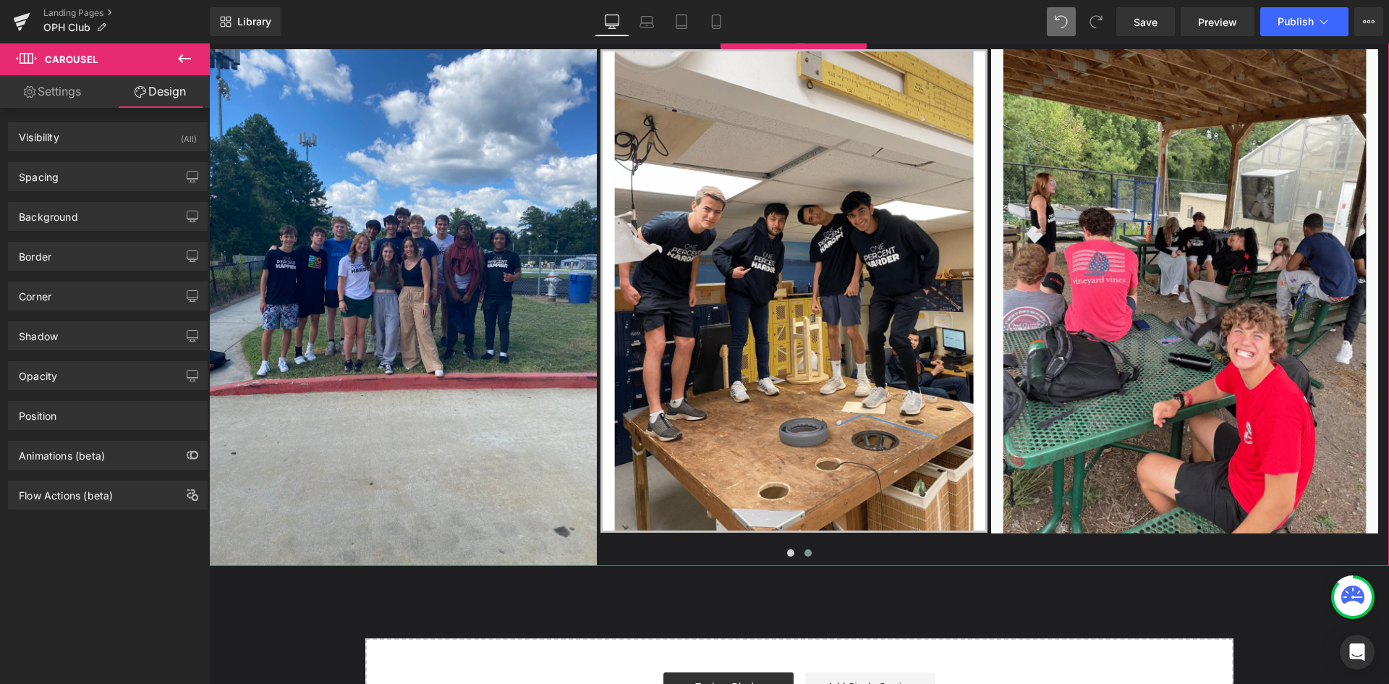
click at [91, 93] on link "Settings" at bounding box center [52, 91] width 105 height 33
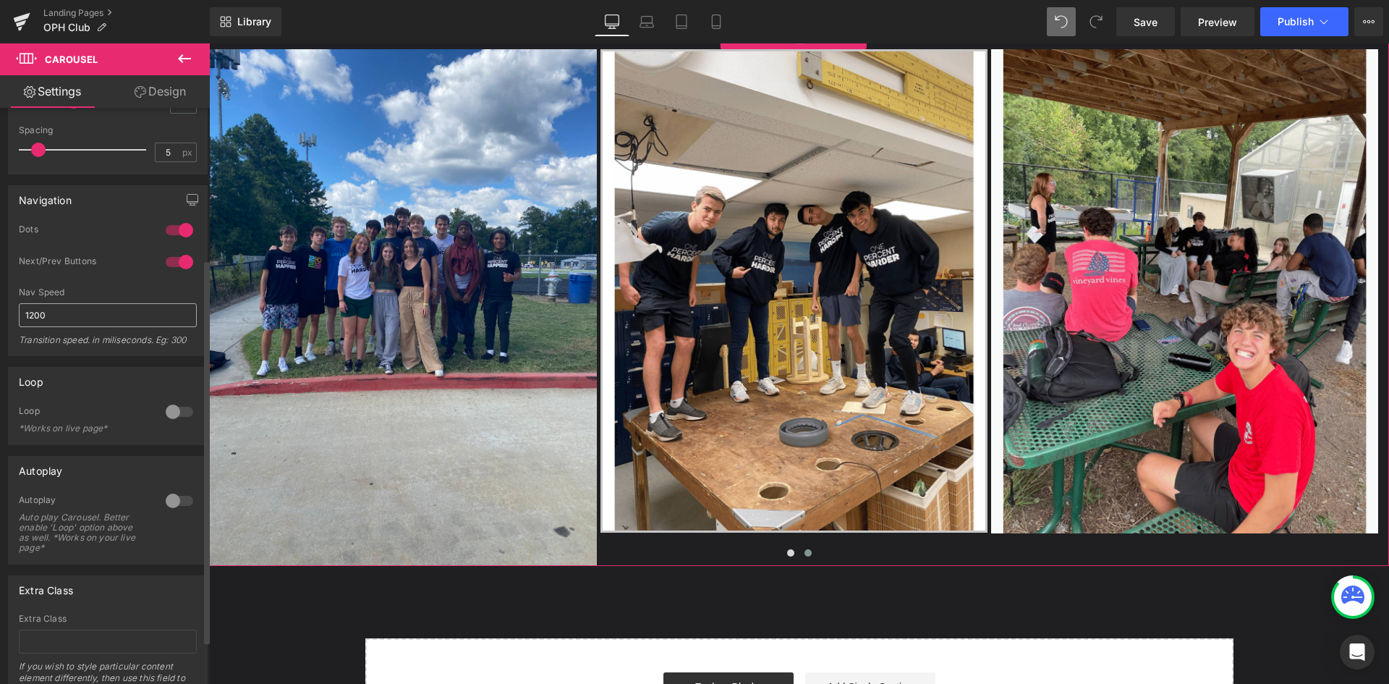
scroll to position [289, 0]
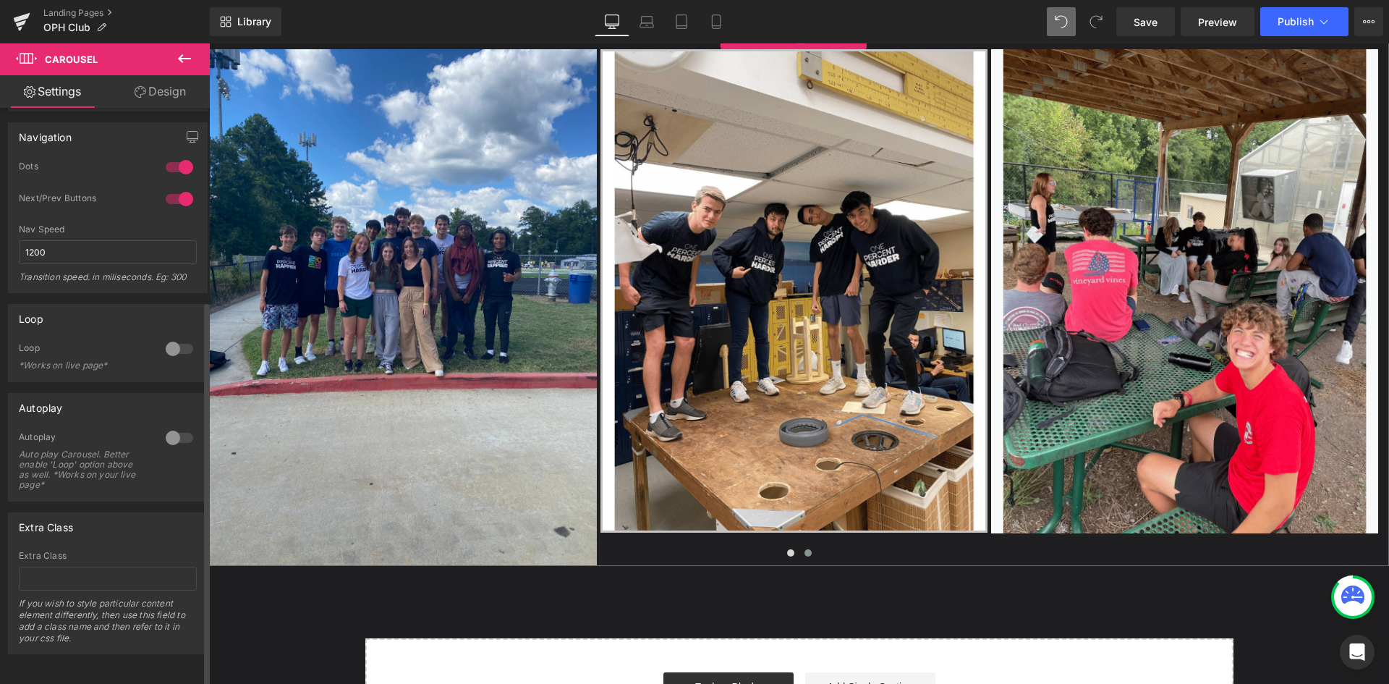
click at [168, 341] on div at bounding box center [179, 348] width 35 height 23
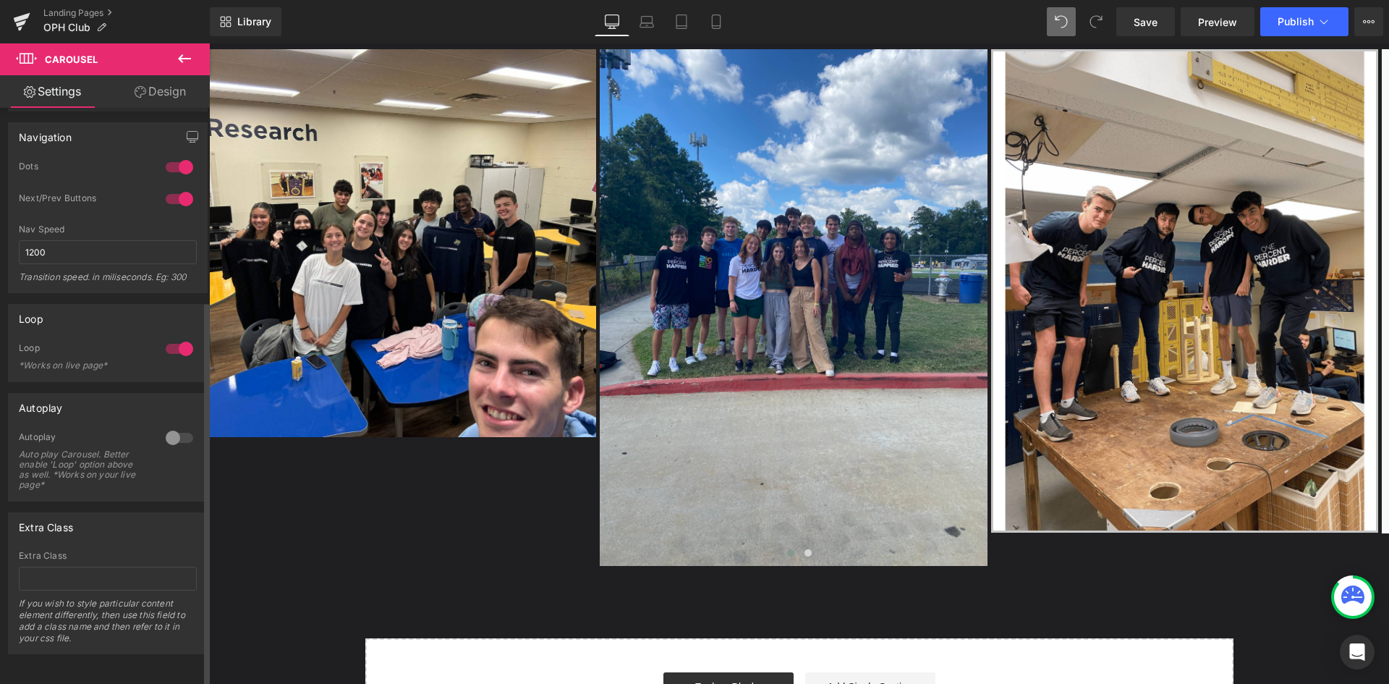
scroll to position [291, 0]
click at [165, 431] on div at bounding box center [179, 437] width 35 height 23
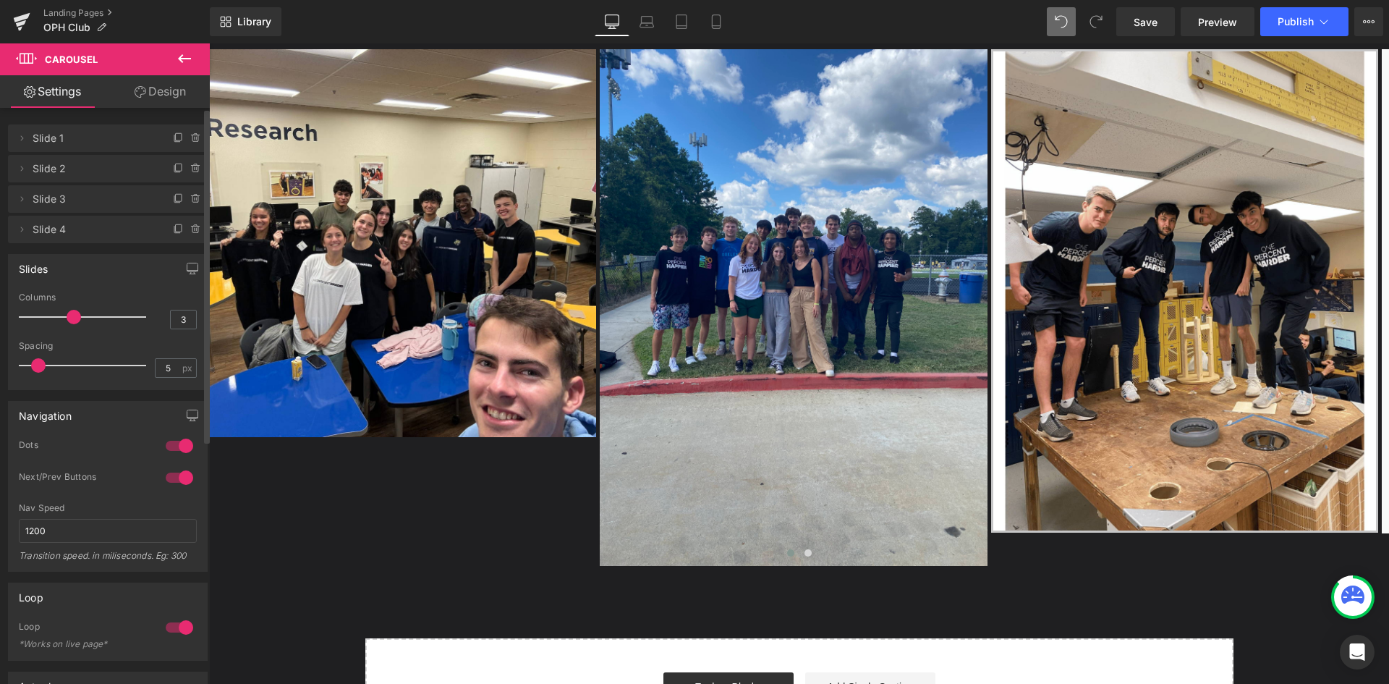
scroll to position [0, 0]
click at [19, 232] on icon at bounding box center [22, 231] width 12 height 12
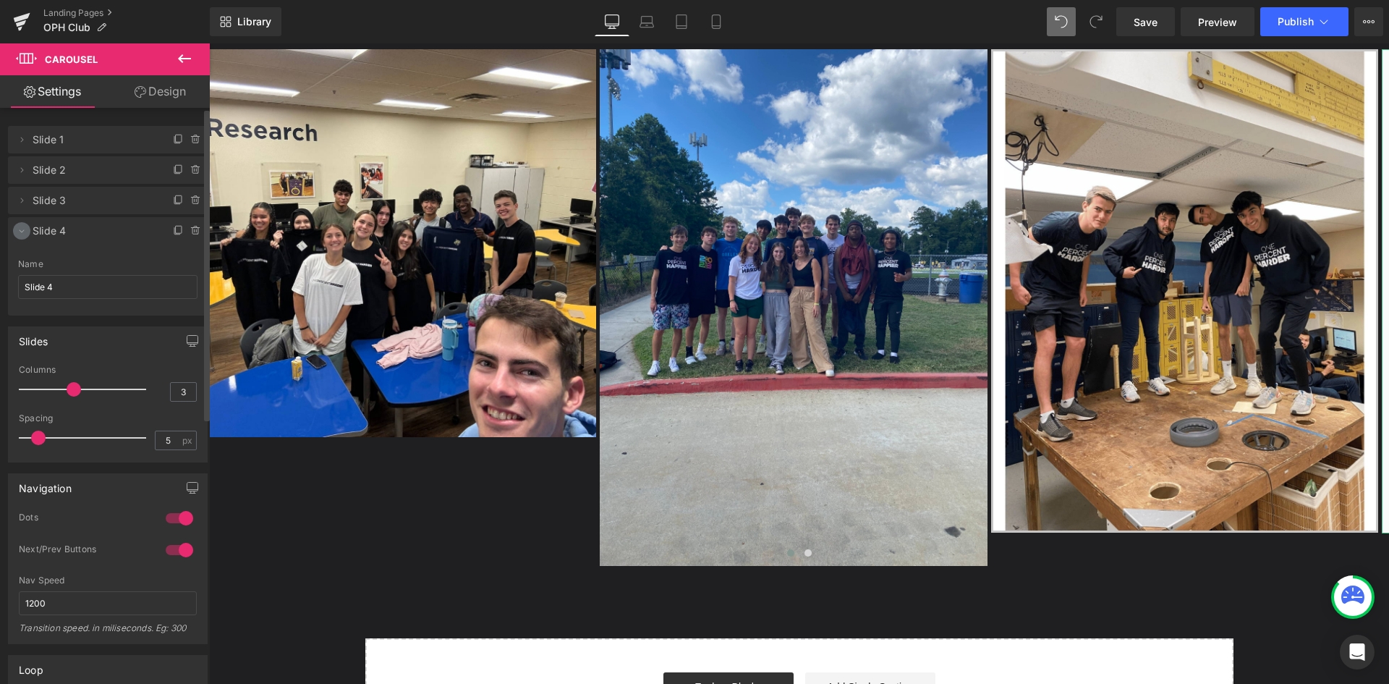
click at [19, 232] on icon at bounding box center [22, 231] width 12 height 12
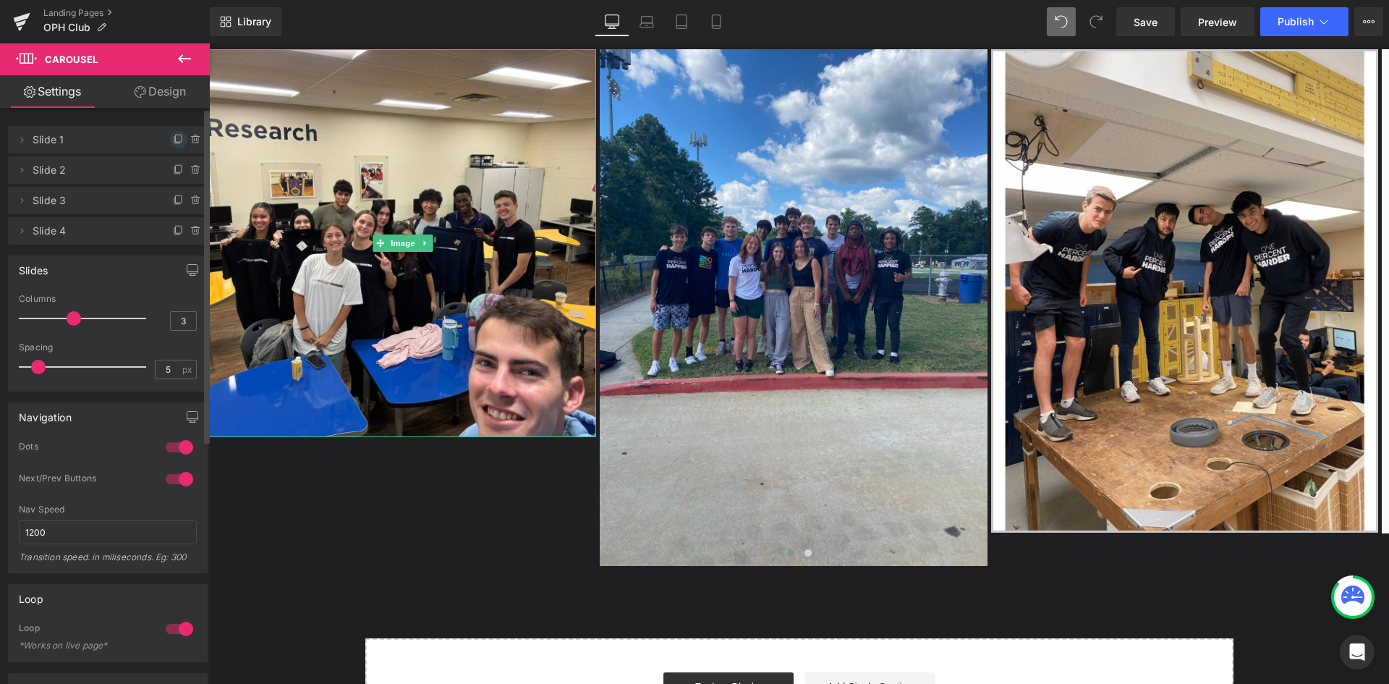
click at [173, 137] on icon at bounding box center [179, 140] width 12 height 12
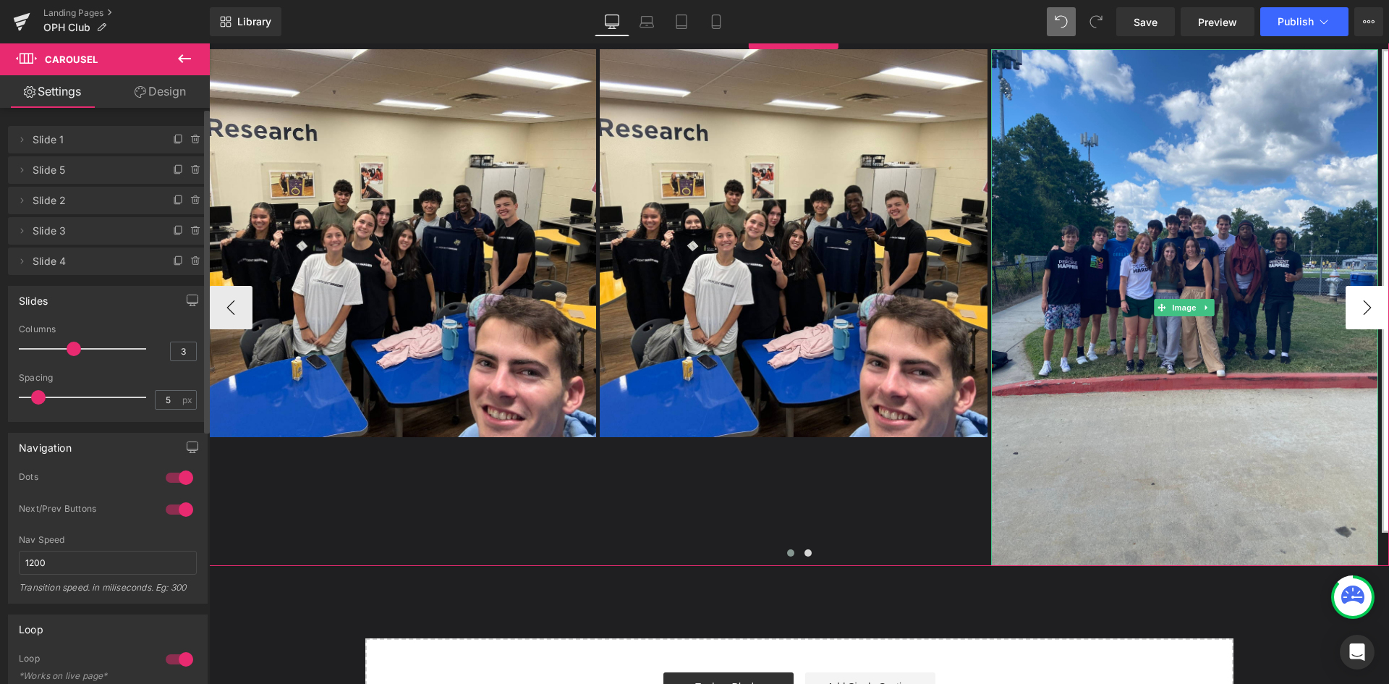
click at [1354, 300] on button "›" at bounding box center [1367, 307] width 43 height 43
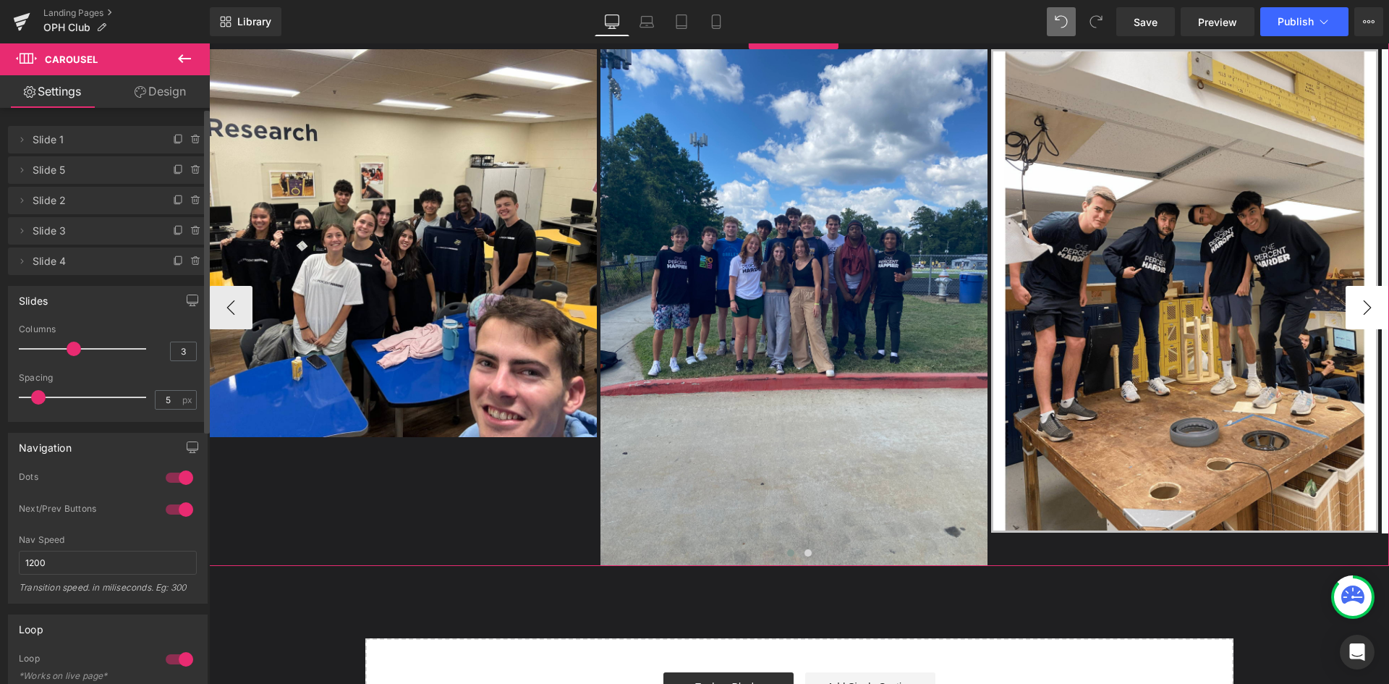
click at [1354, 300] on button "›" at bounding box center [1367, 307] width 43 height 43
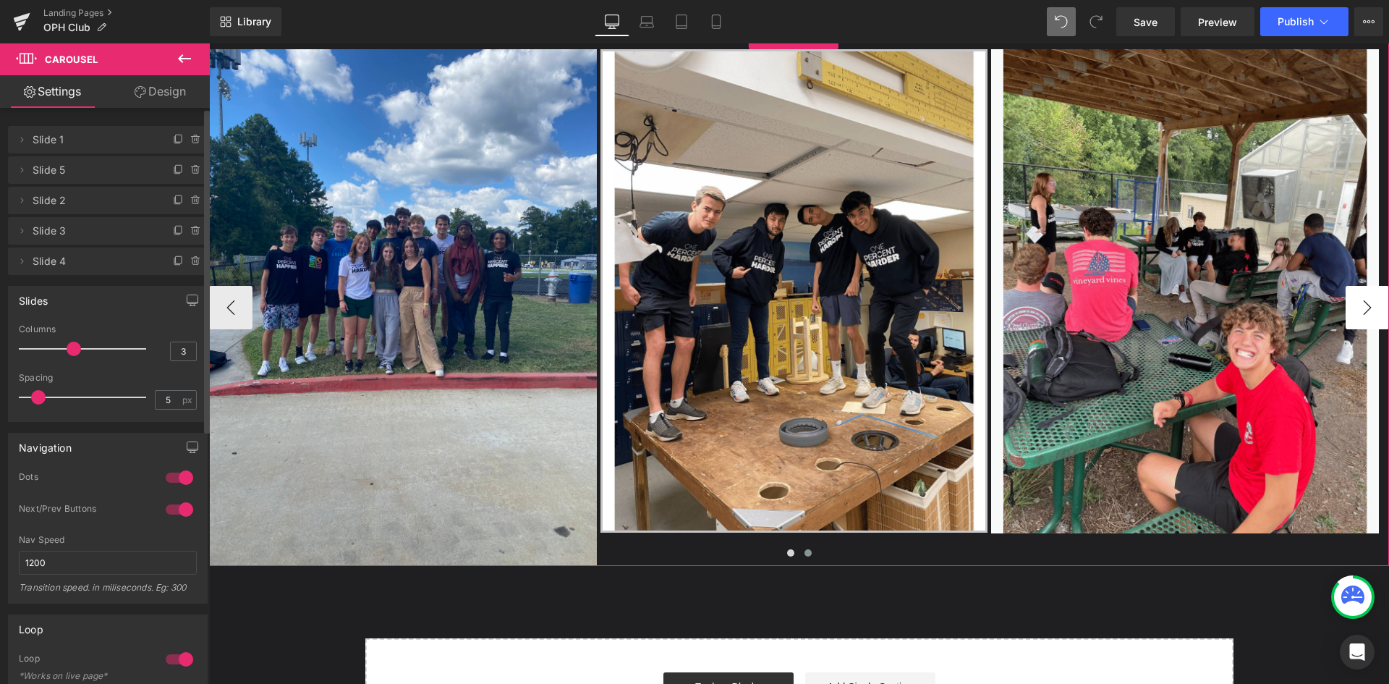
click at [1354, 300] on button "›" at bounding box center [1367, 307] width 43 height 43
click at [230, 307] on button "‹" at bounding box center [230, 307] width 43 height 43
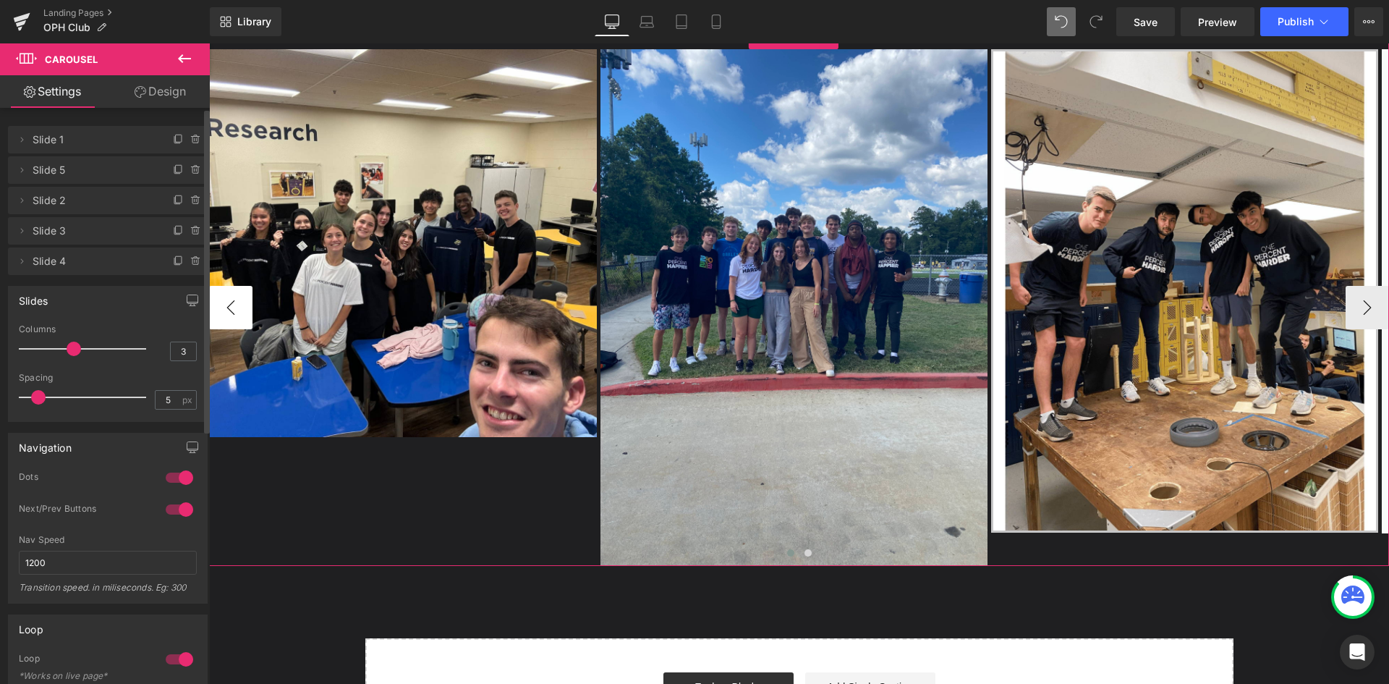
click at [231, 307] on button "‹" at bounding box center [230, 307] width 43 height 43
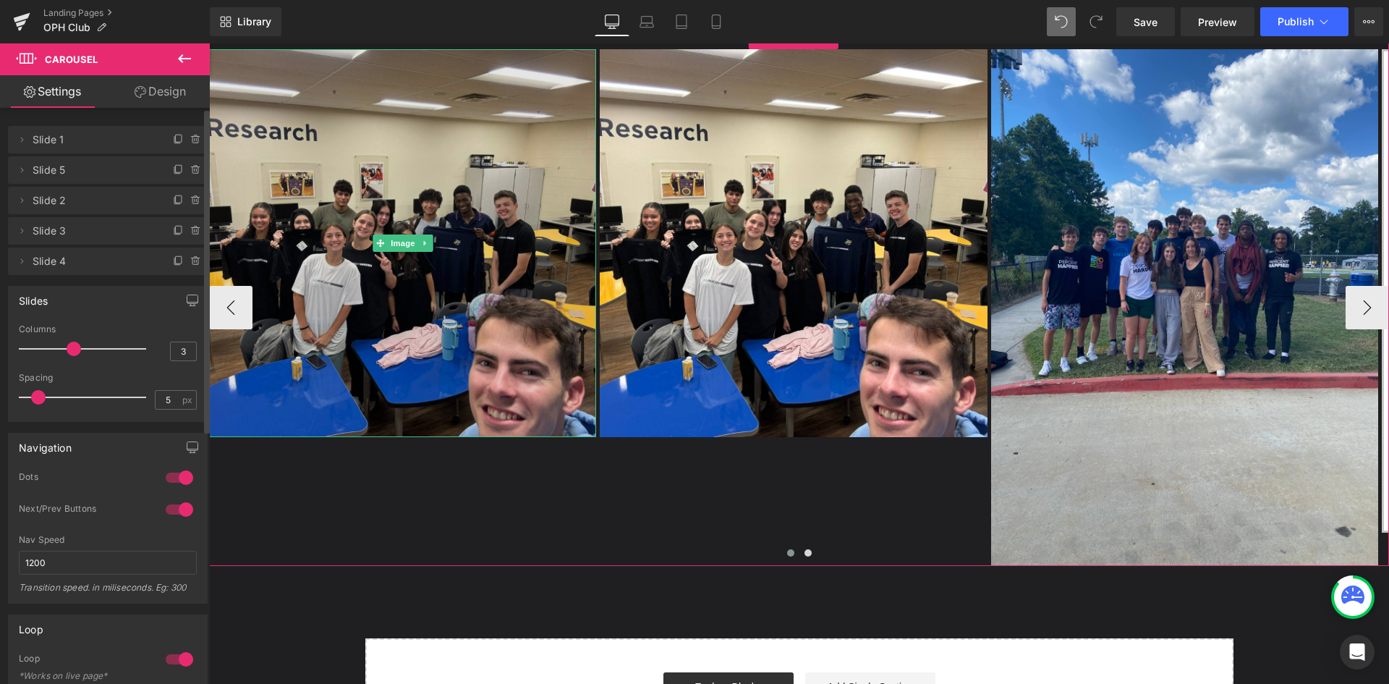
click at [435, 294] on img at bounding box center [402, 242] width 387 height 387
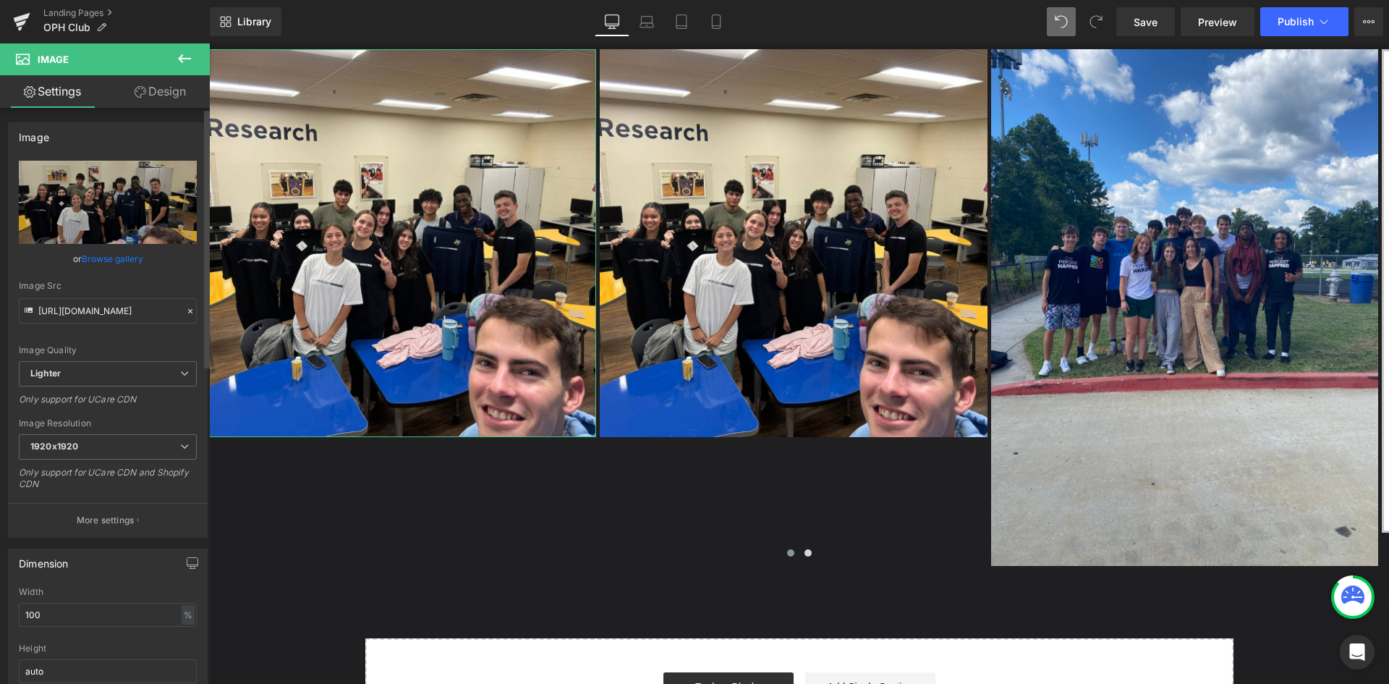
click at [119, 254] on link "Browse gallery" at bounding box center [112, 258] width 61 height 25
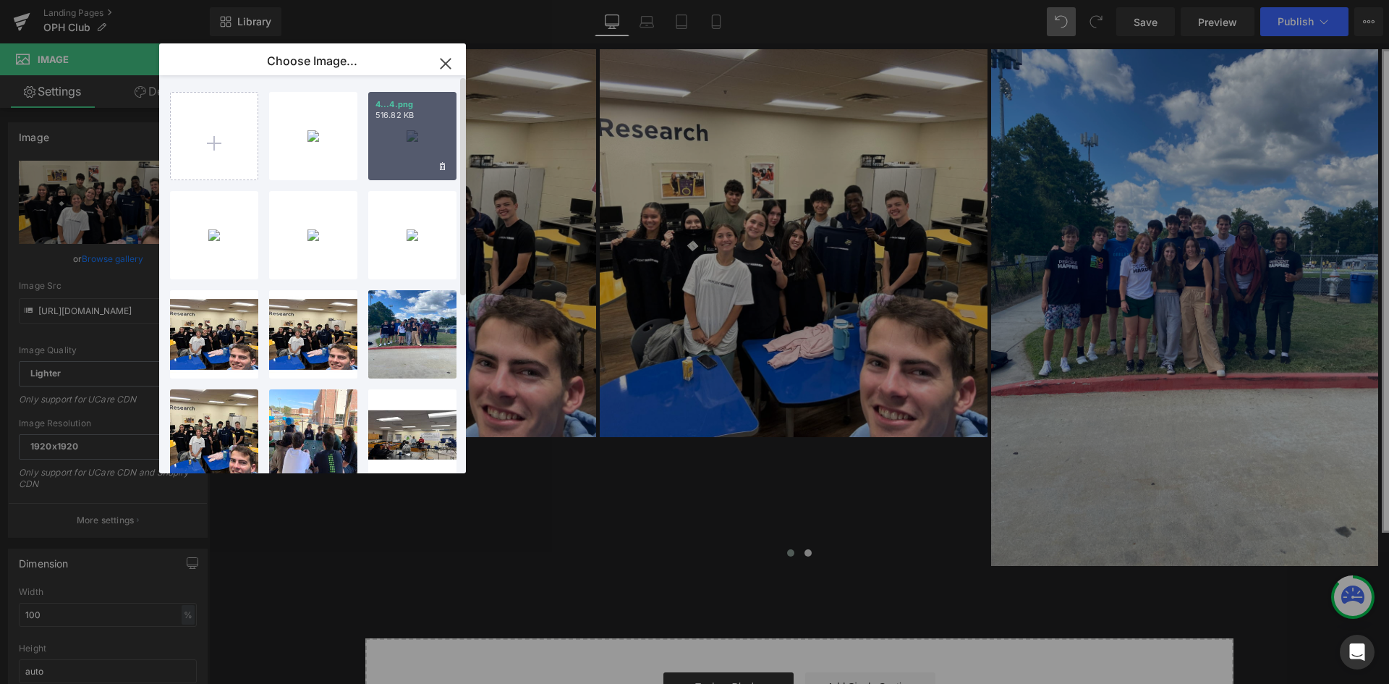
click at [423, 147] on div "4...4.png 516.82 KB" at bounding box center [412, 136] width 88 height 88
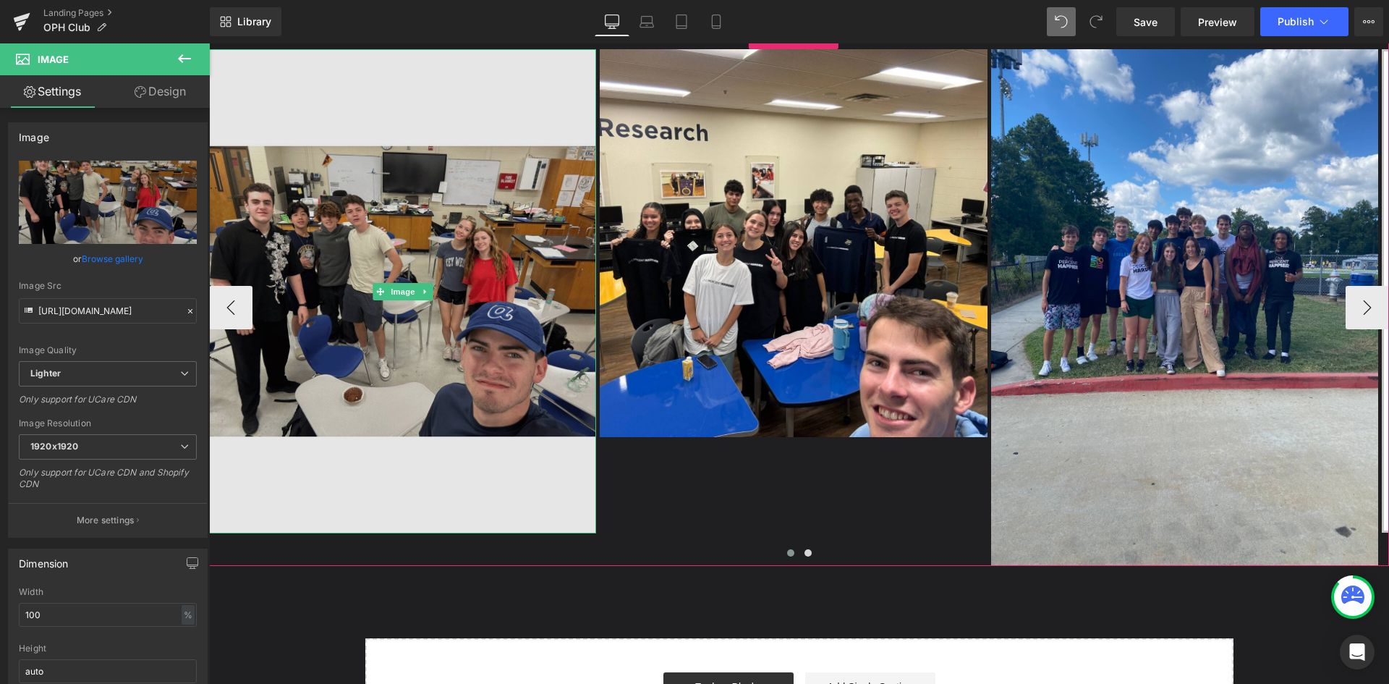
type input "[URL][DOMAIN_NAME]"
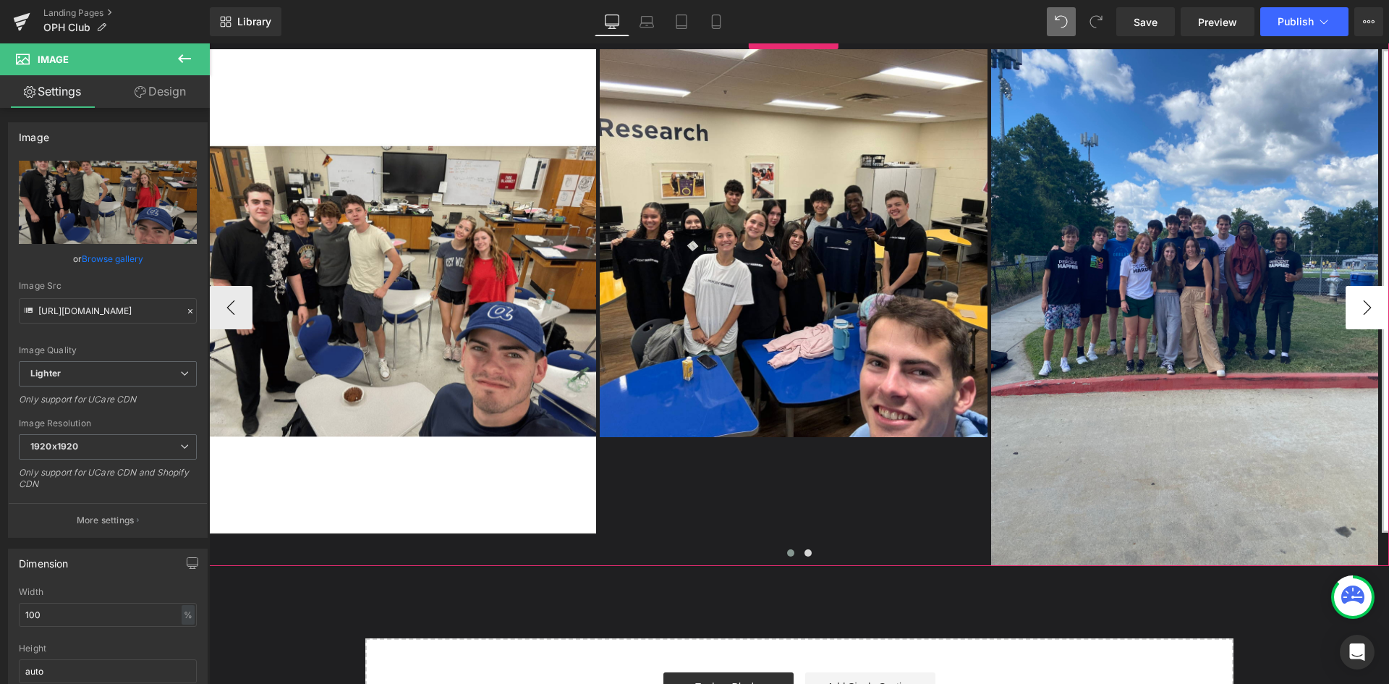
click at [1350, 309] on button "›" at bounding box center [1367, 307] width 43 height 43
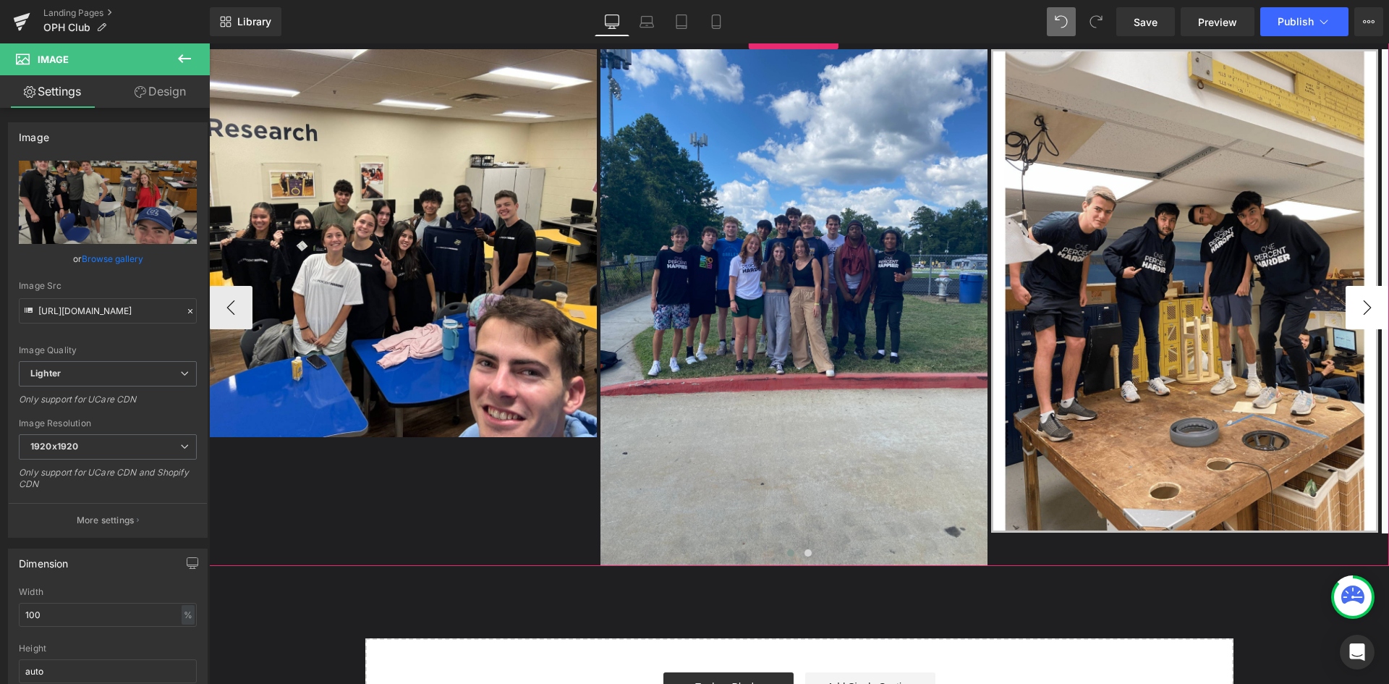
click at [1350, 309] on button "›" at bounding box center [1367, 307] width 43 height 43
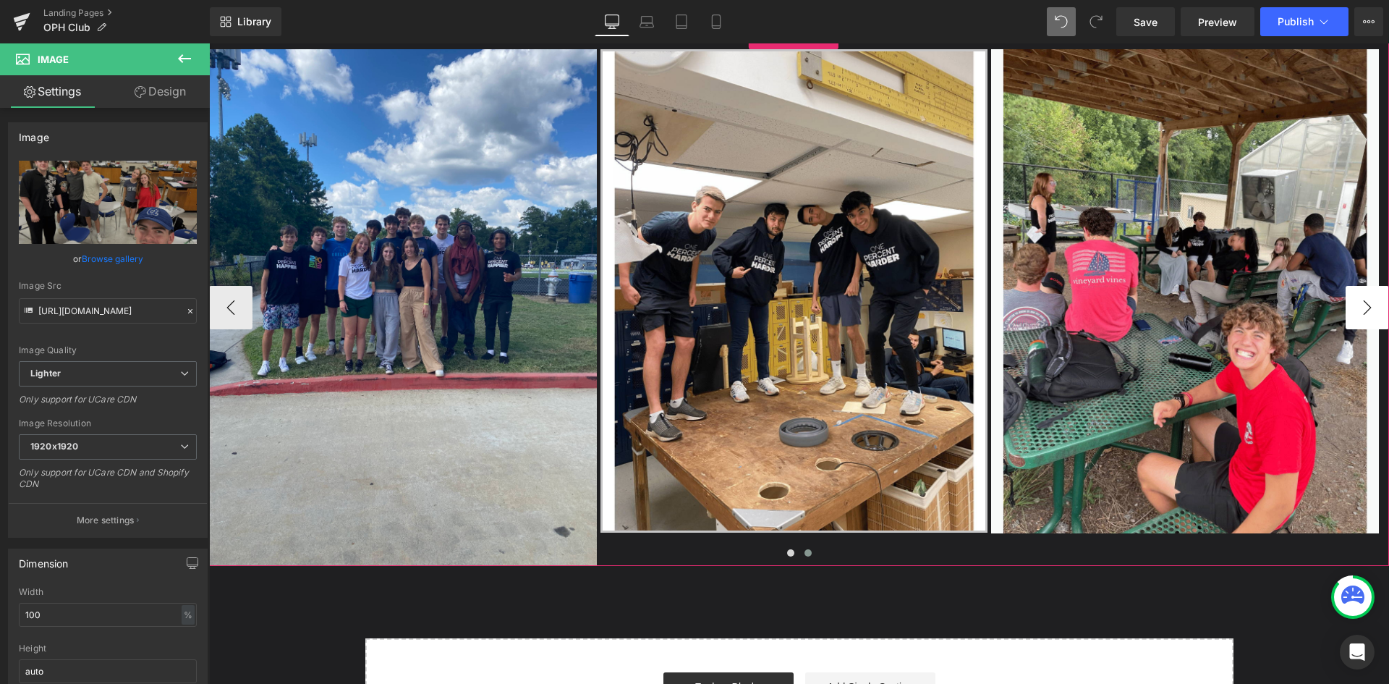
click at [1350, 309] on button "›" at bounding box center [1367, 307] width 43 height 43
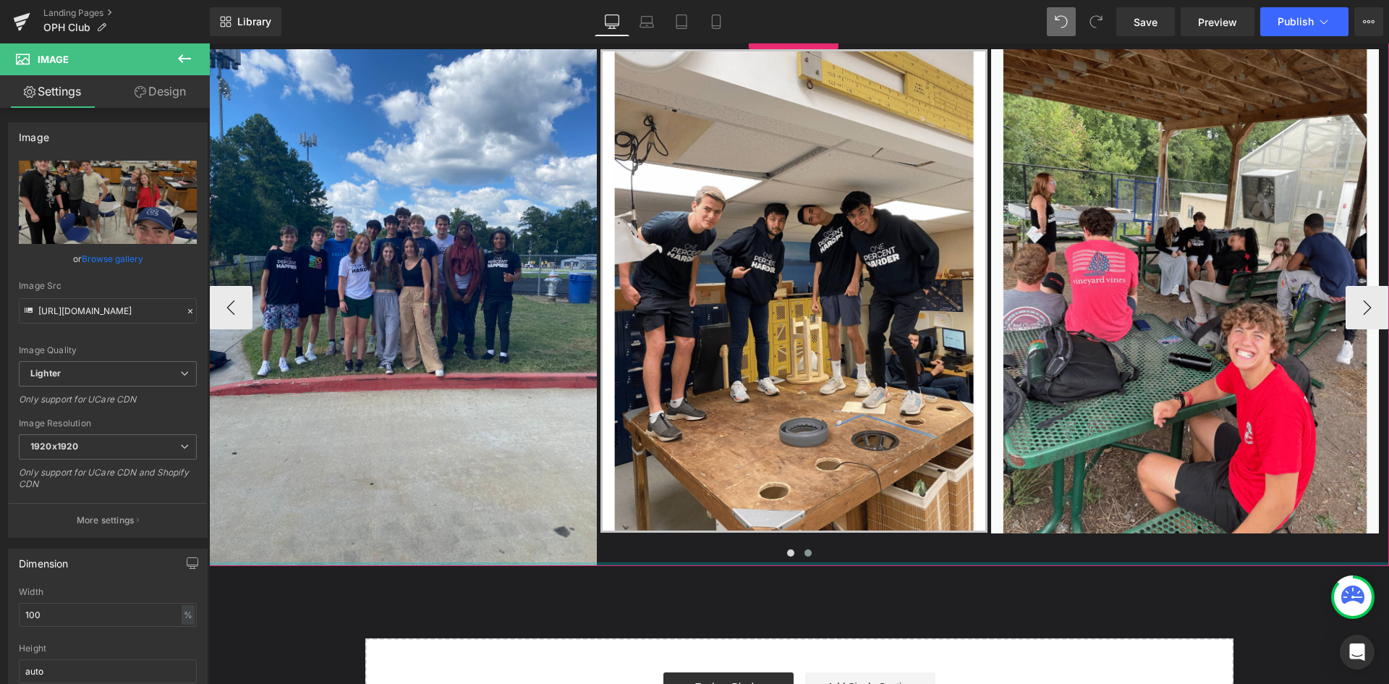
click at [677, 561] on div at bounding box center [799, 557] width 1180 height 22
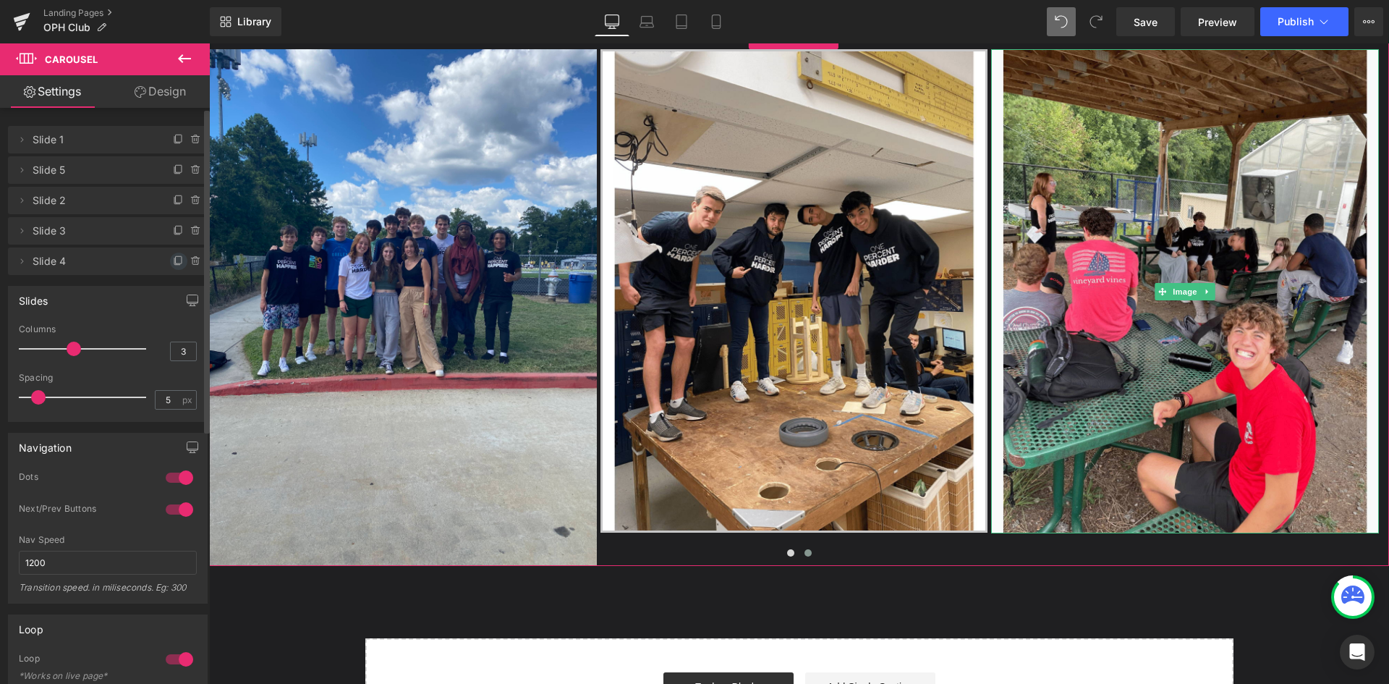
click at [173, 264] on icon at bounding box center [179, 261] width 12 height 12
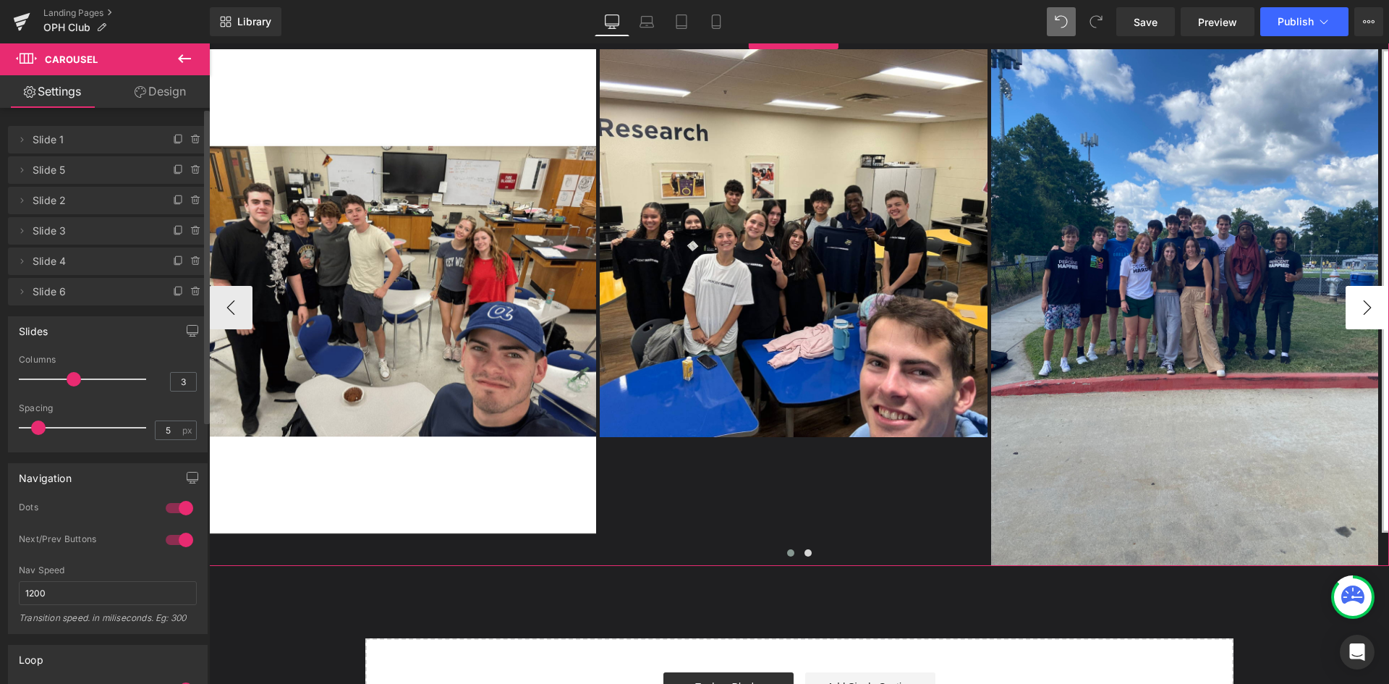
click at [1350, 313] on button "›" at bounding box center [1367, 307] width 43 height 43
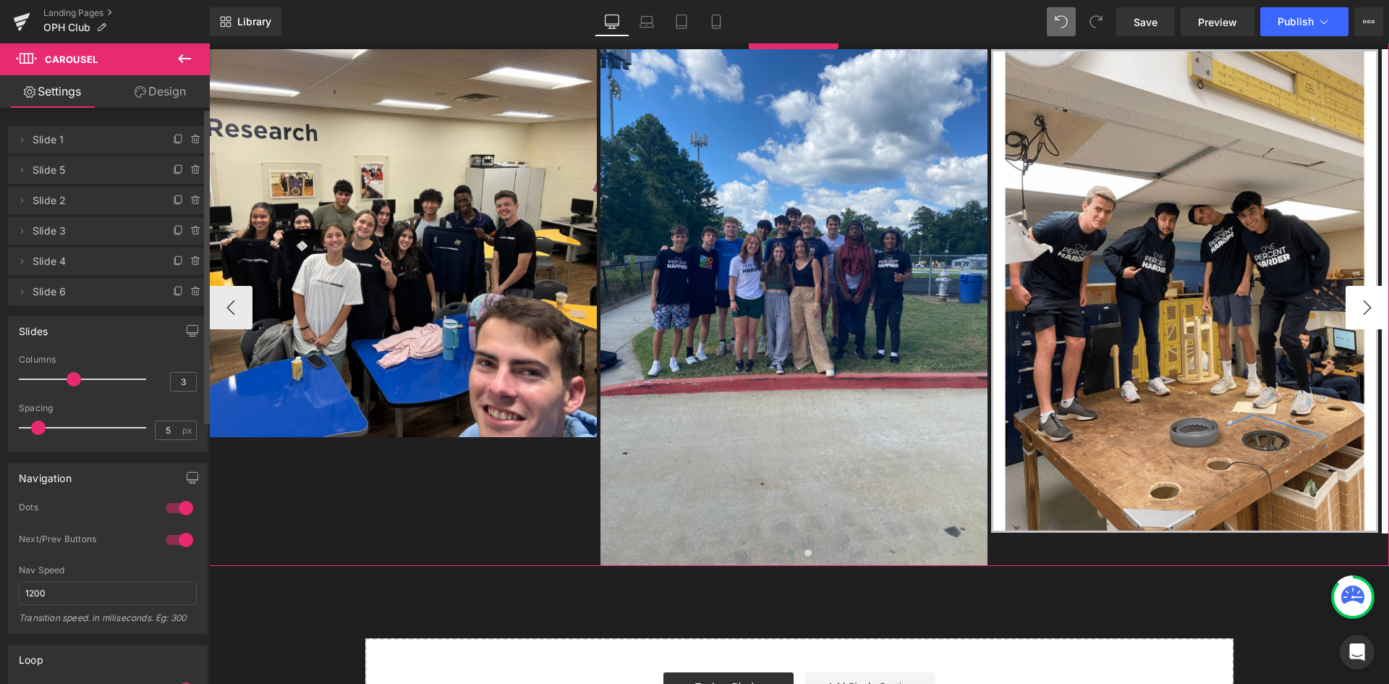
click at [1350, 313] on button "›" at bounding box center [1367, 307] width 43 height 43
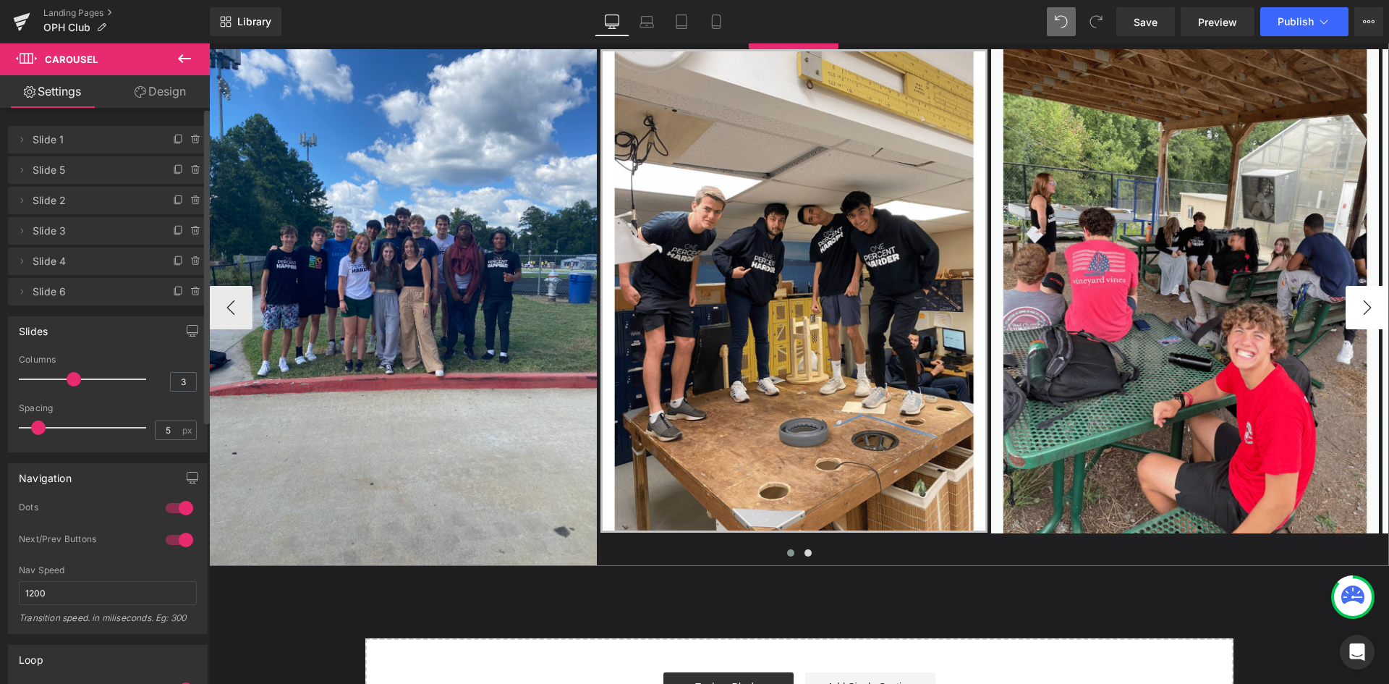
click at [1350, 313] on button "›" at bounding box center [1367, 307] width 43 height 43
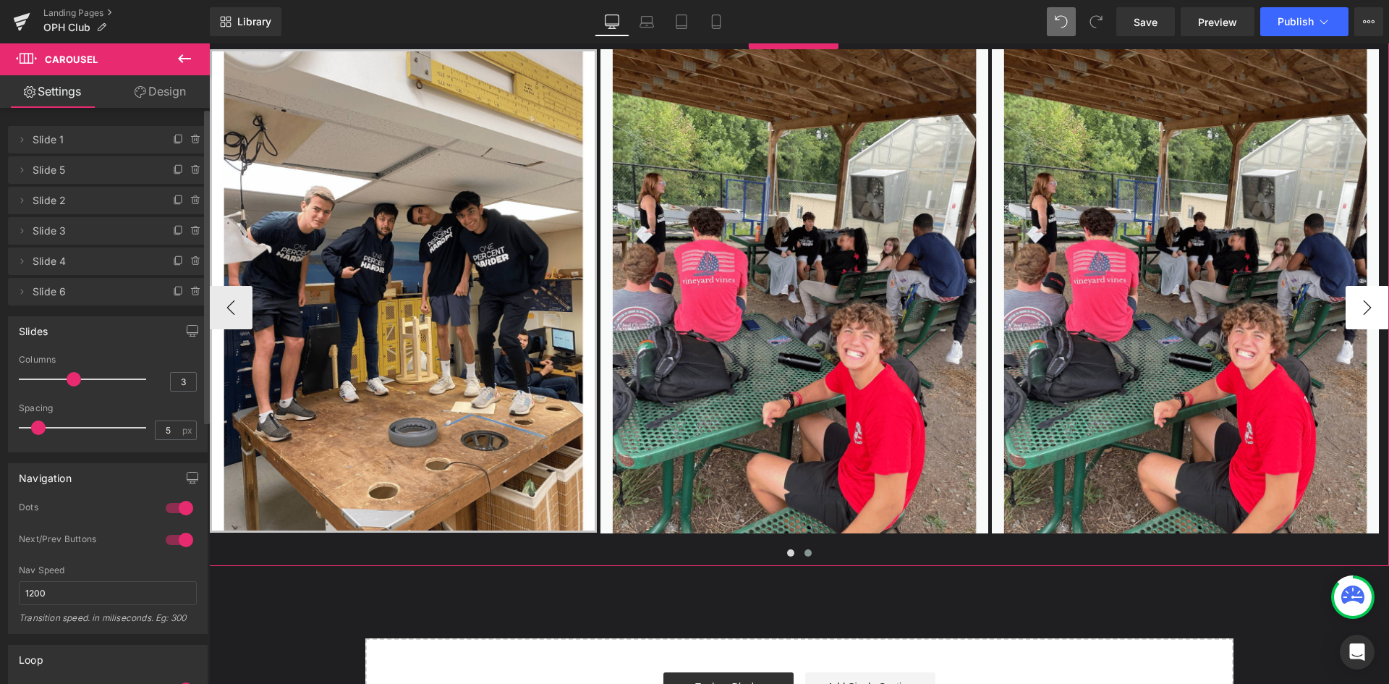
click at [1350, 313] on button "›" at bounding box center [1367, 307] width 43 height 43
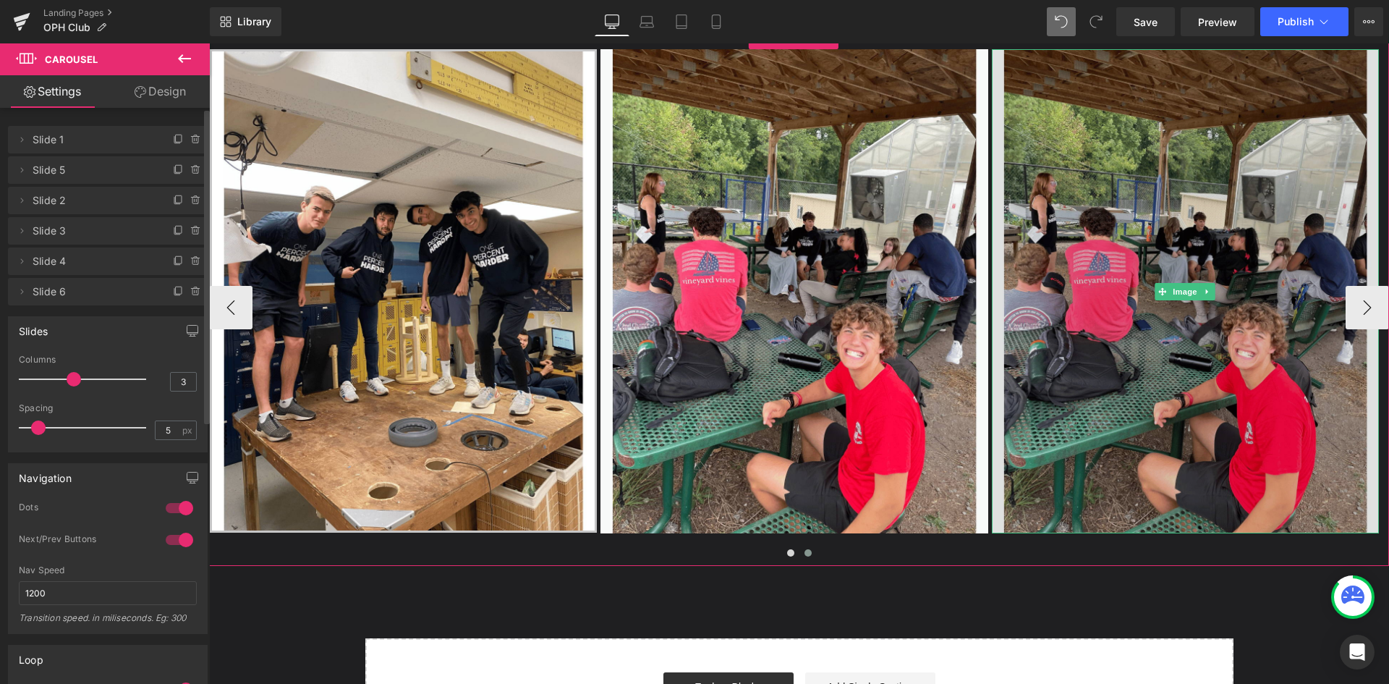
click at [1122, 331] on img at bounding box center [1185, 291] width 387 height 484
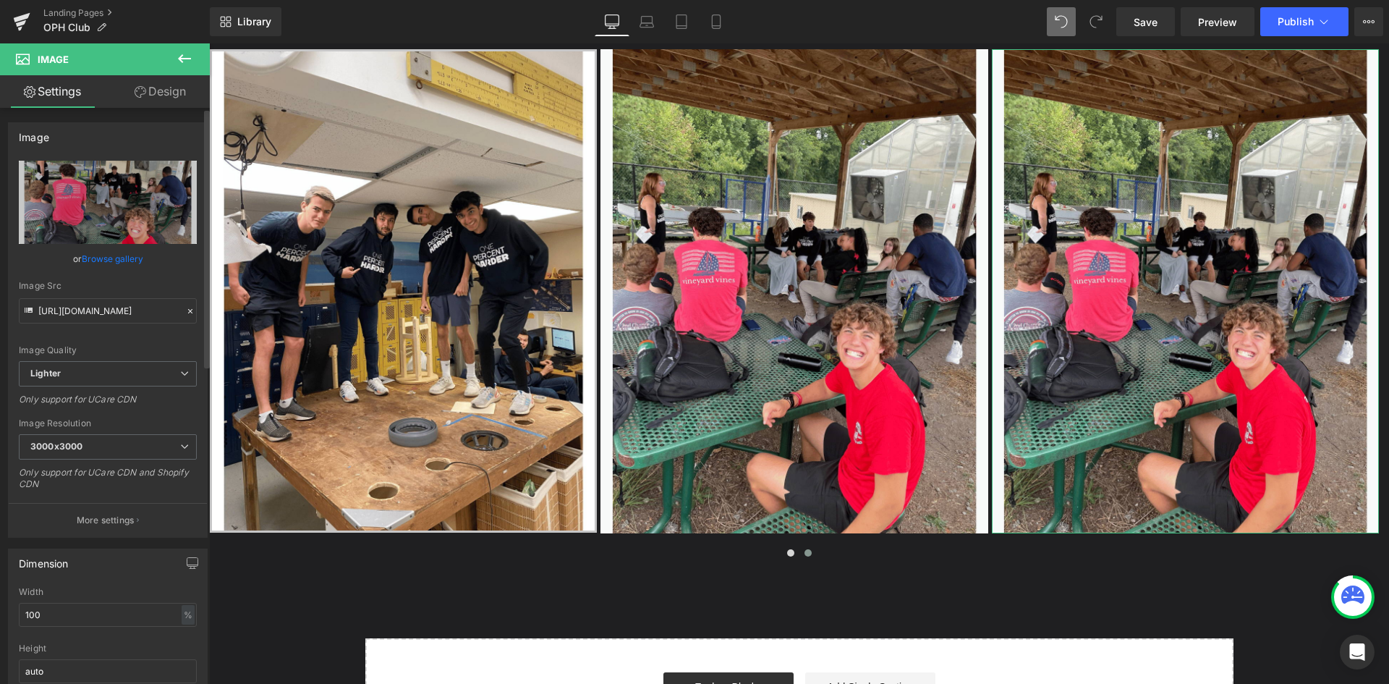
click at [104, 260] on link "Browse gallery" at bounding box center [112, 258] width 61 height 25
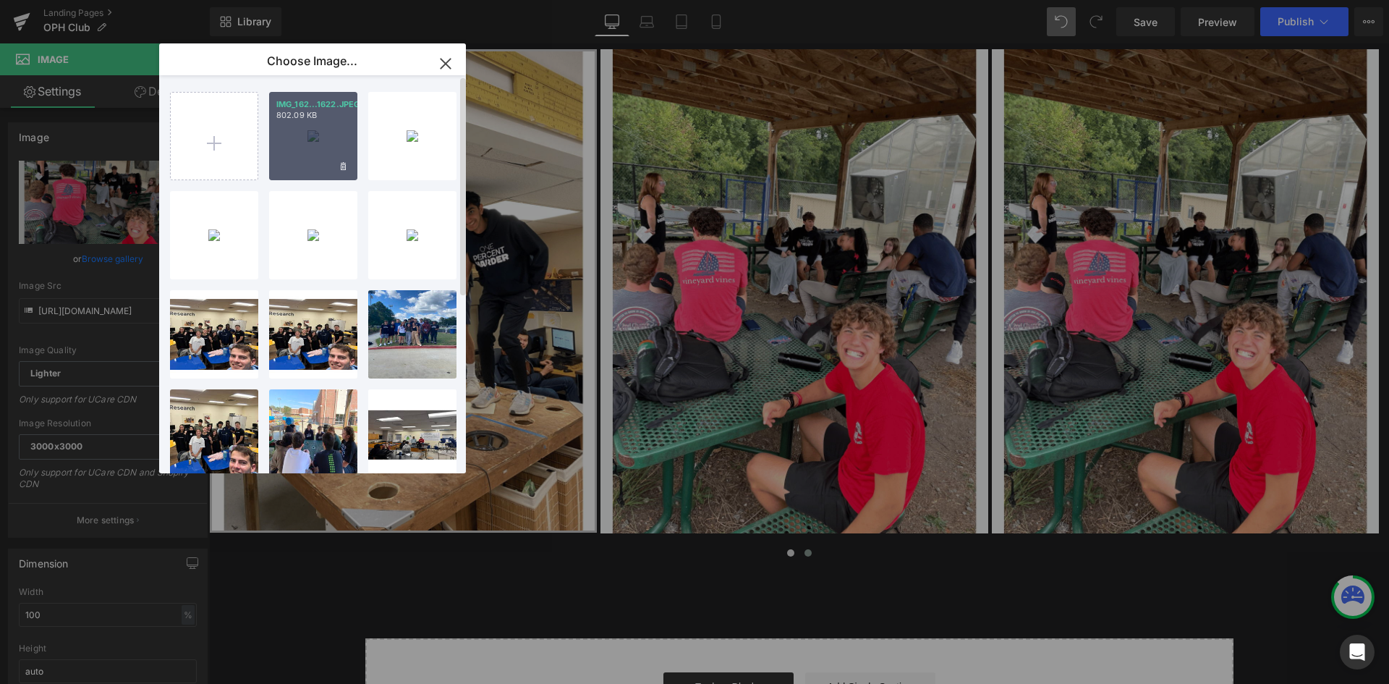
click at [310, 148] on div "IMG_162...1622.JPEG 802.09 KB" at bounding box center [313, 136] width 88 height 88
type input "[URL][DOMAIN_NAME]"
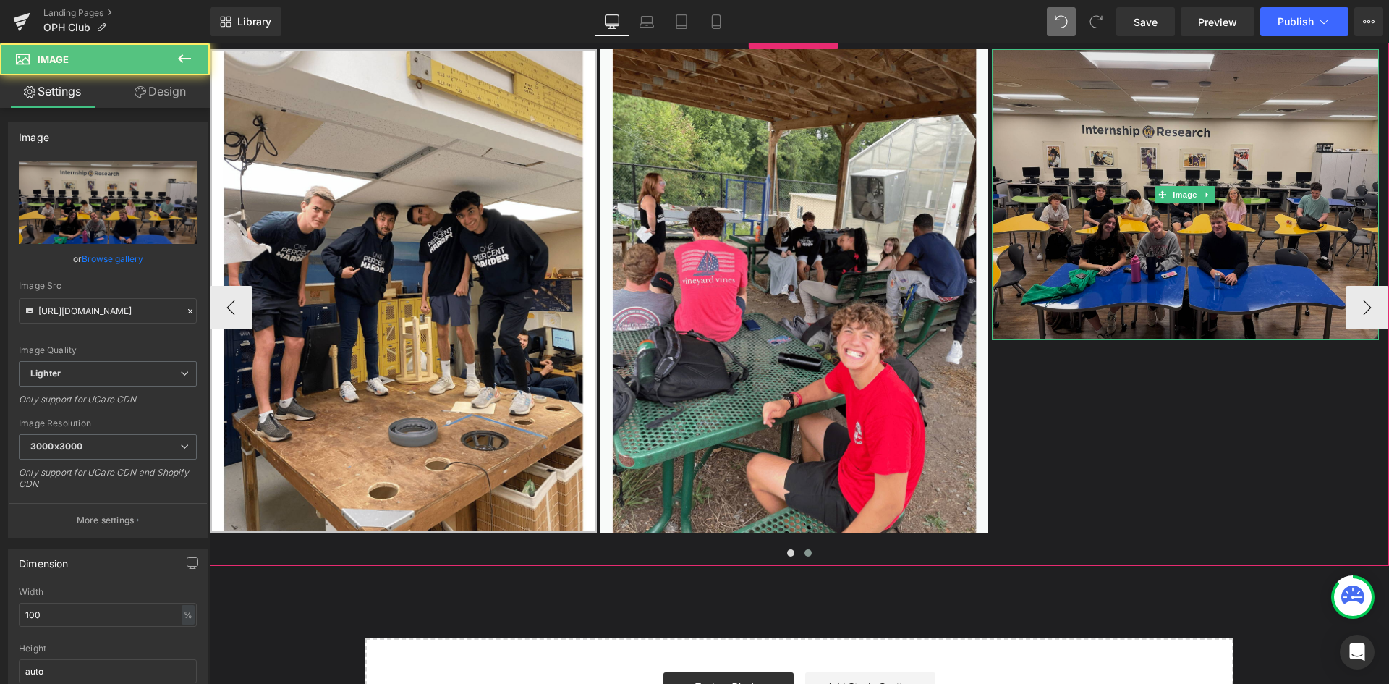
click at [1195, 290] on img at bounding box center [1185, 194] width 387 height 290
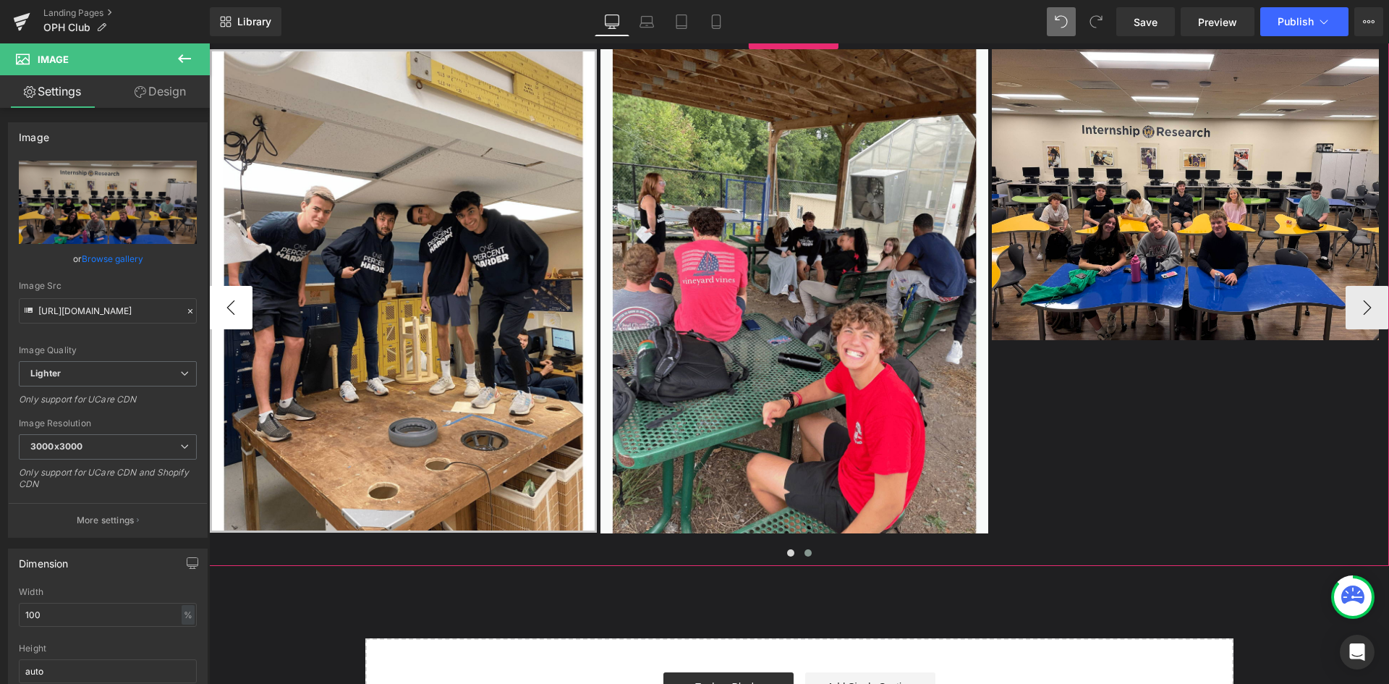
click at [241, 315] on button "‹" at bounding box center [230, 307] width 43 height 43
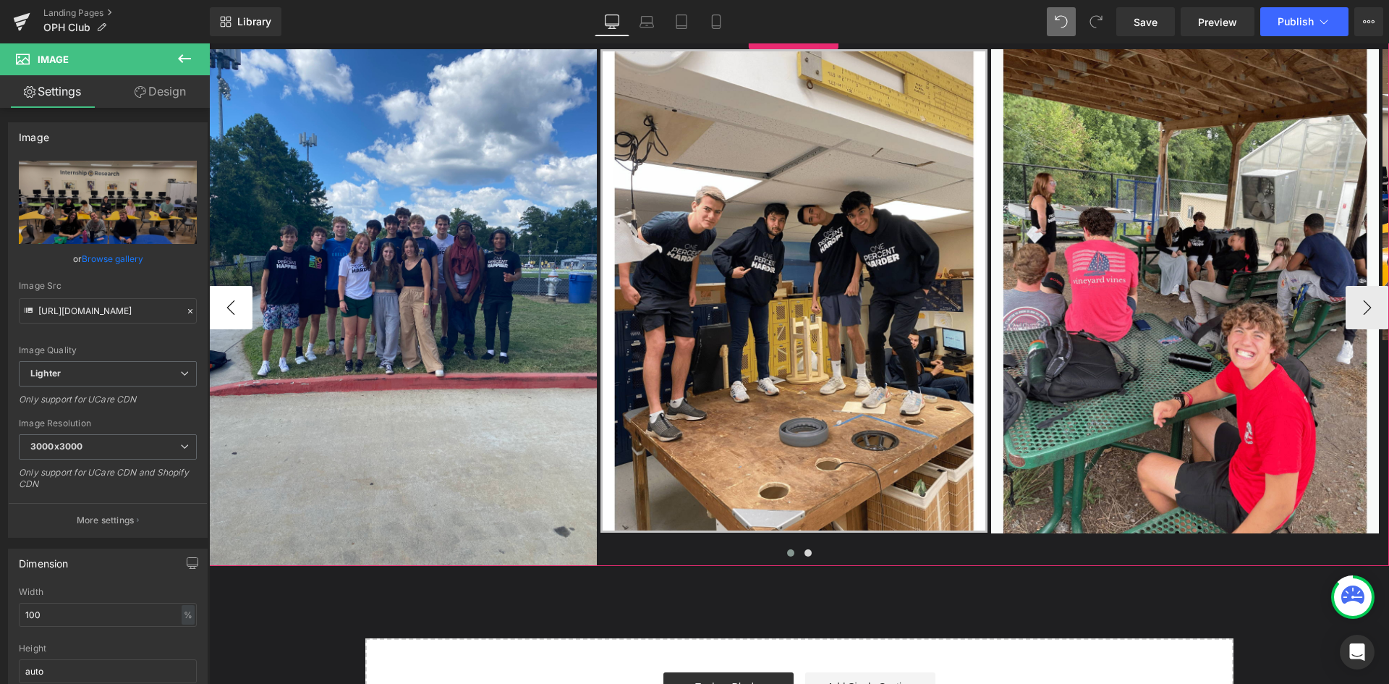
click at [241, 315] on button "‹" at bounding box center [230, 307] width 43 height 43
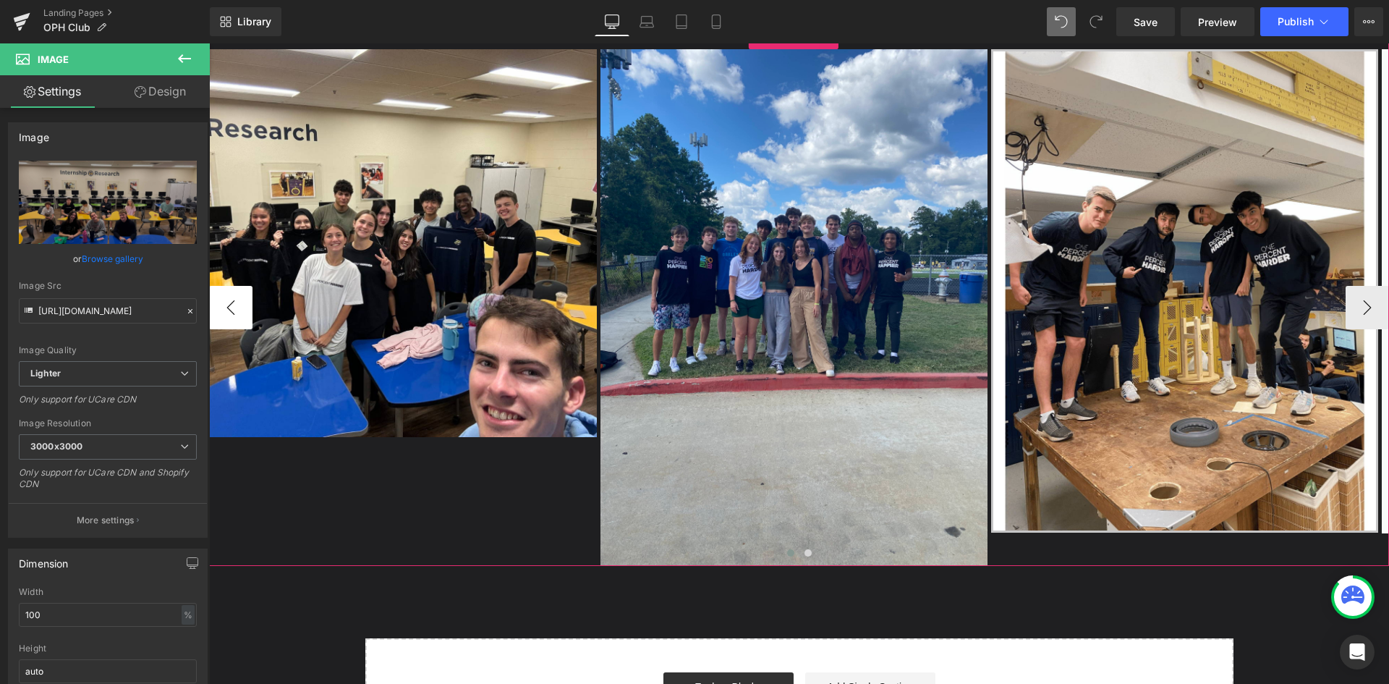
click at [241, 315] on button "‹" at bounding box center [230, 307] width 43 height 43
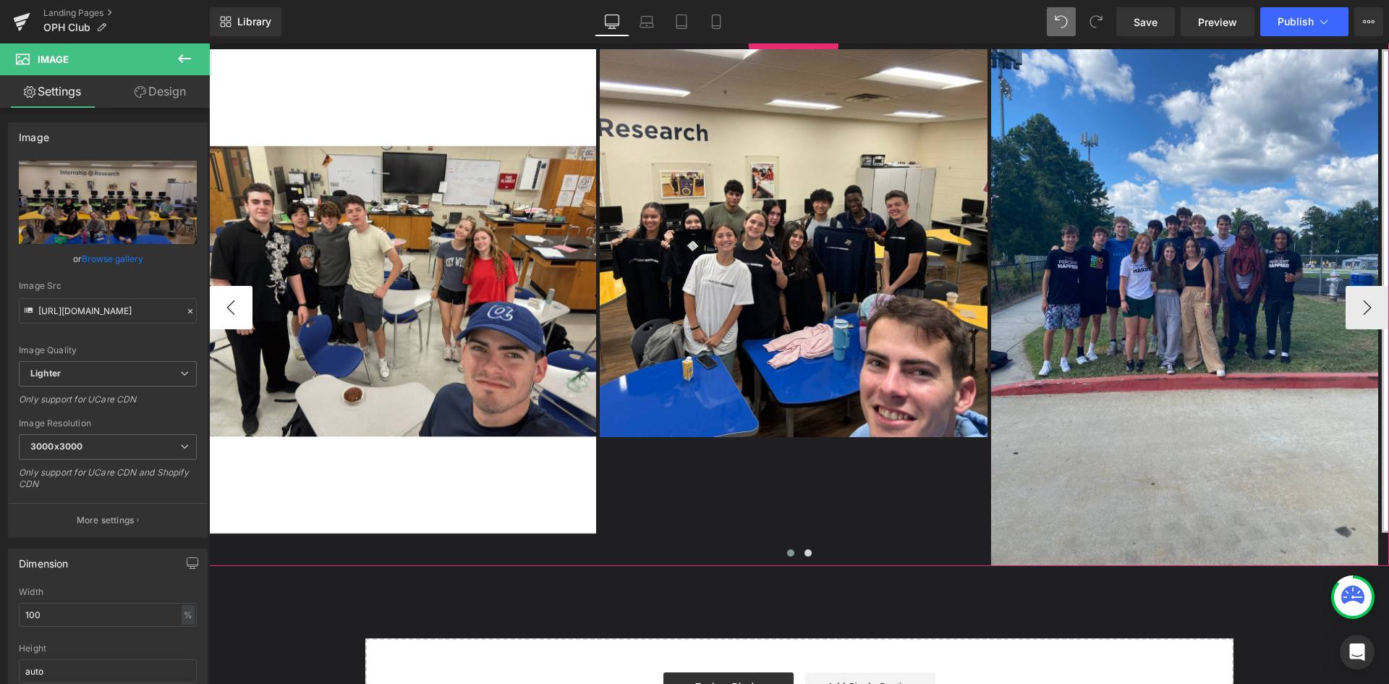
click at [241, 315] on button "‹" at bounding box center [230, 307] width 43 height 43
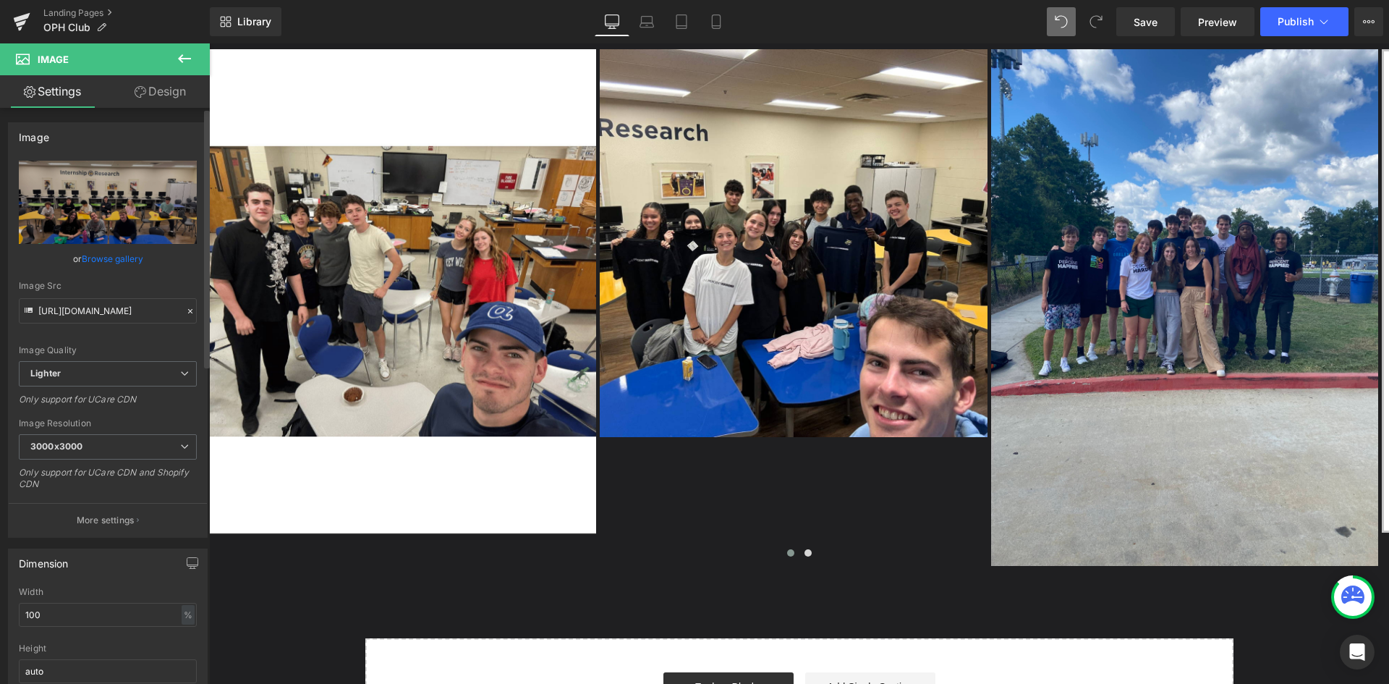
click at [97, 347] on div "Image Quality" at bounding box center [108, 350] width 178 height 10
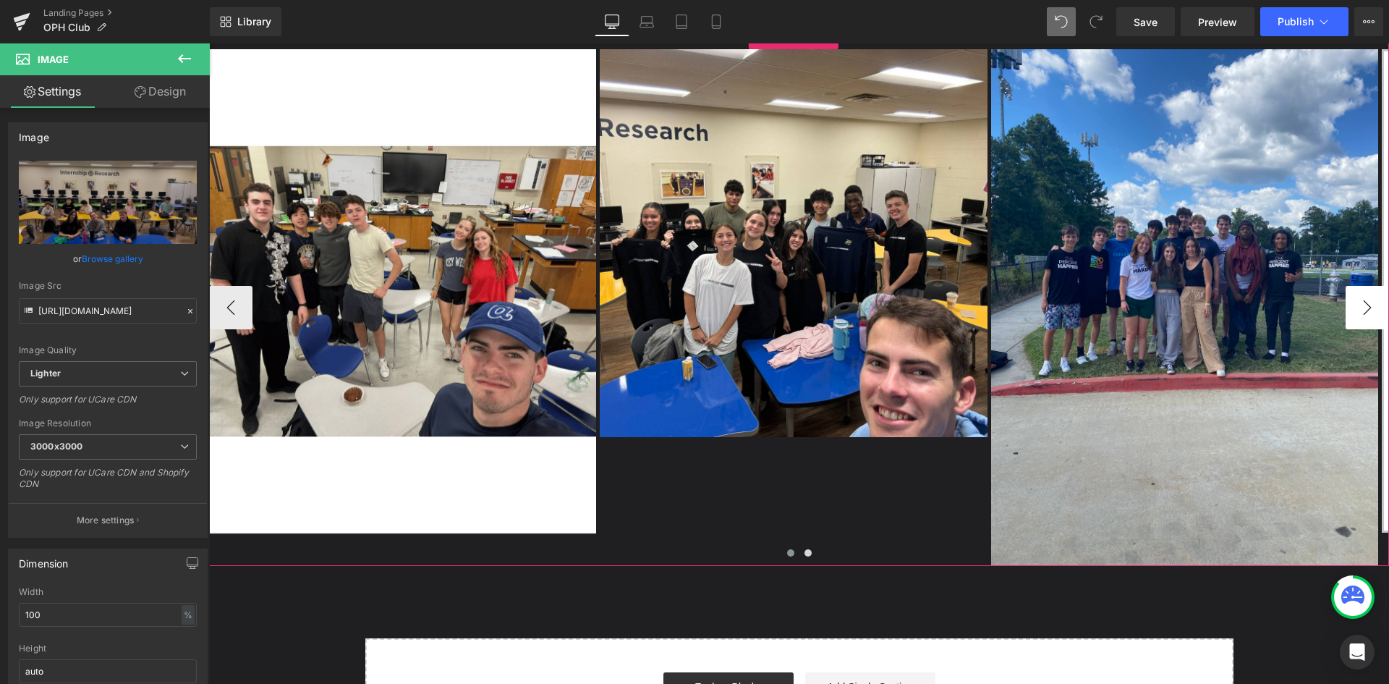
click at [1359, 309] on button "›" at bounding box center [1367, 307] width 43 height 43
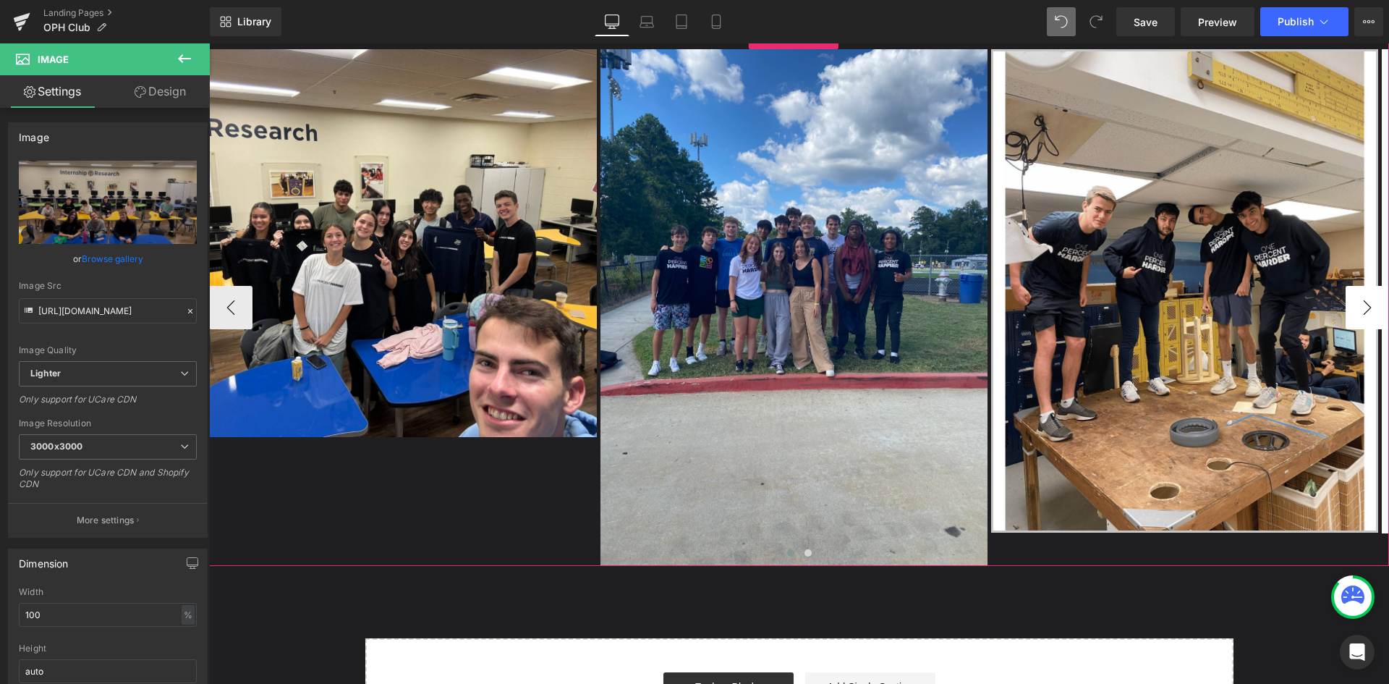
click at [1359, 309] on button "›" at bounding box center [1367, 307] width 43 height 43
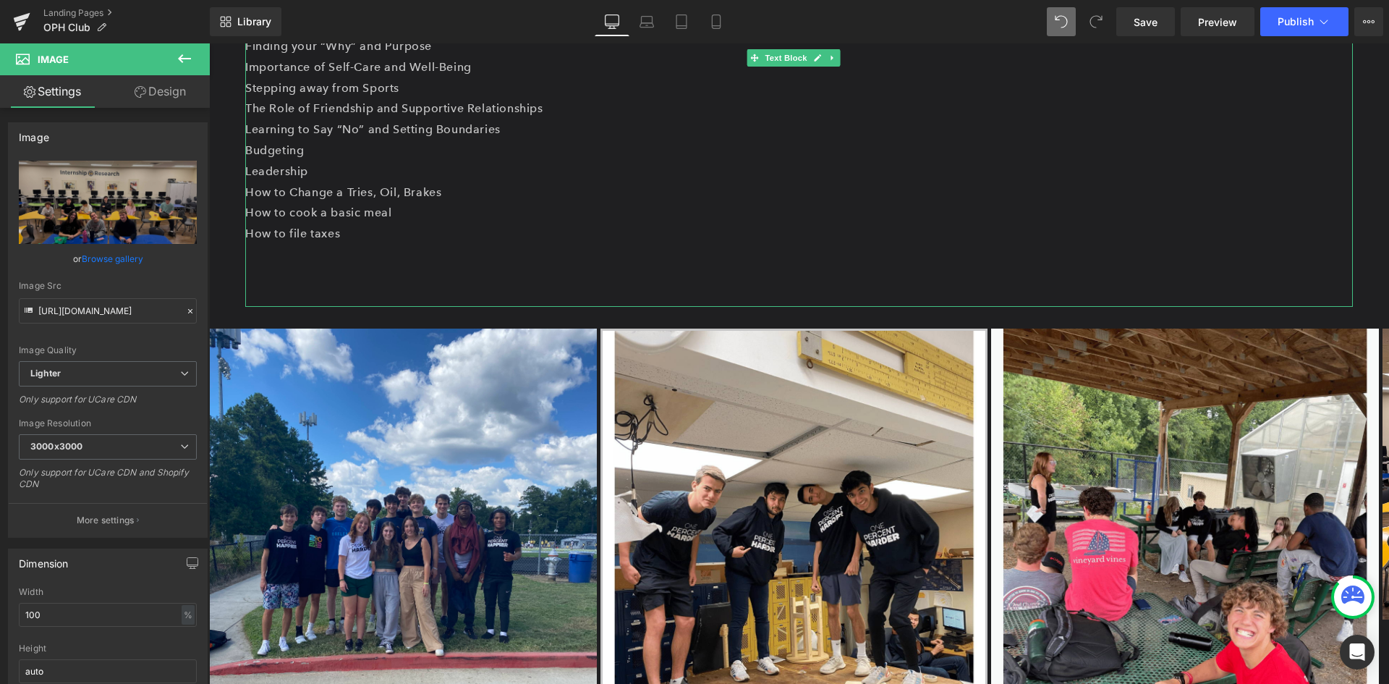
scroll to position [825, 0]
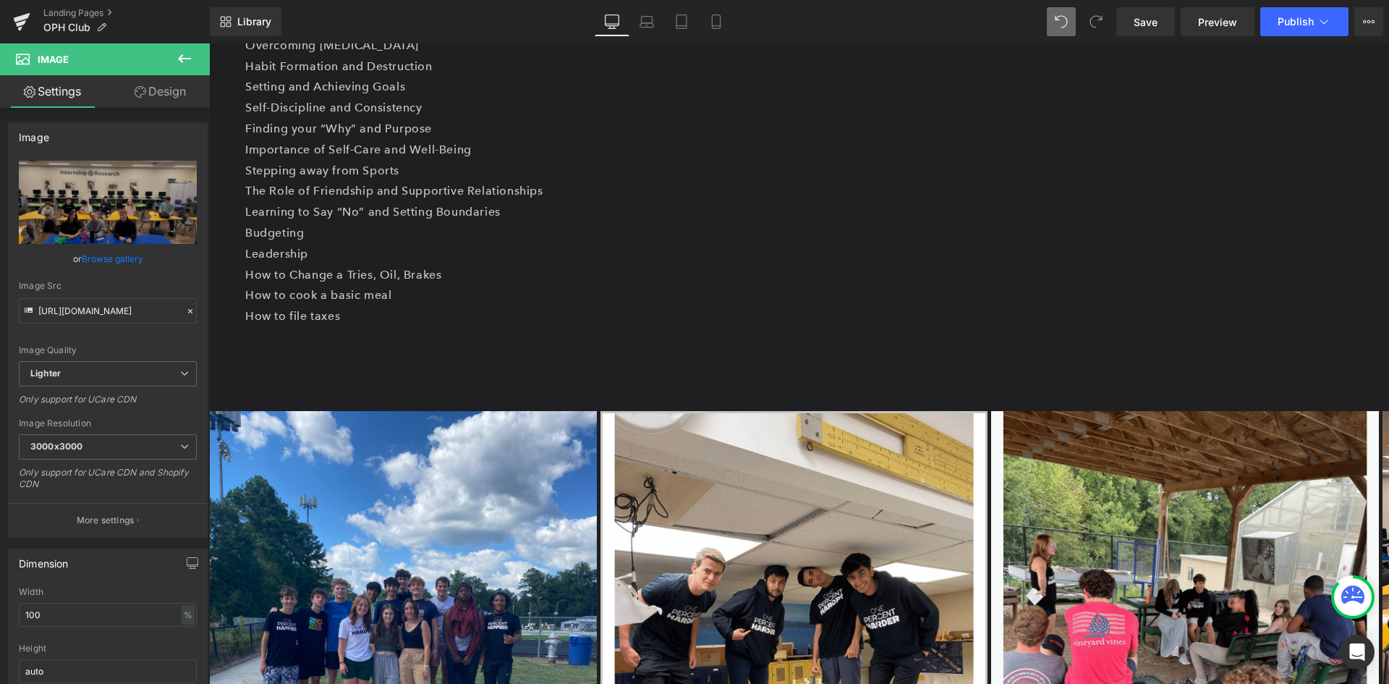
click at [179, 56] on icon at bounding box center [184, 58] width 17 height 17
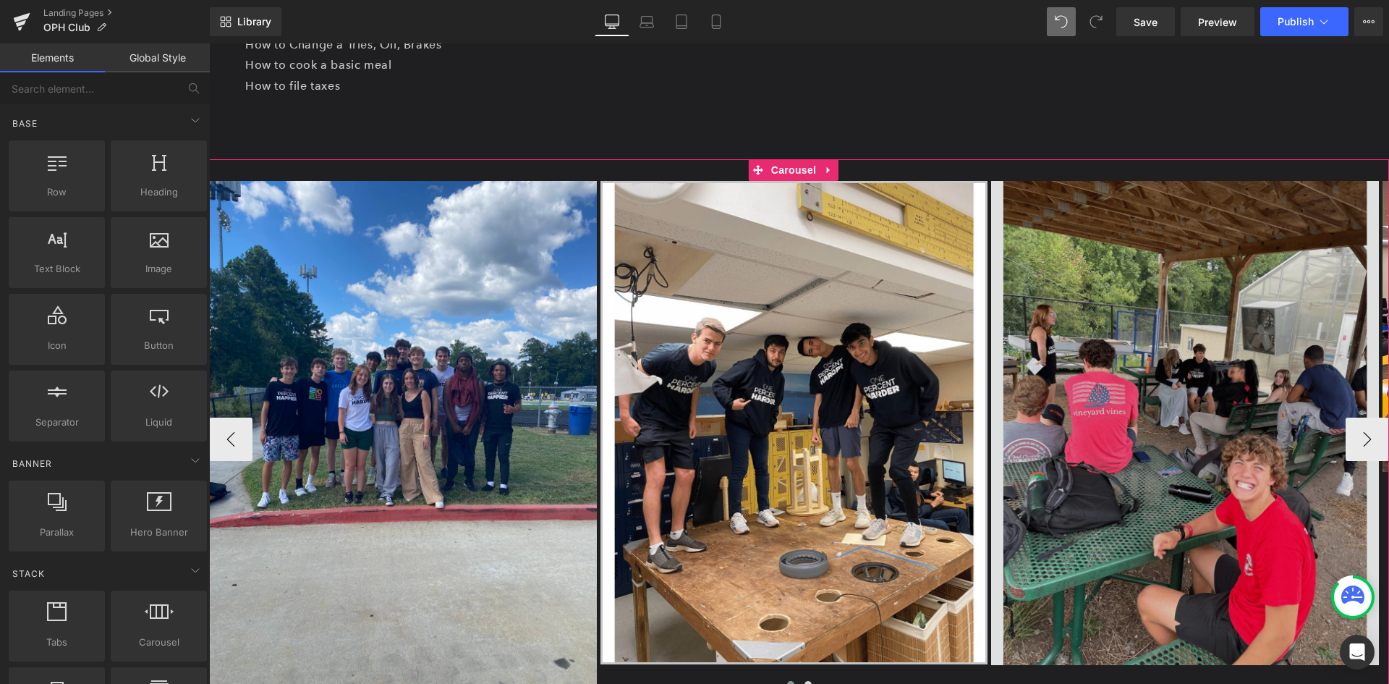
scroll to position [1042, 0]
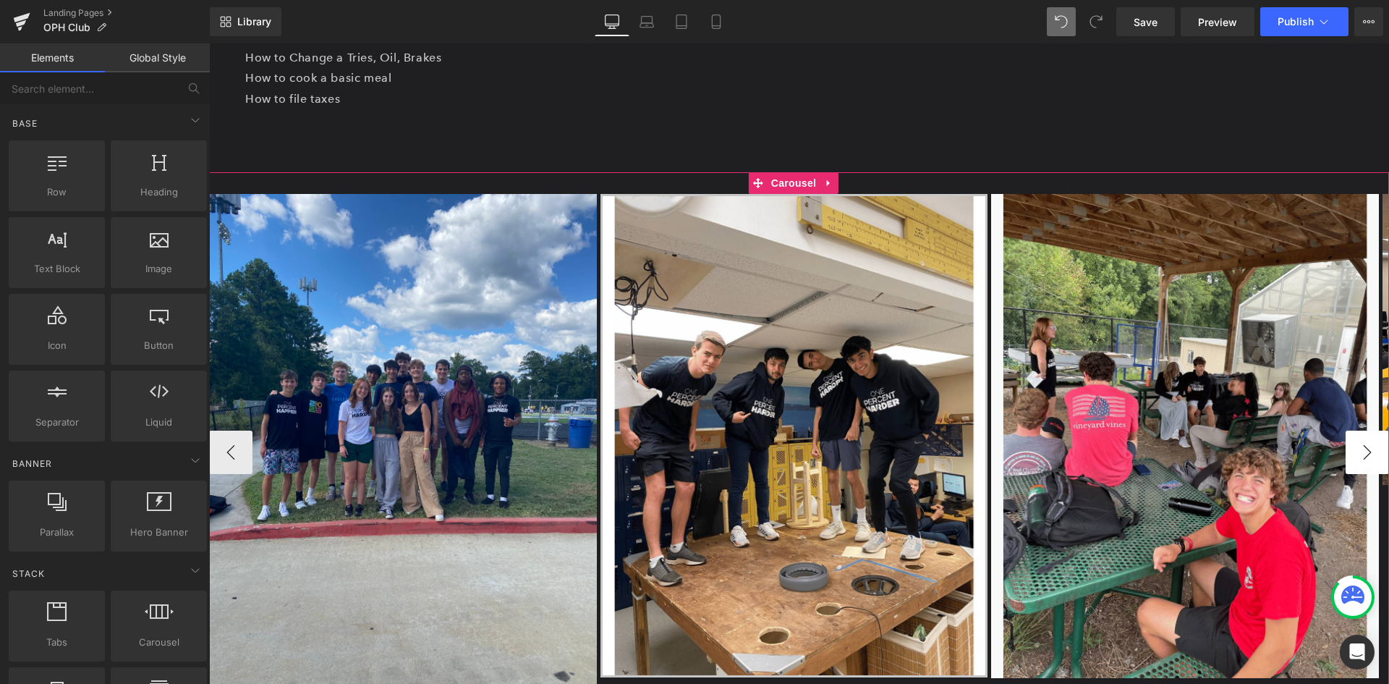
click at [1349, 438] on button "›" at bounding box center [1367, 451] width 43 height 43
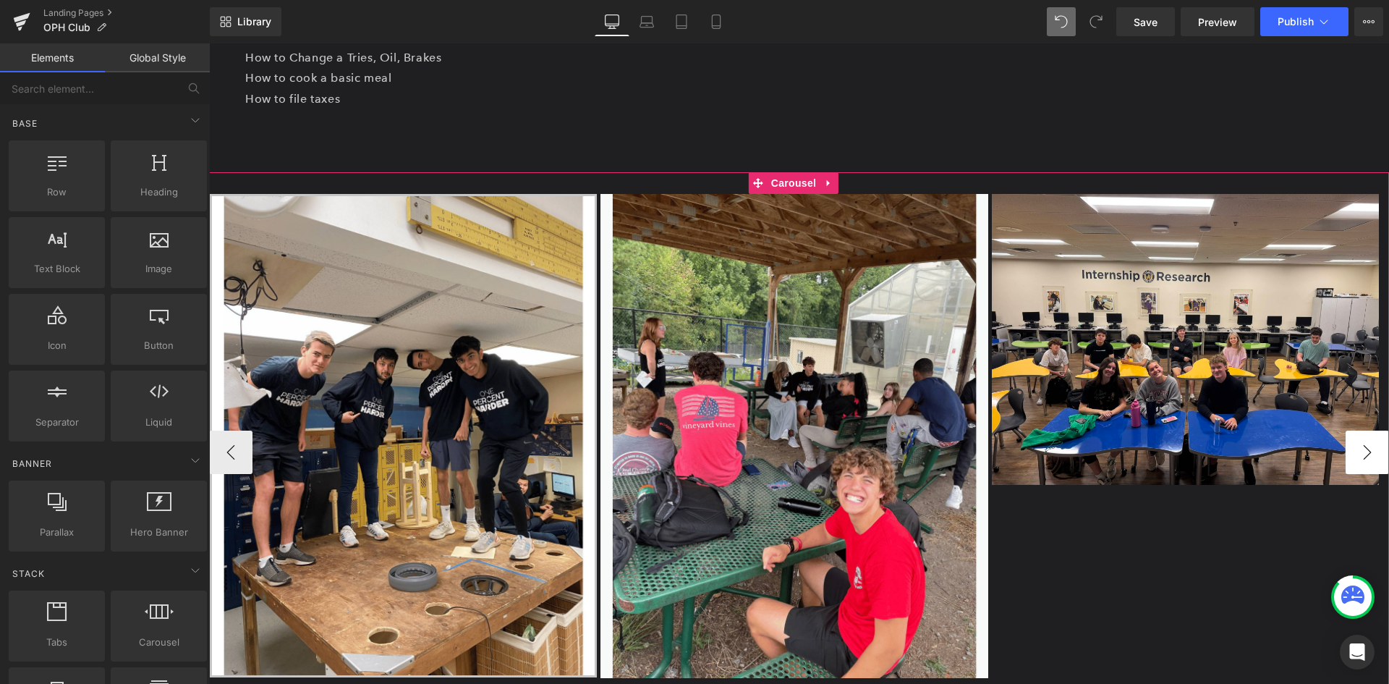
click at [1349, 442] on button "›" at bounding box center [1367, 451] width 43 height 43
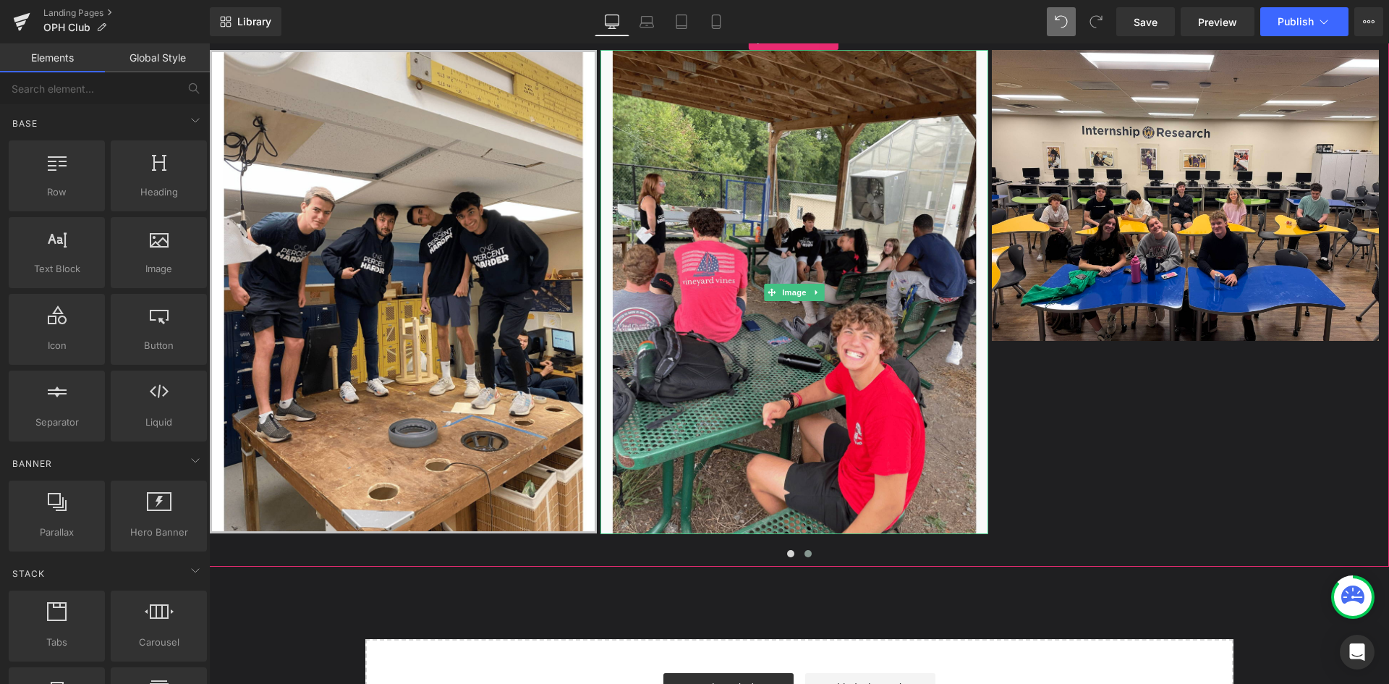
scroll to position [1187, 0]
click at [1021, 554] on div at bounding box center [799, 557] width 1180 height 22
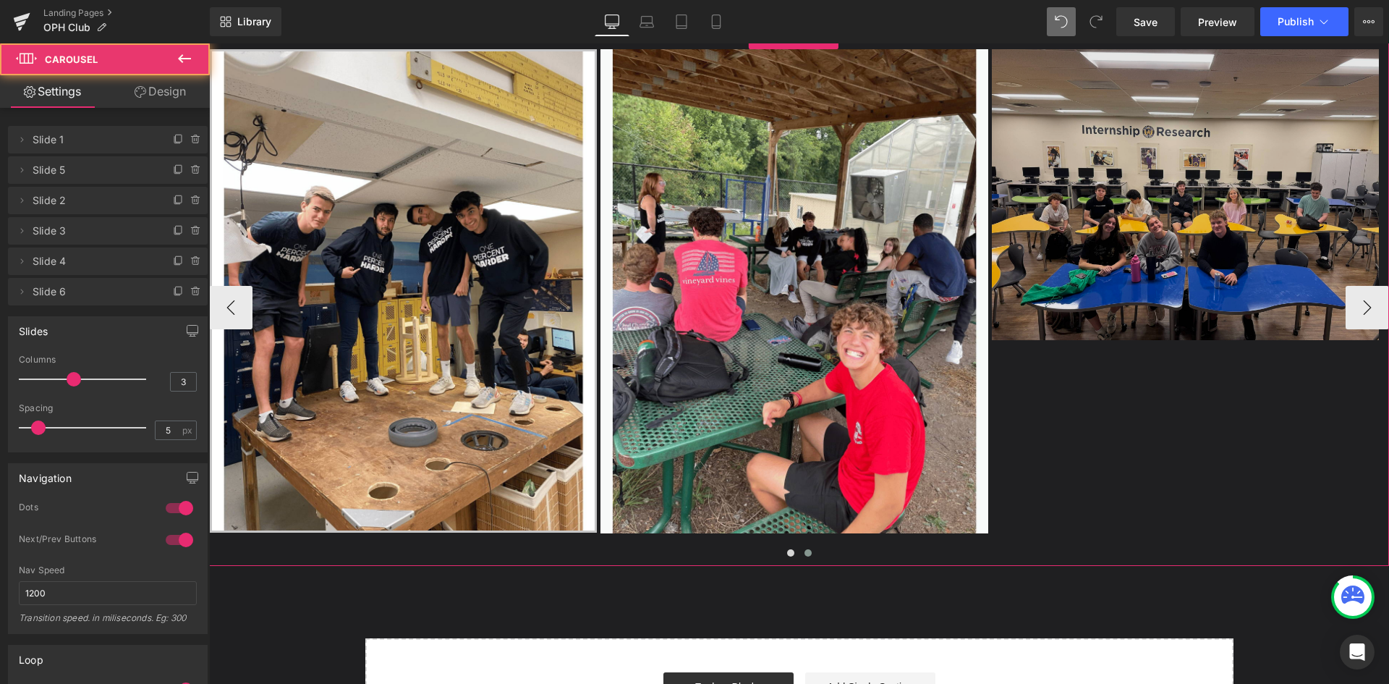
click at [1080, 289] on img at bounding box center [1185, 194] width 387 height 290
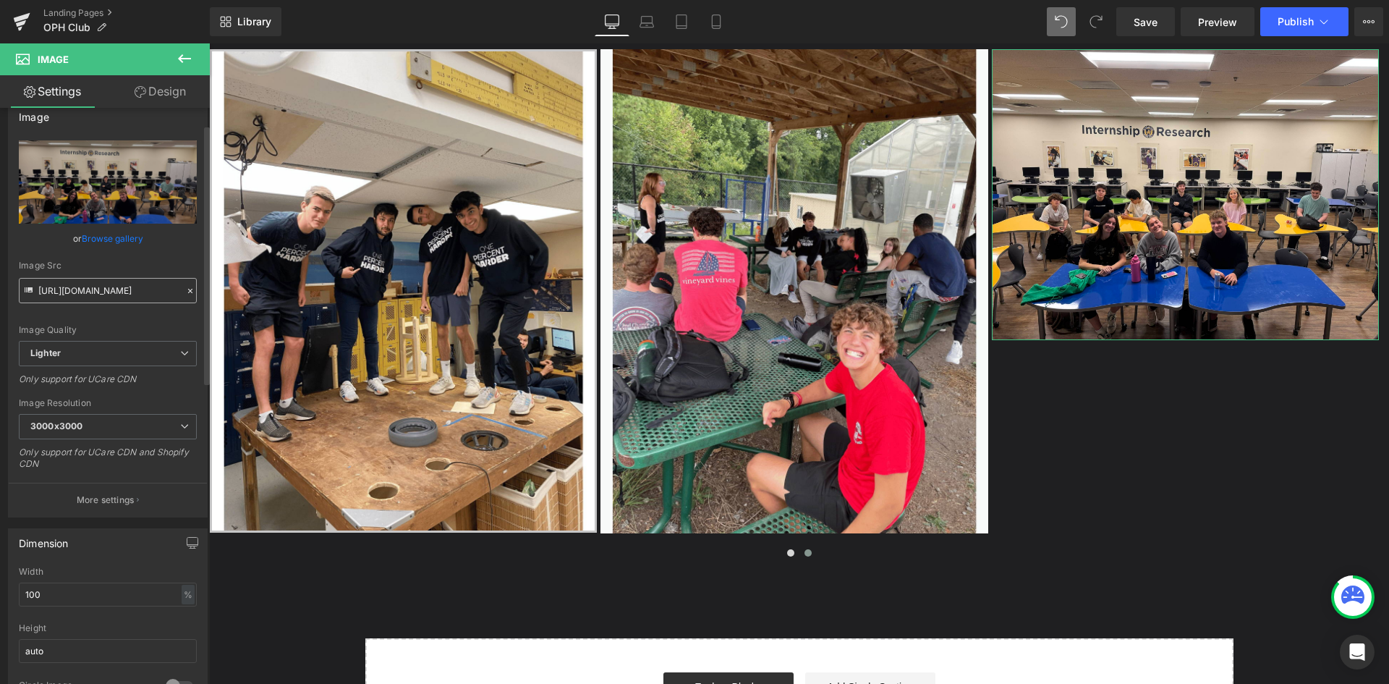
scroll to position [0, 0]
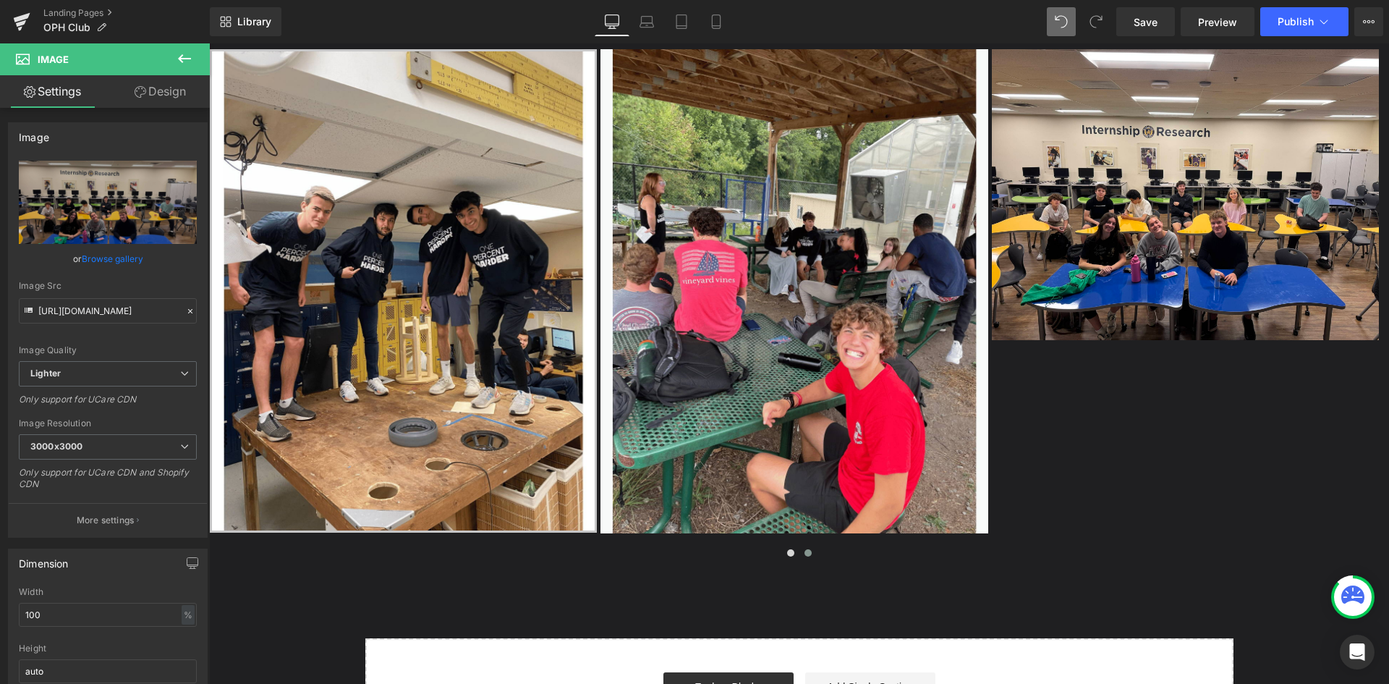
click at [179, 55] on icon at bounding box center [184, 58] width 17 height 17
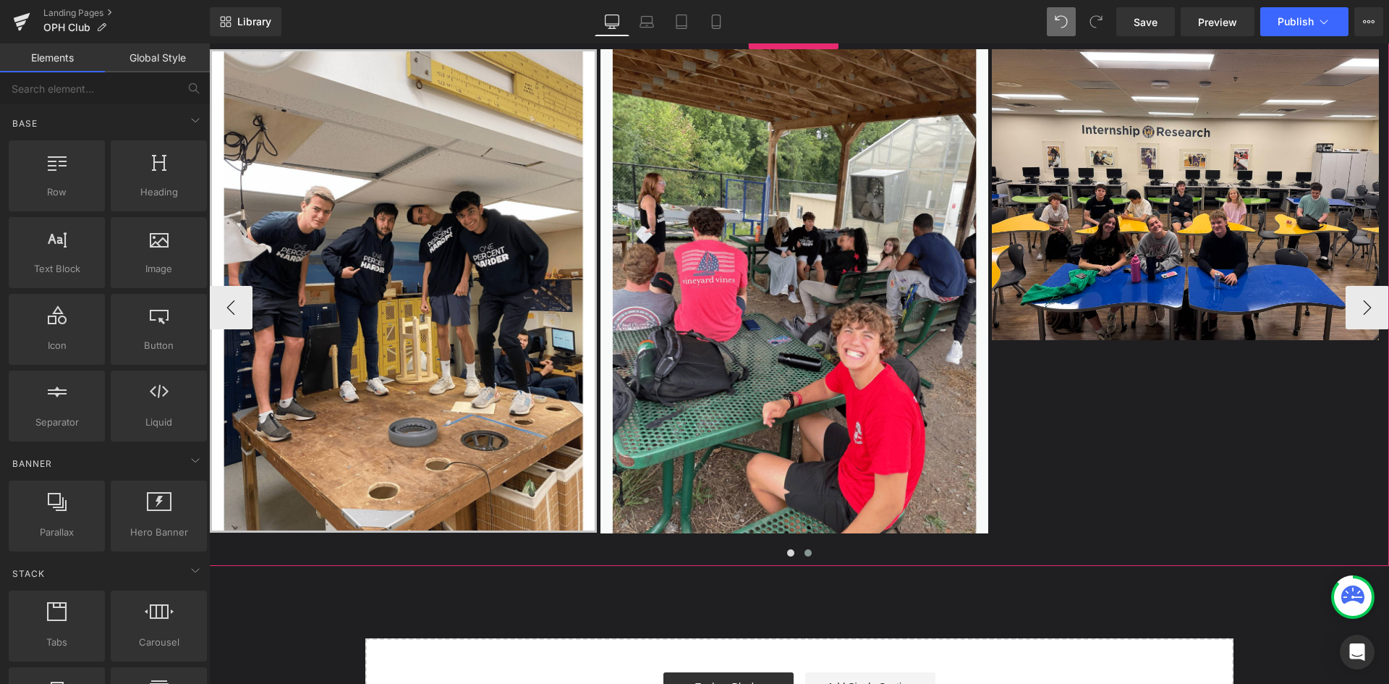
click at [1043, 546] on div at bounding box center [799, 557] width 1180 height 22
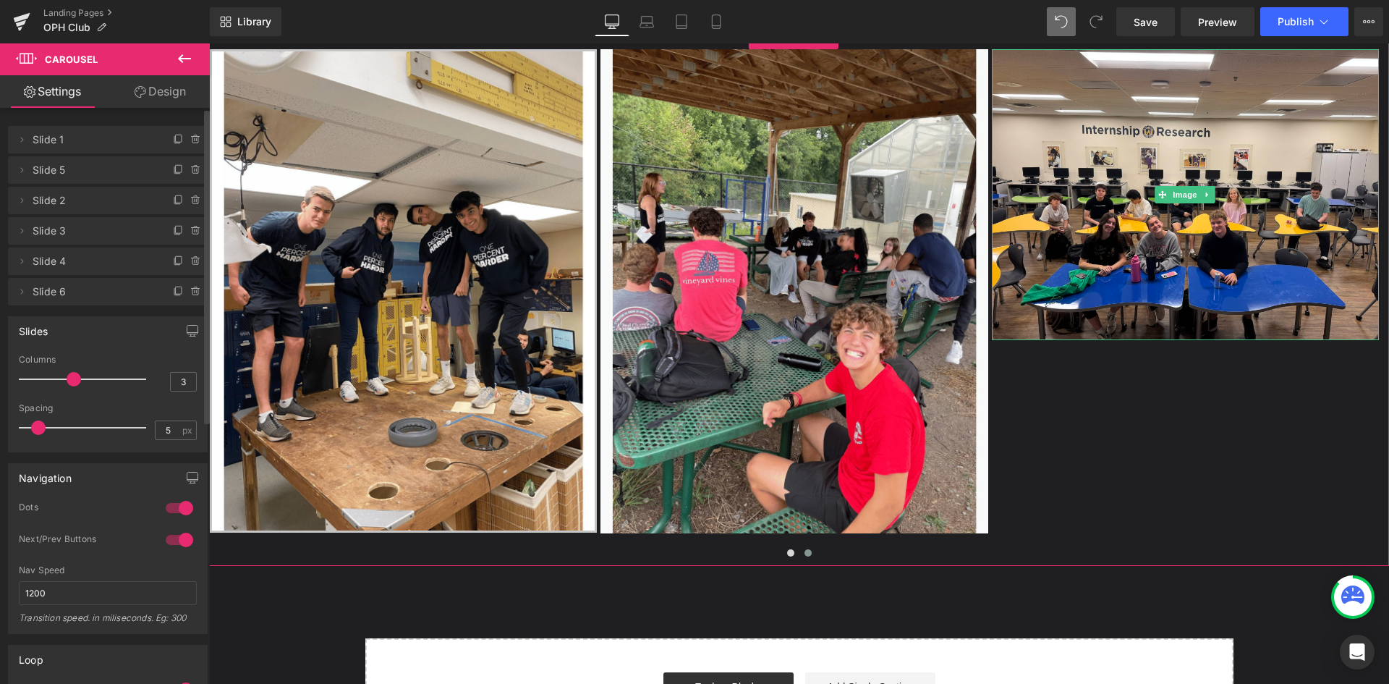
click at [64, 294] on span "Slide 6" at bounding box center [94, 291] width 122 height 27
click at [41, 293] on span "Slide 6" at bounding box center [94, 291] width 122 height 27
click at [20, 294] on icon at bounding box center [22, 292] width 12 height 12
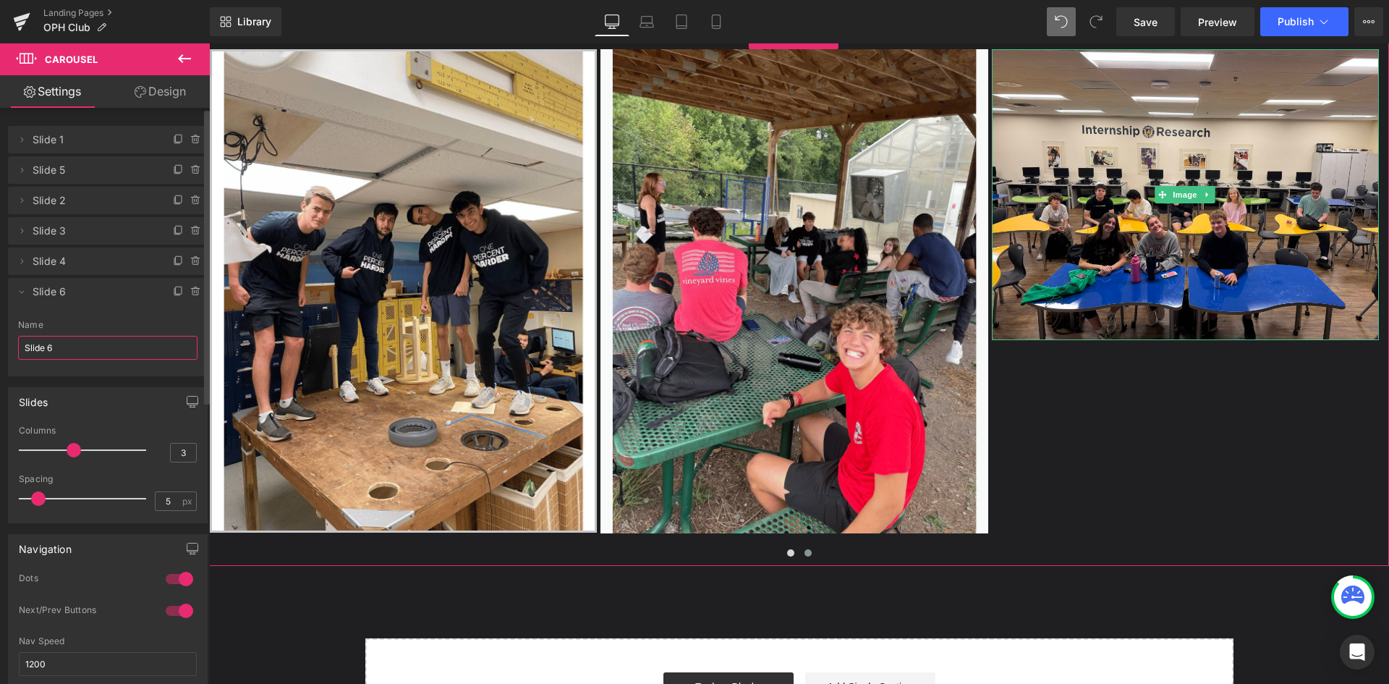
click at [70, 344] on input "Slide 6" at bounding box center [107, 348] width 179 height 24
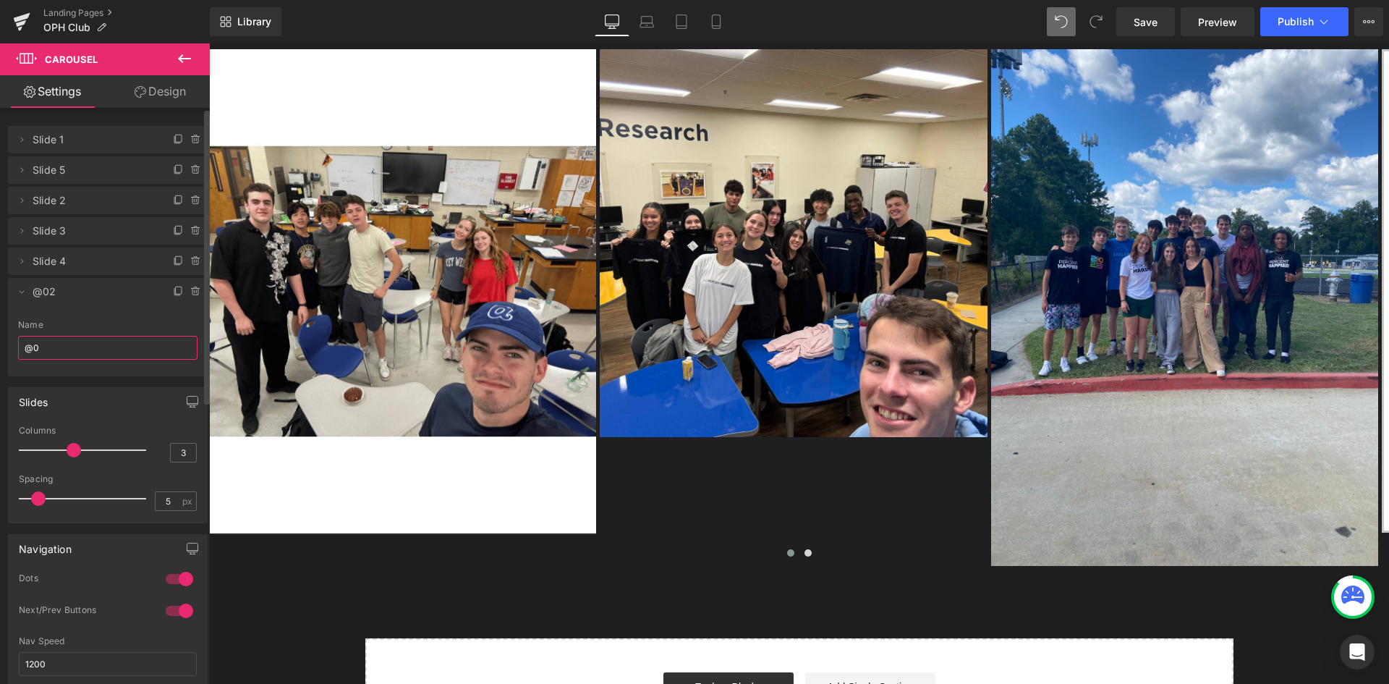
type input "@"
type input "2025"
click at [125, 391] on div "Slides" at bounding box center [108, 401] width 198 height 27
click at [95, 267] on span "Slide 4" at bounding box center [94, 260] width 122 height 27
click at [24, 259] on icon at bounding box center [22, 261] width 12 height 12
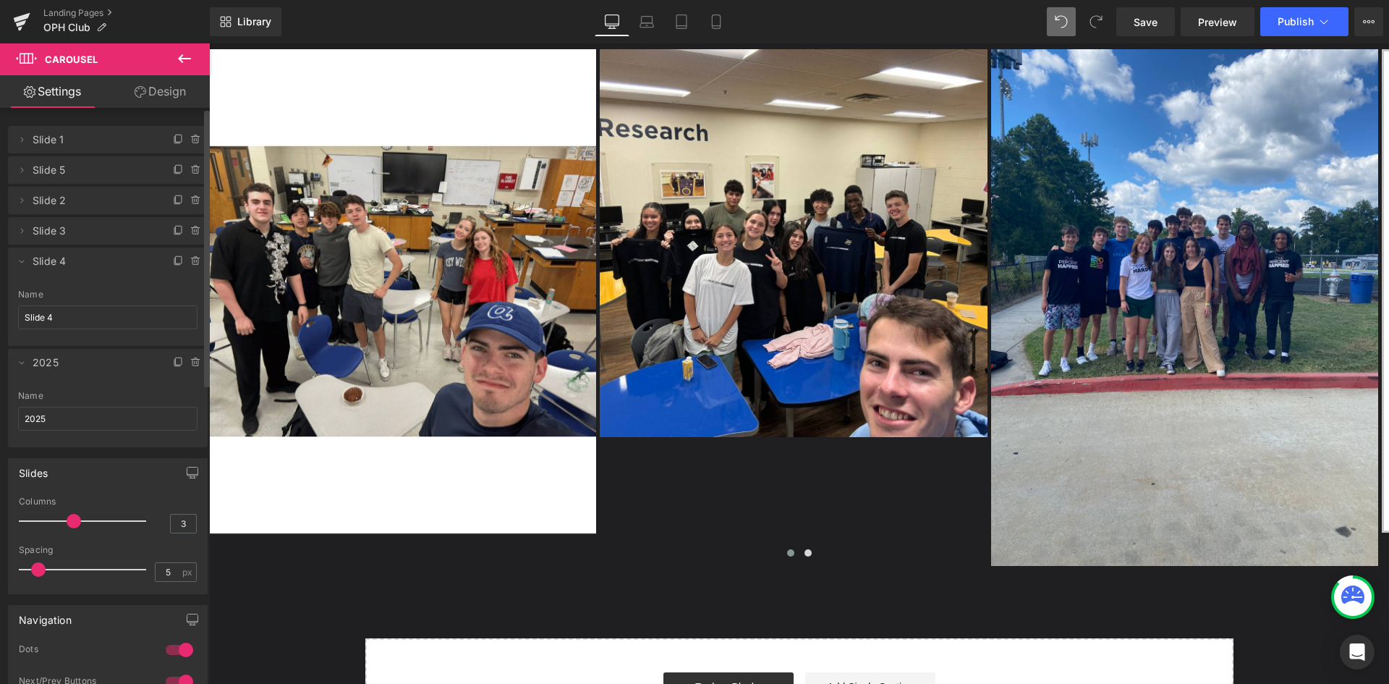
click at [80, 259] on span "Slide 4" at bounding box center [94, 260] width 122 height 27
click at [63, 319] on input "Slide 4" at bounding box center [107, 317] width 179 height 24
type input "2025 oph merch"
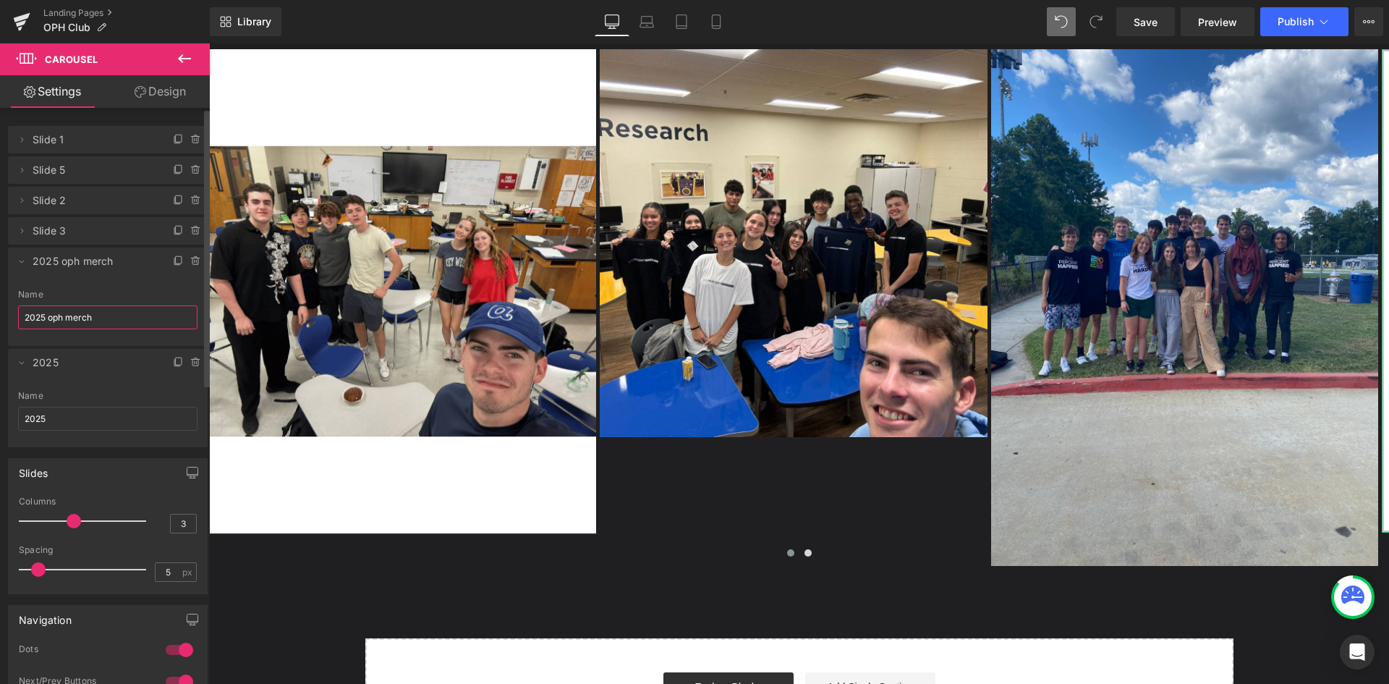
click at [59, 232] on span "Slide 3" at bounding box center [94, 230] width 122 height 27
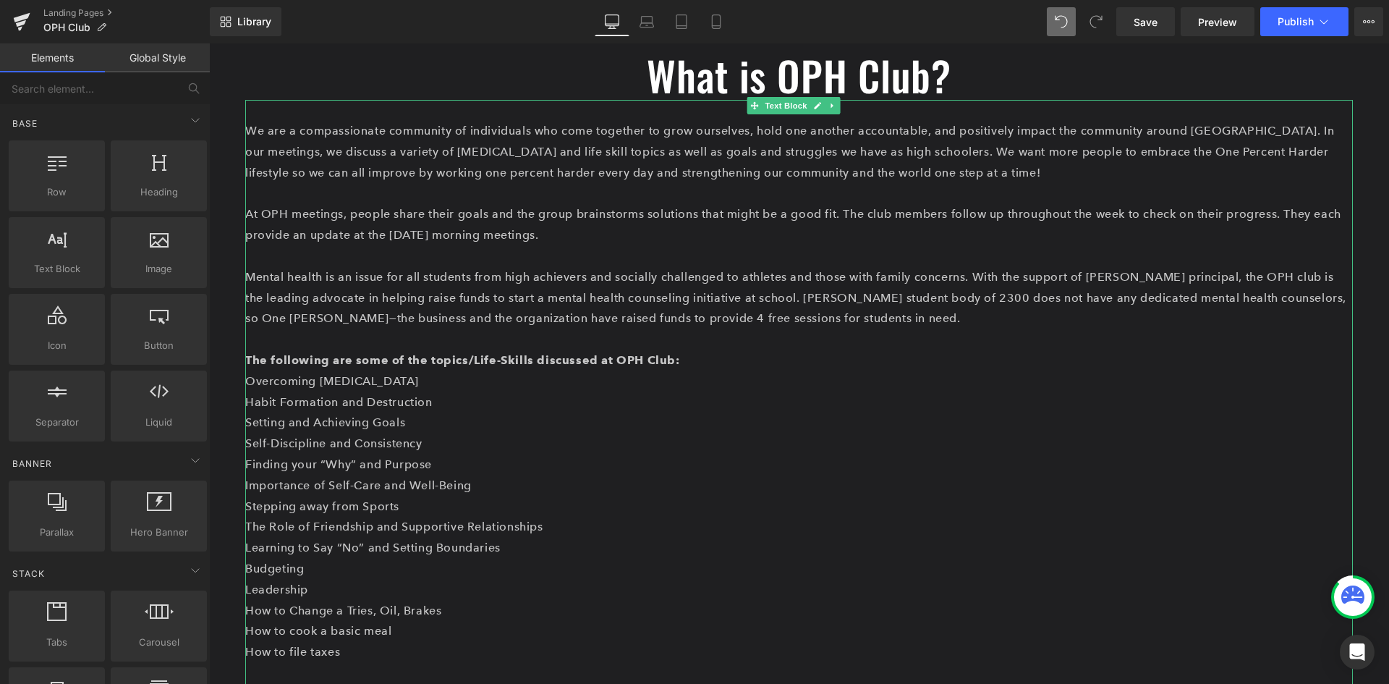
scroll to position [463, 0]
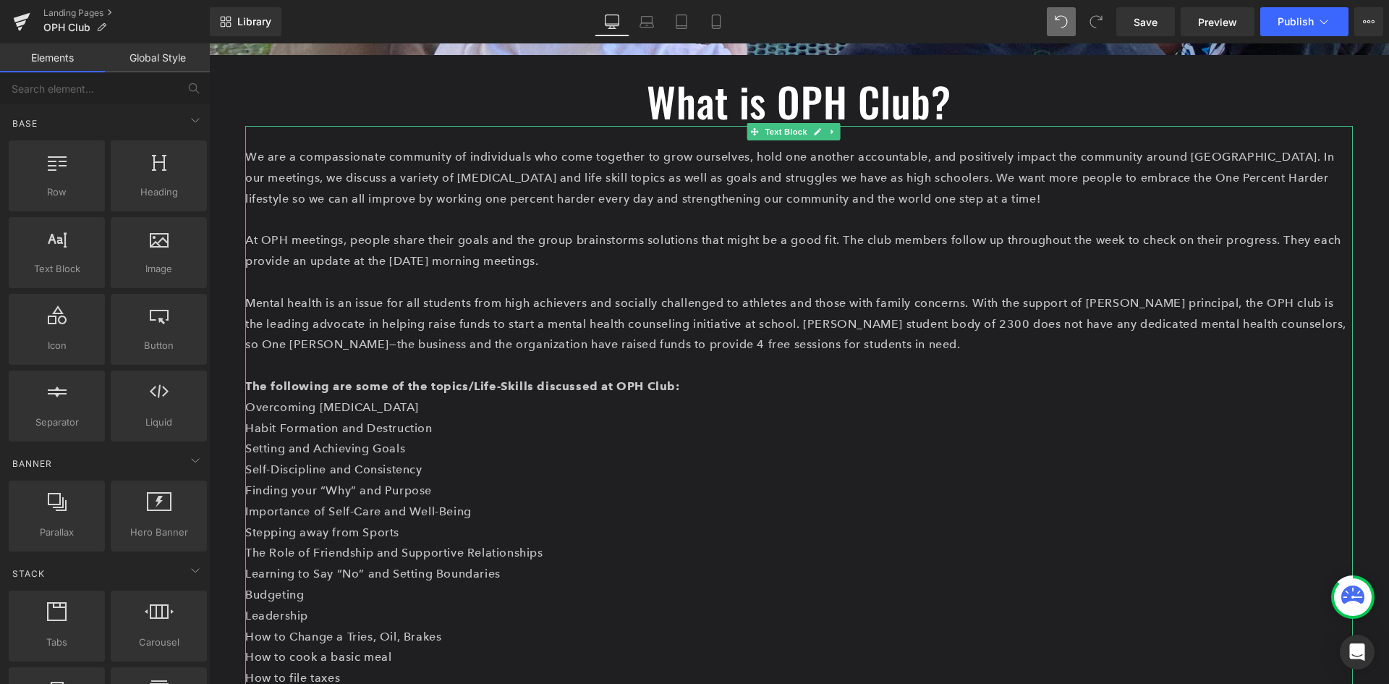
click at [497, 260] on p "At OPH meetings, people share their goals and the group brainstorms solutions t…" at bounding box center [799, 251] width 1108 height 42
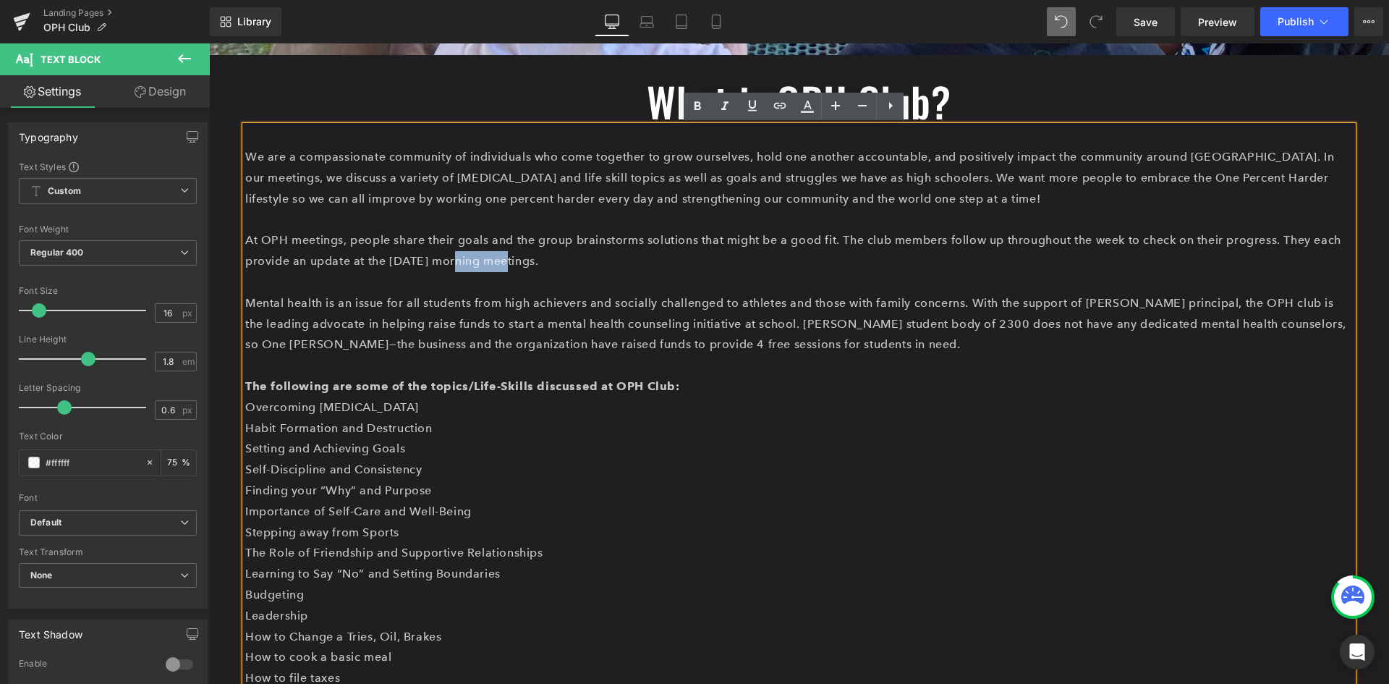
drag, startPoint x: 501, startPoint y: 260, endPoint x: 453, endPoint y: 260, distance: 47.8
click at [453, 260] on p "At OPH meetings, people share their goals and the group brainstorms solutions t…" at bounding box center [799, 251] width 1108 height 42
click at [494, 259] on p "At OPH meetings, people share their goals and the group brainstorms solutions t…" at bounding box center [799, 251] width 1108 height 42
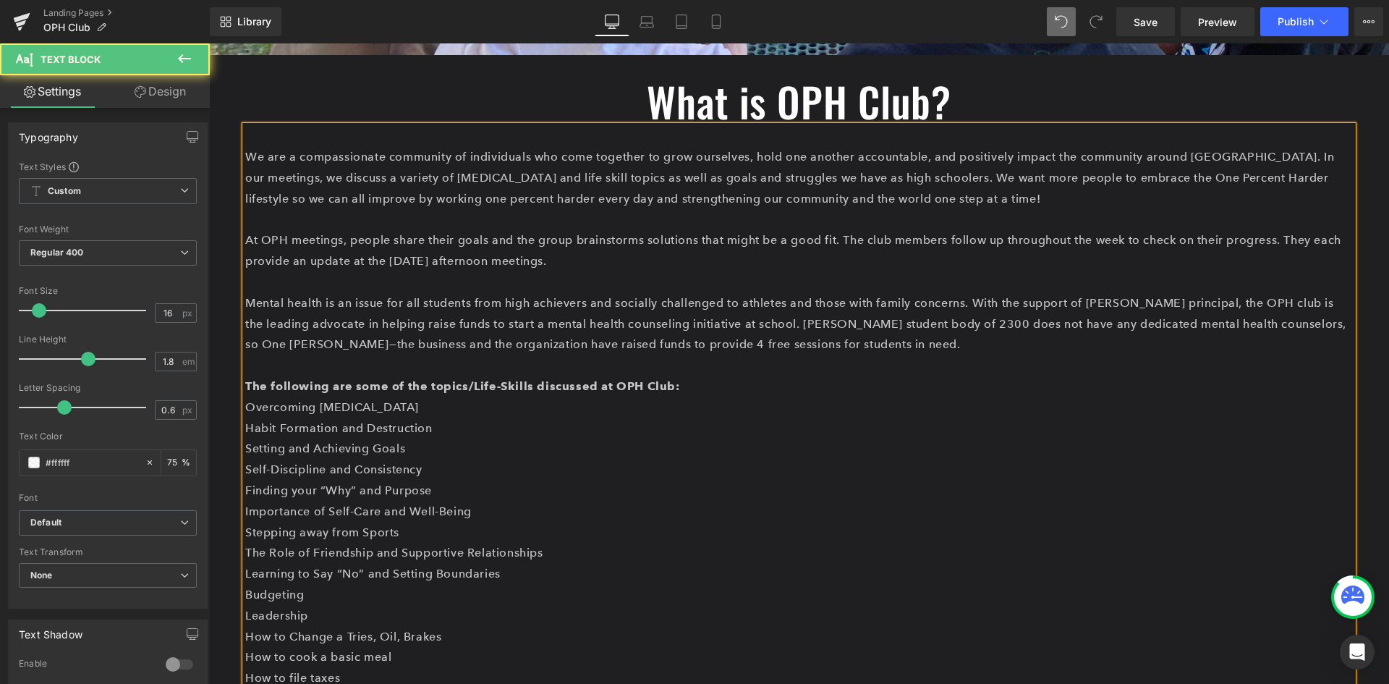
click at [672, 263] on p "At OPH meetings, people share their goals and the group brainstorms solutions t…" at bounding box center [799, 251] width 1108 height 42
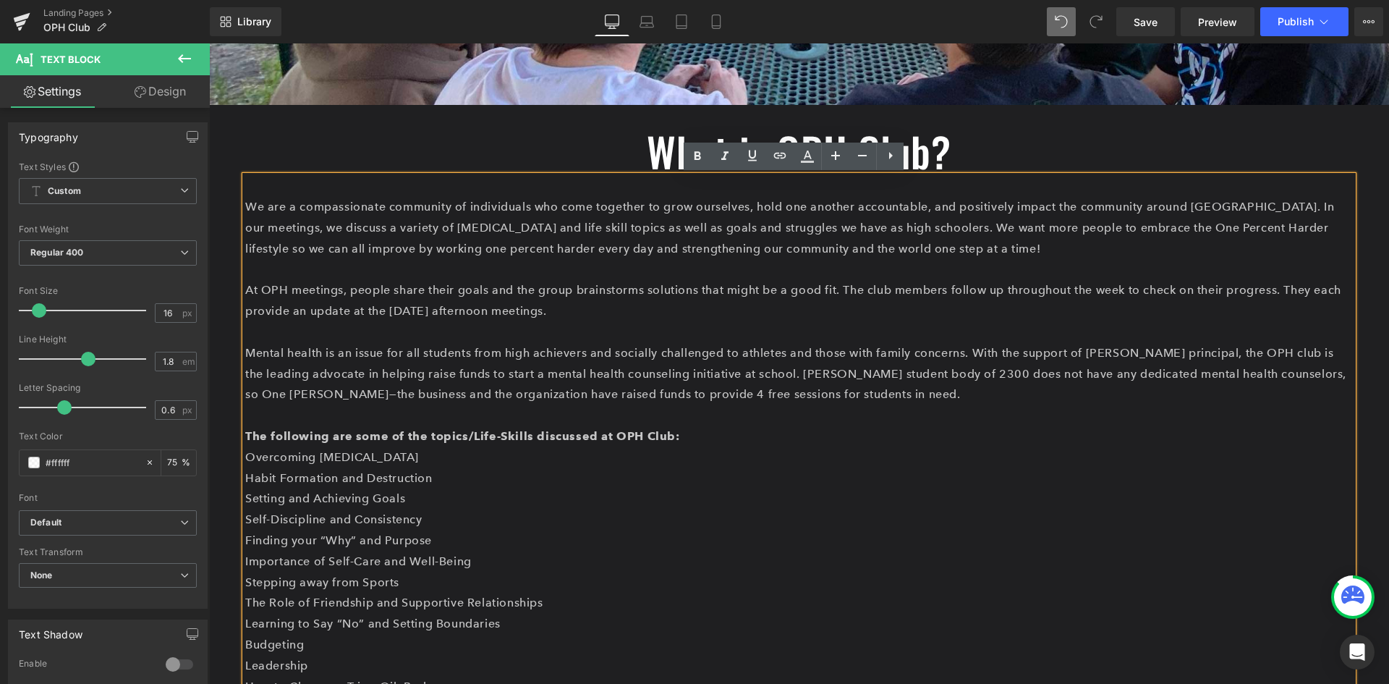
scroll to position [391, 0]
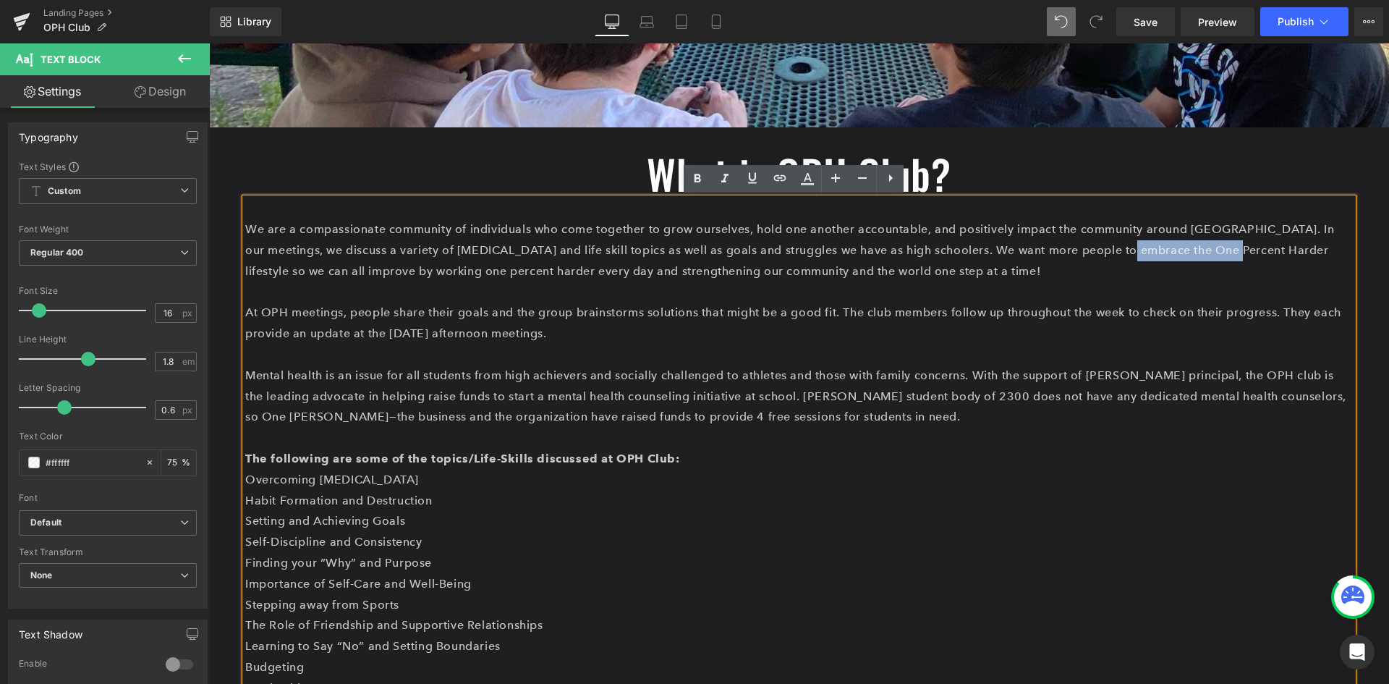
drag, startPoint x: 1156, startPoint y: 250, endPoint x: 1056, endPoint y: 250, distance: 100.6
click at [1056, 250] on p "We are a compassionate community of individuals who come together to grow ourse…" at bounding box center [799, 250] width 1108 height 62
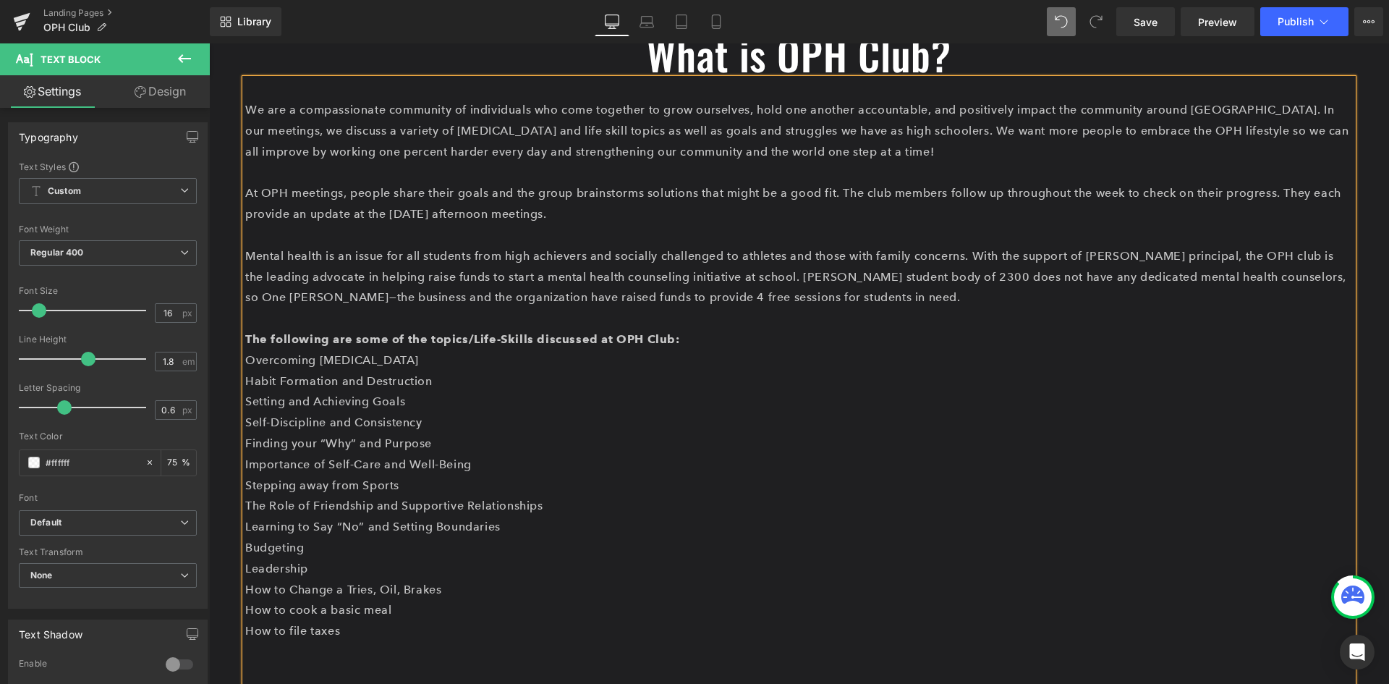
scroll to position [535, 0]
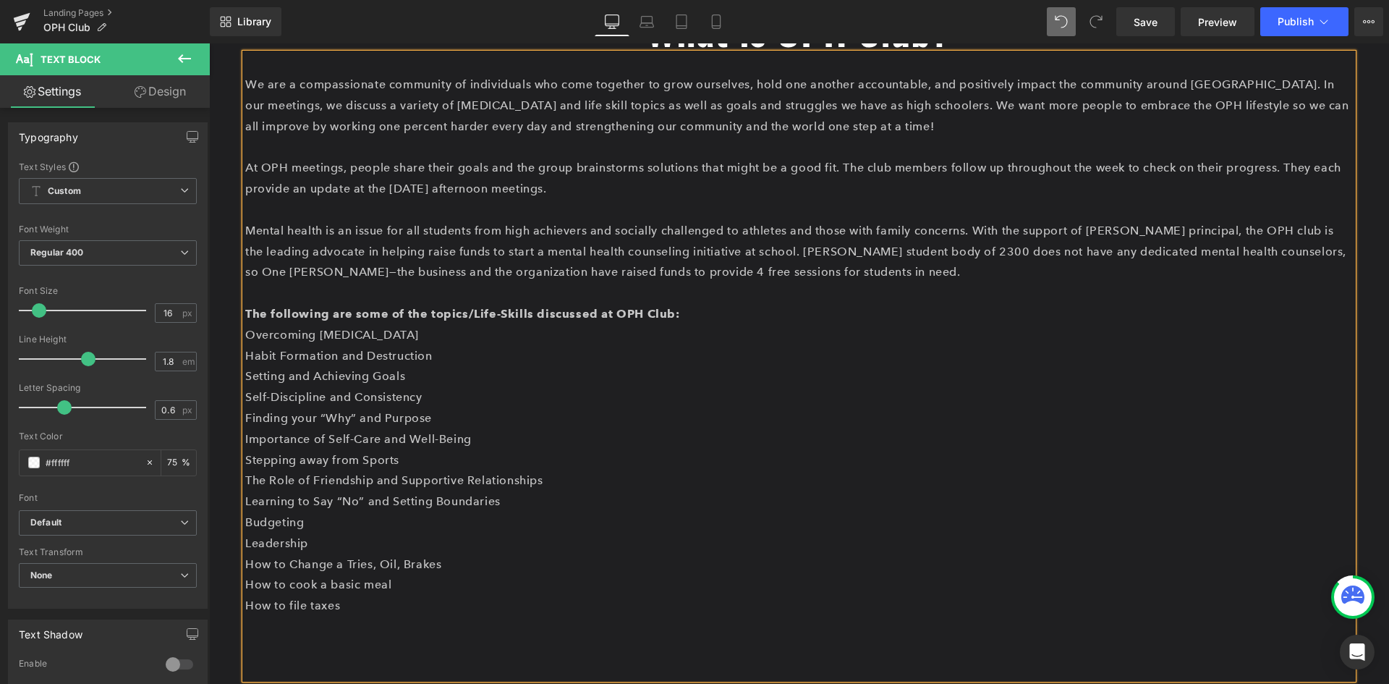
click at [1174, 229] on p "Mental health is an issue for all students from high achievers and socially cha…" at bounding box center [799, 252] width 1108 height 62
drag, startPoint x: 1176, startPoint y: 229, endPoint x: 1129, endPoint y: 230, distance: 46.3
click at [1129, 230] on p "Mental health is an issue for all students from high achievers and socially cha…" at bounding box center [799, 252] width 1108 height 62
click at [1202, 258] on p "Mental health is an issue for all students from high achievers and socially cha…" at bounding box center [799, 252] width 1108 height 62
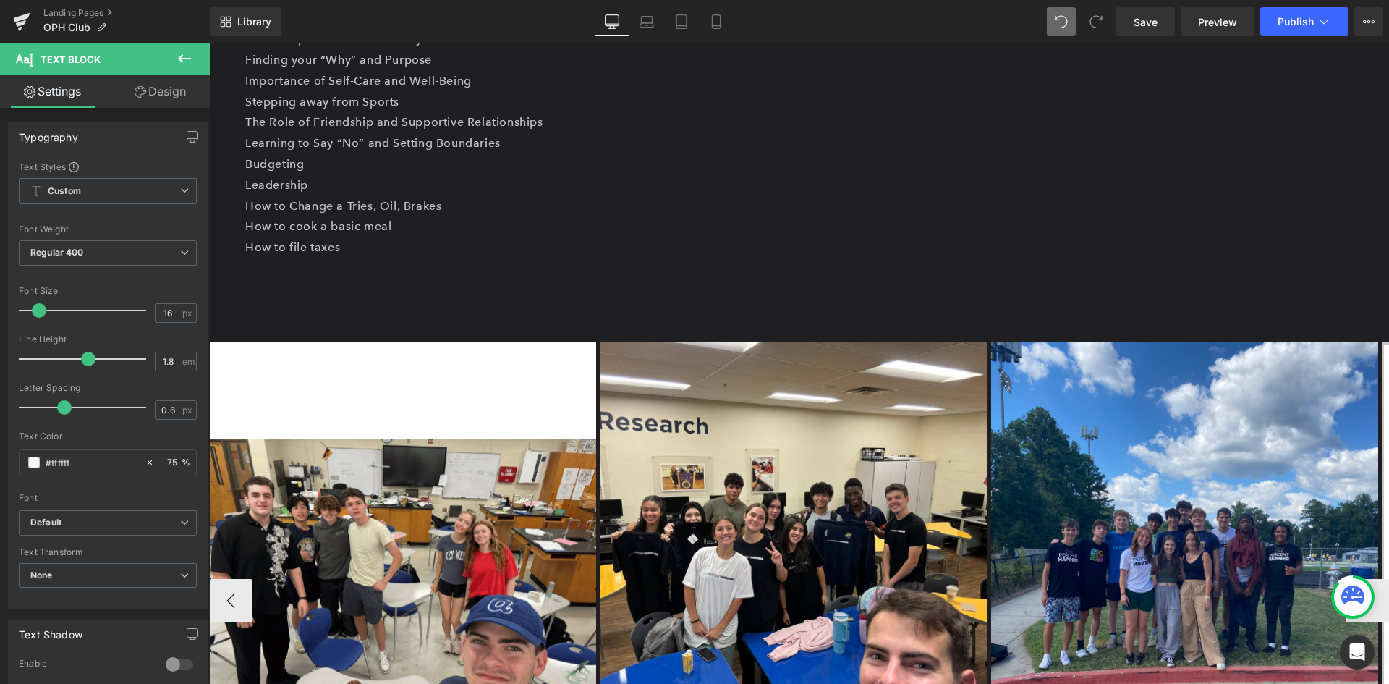
scroll to position [897, 0]
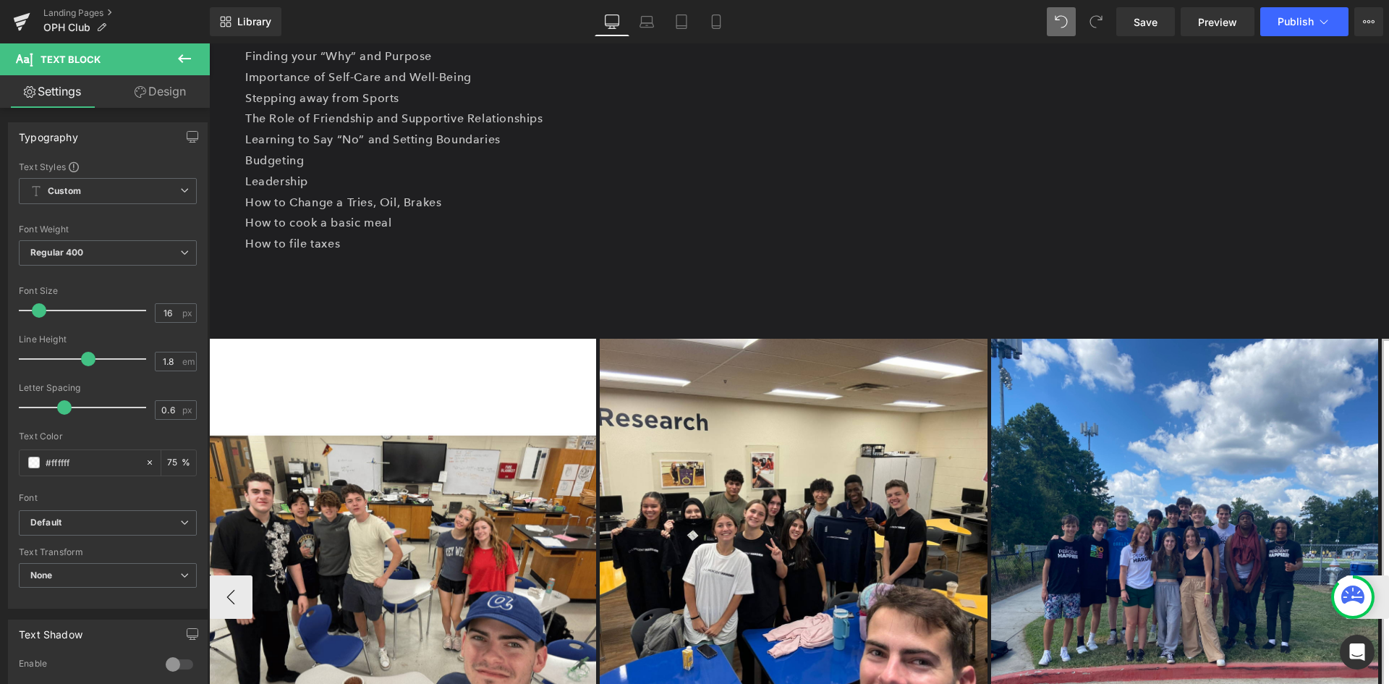
click at [400, 324] on div "Image Image Image Image Image Image ‹ › [GEOGRAPHIC_DATA]" at bounding box center [799, 586] width 1180 height 538
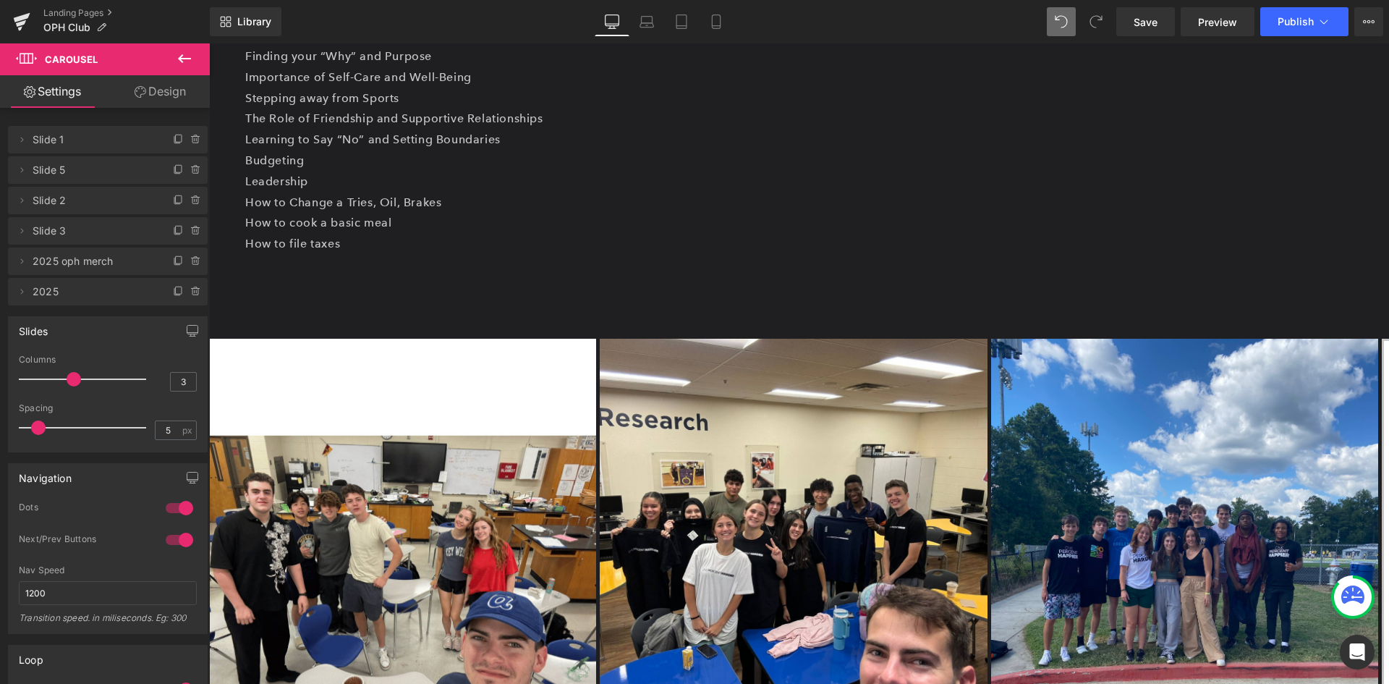
click at [190, 53] on icon at bounding box center [184, 58] width 17 height 17
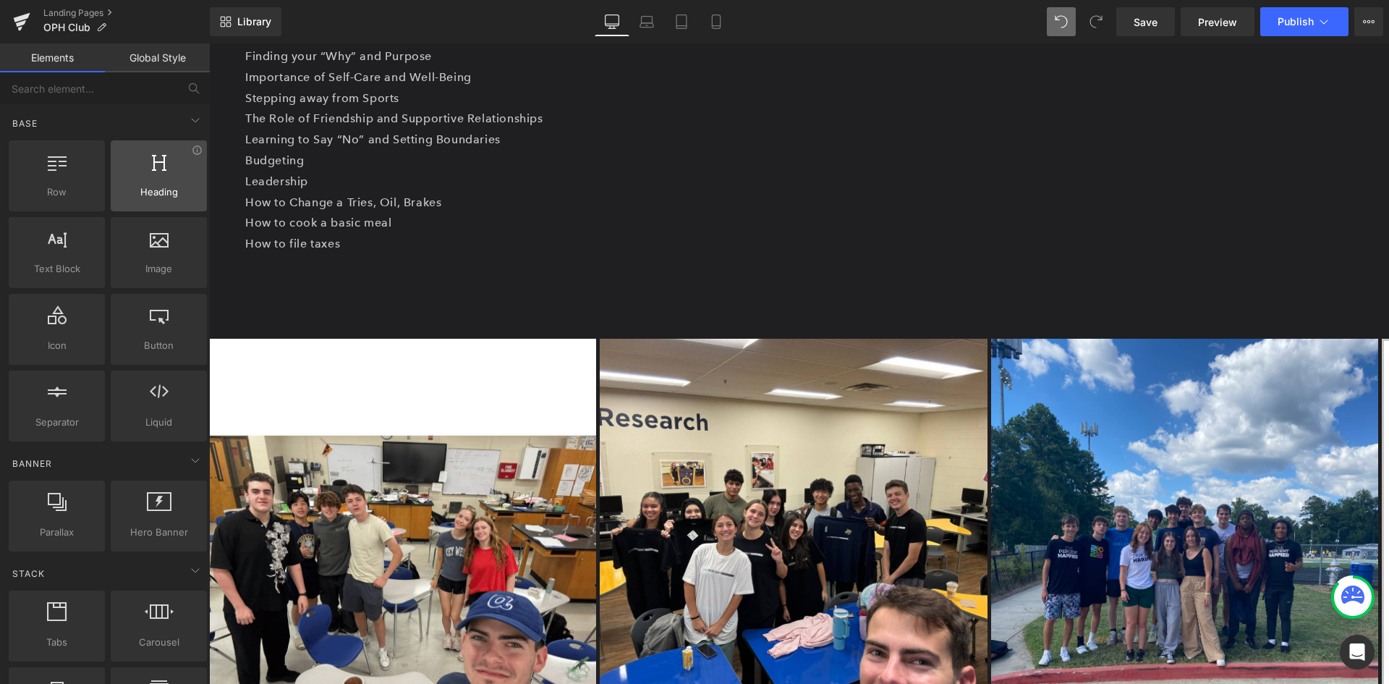
click at [148, 184] on div at bounding box center [159, 168] width 88 height 33
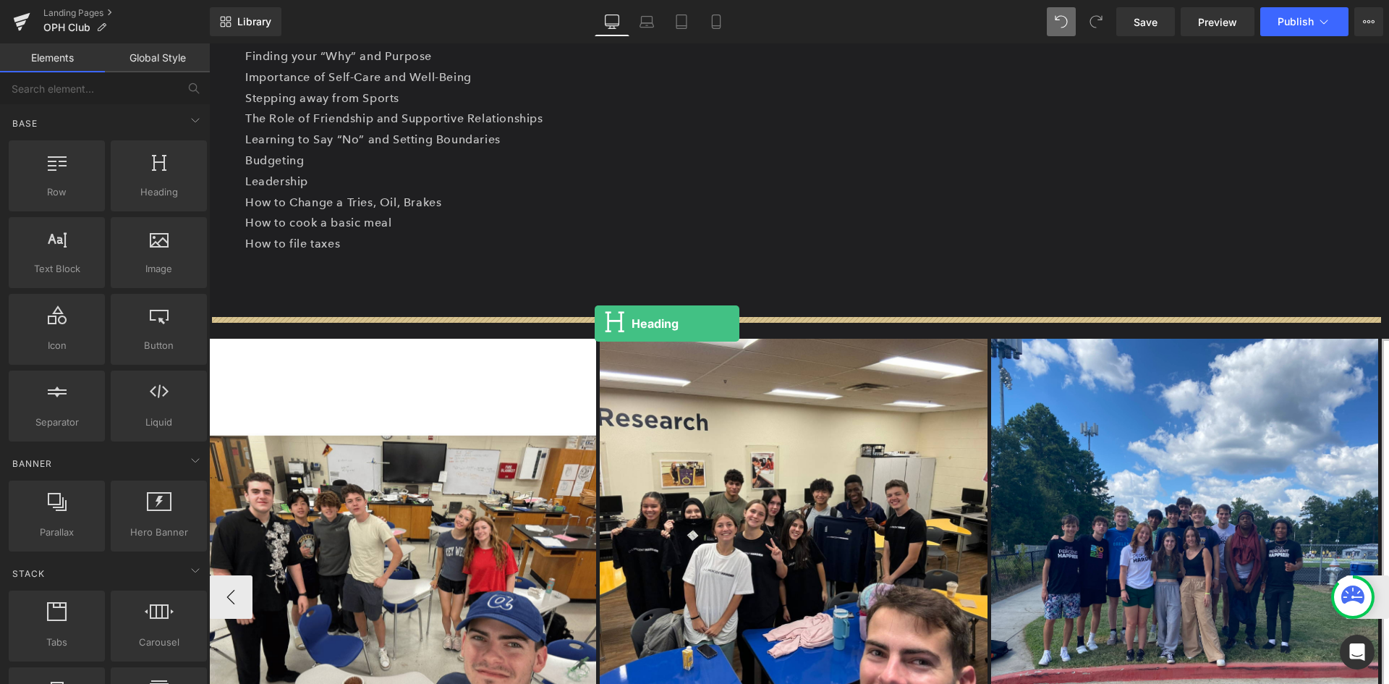
drag, startPoint x: 357, startPoint y: 227, endPoint x: 595, endPoint y: 323, distance: 256.8
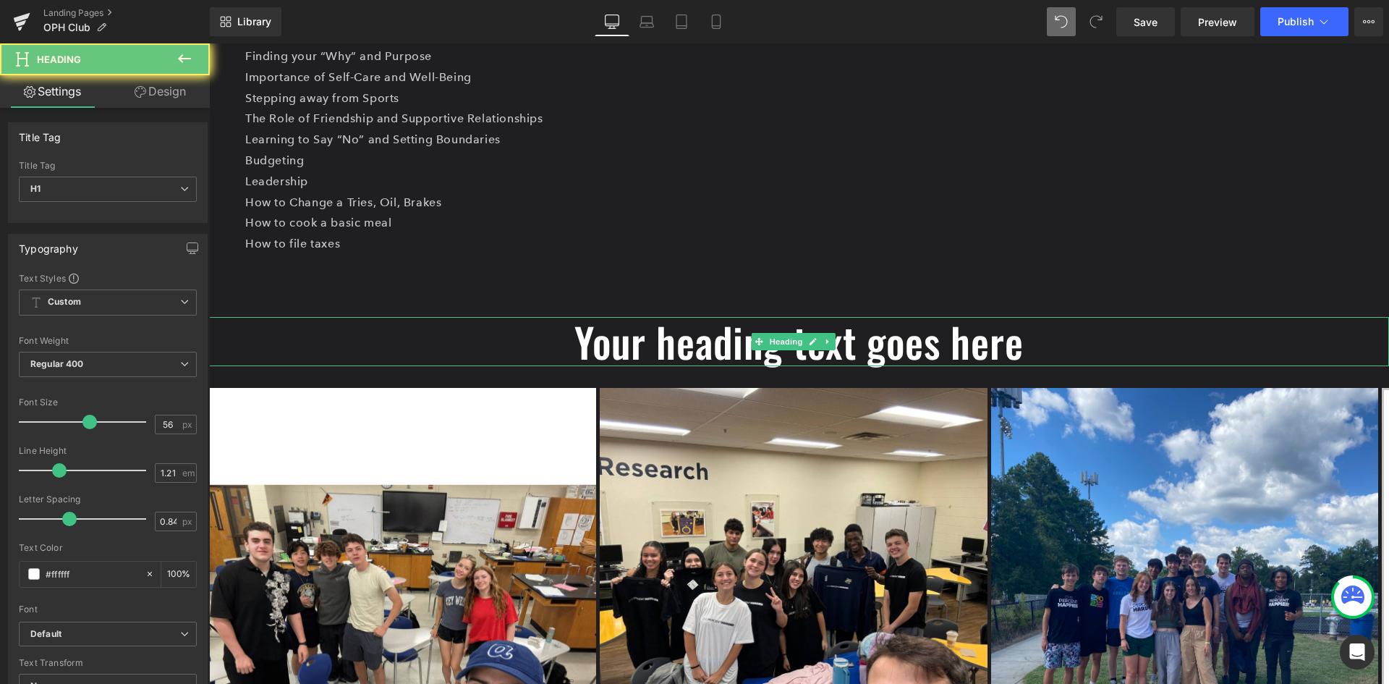
click at [667, 347] on h1 "Your heading text goes here" at bounding box center [799, 341] width 1180 height 49
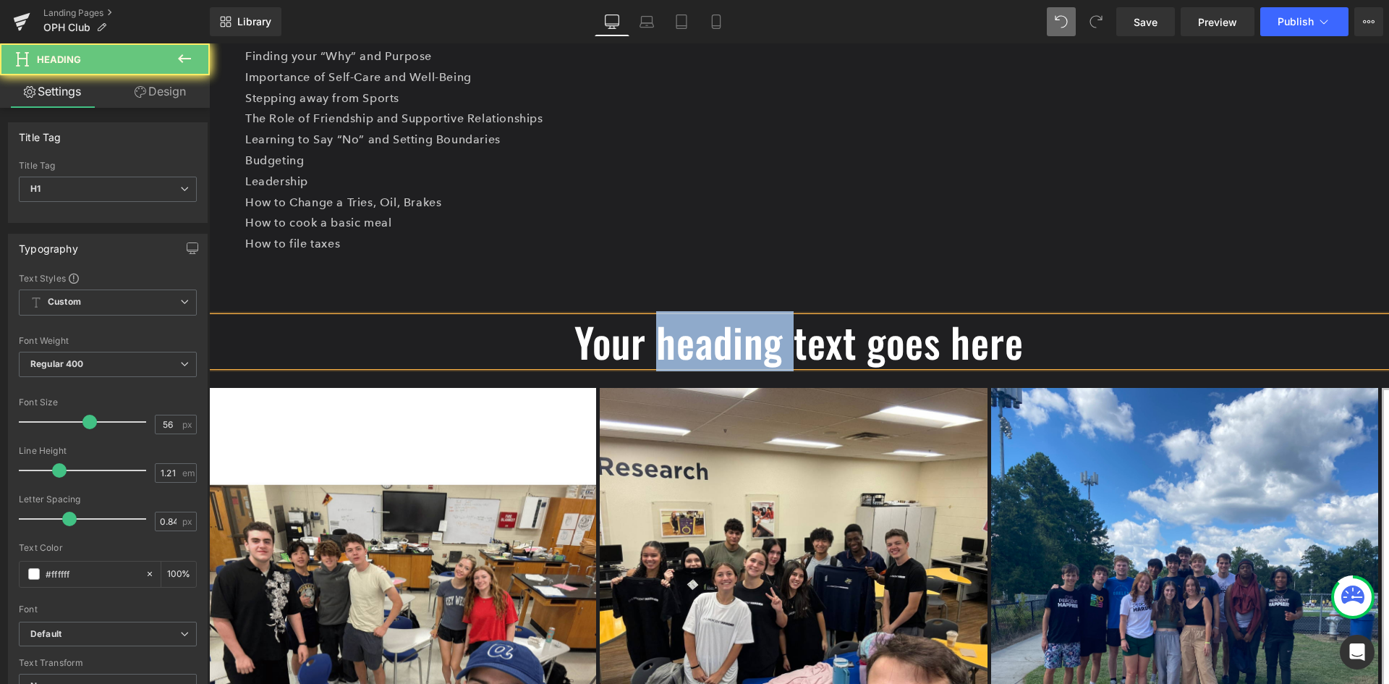
click at [667, 347] on h1 "Your heading text goes here" at bounding box center [799, 341] width 1180 height 49
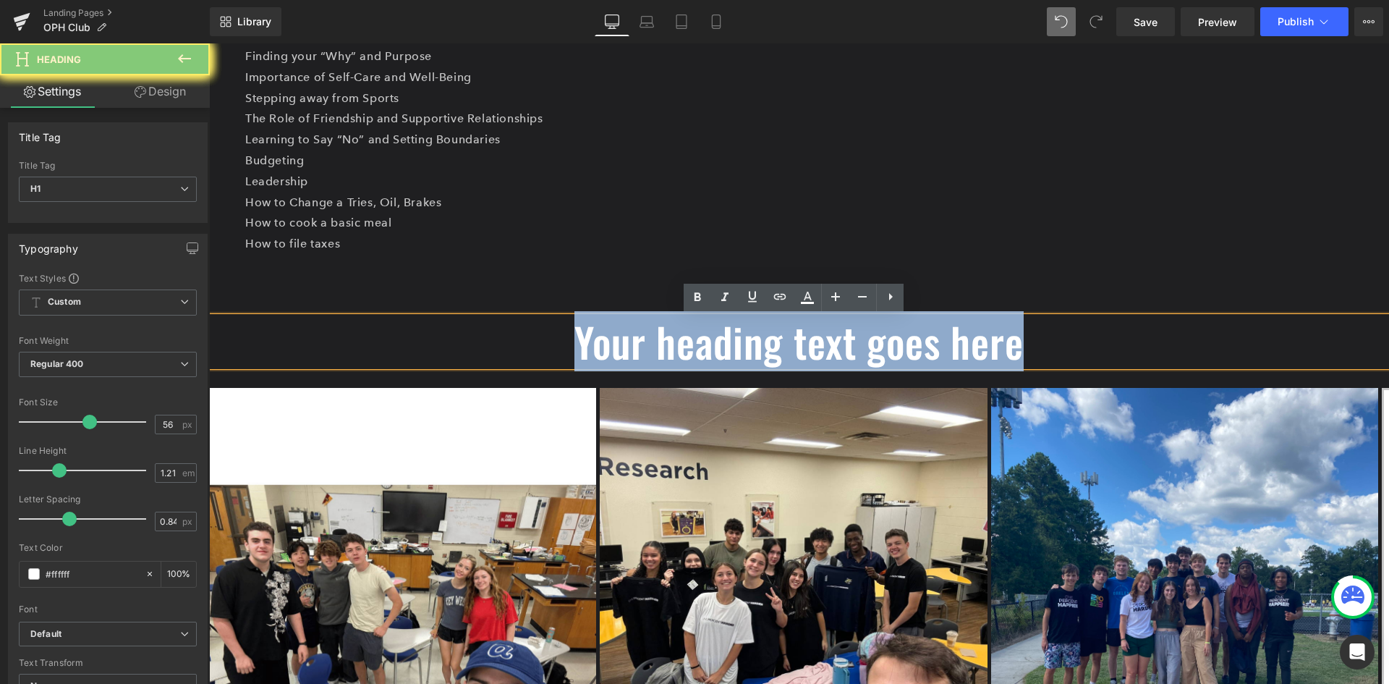
click at [668, 347] on h1 "Your heading text goes here" at bounding box center [799, 341] width 1180 height 49
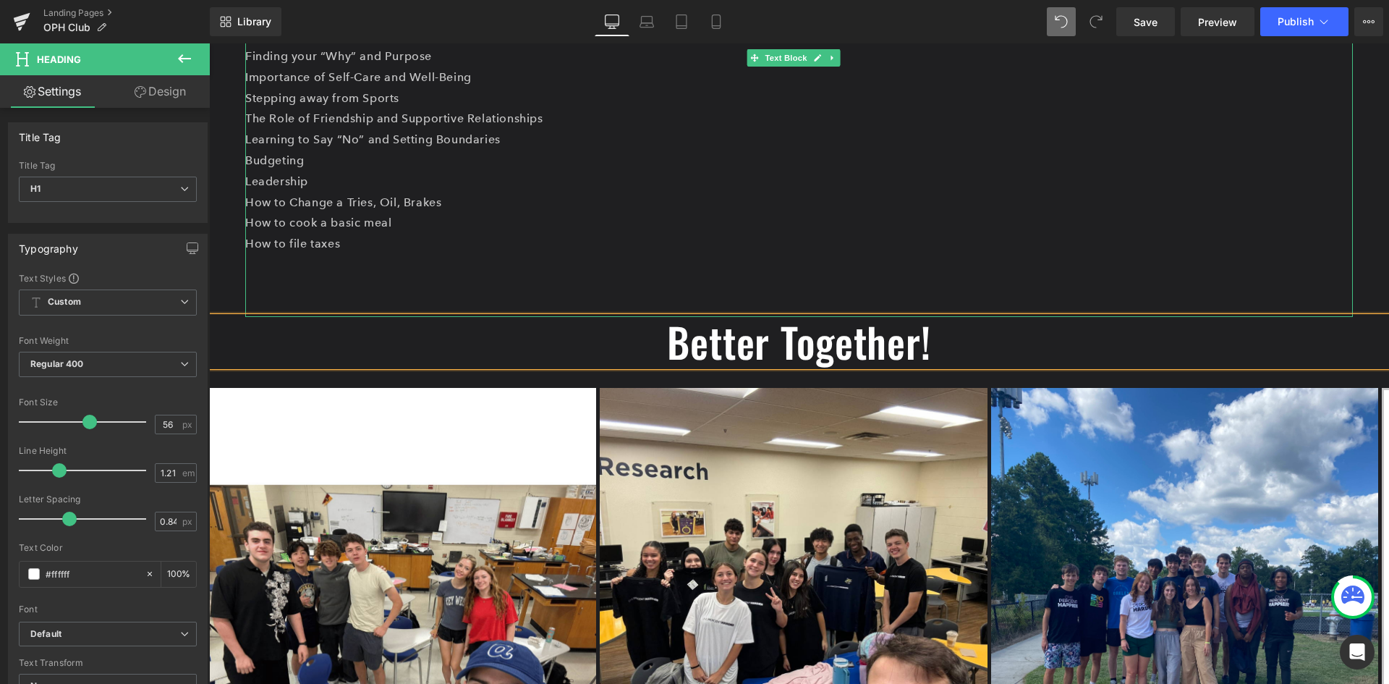
click at [944, 262] on p at bounding box center [799, 265] width 1108 height 21
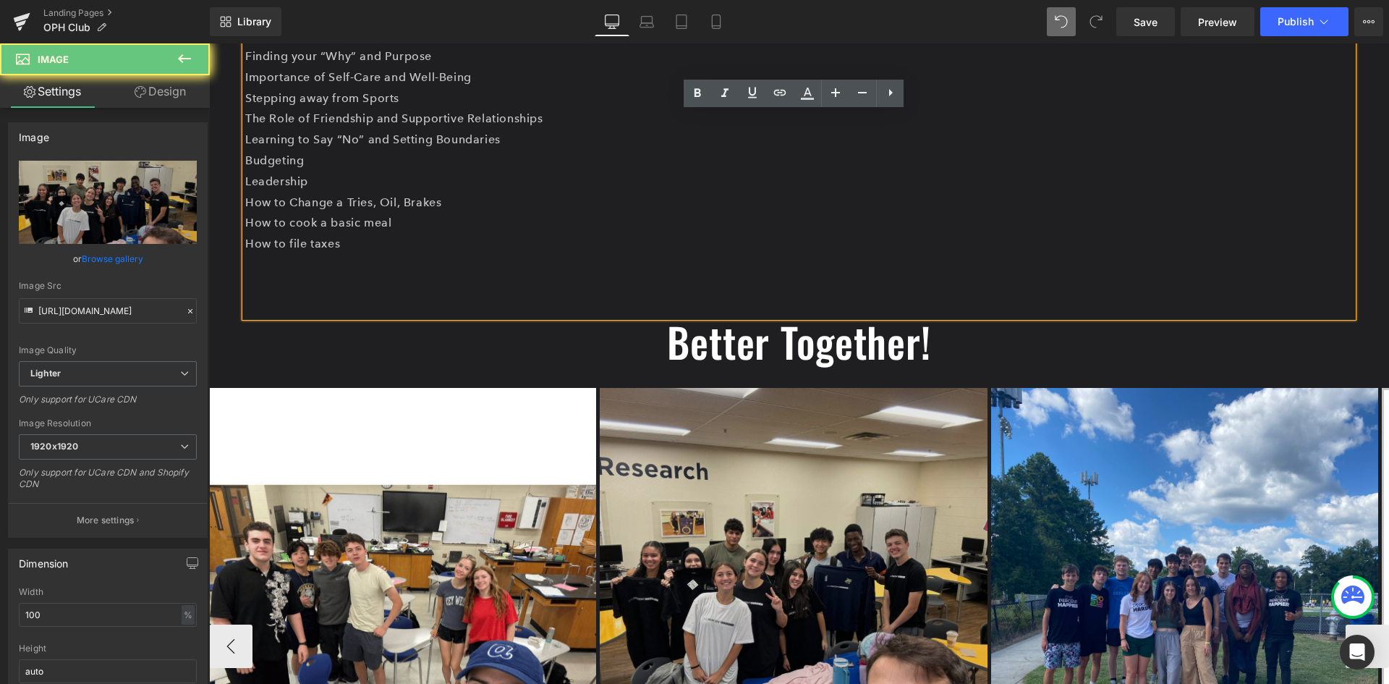
click at [807, 424] on img at bounding box center [793, 581] width 387 height 387
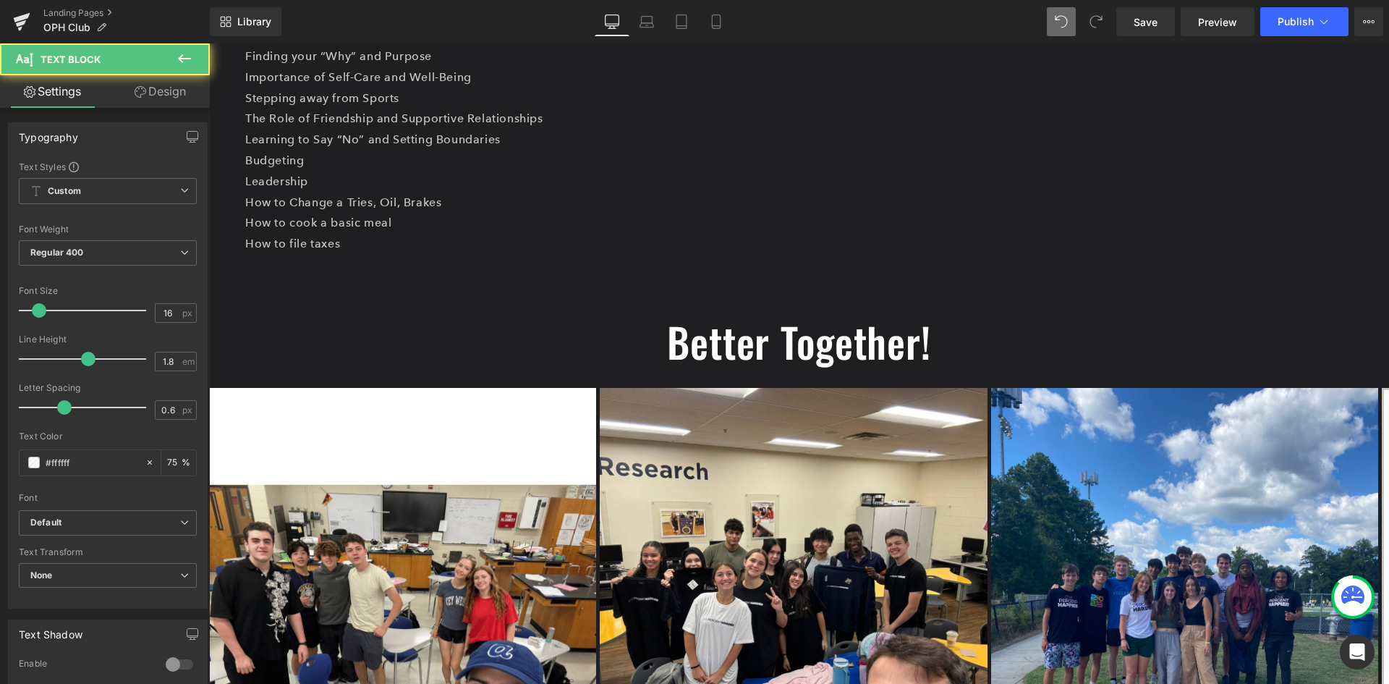
click at [457, 302] on p at bounding box center [799, 307] width 1108 height 21
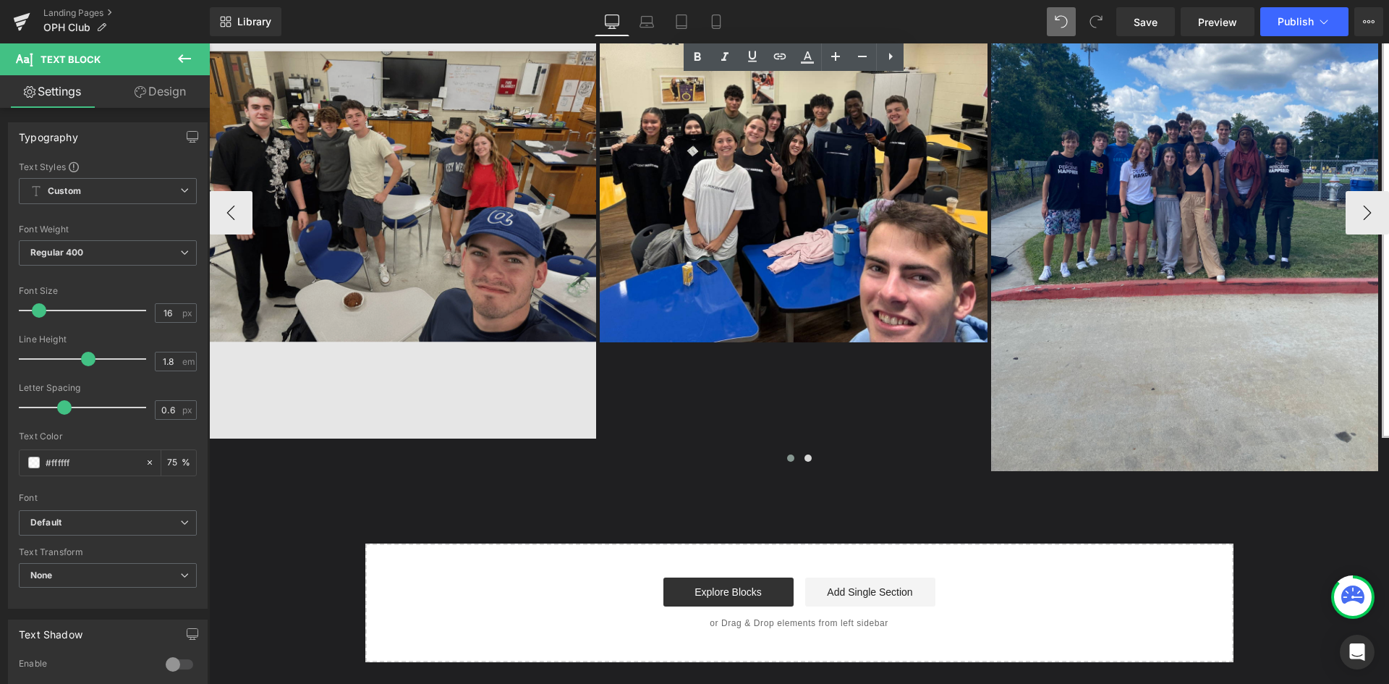
scroll to position [1042, 0]
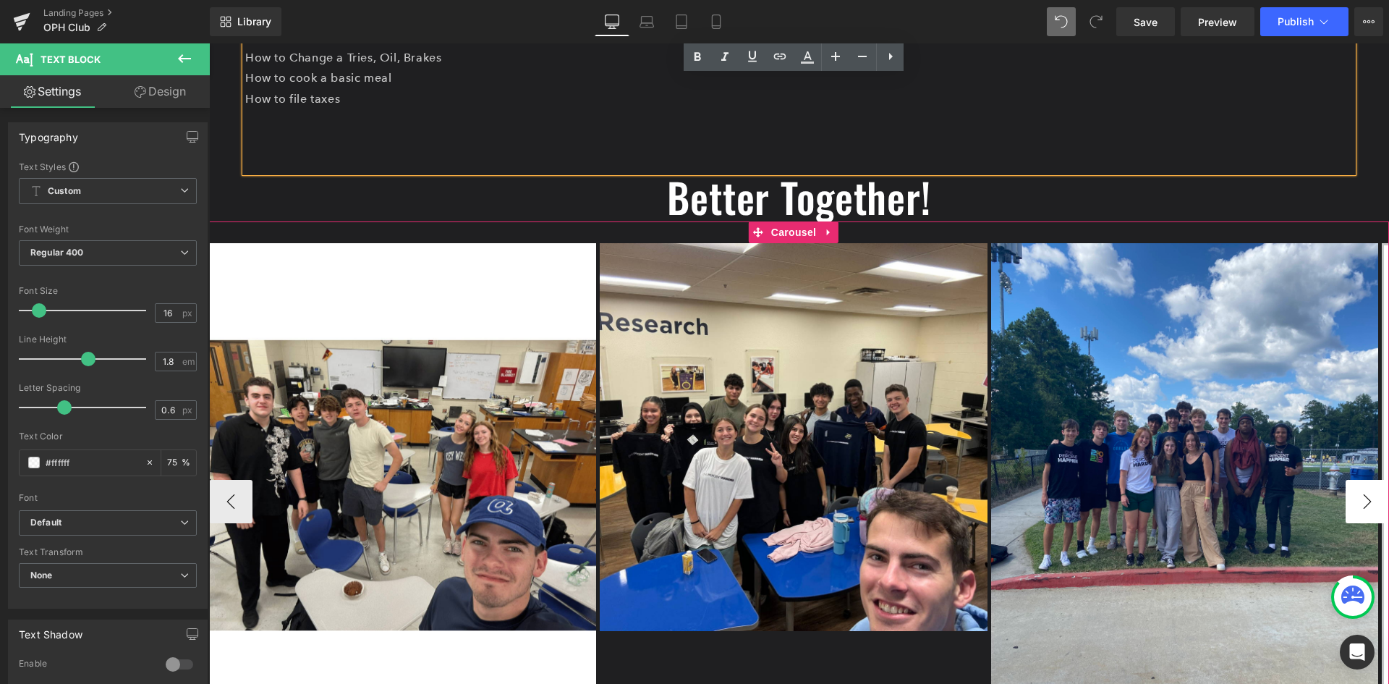
click at [1349, 497] on button "›" at bounding box center [1367, 501] width 43 height 43
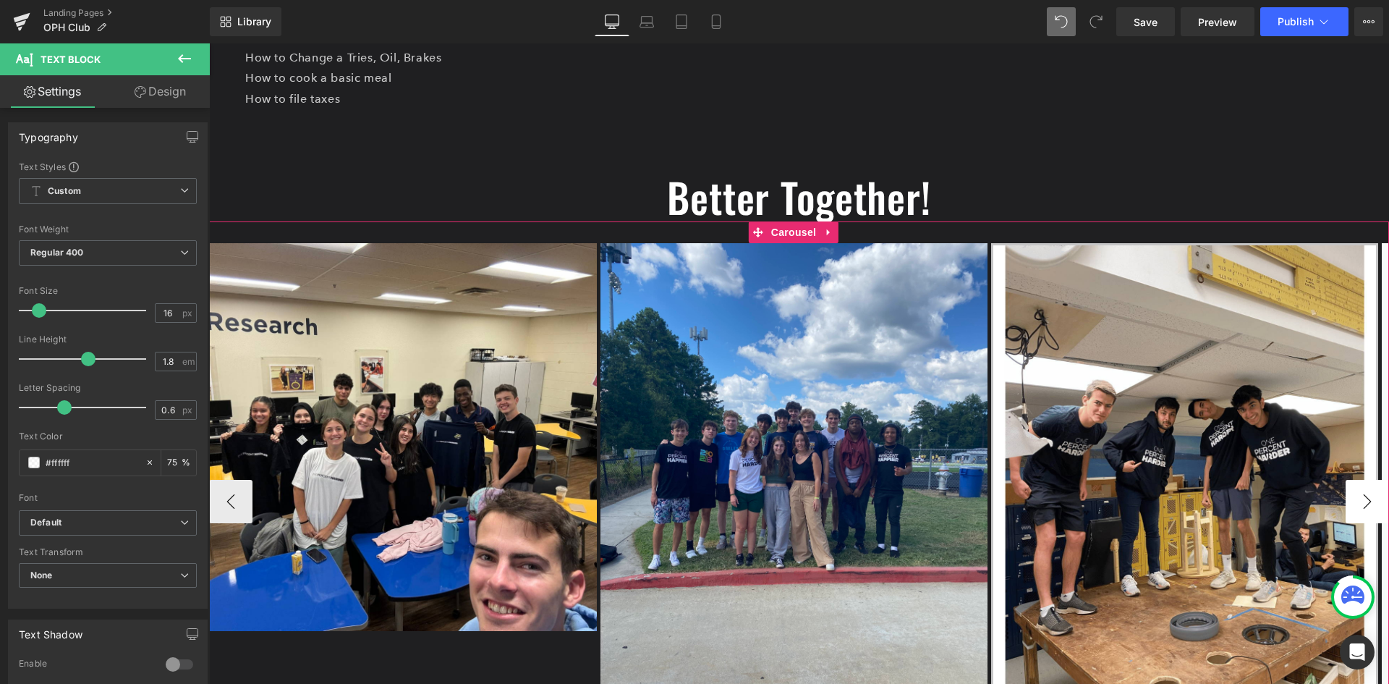
click at [1349, 497] on button "›" at bounding box center [1367, 501] width 43 height 43
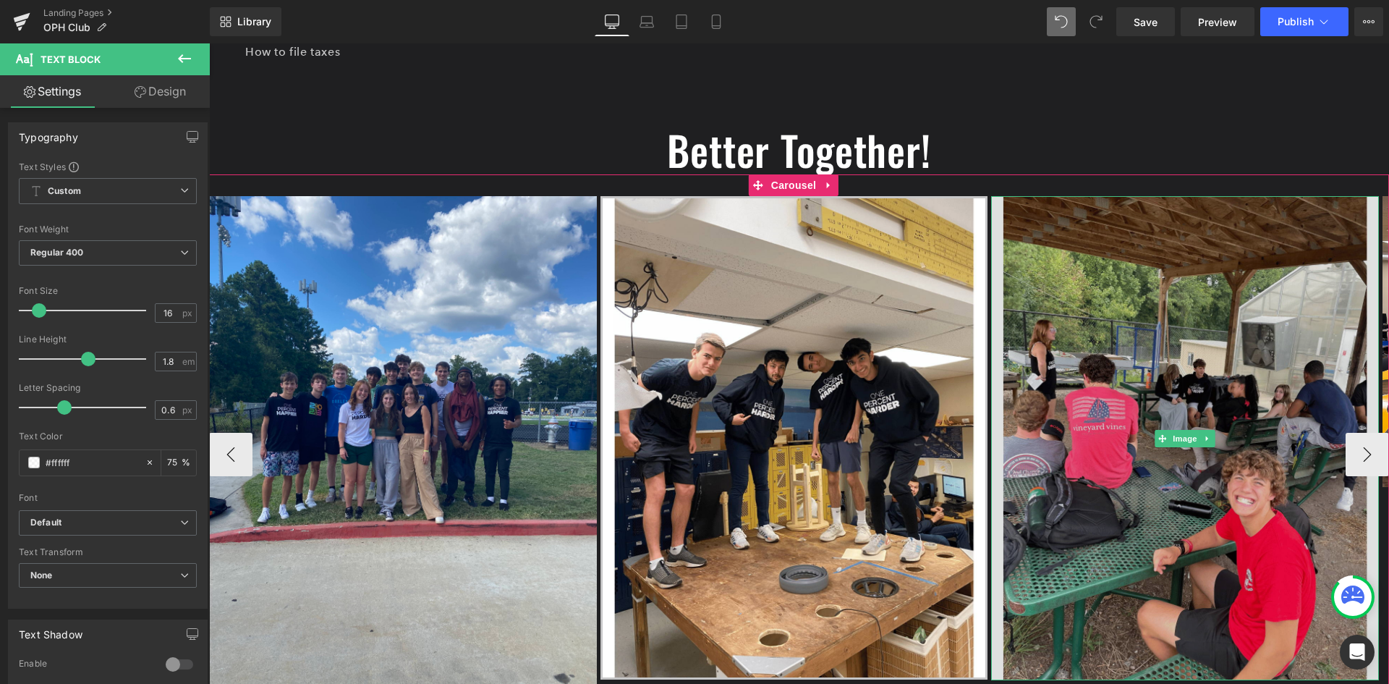
scroll to position [1114, 0]
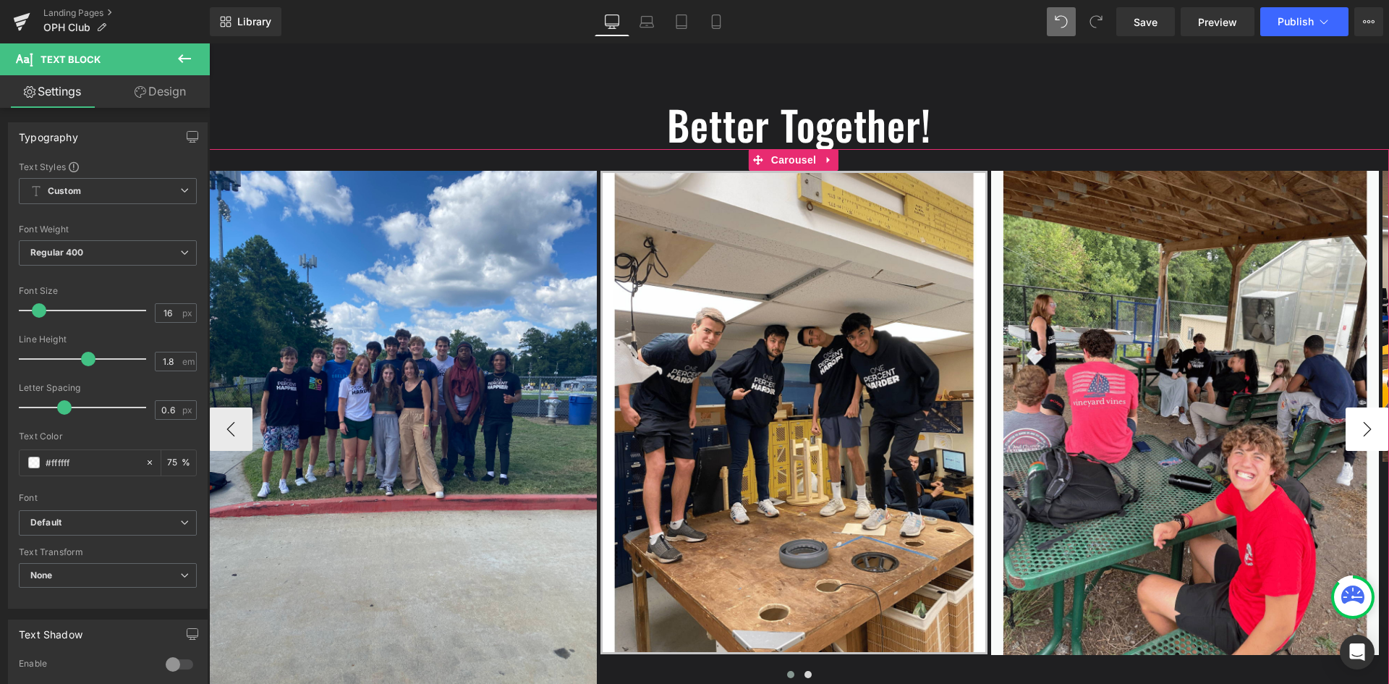
click at [1349, 431] on button "›" at bounding box center [1367, 428] width 43 height 43
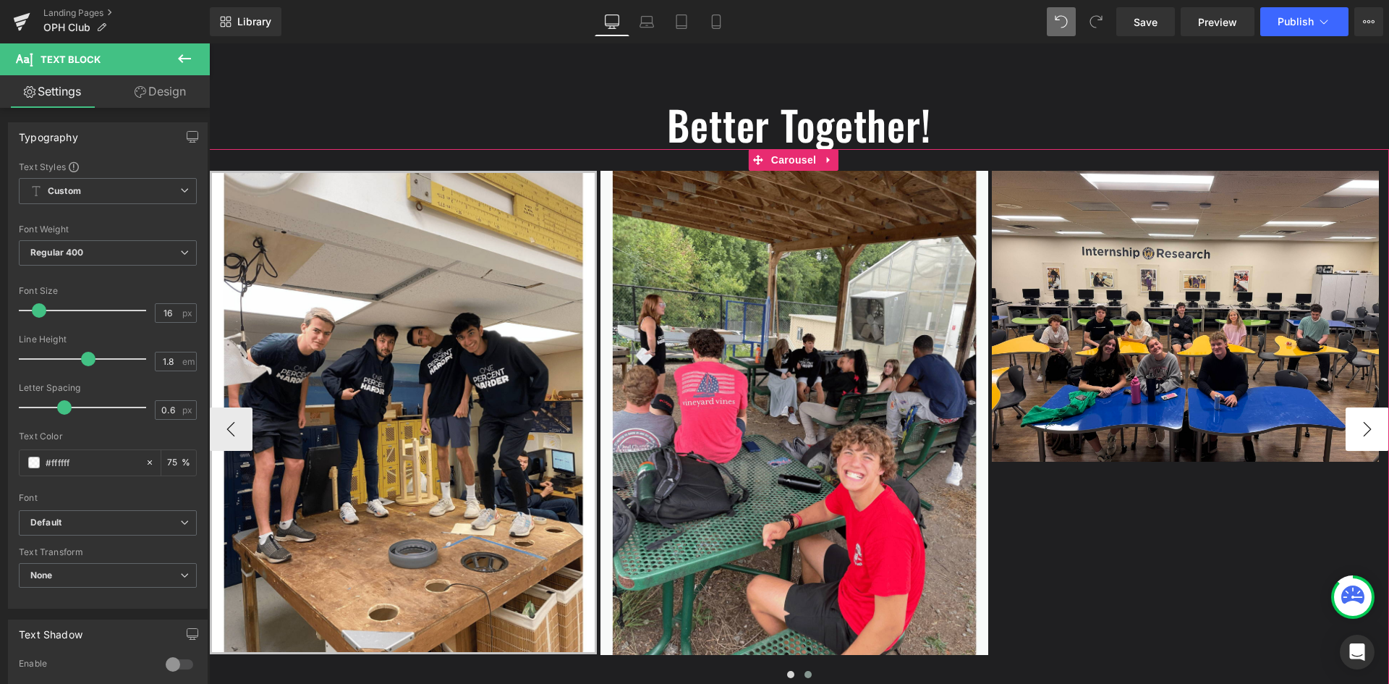
click at [1346, 431] on button "›" at bounding box center [1367, 428] width 43 height 43
click at [241, 418] on button "‹" at bounding box center [230, 428] width 43 height 43
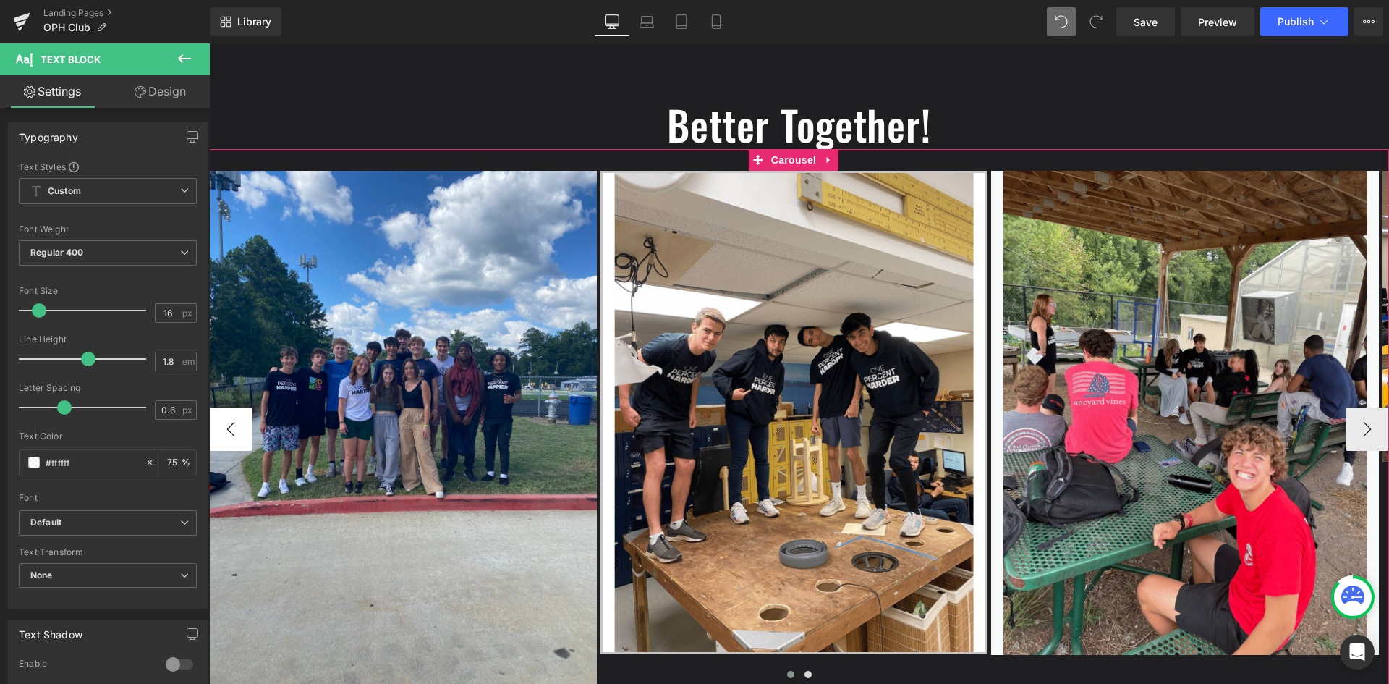
click at [241, 418] on button "‹" at bounding box center [230, 428] width 43 height 43
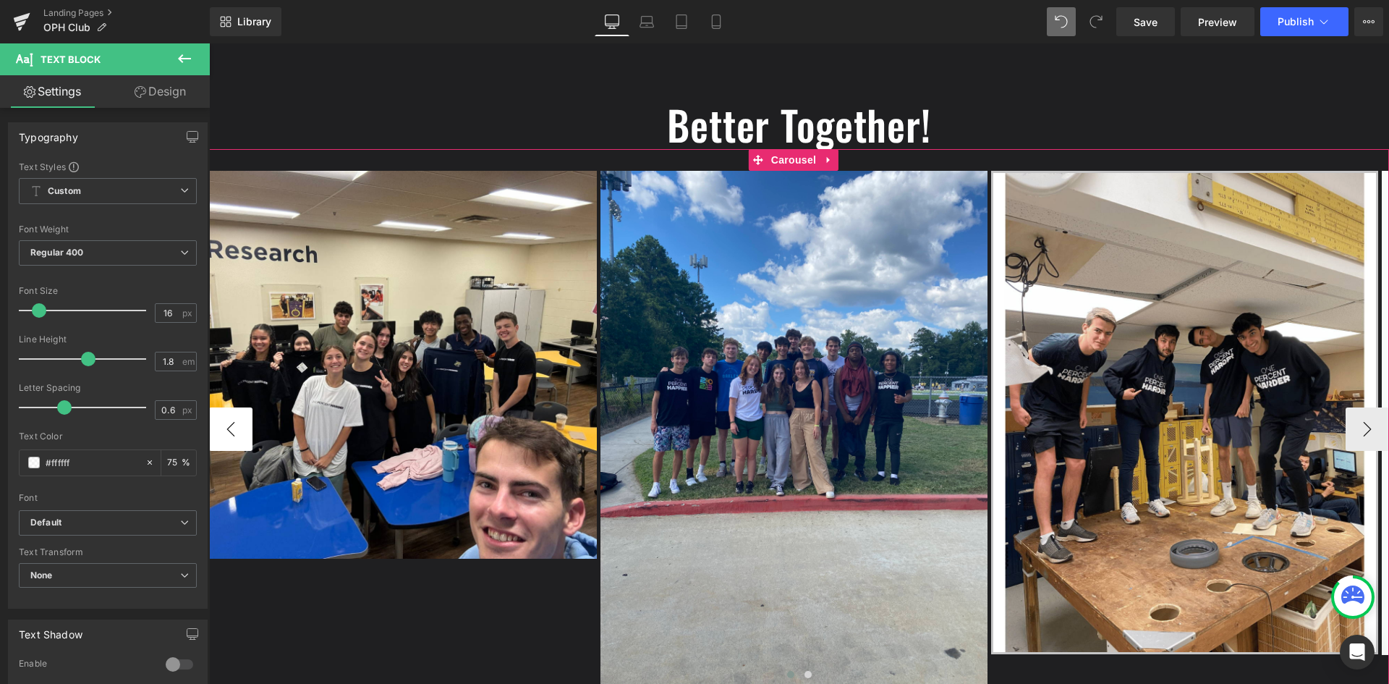
click at [241, 418] on button "‹" at bounding box center [230, 428] width 43 height 43
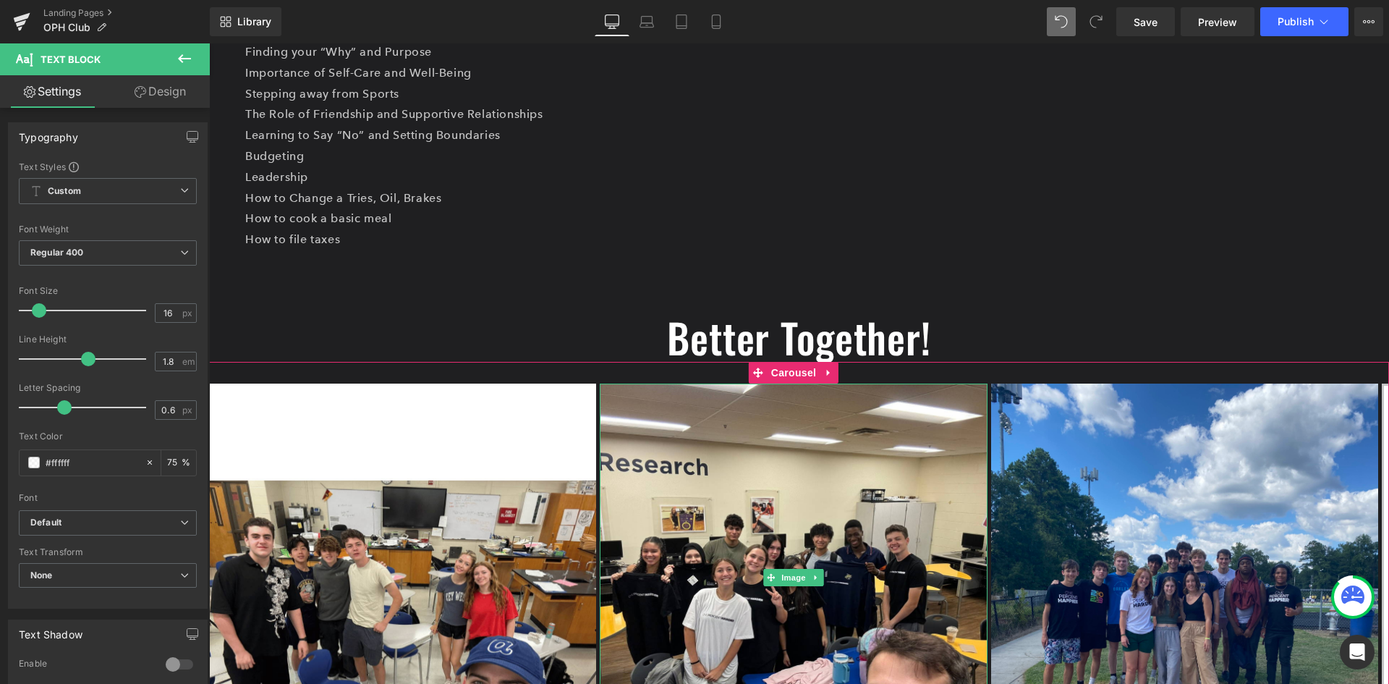
scroll to position [897, 0]
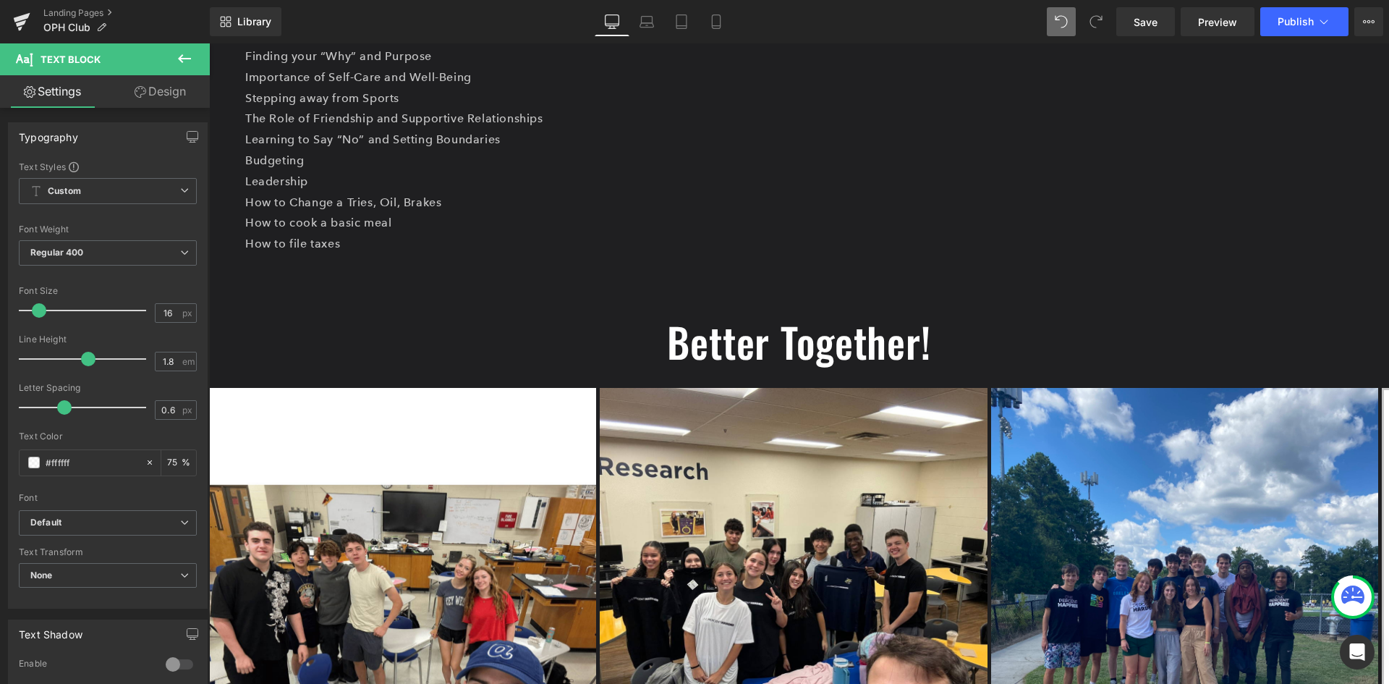
click at [739, 347] on h1 "Better Together!" at bounding box center [799, 341] width 1180 height 49
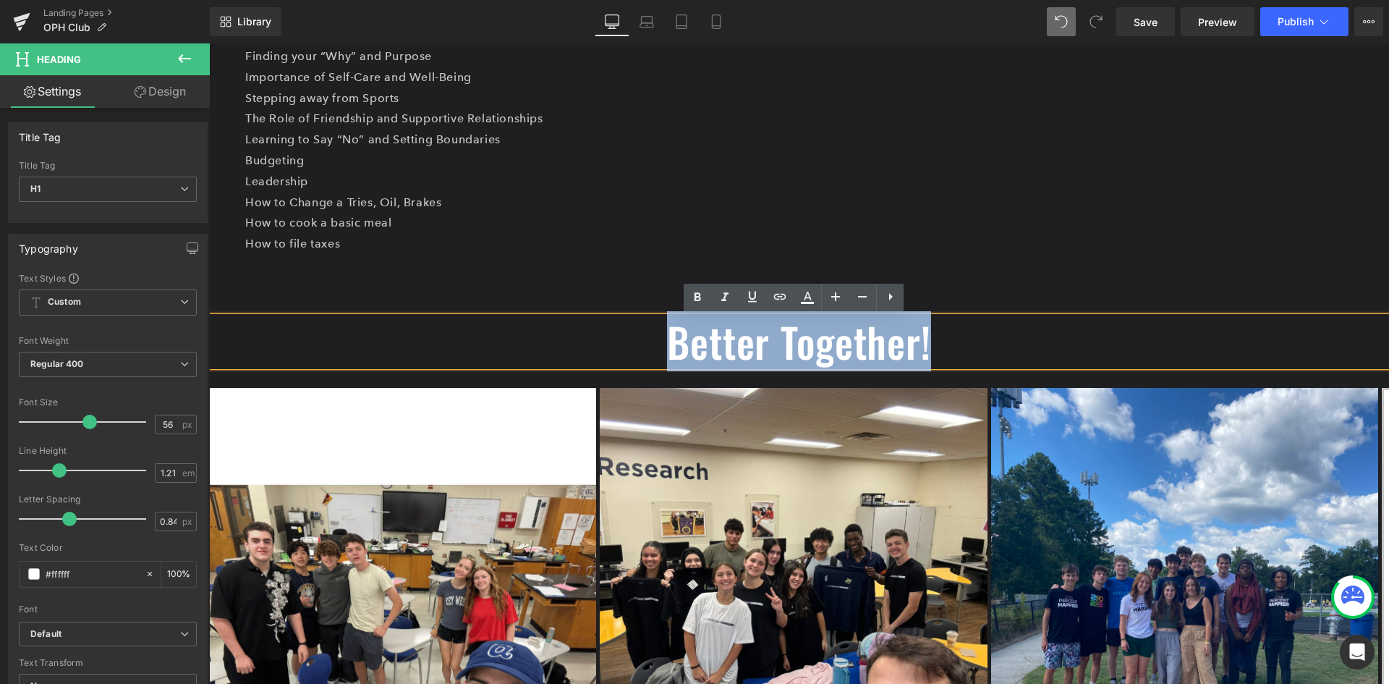
drag, startPoint x: 956, startPoint y: 348, endPoint x: 633, endPoint y: 352, distance: 322.7
click at [633, 352] on h1 "Better Together!" at bounding box center [799, 341] width 1180 height 49
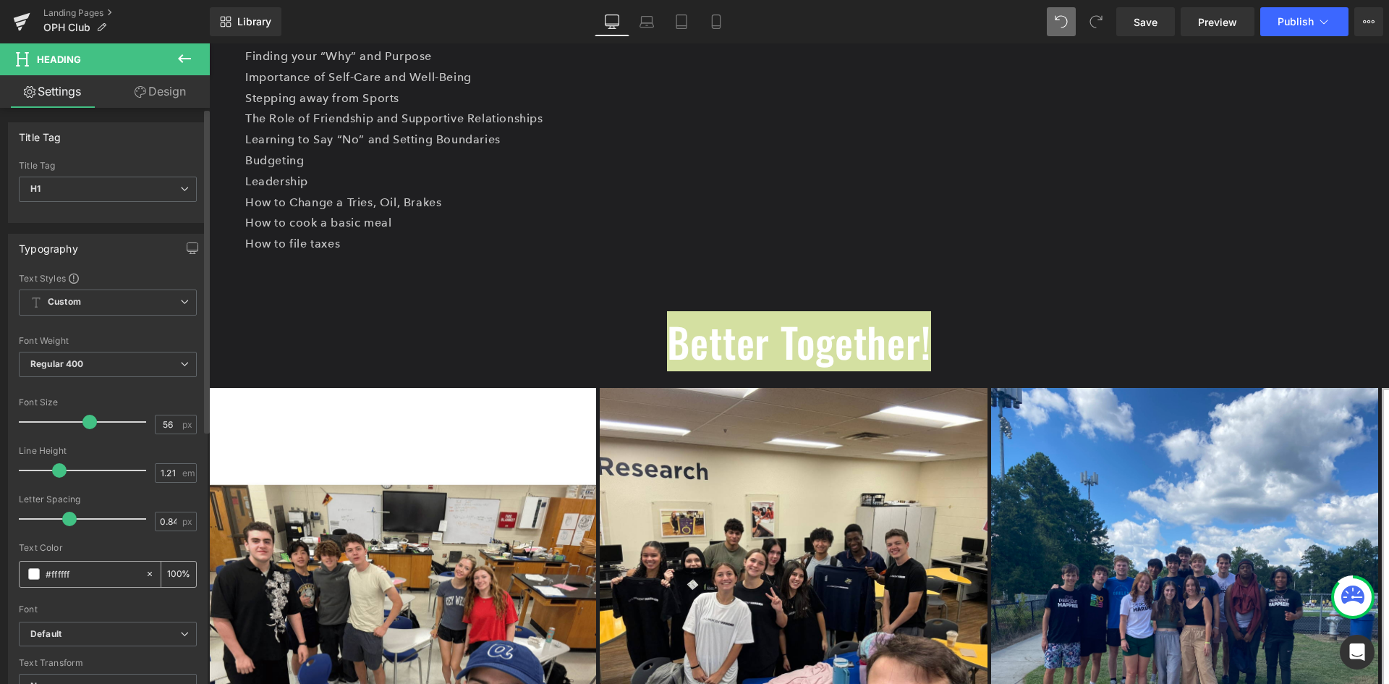
click at [69, 575] on input "#ffffff" at bounding box center [92, 574] width 93 height 16
click at [33, 574] on span at bounding box center [34, 574] width 12 height 12
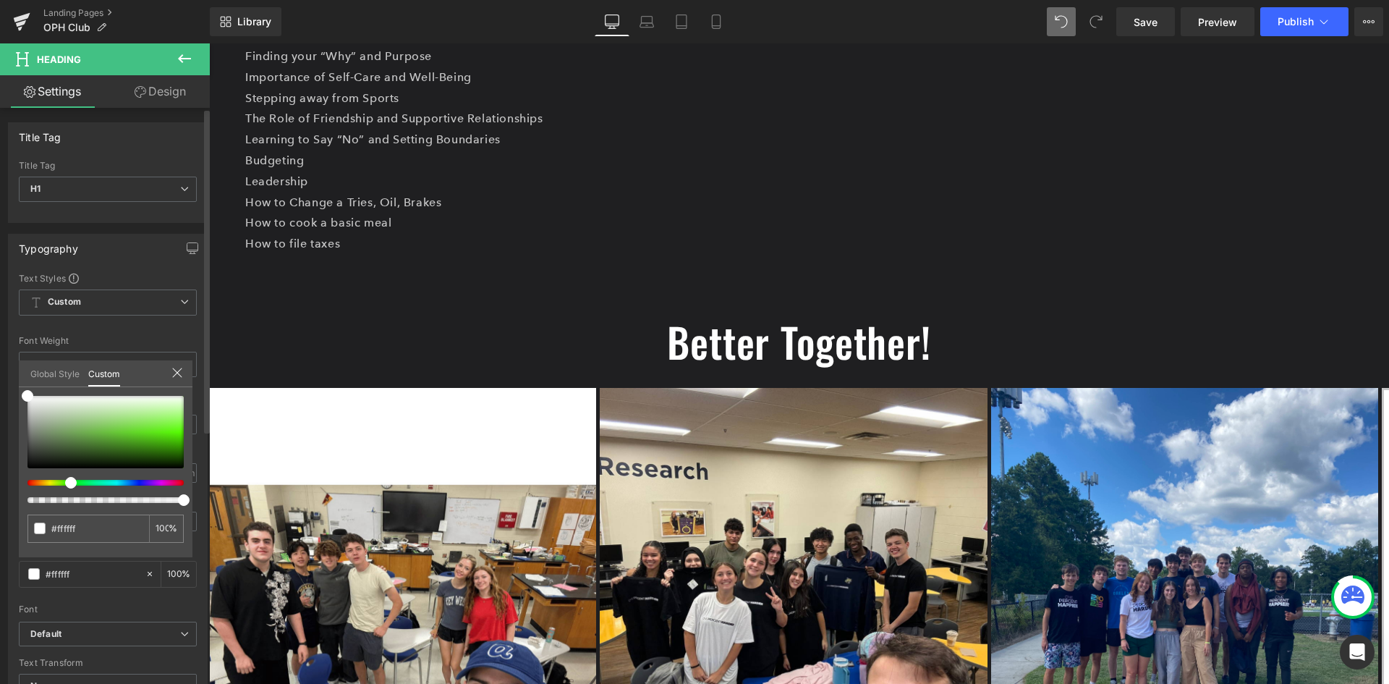
drag, startPoint x: 90, startPoint y: 482, endPoint x: 65, endPoint y: 490, distance: 25.9
click at [65, 490] on div at bounding box center [105, 449] width 156 height 107
drag, startPoint x: 22, startPoint y: 396, endPoint x: 193, endPoint y: 404, distance: 170.9
click at [193, 404] on div "Typography Text Styles Custom Custom Setup Global Style Custom Setup Global Sty…" at bounding box center [108, 471] width 216 height 497
click at [90, 526] on input "#ffffff" at bounding box center [89, 528] width 77 height 15
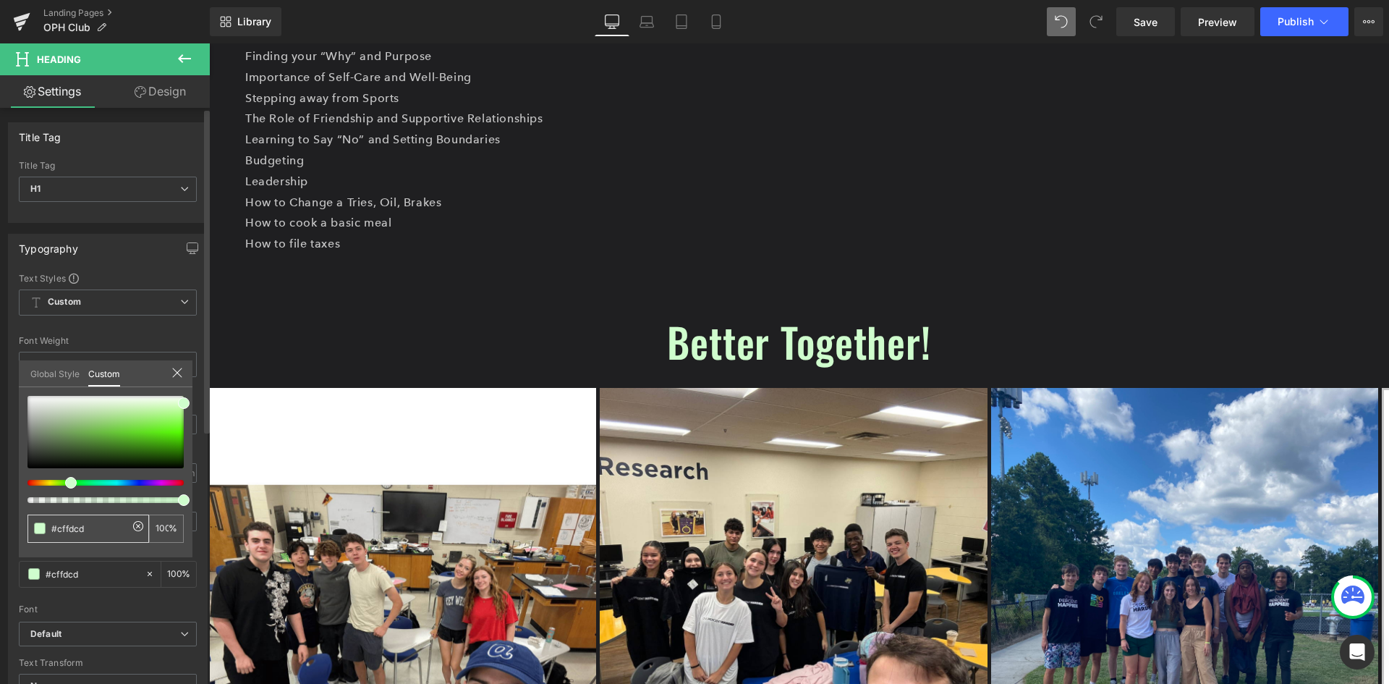
click at [90, 526] on input "#ffffff" at bounding box center [89, 528] width 77 height 15
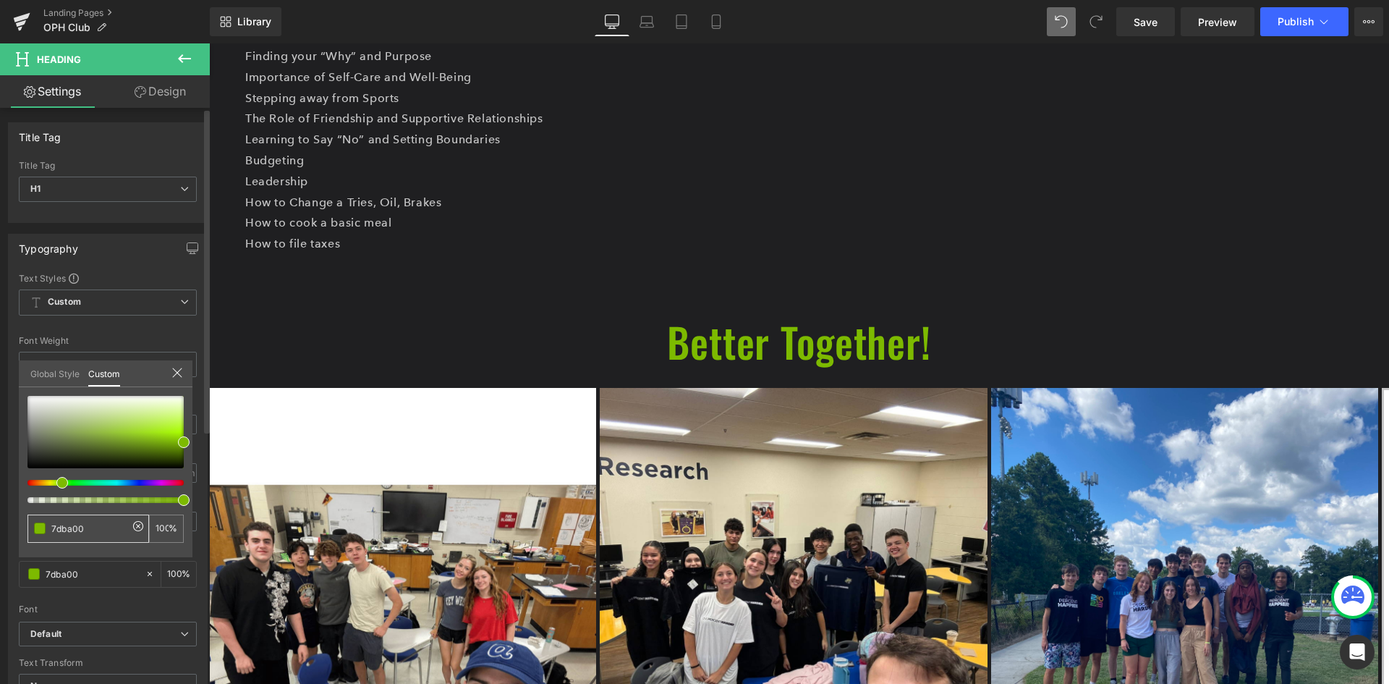
type input "7dba00"
click at [440, 336] on body "Skip to content Home [GEOGRAPHIC_DATA] [GEOGRAPHIC_DATA] Hoodies Shirts" at bounding box center [799, 321] width 1180 height 2351
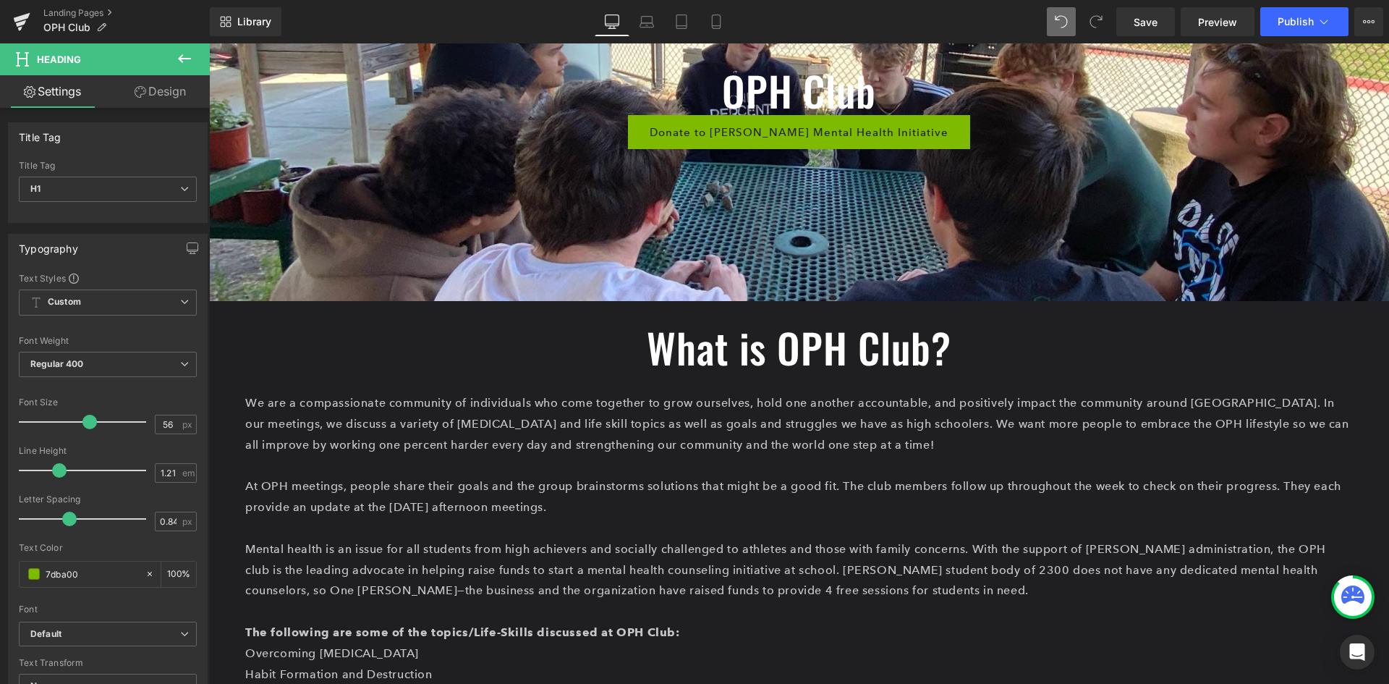
scroll to position [362, 0]
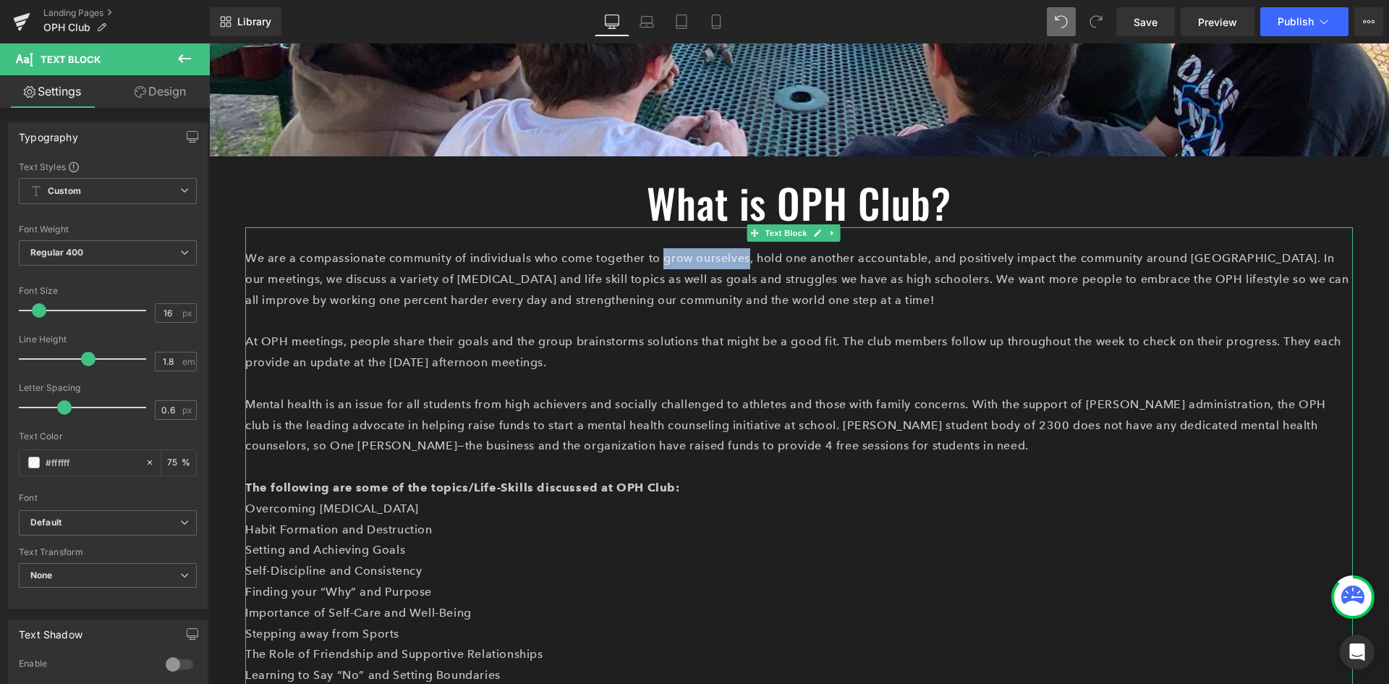
drag, startPoint x: 732, startPoint y: 260, endPoint x: 650, endPoint y: 263, distance: 81.8
click at [650, 263] on p "We are a compassionate community of individuals who come together to grow ourse…" at bounding box center [799, 279] width 1108 height 62
click at [697, 406] on p "Mental health is an issue for all students from high achievers and socially cha…" at bounding box center [799, 425] width 1108 height 62
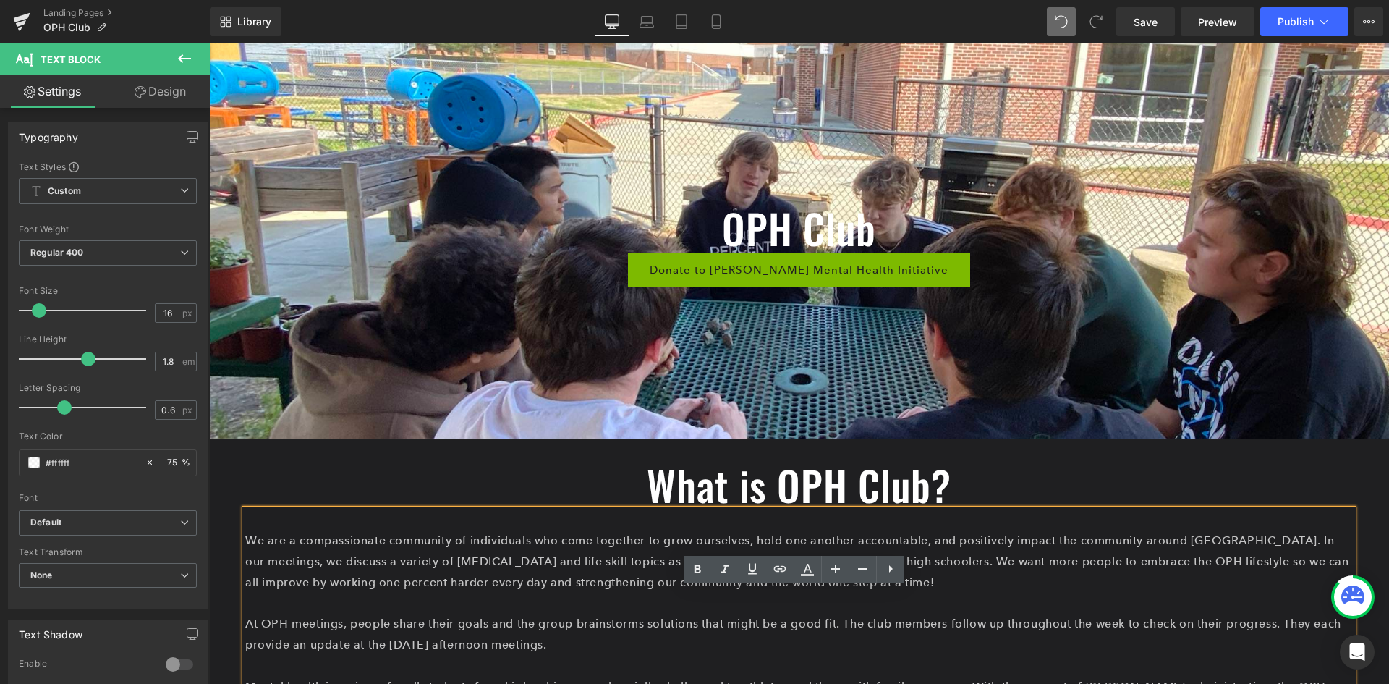
scroll to position [0, 0]
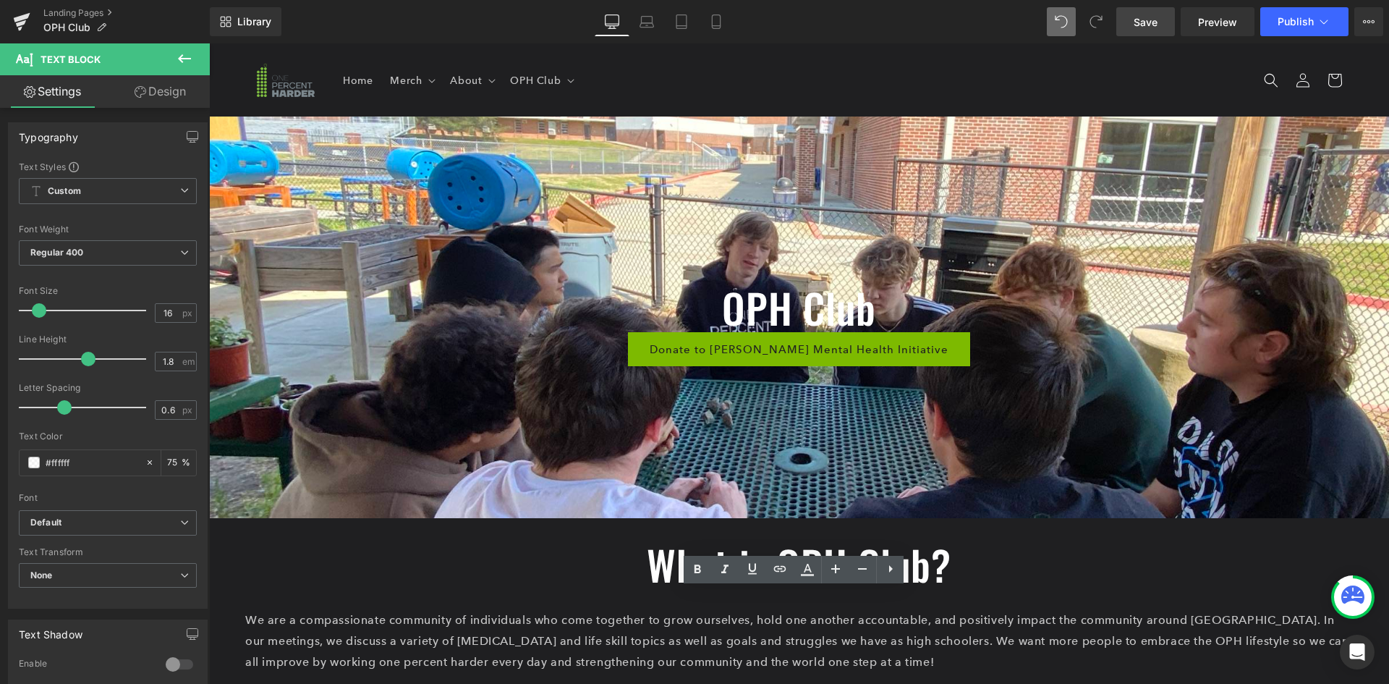
click at [1147, 22] on span "Save" at bounding box center [1146, 21] width 24 height 15
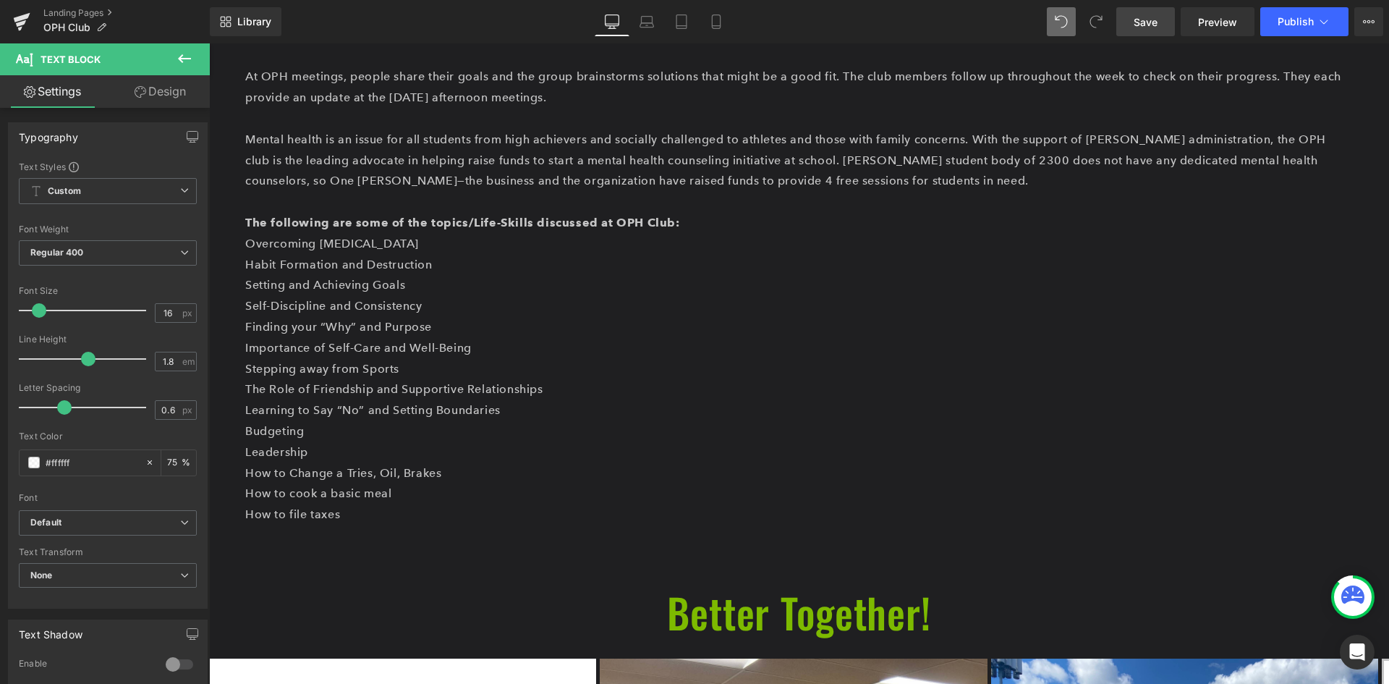
scroll to position [553, 0]
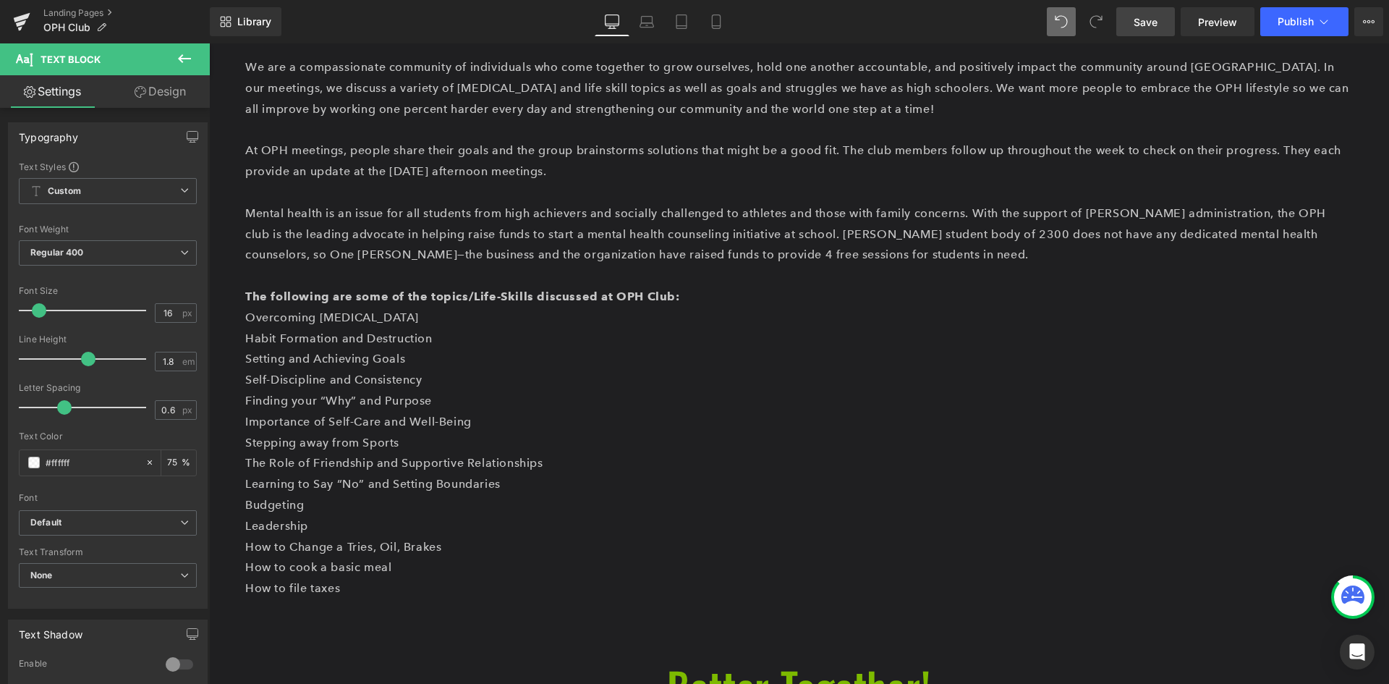
click at [1302, 36] on div "Library Desktop Desktop Laptop Tablet Mobile Save Preview Publish Scheduled Upg…" at bounding box center [799, 21] width 1179 height 43
click at [1302, 27] on button "Publish" at bounding box center [1304, 21] width 88 height 29
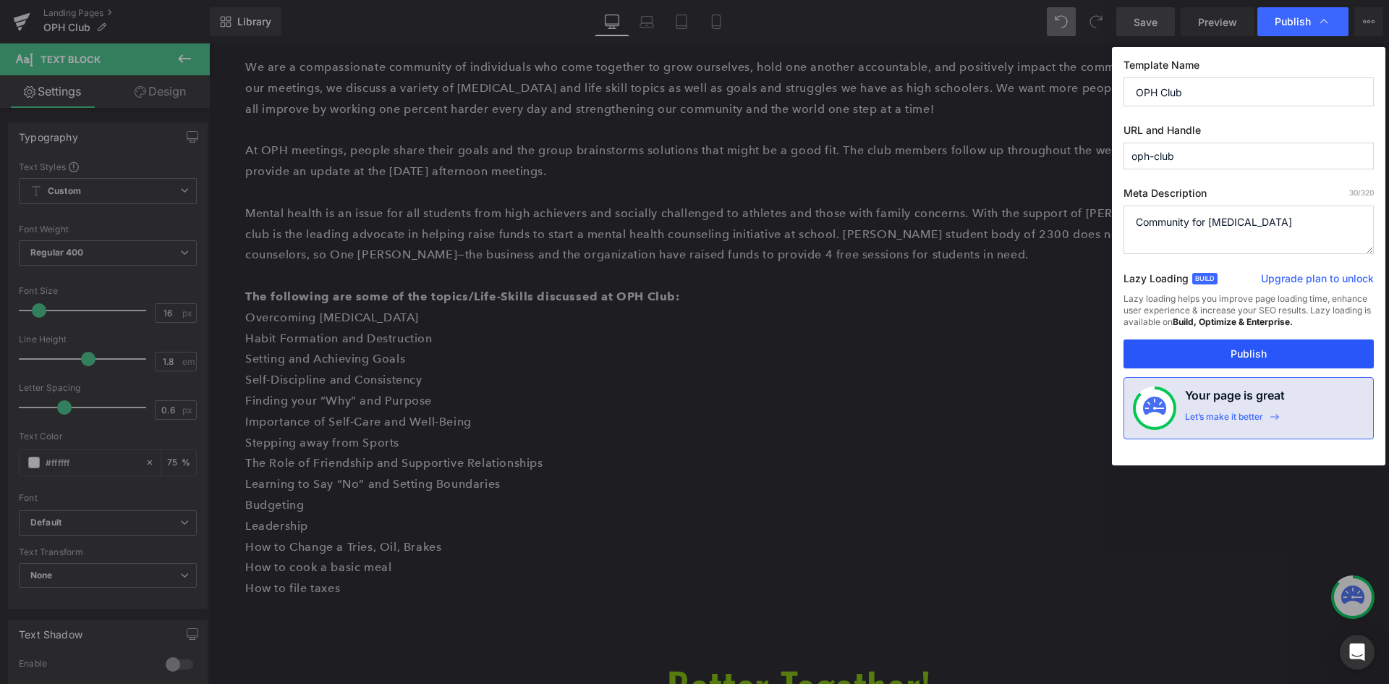
click at [1230, 355] on button "Publish" at bounding box center [1249, 353] width 250 height 29
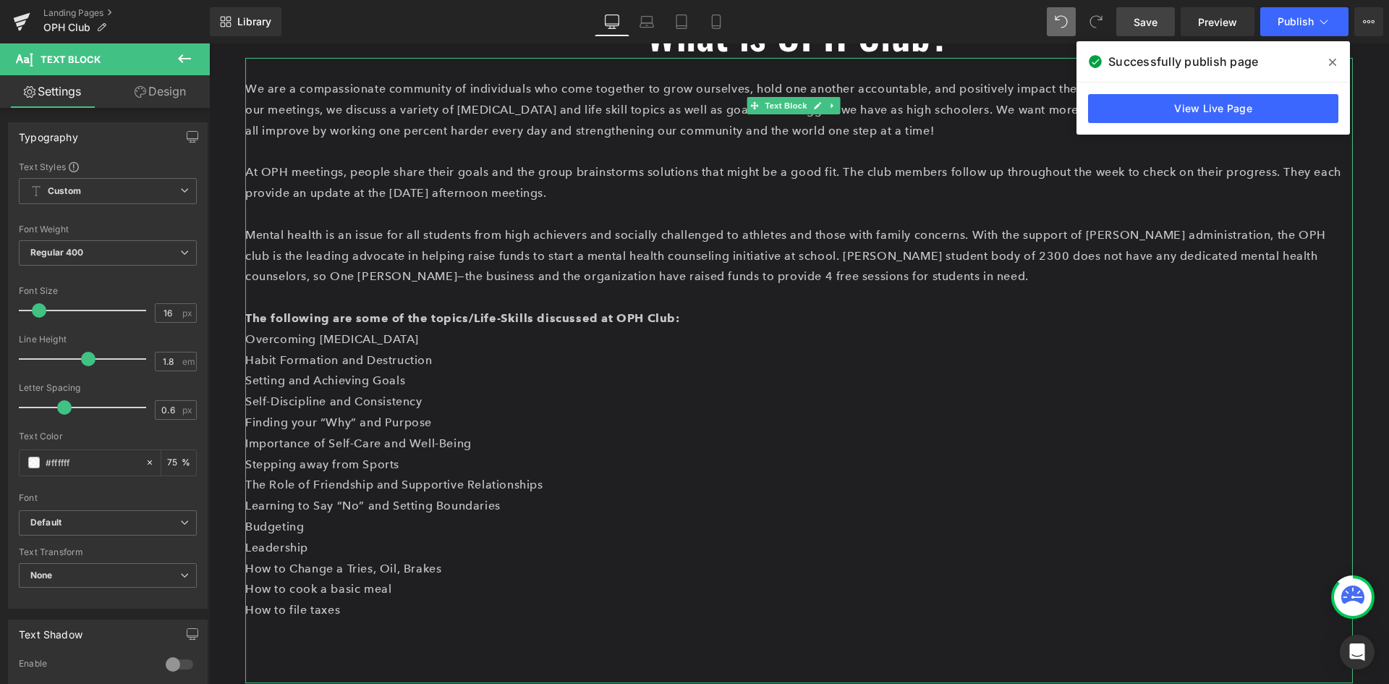
scroll to position [506, 0]
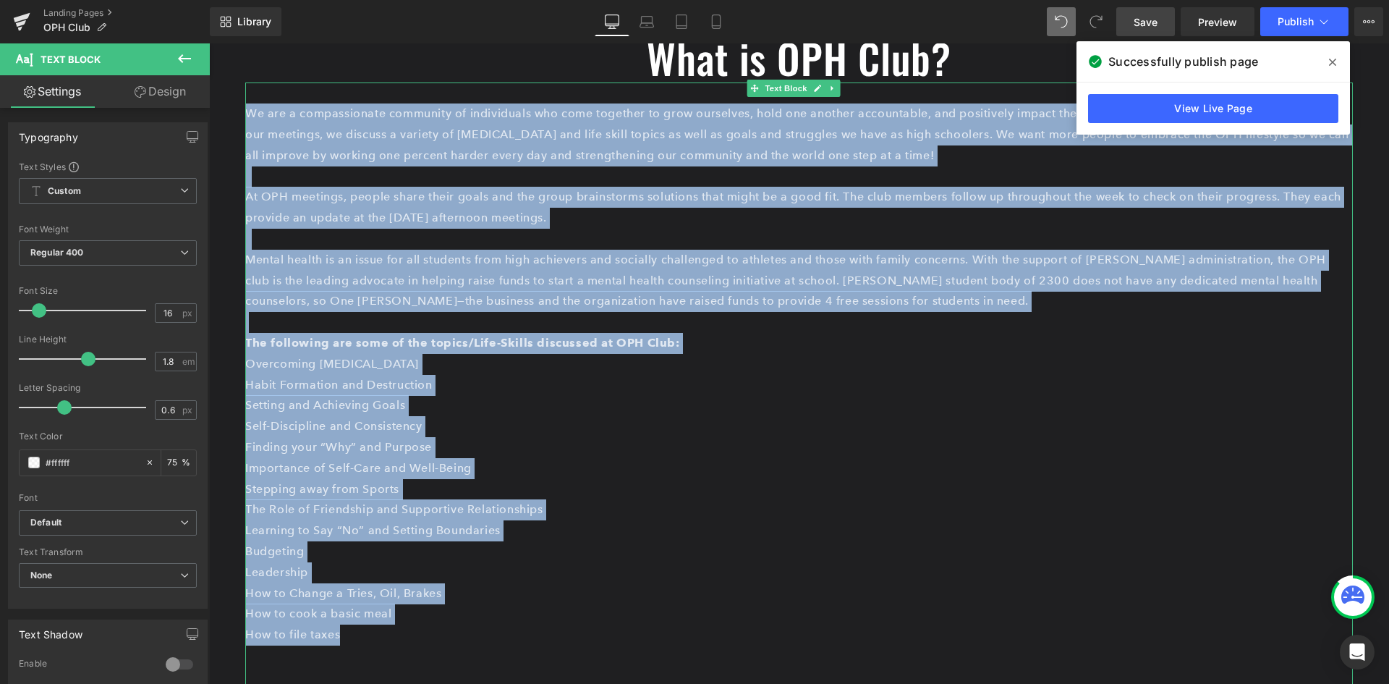
drag, startPoint x: 409, startPoint y: 631, endPoint x: 250, endPoint y: 107, distance: 547.5
click at [250, 107] on div "We are a compassionate community of individuals who come together to grow ourse…" at bounding box center [799, 394] width 1108 height 625
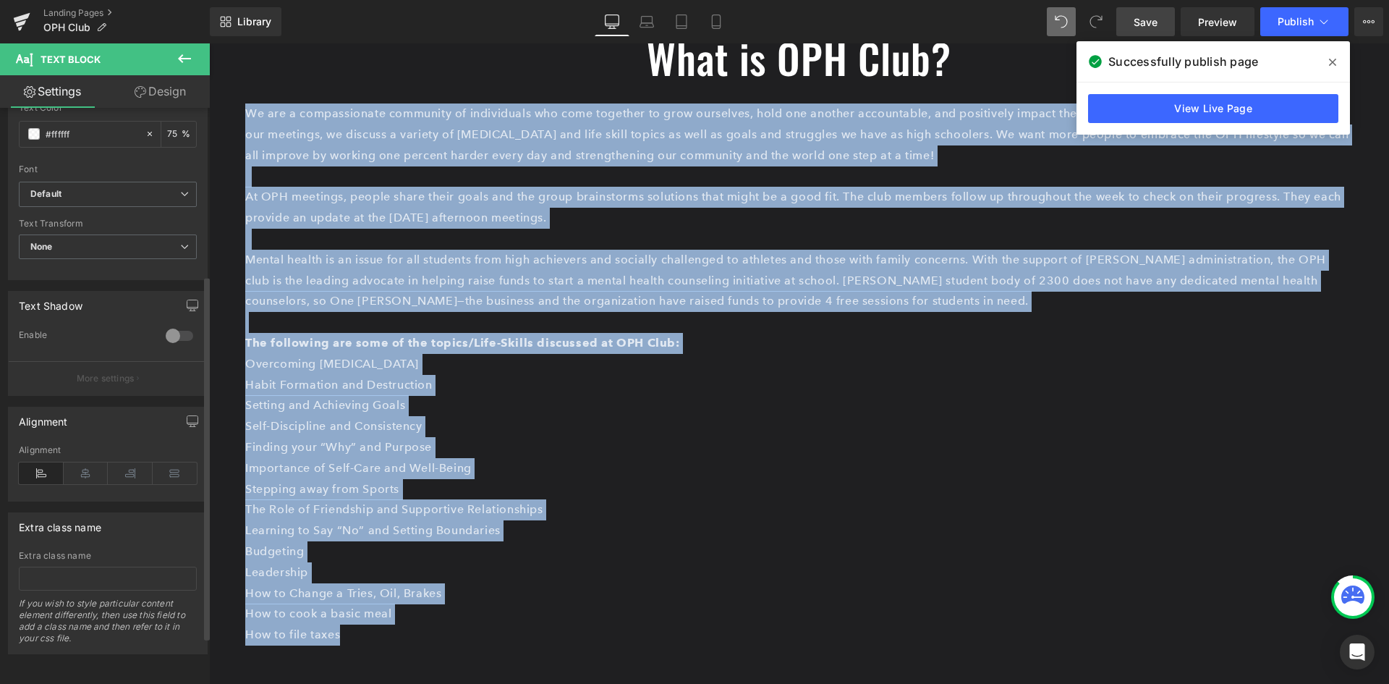
scroll to position [339, 0]
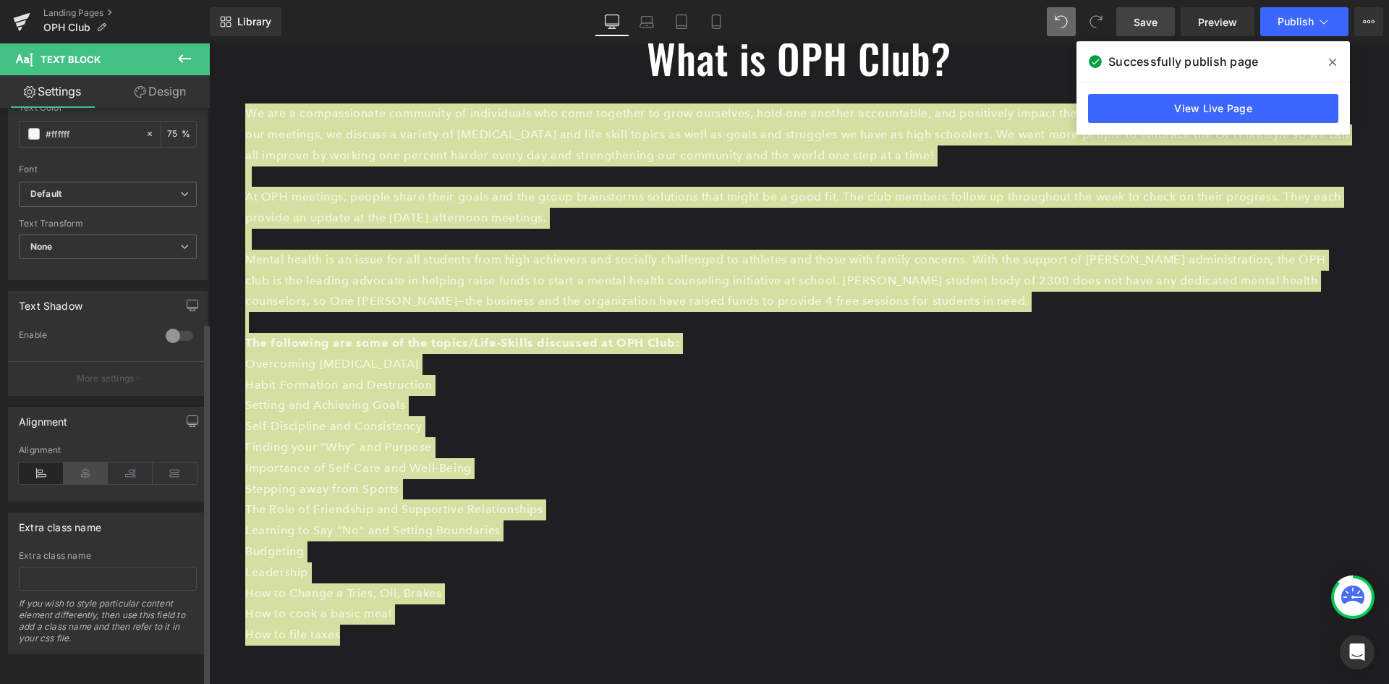
click at [82, 464] on icon at bounding box center [86, 473] width 45 height 22
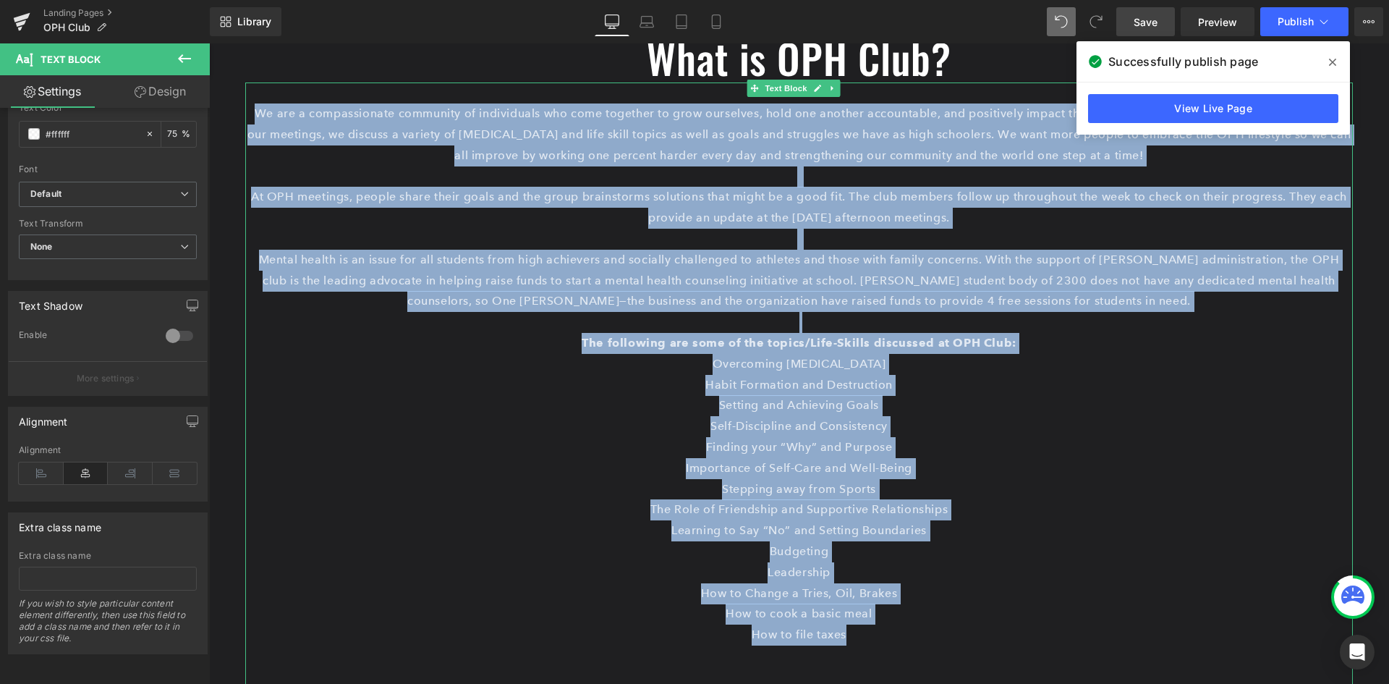
click at [457, 400] on p "Overcoming [MEDICAL_DATA] Habit Formation and Destruction Setting and Achieving…" at bounding box center [799, 458] width 1108 height 208
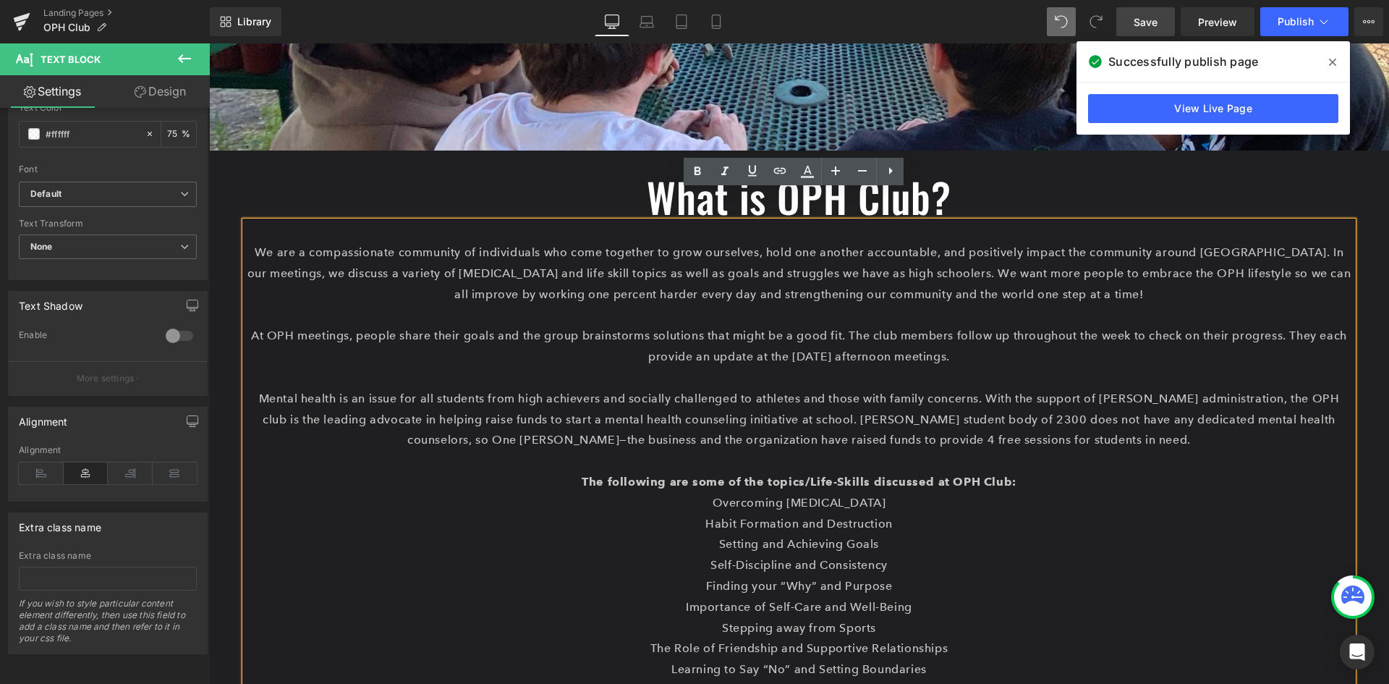
scroll to position [362, 0]
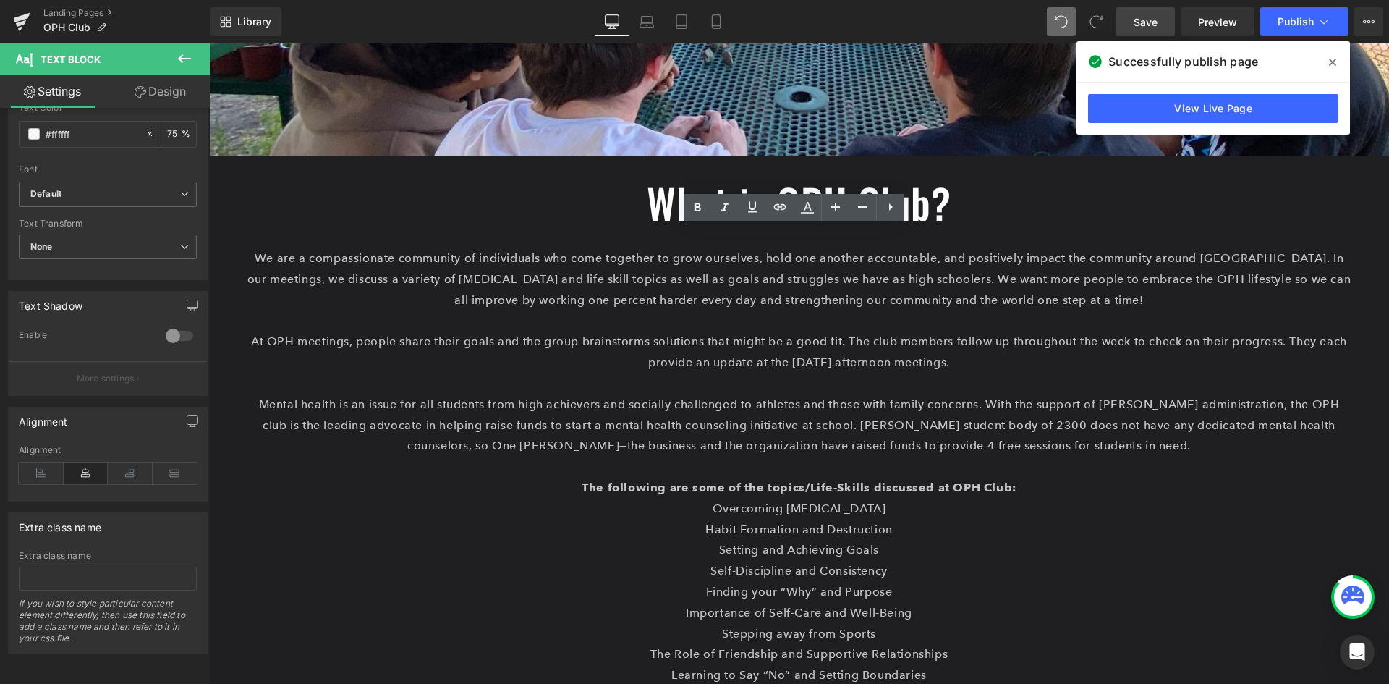
click at [1148, 27] on span "Save" at bounding box center [1146, 21] width 24 height 15
click at [1318, 21] on icon at bounding box center [1324, 21] width 14 height 14
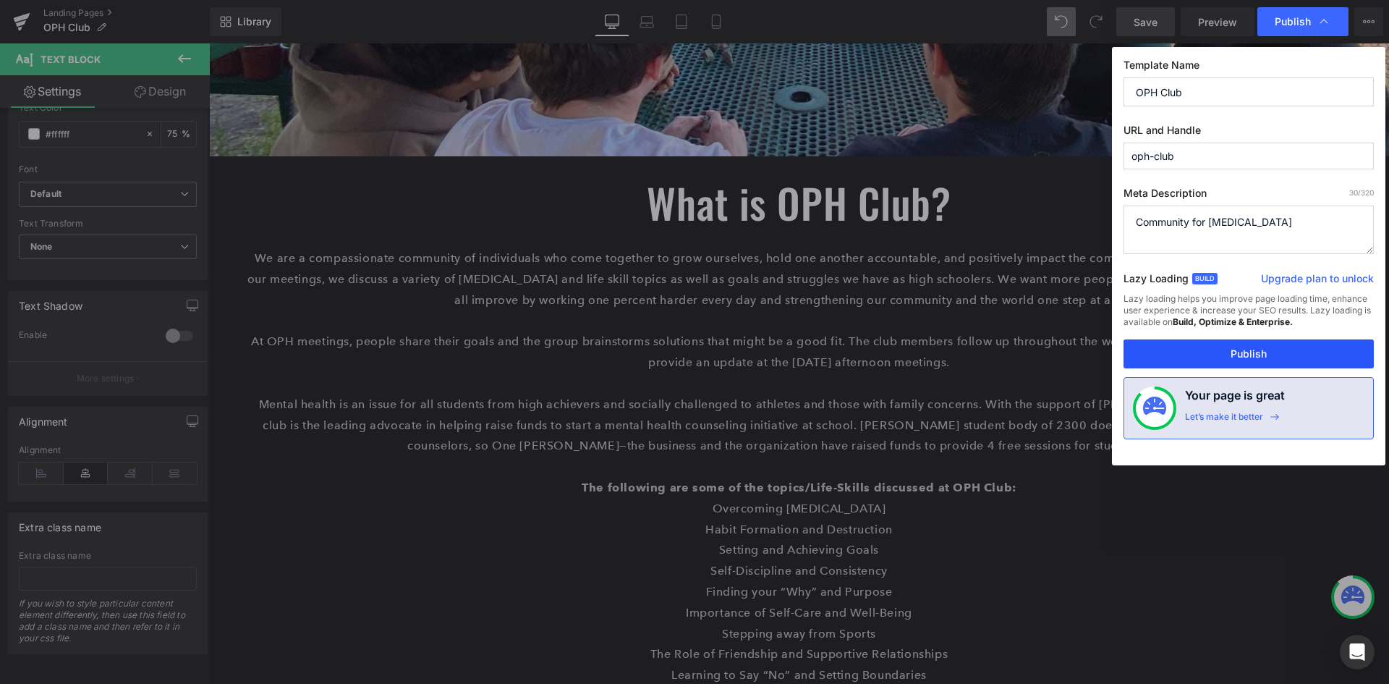
click at [1239, 352] on button "Publish" at bounding box center [1249, 353] width 250 height 29
